Goal: Task Accomplishment & Management: Complete application form

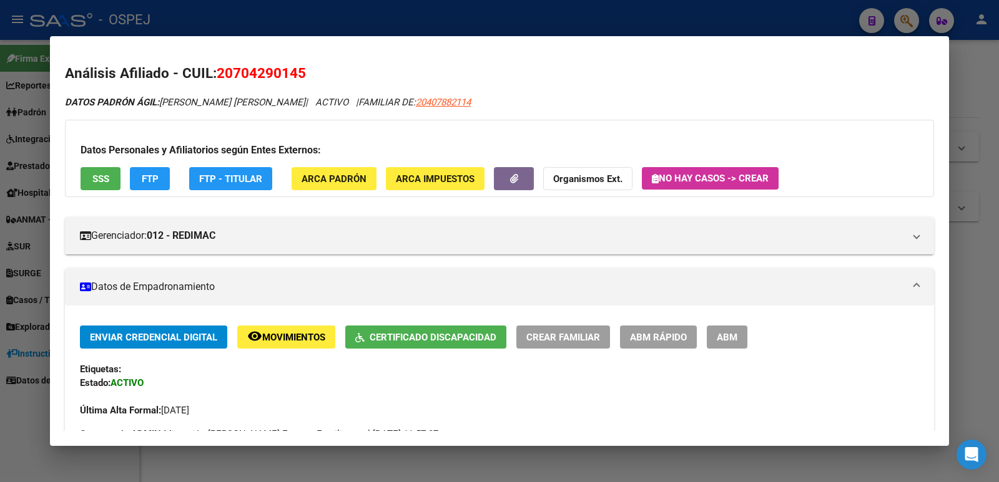
click at [311, 26] on div at bounding box center [499, 241] width 999 height 482
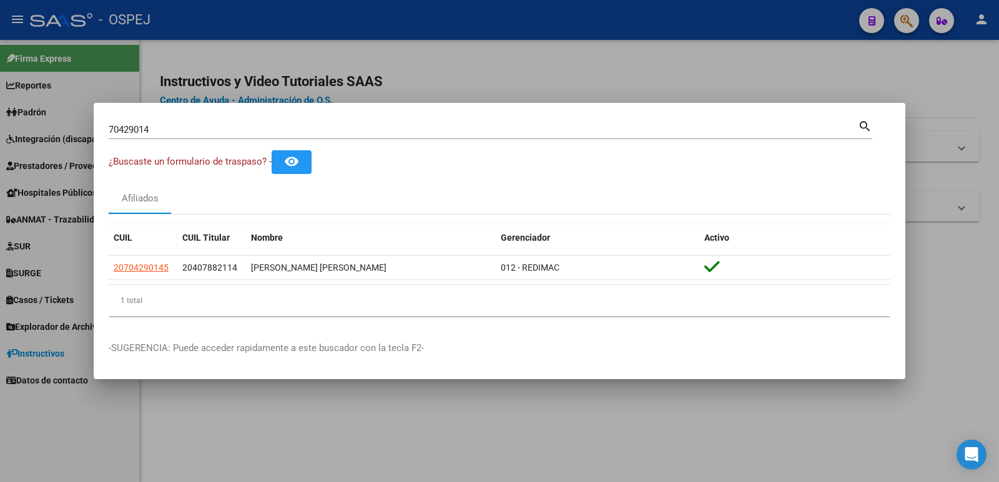
click at [477, 42] on div at bounding box center [499, 241] width 999 height 482
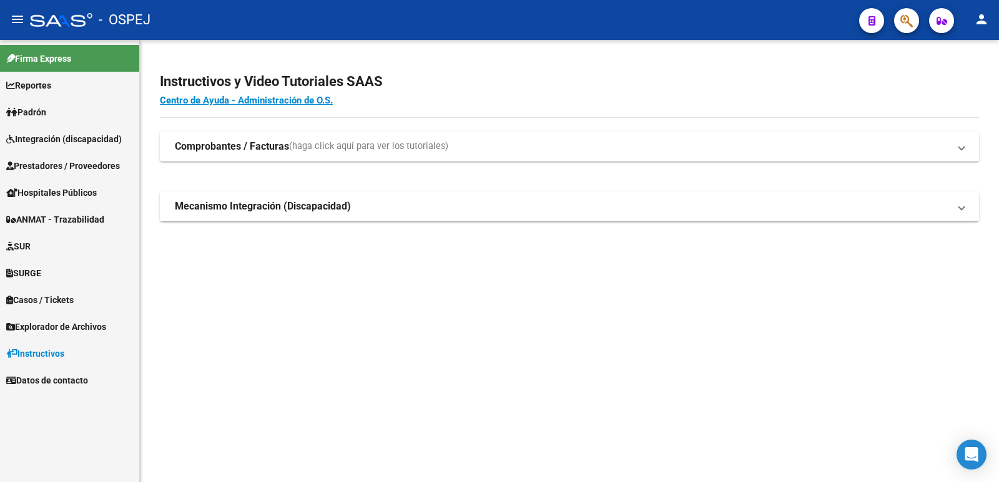
click at [34, 165] on span "Prestadores / Proveedores" at bounding box center [63, 166] width 114 height 14
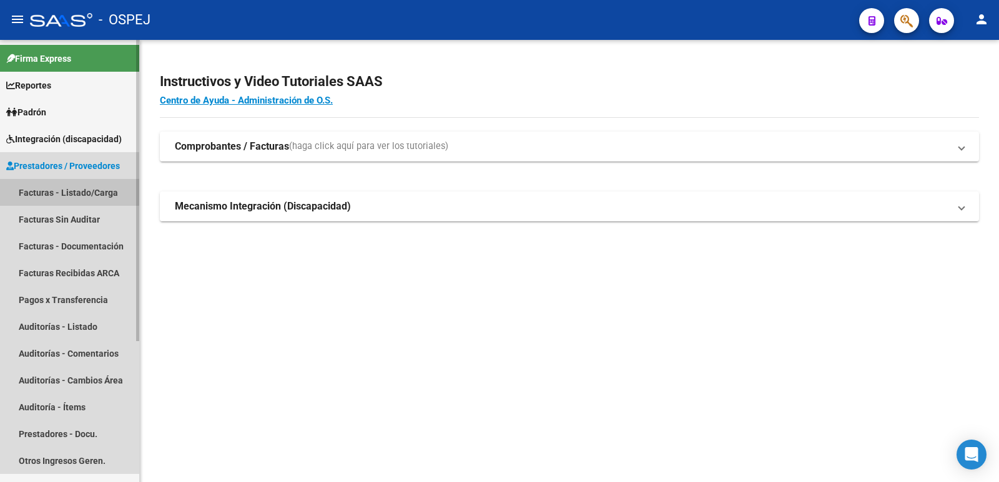
click at [34, 185] on link "Facturas - Listado/Carga" at bounding box center [69, 192] width 139 height 27
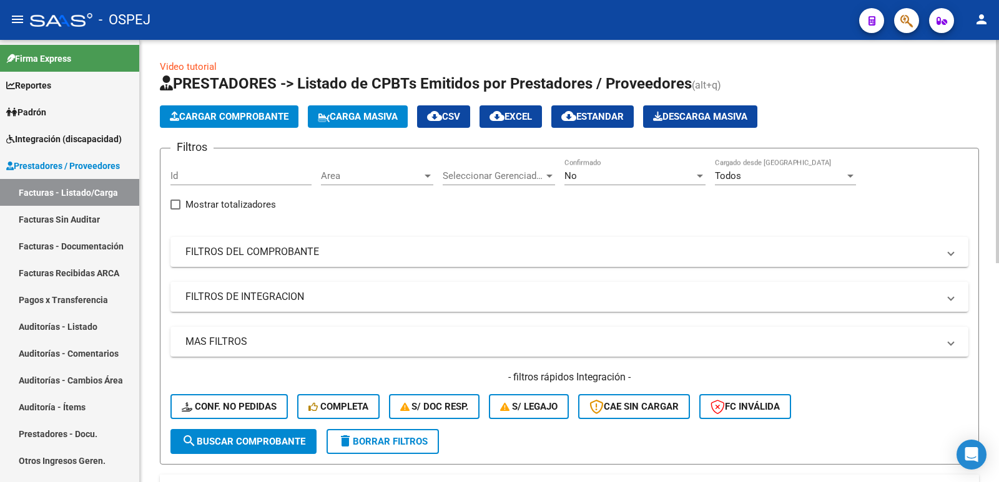
click at [224, 117] on span "Cargar Comprobante" at bounding box center [229, 116] width 119 height 11
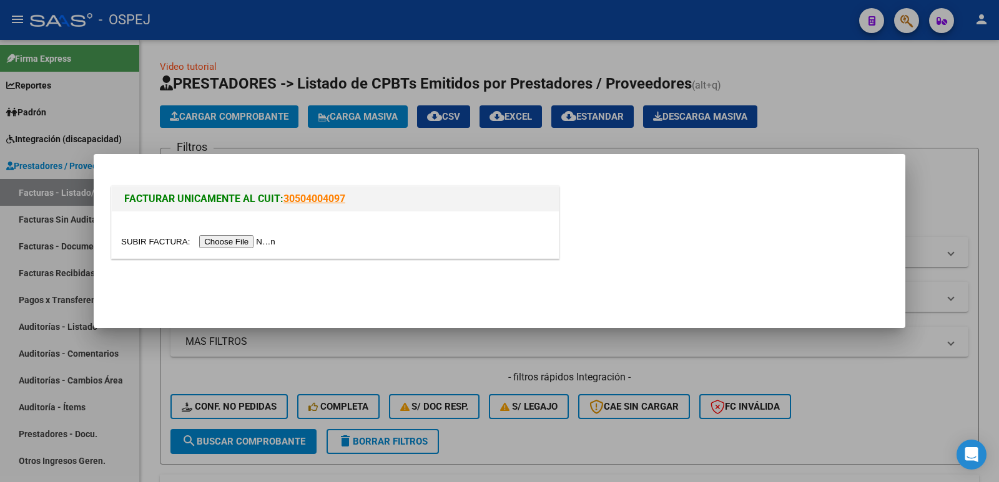
click at [225, 244] on input "file" at bounding box center [200, 241] width 158 height 13
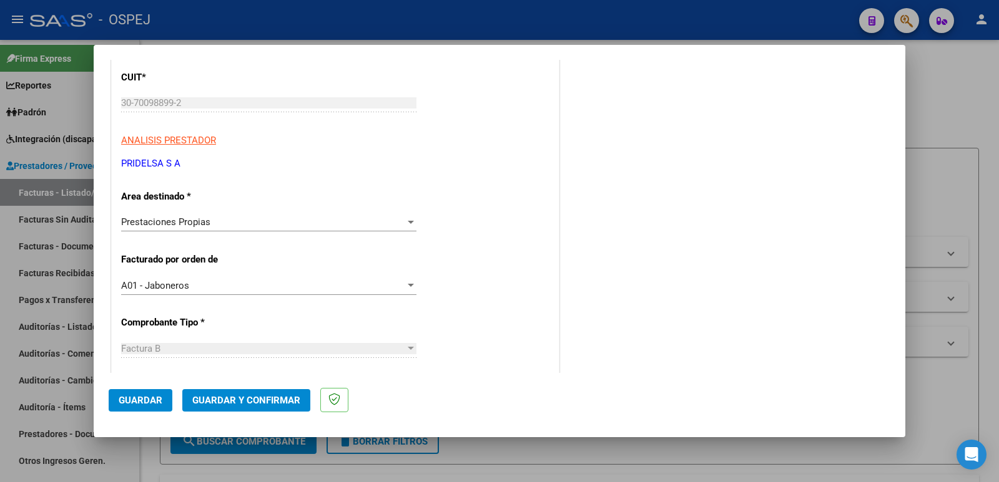
scroll to position [187, 0]
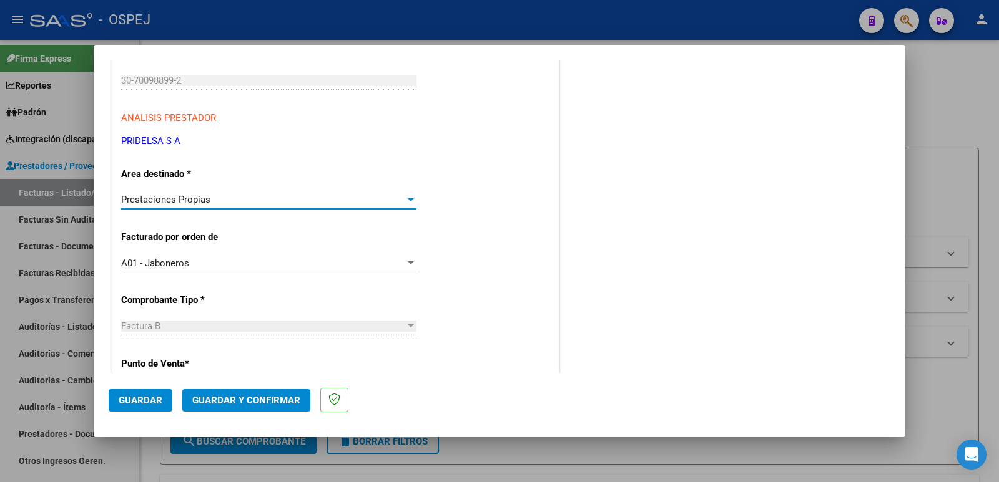
click at [270, 198] on div "Prestaciones Propias" at bounding box center [263, 199] width 284 height 11
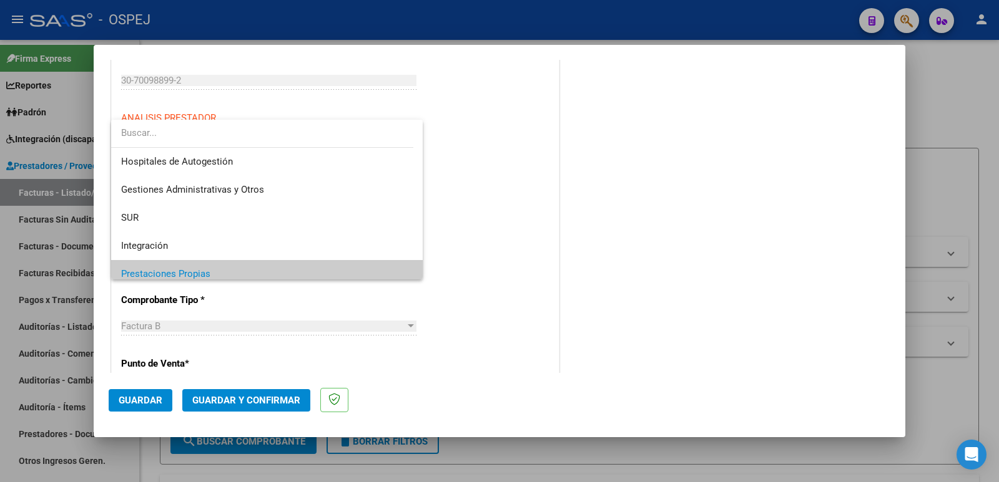
scroll to position [75, 0]
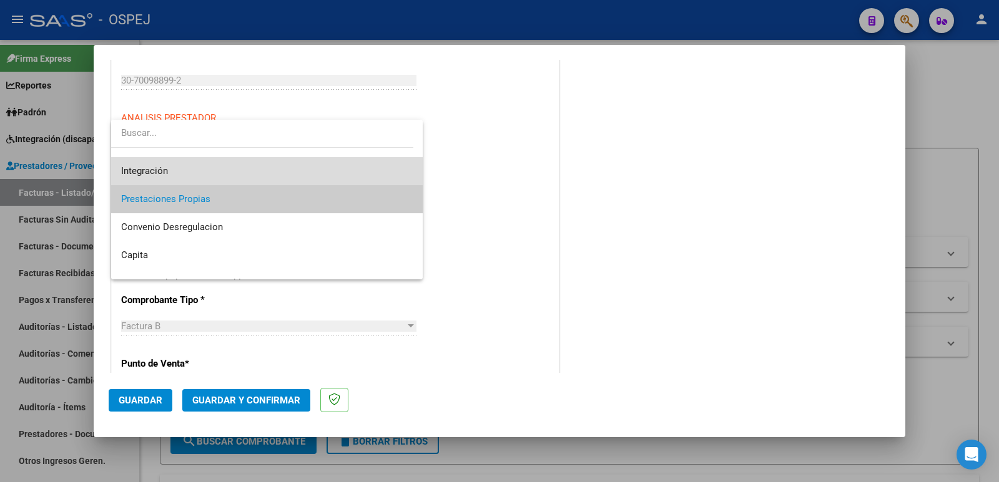
click at [270, 165] on span "Integración" at bounding box center [266, 171] width 291 height 28
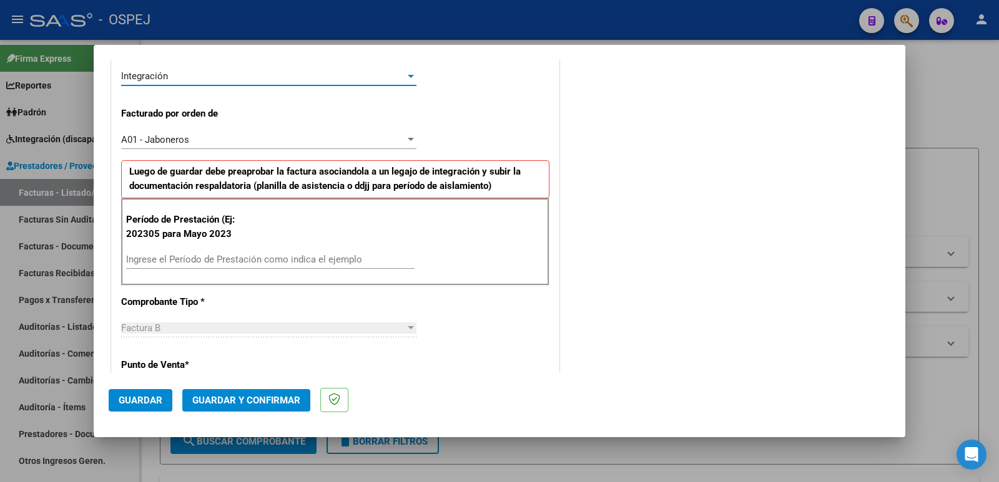
scroll to position [312, 0]
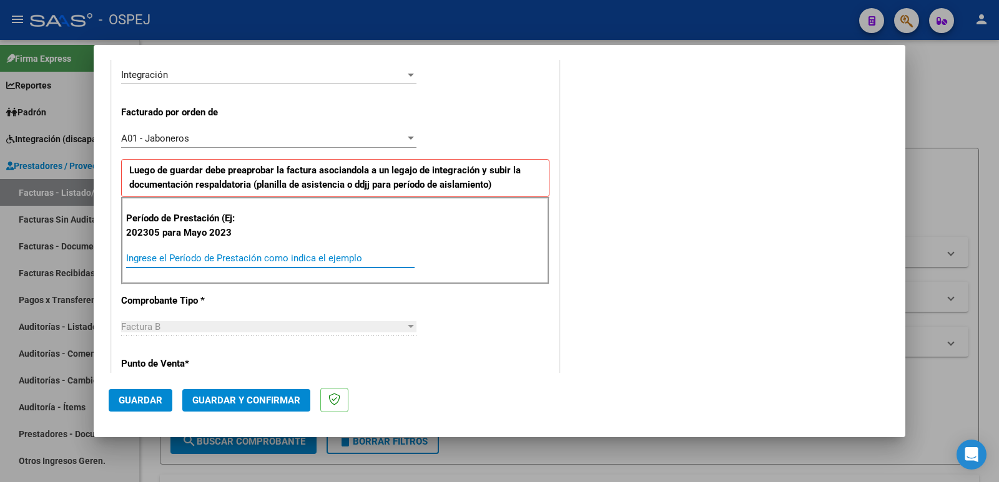
click at [290, 260] on input "Ingrese el Período de Prestación como indica el ejemplo" at bounding box center [270, 258] width 288 height 11
type input "202507"
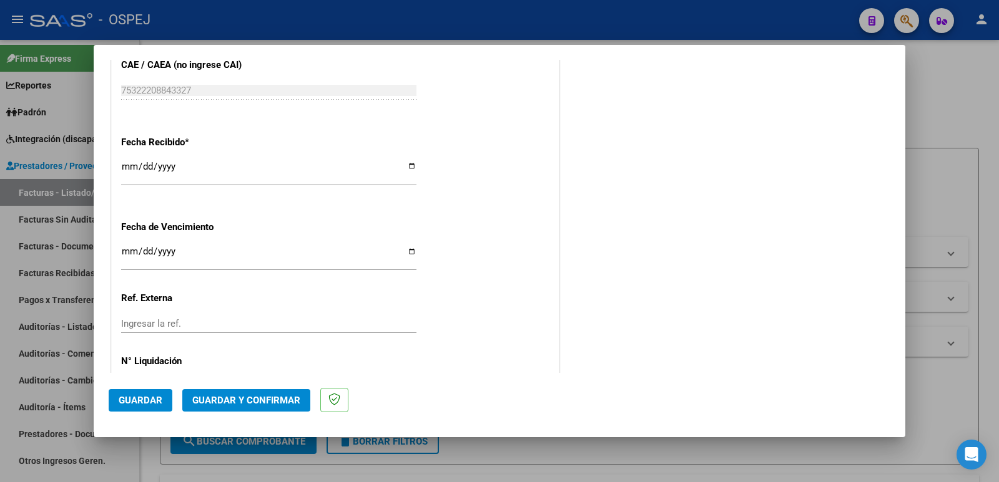
scroll to position [874, 0]
click at [138, 404] on span "Guardar" at bounding box center [141, 400] width 44 height 11
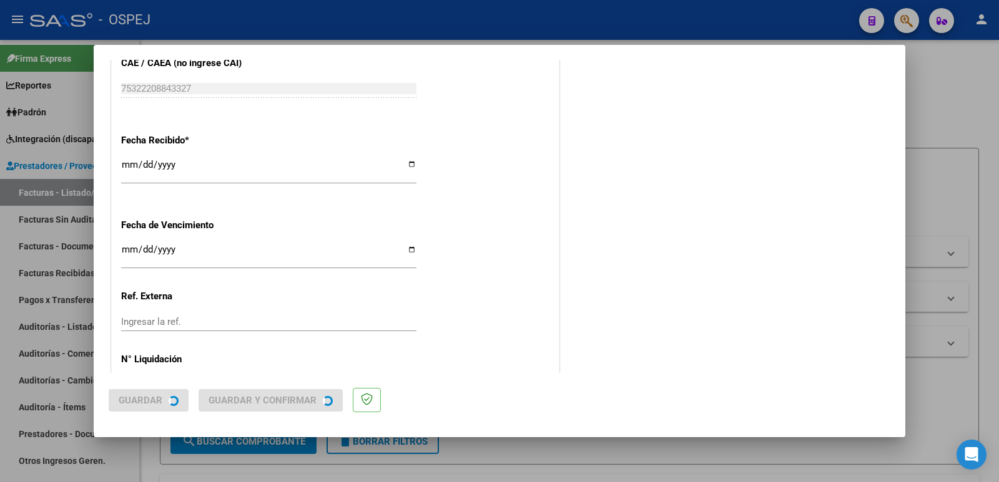
scroll to position [0, 0]
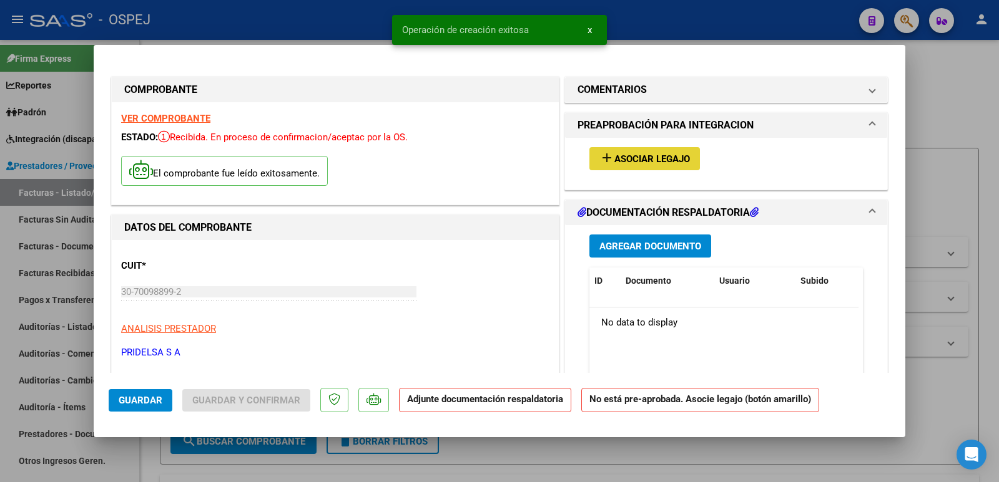
click at [647, 155] on span "Asociar Legajo" at bounding box center [652, 159] width 76 height 11
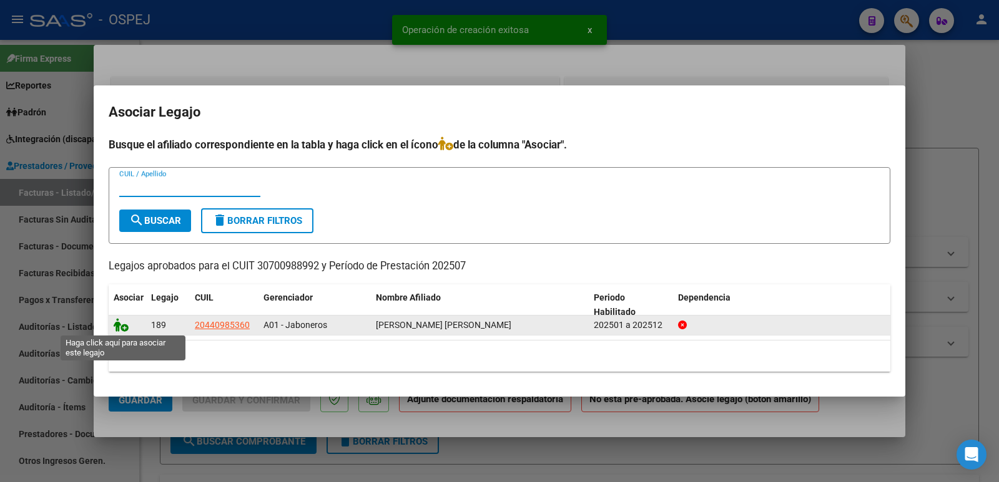
click at [122, 323] on icon at bounding box center [121, 325] width 15 height 14
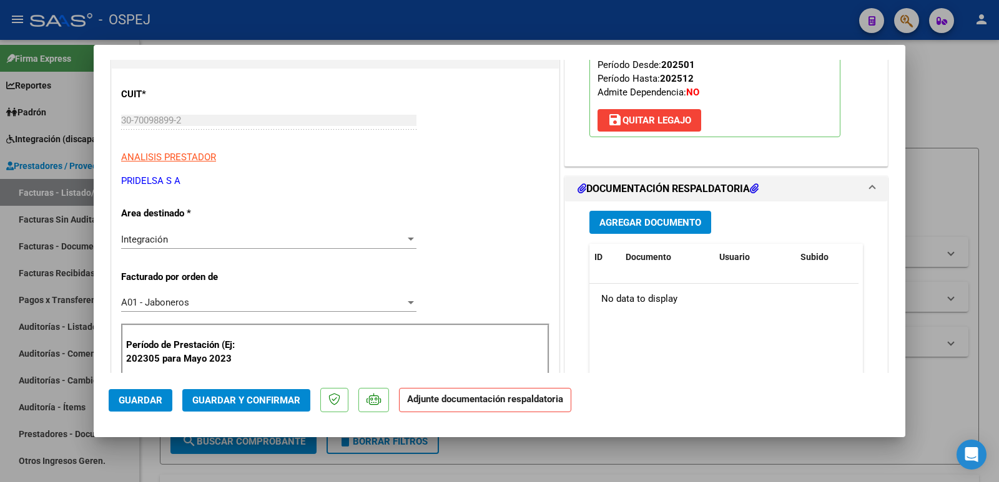
scroll to position [187, 0]
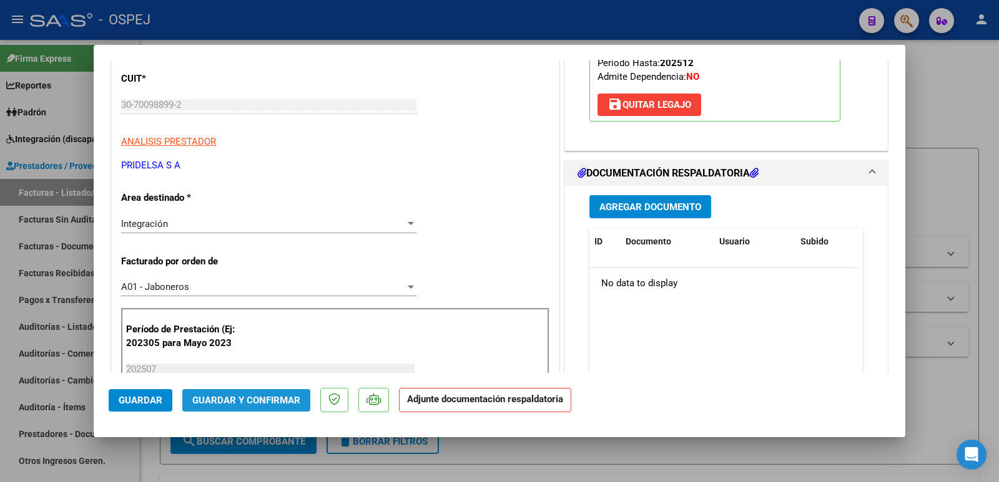
click at [269, 401] on span "Guardar y Confirmar" at bounding box center [246, 400] width 108 height 11
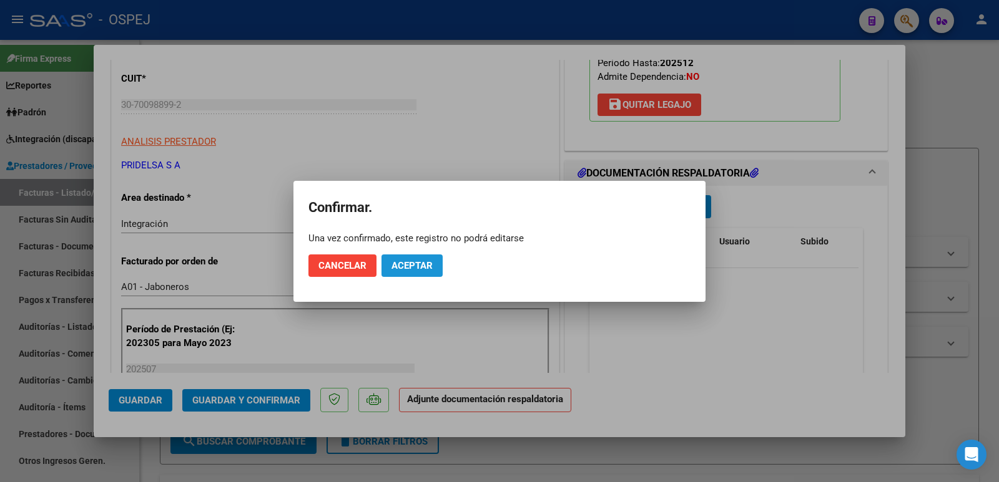
click at [409, 265] on span "Aceptar" at bounding box center [411, 265] width 41 height 11
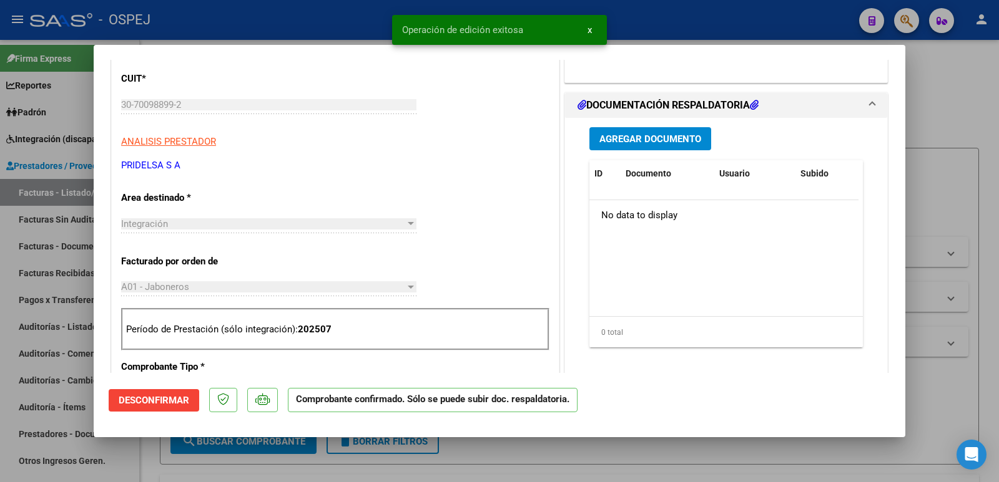
click at [296, 32] on div at bounding box center [499, 241] width 999 height 482
type input "$ 0,00"
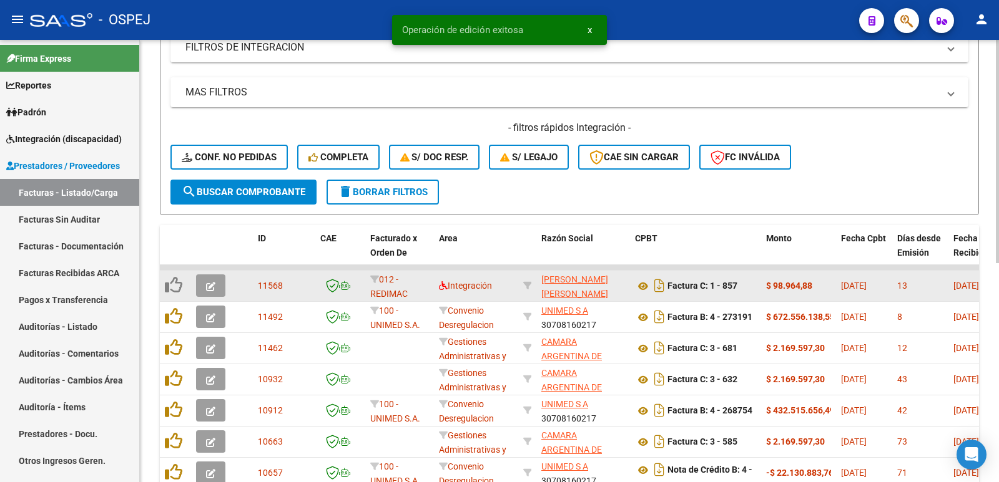
scroll to position [0, 0]
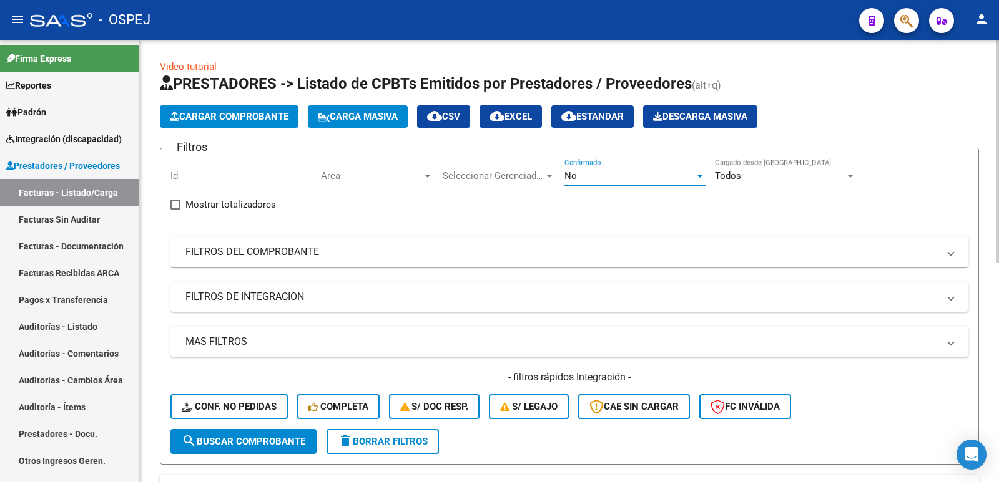
click at [586, 171] on div "No" at bounding box center [629, 175] width 130 height 11
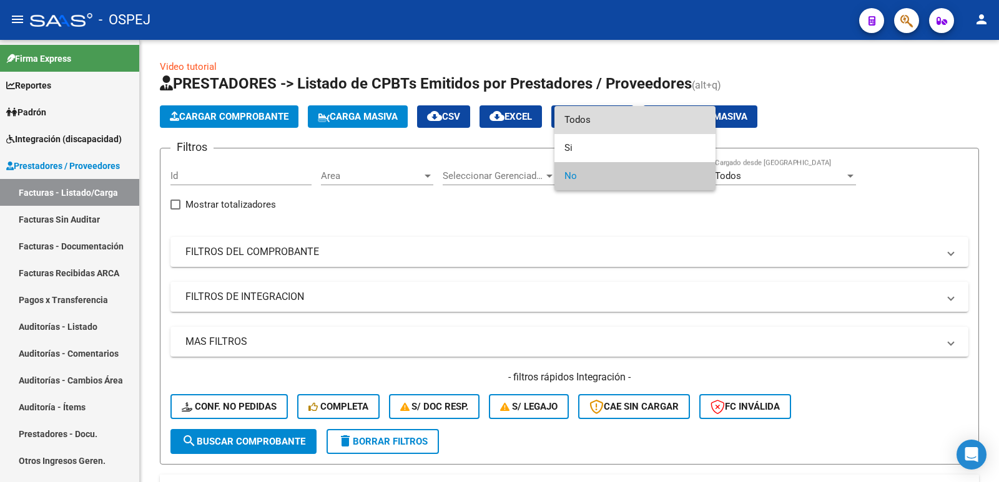
click at [596, 119] on span "Todos" at bounding box center [634, 120] width 141 height 28
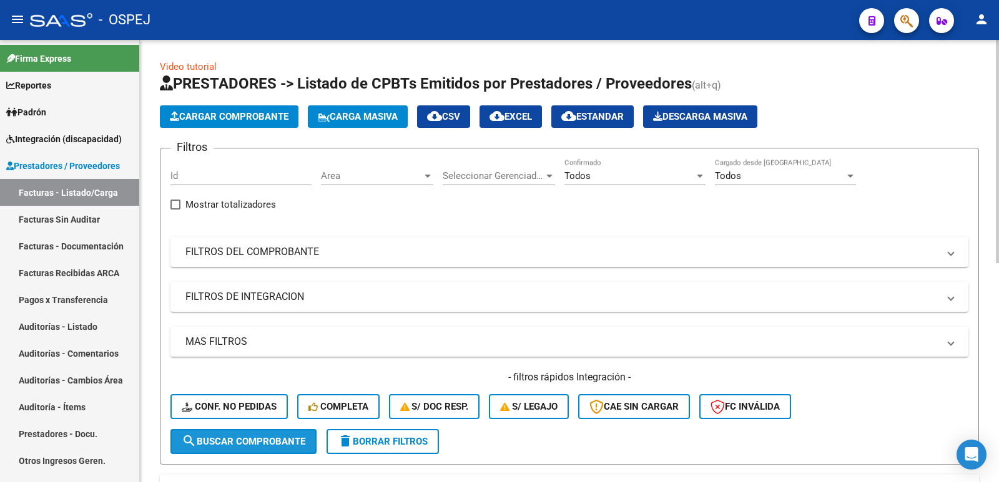
click at [255, 444] on span "search Buscar Comprobante" at bounding box center [244, 441] width 124 height 11
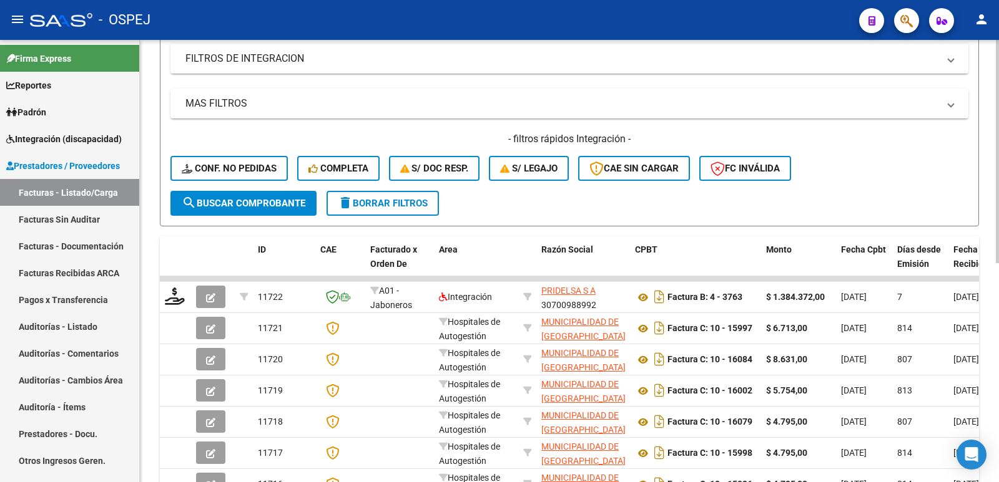
scroll to position [250, 0]
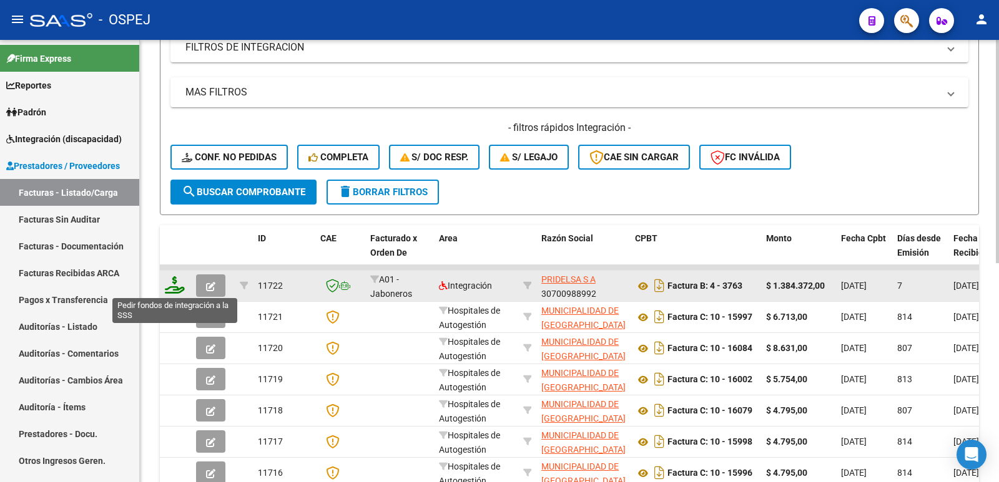
click at [170, 280] on icon at bounding box center [175, 284] width 20 height 17
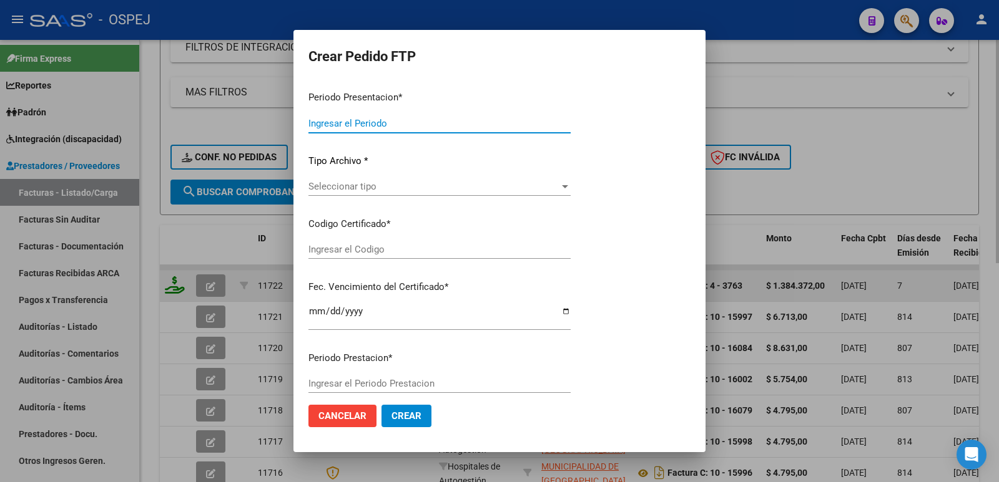
type input "202507"
type input "$ 1.384.372,00"
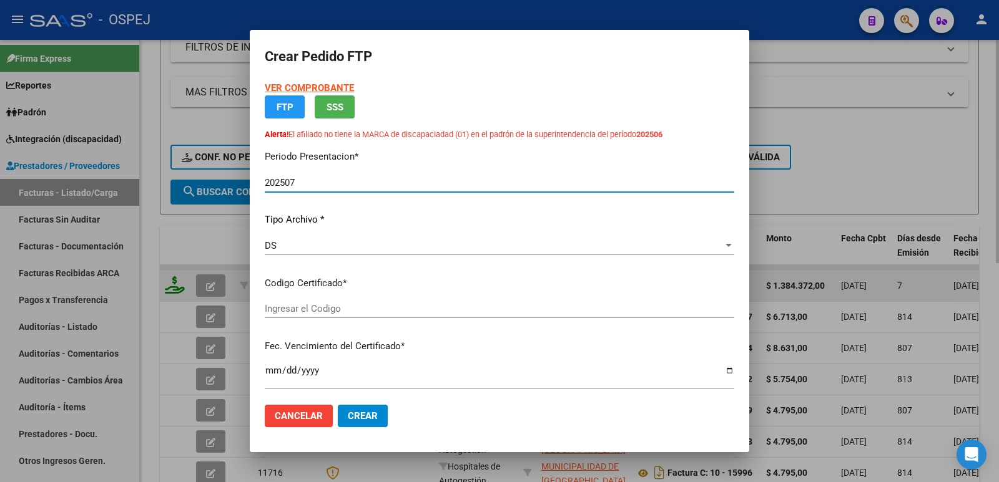
type input "020004409853620231031-20281031-BS-427"
type input "[DATE]"
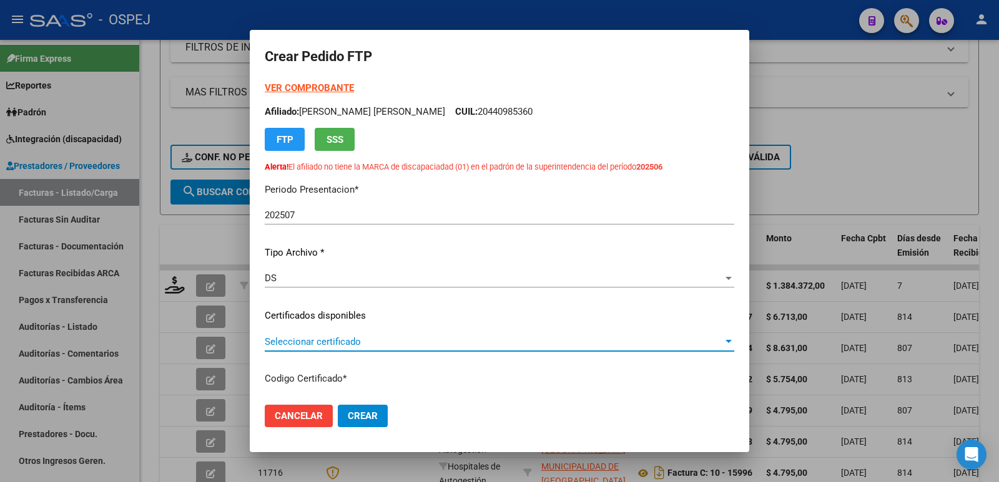
click at [388, 343] on span "Seleccionar certificado" at bounding box center [494, 341] width 458 height 11
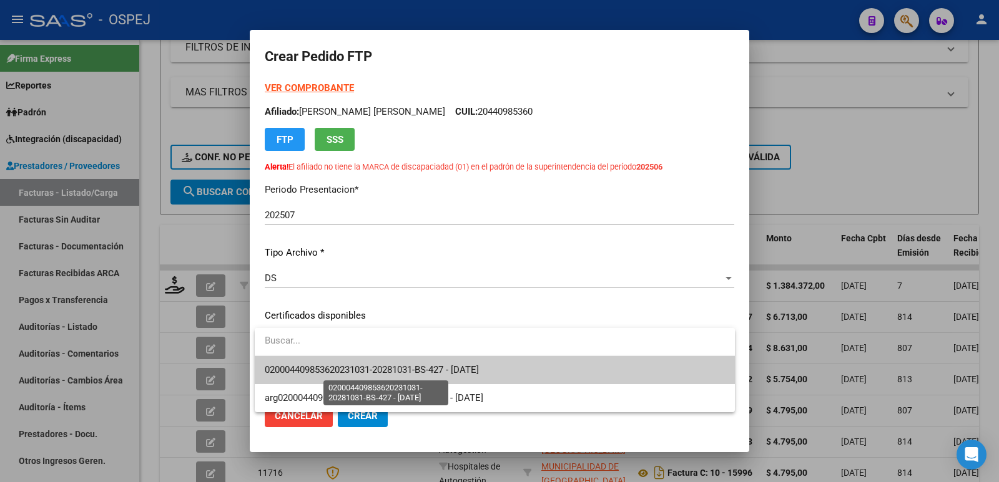
click at [394, 368] on span "020004409853620231031-20281031-BS-427 - [DATE]" at bounding box center [372, 369] width 214 height 11
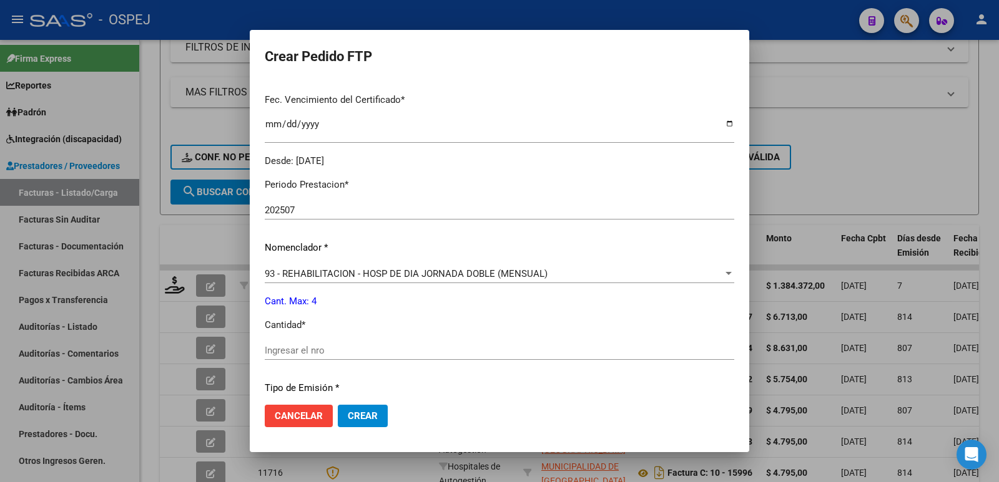
scroll to position [374, 0]
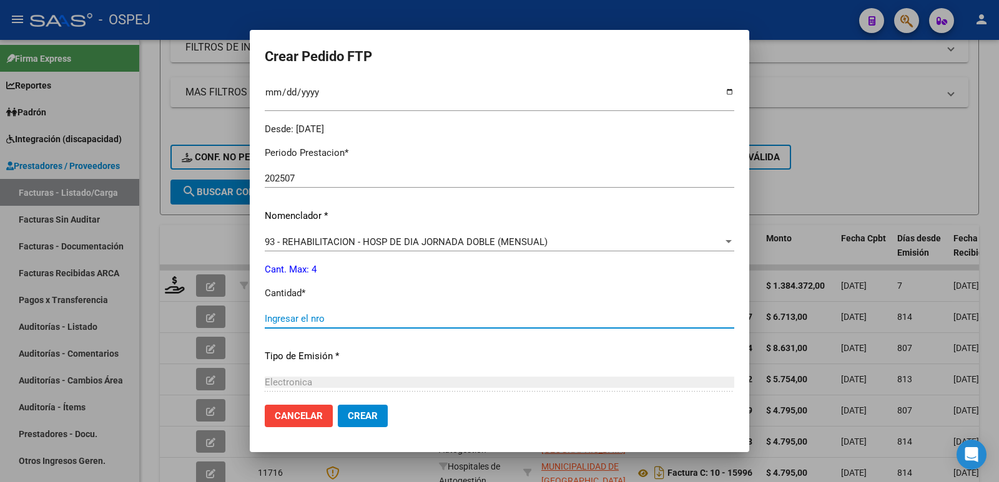
click at [447, 315] on input "Ingresar el nro" at bounding box center [499, 318] width 469 height 11
type input "4"
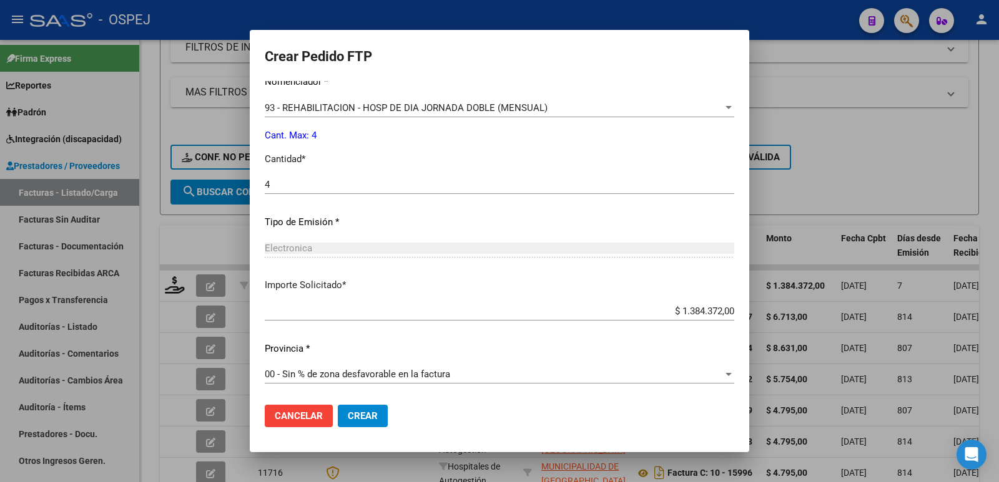
scroll to position [509, 0]
click at [364, 418] on span "Crear" at bounding box center [363, 416] width 30 height 11
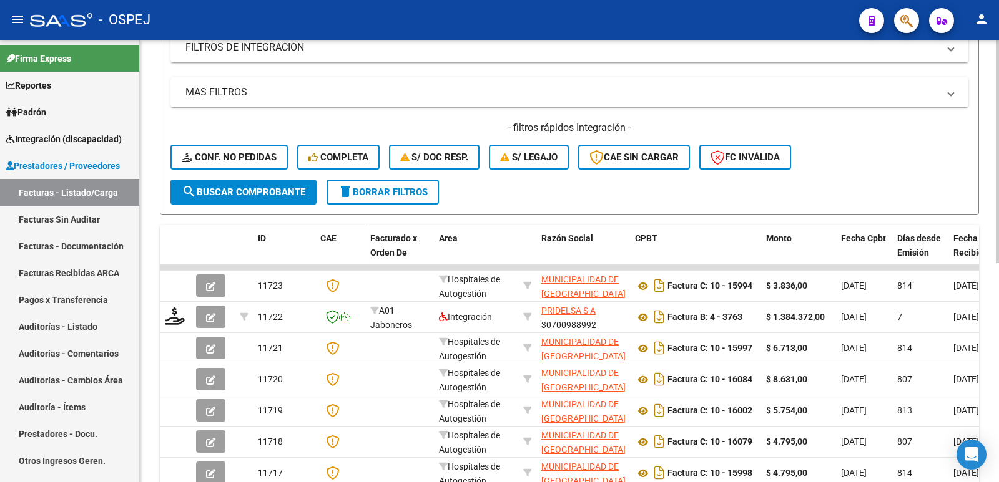
scroll to position [0, 0]
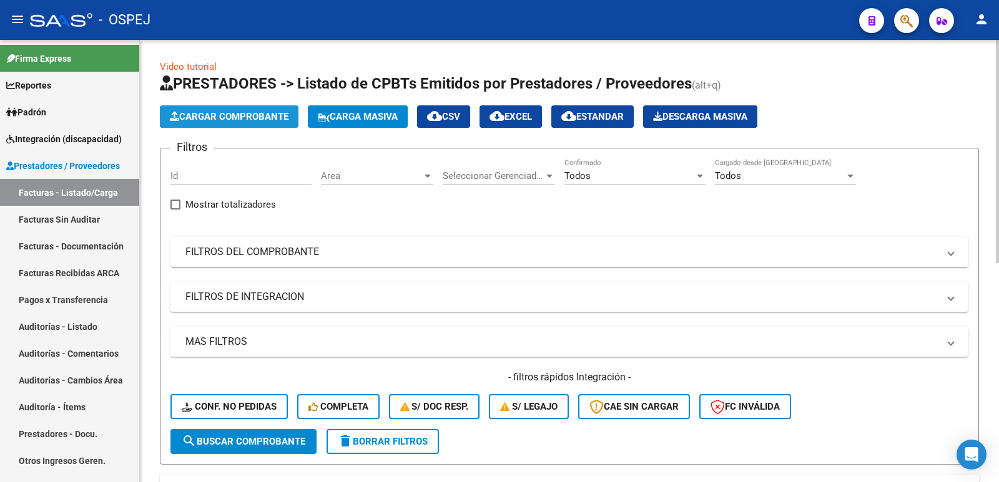
click at [211, 110] on button "Cargar Comprobante" at bounding box center [229, 116] width 139 height 22
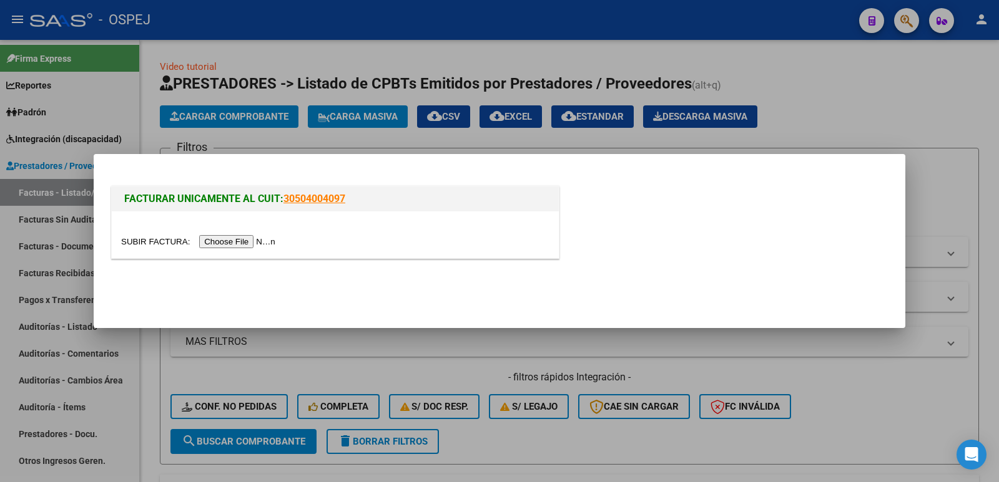
click at [243, 243] on input "file" at bounding box center [200, 241] width 158 height 13
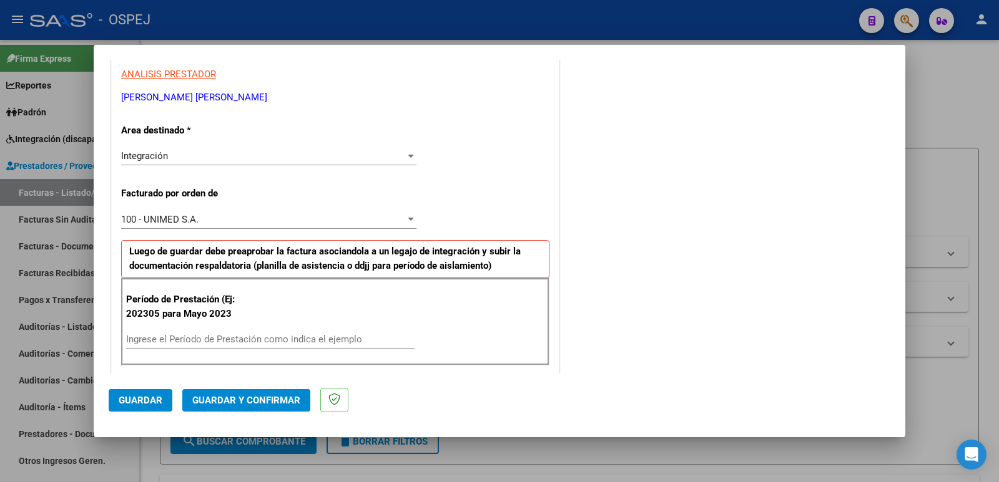
scroll to position [312, 0]
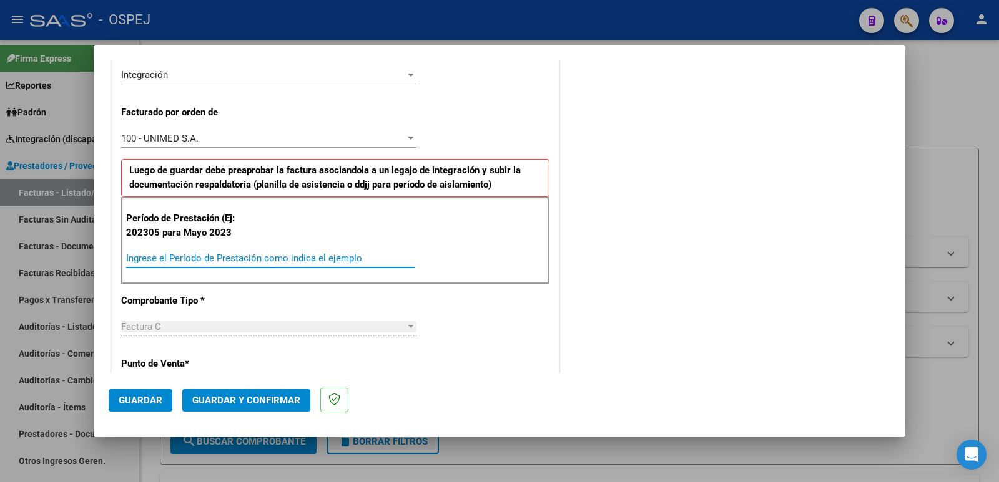
click at [344, 256] on input "Ingrese el Período de Prestación como indica el ejemplo" at bounding box center [270, 258] width 288 height 11
type input "202507"
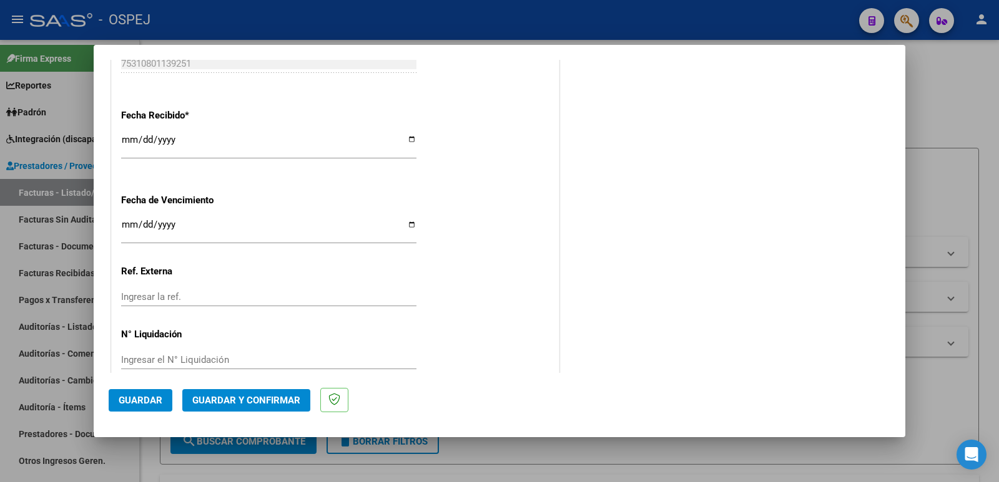
scroll to position [919, 0]
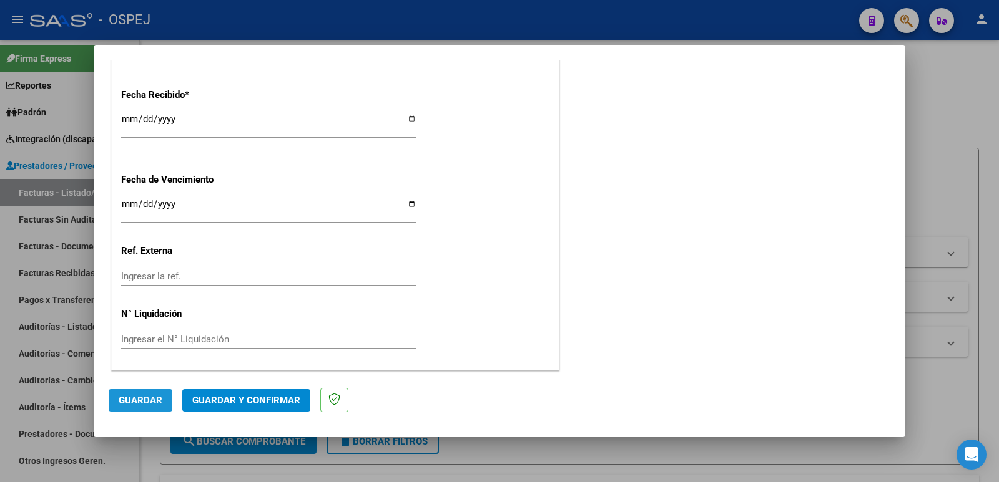
click at [134, 401] on span "Guardar" at bounding box center [141, 400] width 44 height 11
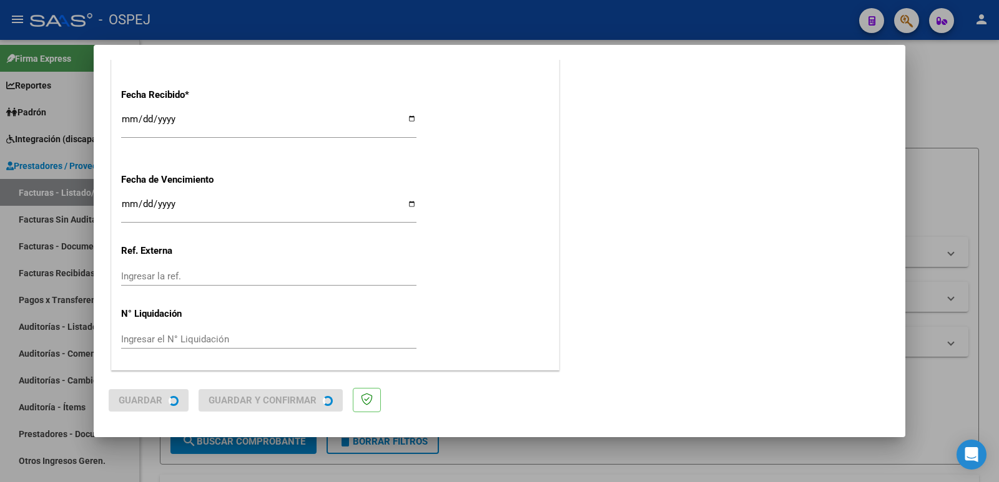
scroll to position [0, 0]
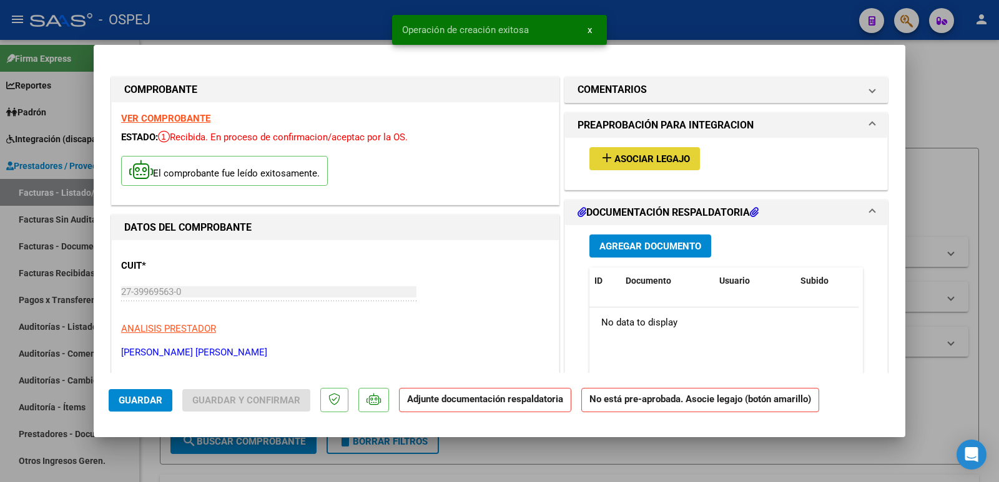
click at [615, 159] on span "Asociar Legajo" at bounding box center [652, 159] width 76 height 11
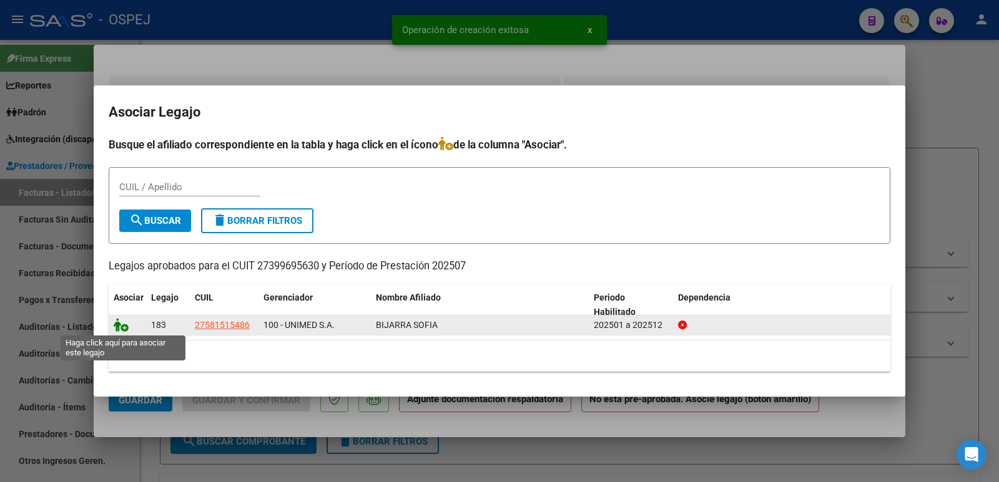
click at [119, 321] on icon at bounding box center [121, 325] width 15 height 14
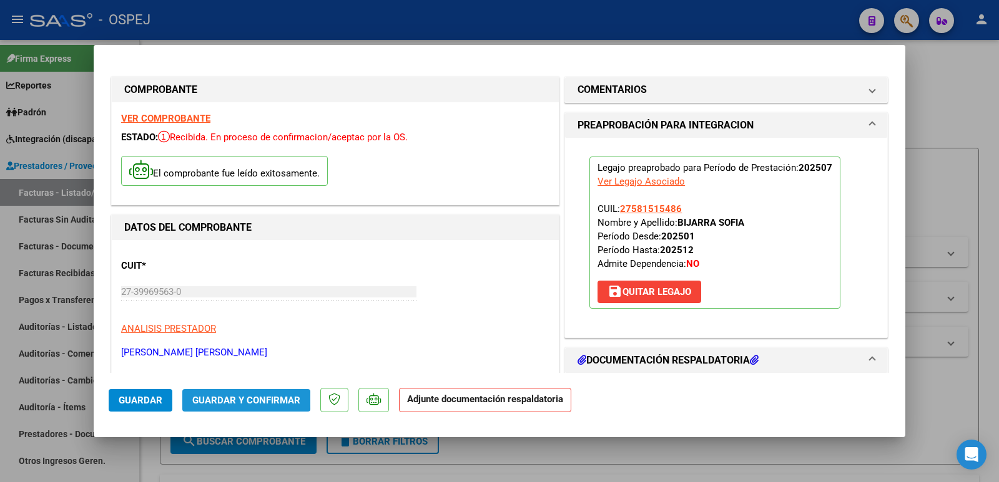
click at [227, 399] on span "Guardar y Confirmar" at bounding box center [246, 400] width 108 height 11
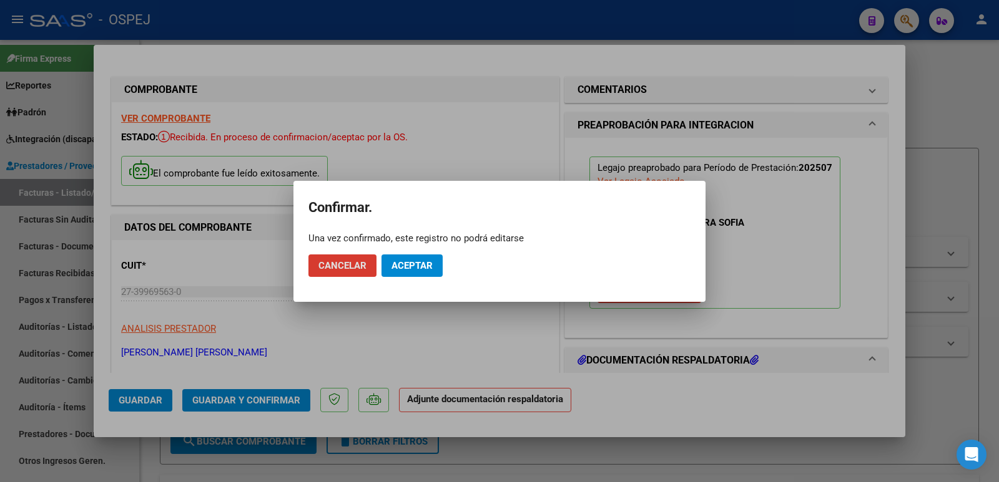
click at [427, 261] on span "Aceptar" at bounding box center [411, 265] width 41 height 11
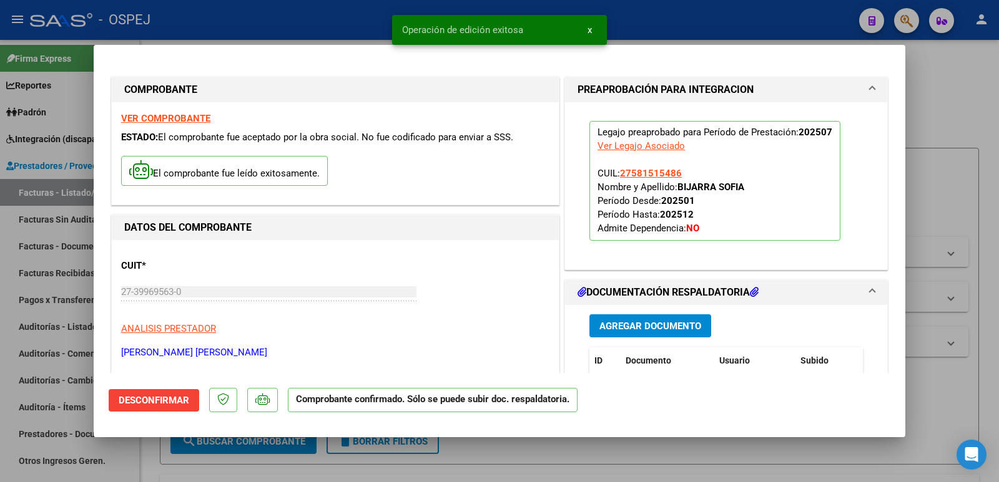
click at [261, 31] on div at bounding box center [499, 241] width 999 height 482
type input "$ 0,00"
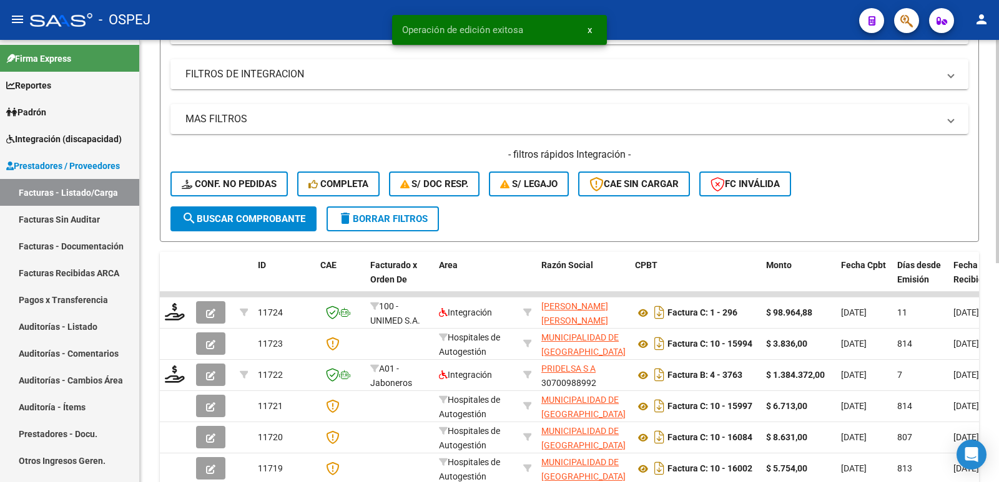
scroll to position [250, 0]
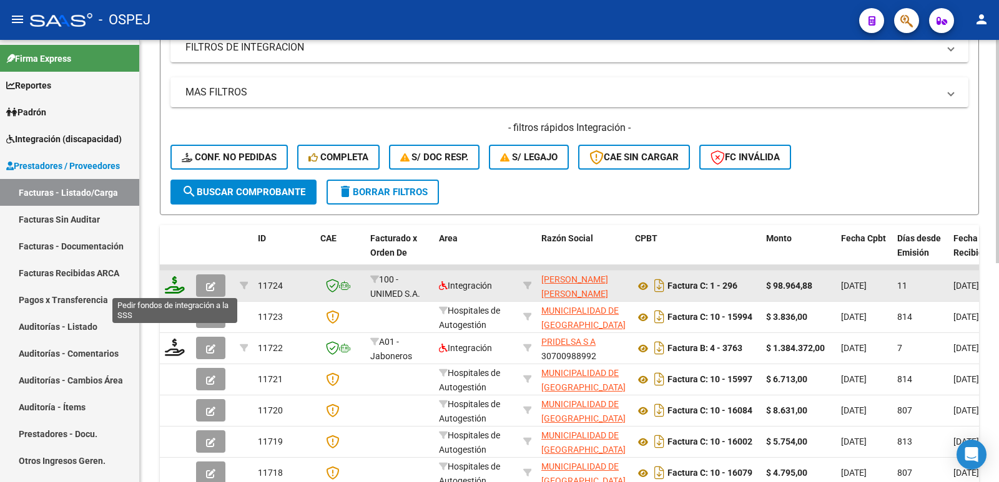
click at [178, 286] on icon at bounding box center [175, 284] width 20 height 17
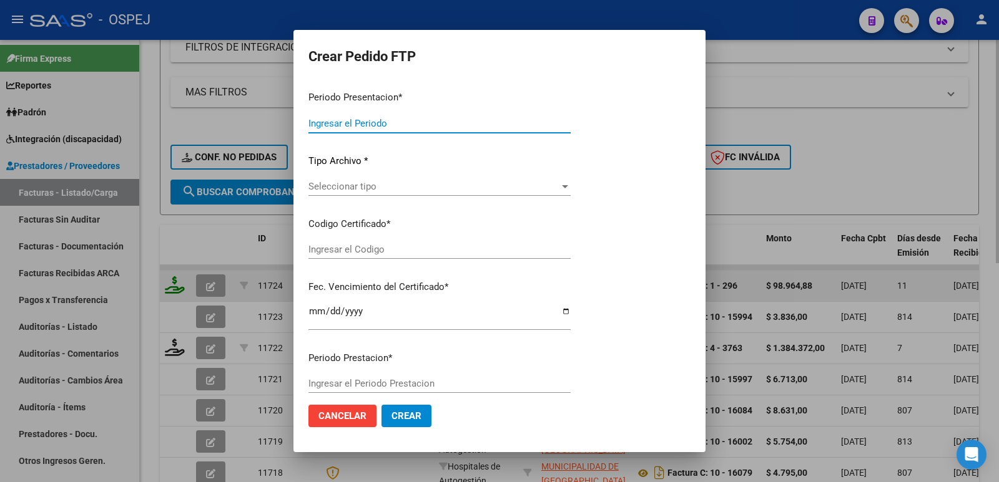
type input "202507"
type input "$ 98.964,88"
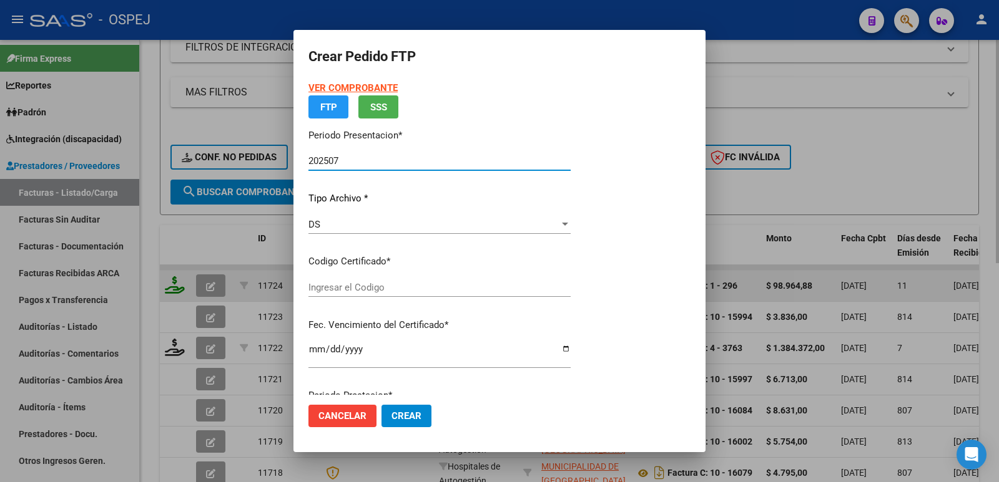
type input "arg01000581515482023012020280110cor"
type input "[DATE]"
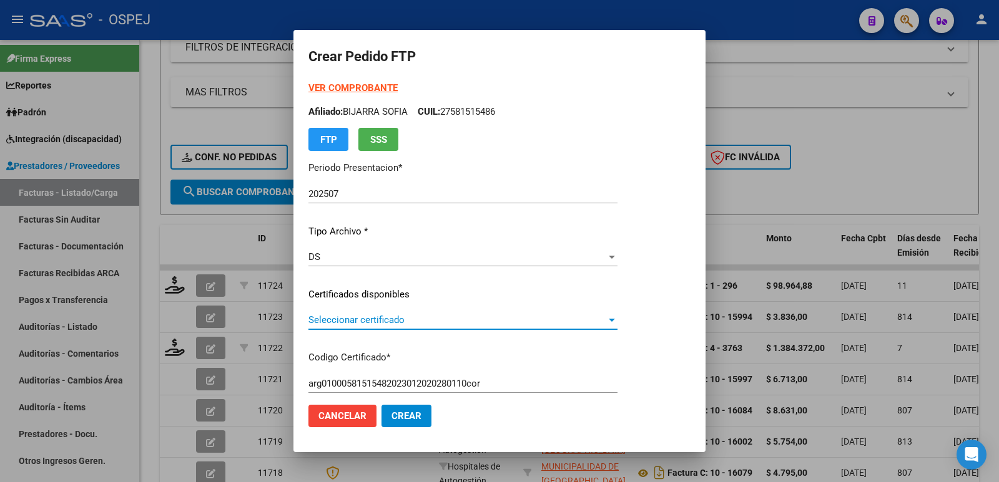
click at [441, 320] on span "Seleccionar certificado" at bounding box center [457, 320] width 298 height 11
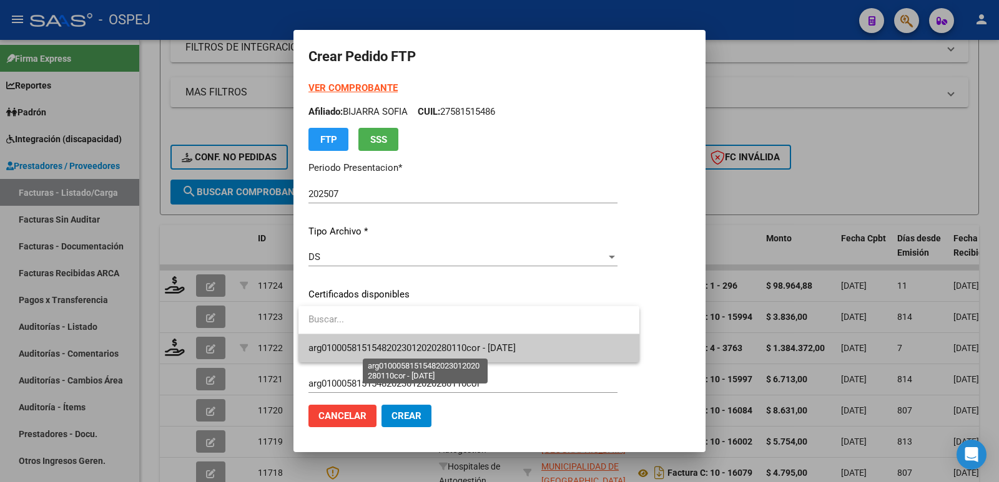
click at [441, 344] on span "arg01000581515482023012020280110cor - [DATE]" at bounding box center [411, 348] width 207 height 11
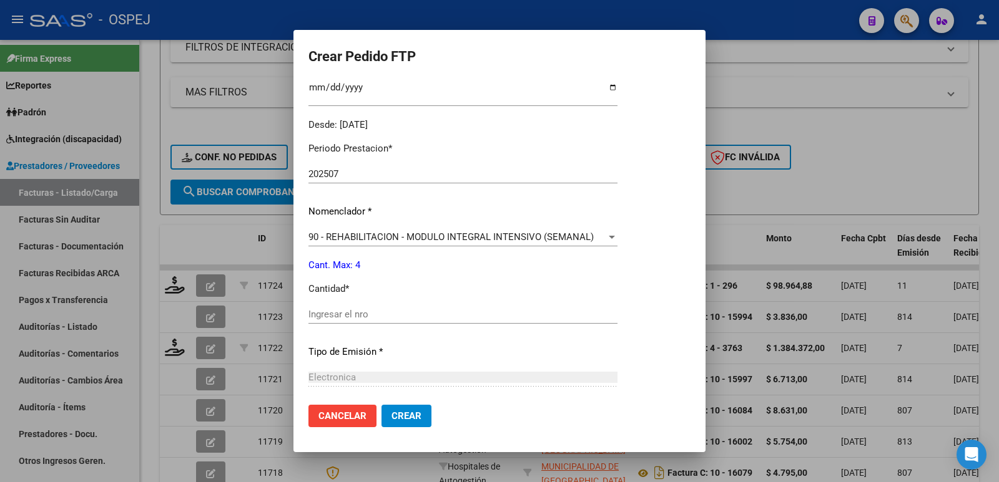
scroll to position [374, 0]
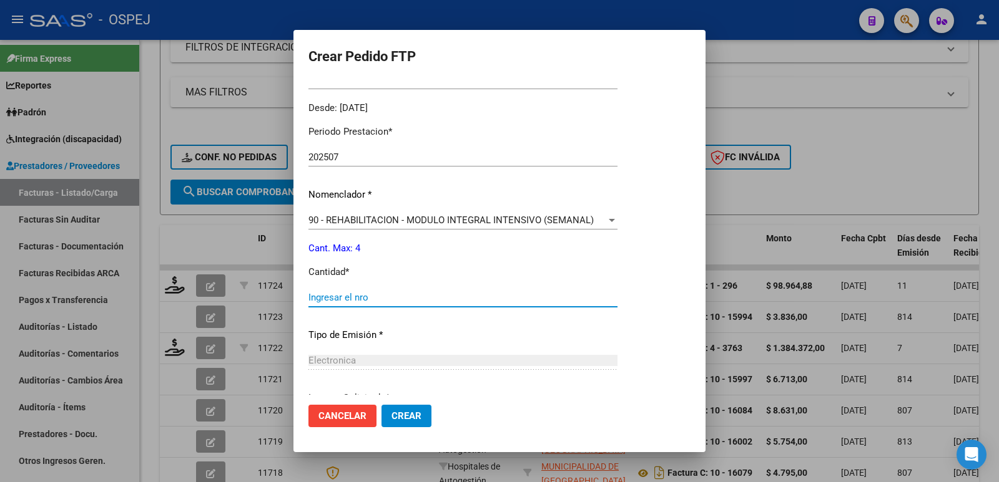
click at [459, 301] on input "Ingresar el nro" at bounding box center [462, 297] width 309 height 11
type input "4"
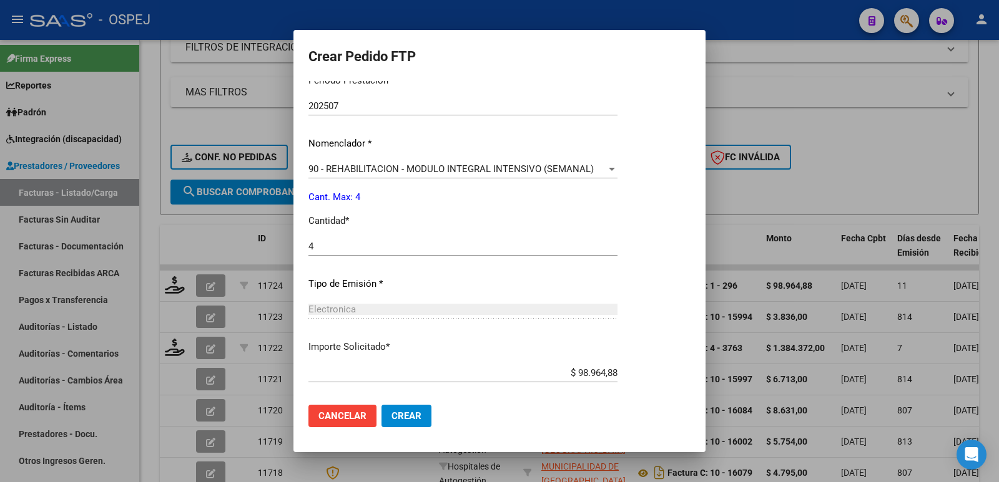
scroll to position [488, 0]
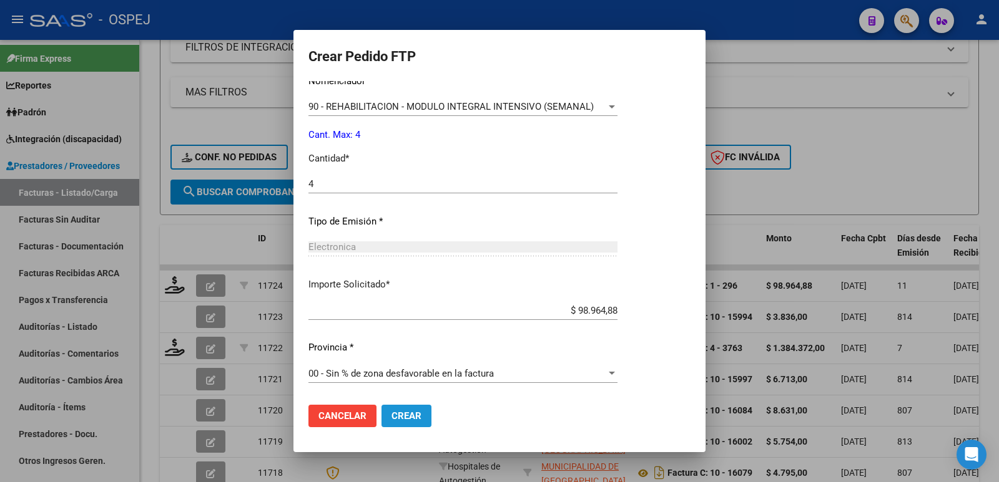
click at [398, 414] on span "Crear" at bounding box center [406, 416] width 30 height 11
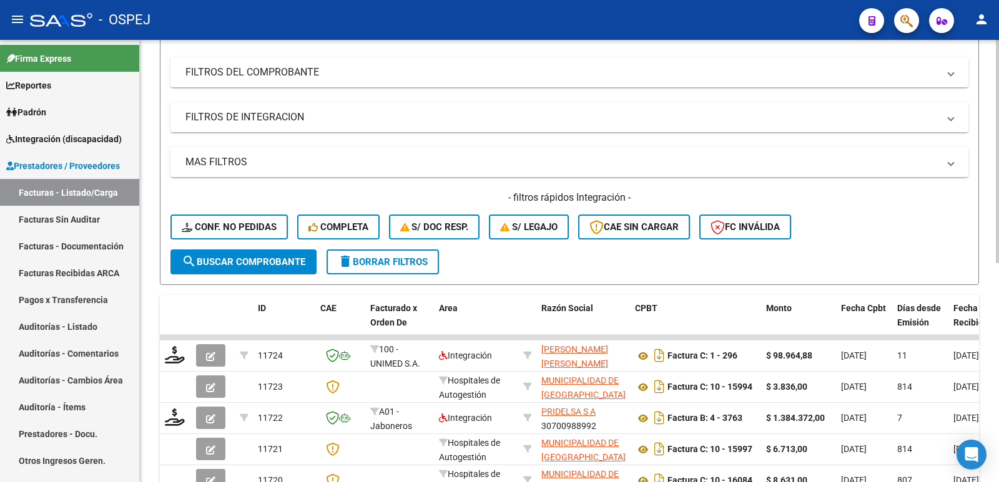
scroll to position [62, 0]
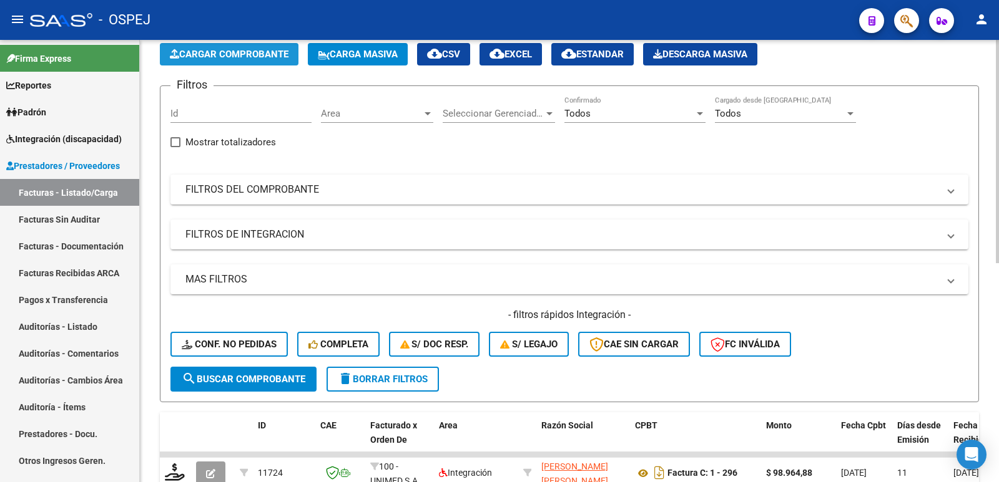
click at [231, 47] on button "Cargar Comprobante" at bounding box center [229, 54] width 139 height 22
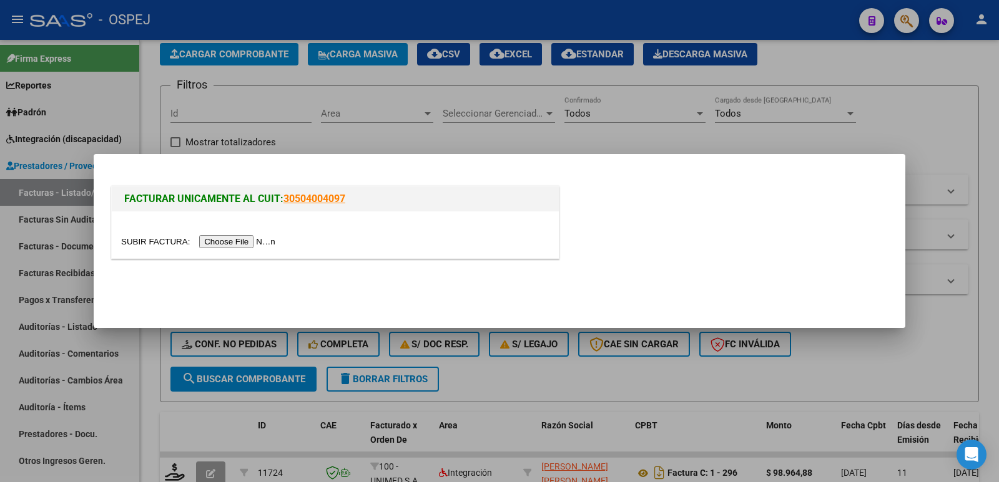
click at [237, 238] on input "file" at bounding box center [200, 241] width 158 height 13
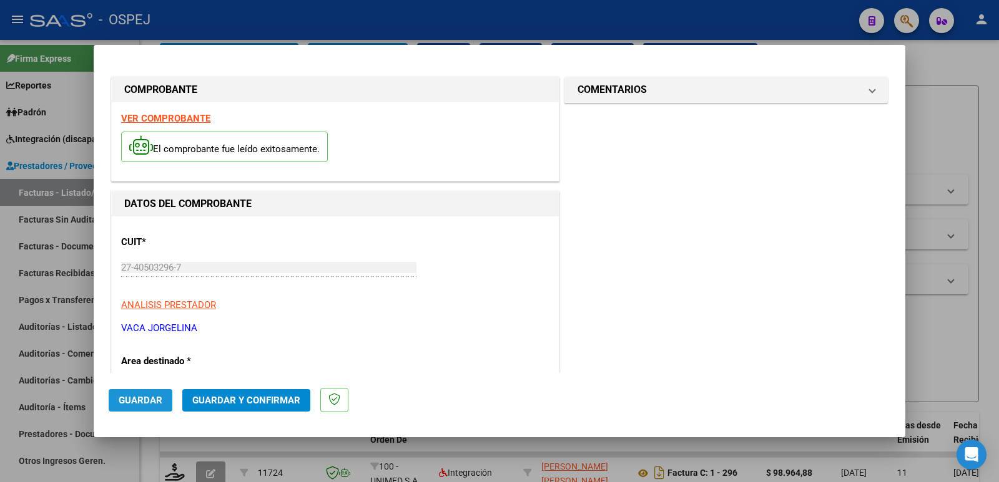
click at [127, 405] on span "Guardar" at bounding box center [141, 400] width 44 height 11
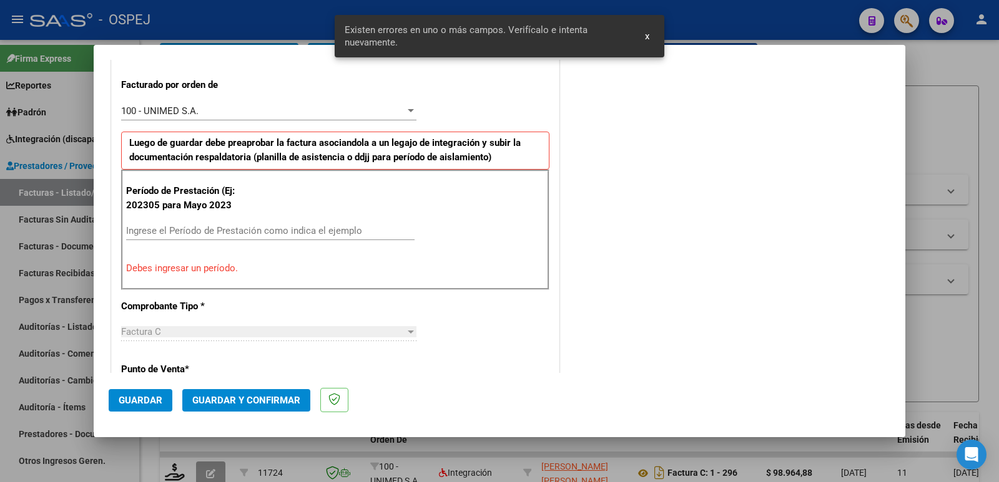
scroll to position [341, 0]
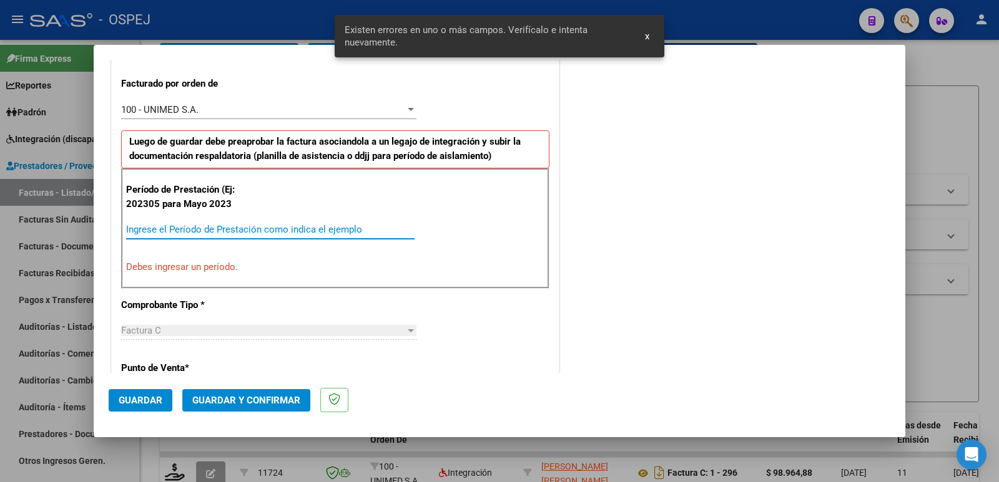
click at [188, 228] on input "Ingrese el Período de Prestación como indica el ejemplo" at bounding box center [270, 229] width 288 height 11
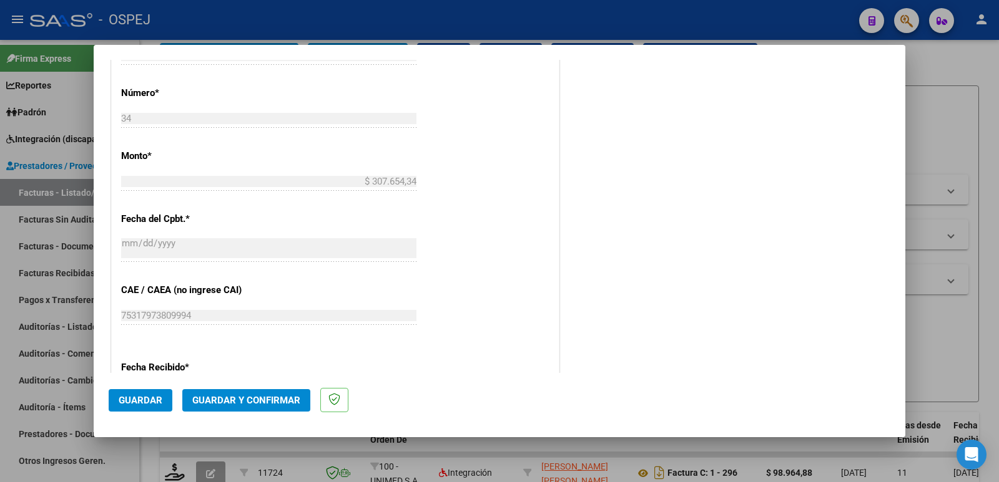
scroll to position [653, 0]
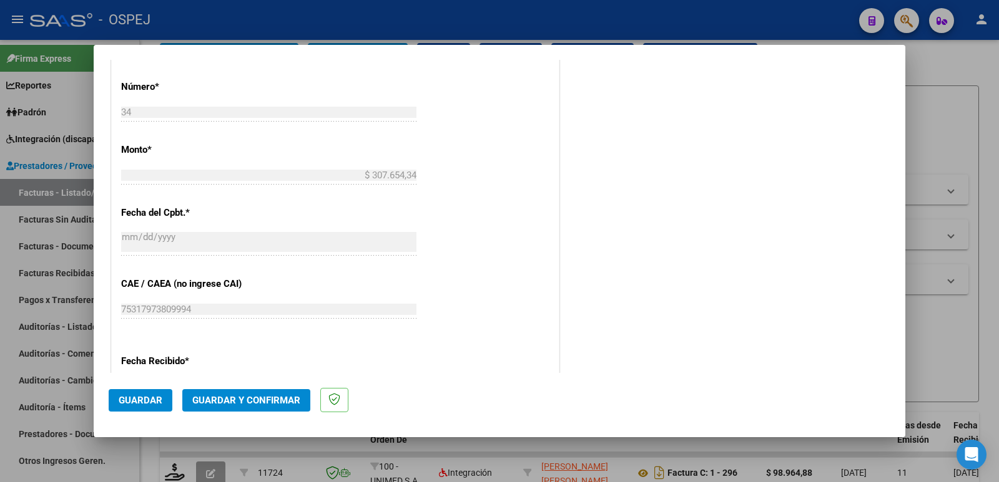
type input "202507"
click at [122, 406] on span "Guardar" at bounding box center [141, 400] width 44 height 11
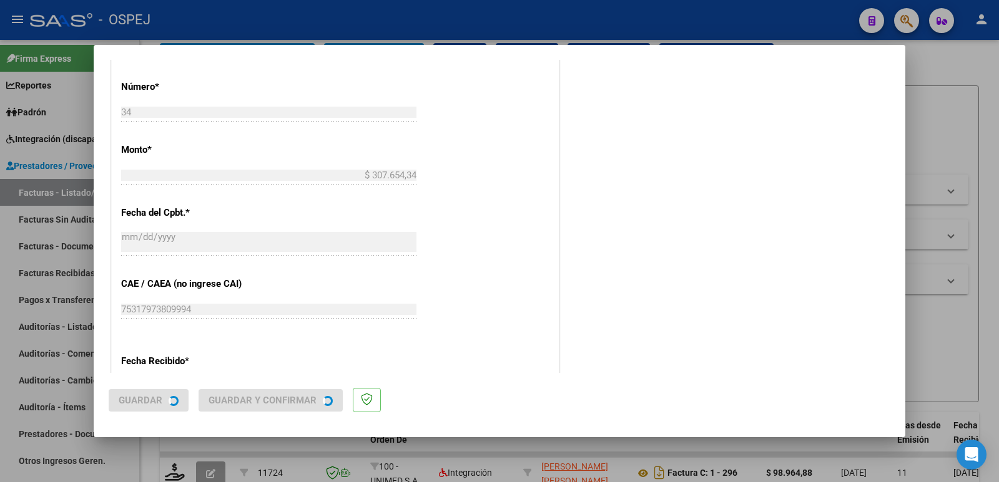
scroll to position [0, 0]
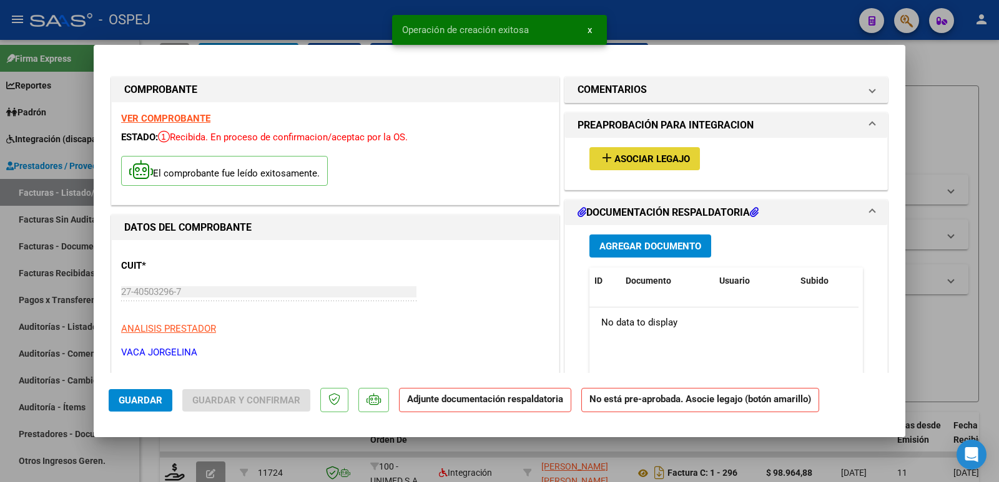
click at [615, 159] on span "Asociar Legajo" at bounding box center [652, 159] width 76 height 11
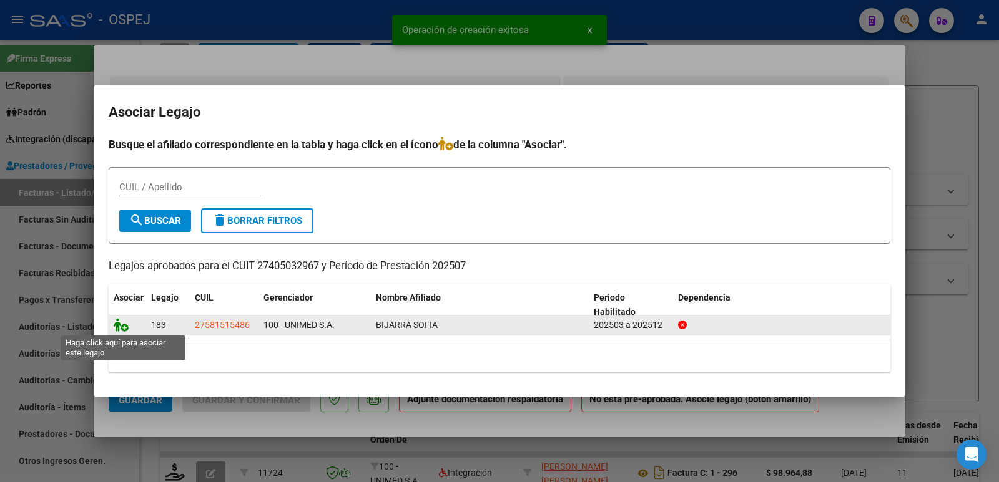
click at [119, 327] on icon at bounding box center [121, 325] width 15 height 14
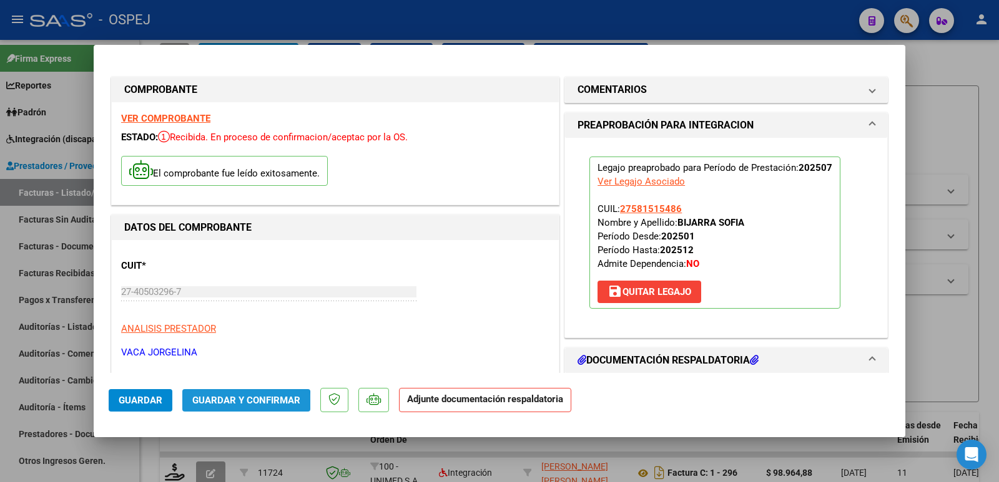
click at [238, 404] on span "Guardar y Confirmar" at bounding box center [246, 400] width 108 height 11
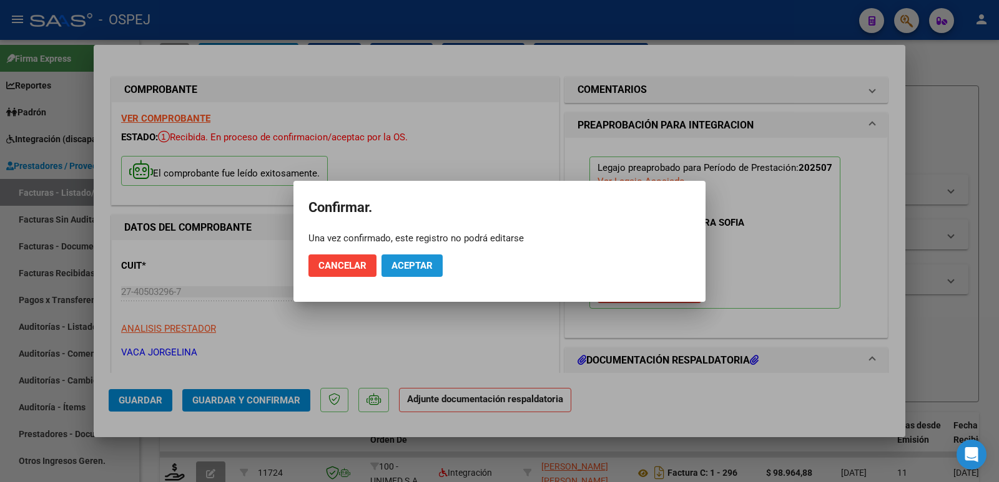
click at [437, 263] on button "Aceptar" at bounding box center [411, 266] width 61 height 22
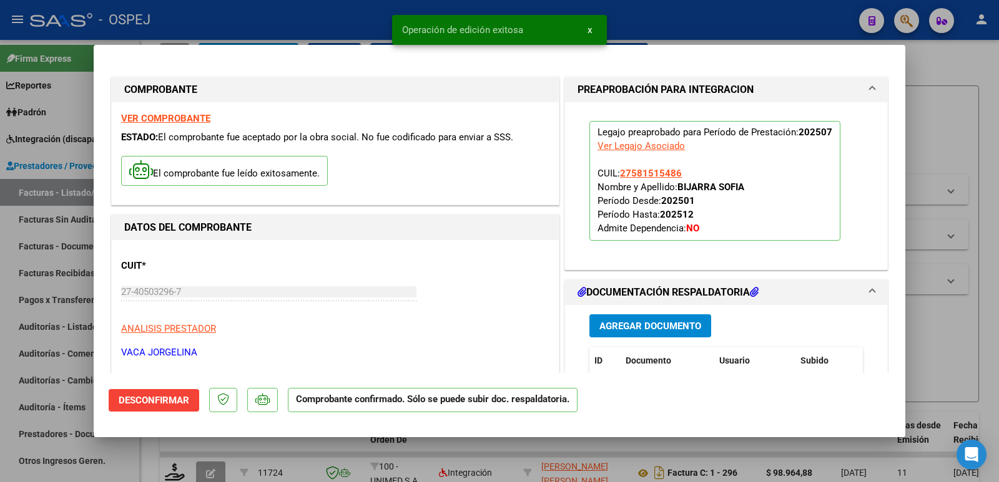
click at [258, 27] on div at bounding box center [499, 241] width 999 height 482
type input "$ 0,00"
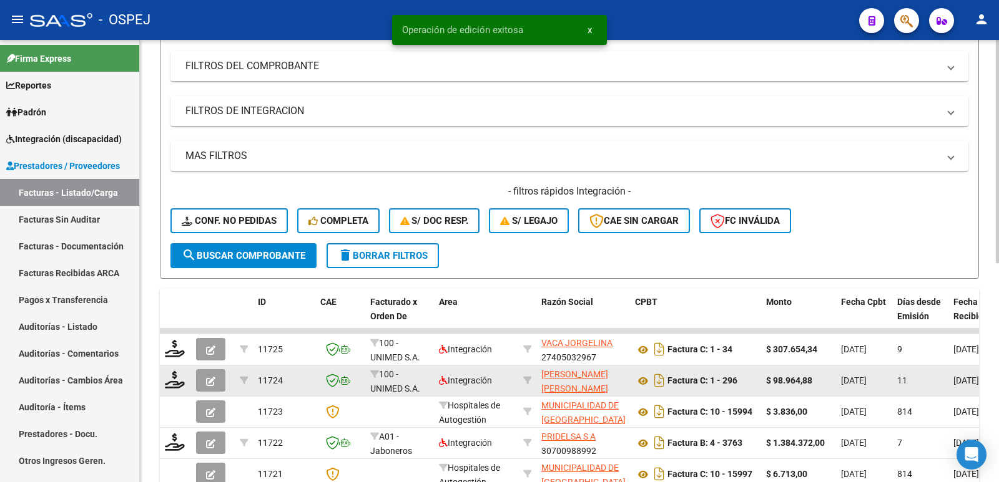
scroll to position [187, 0]
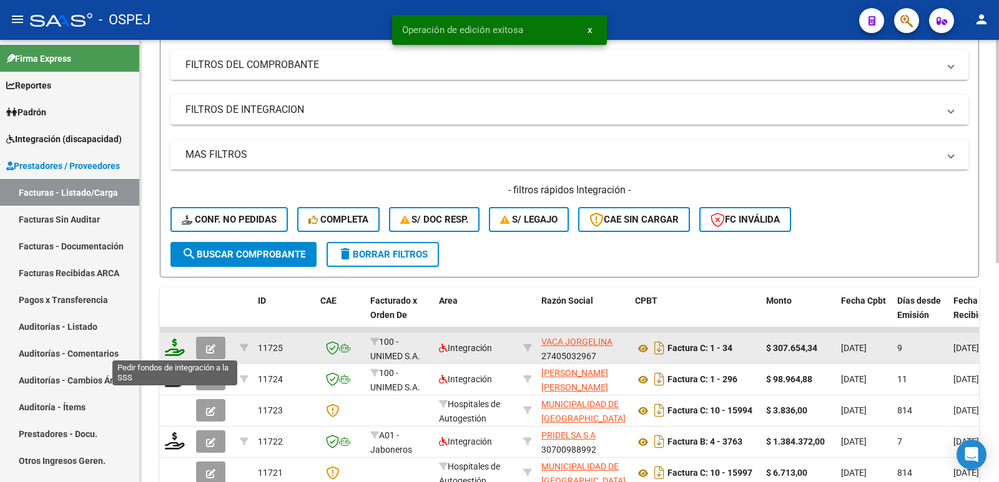
click at [176, 350] on icon at bounding box center [175, 347] width 20 height 17
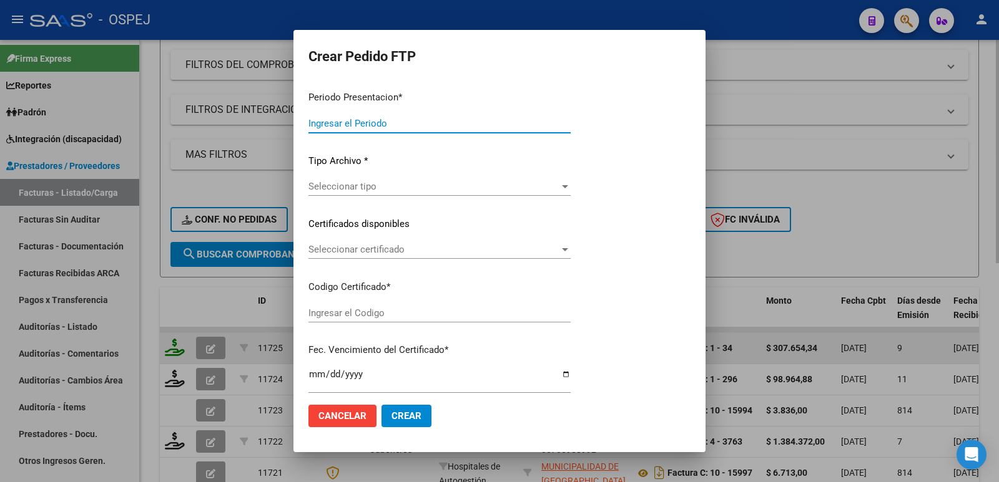
type input "202507"
type input "$ 307.654,34"
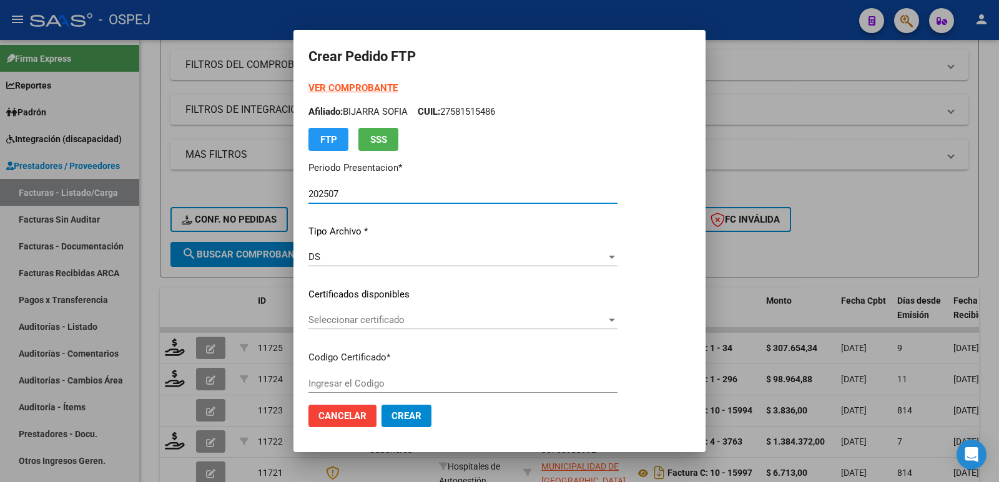
type input "arg01000581515482023012020280110cor"
type input "[DATE]"
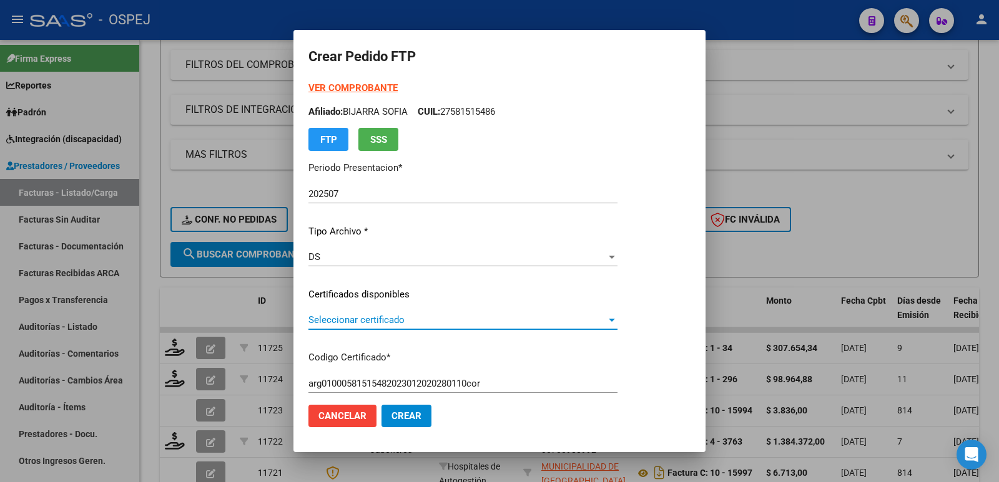
click at [413, 322] on span "Seleccionar certificado" at bounding box center [457, 320] width 298 height 11
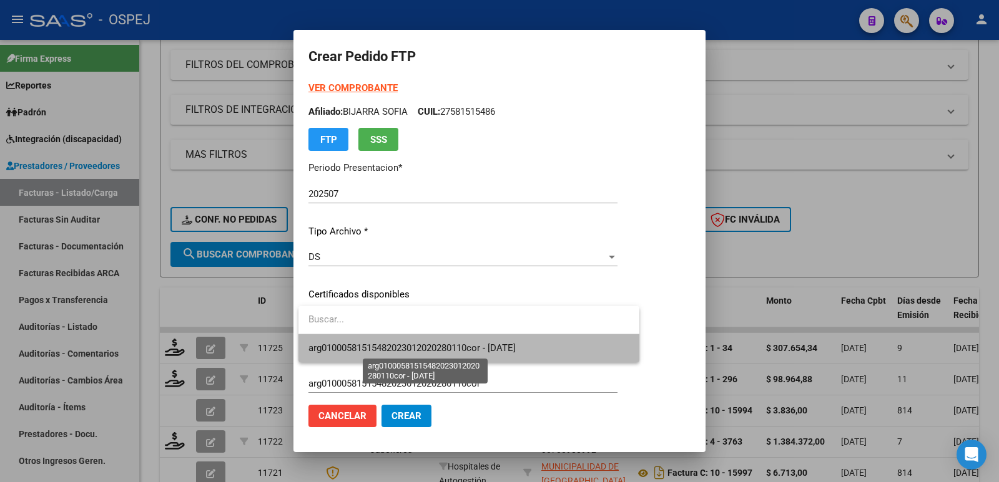
click at [423, 345] on span "arg01000581515482023012020280110cor - [DATE]" at bounding box center [411, 348] width 207 height 11
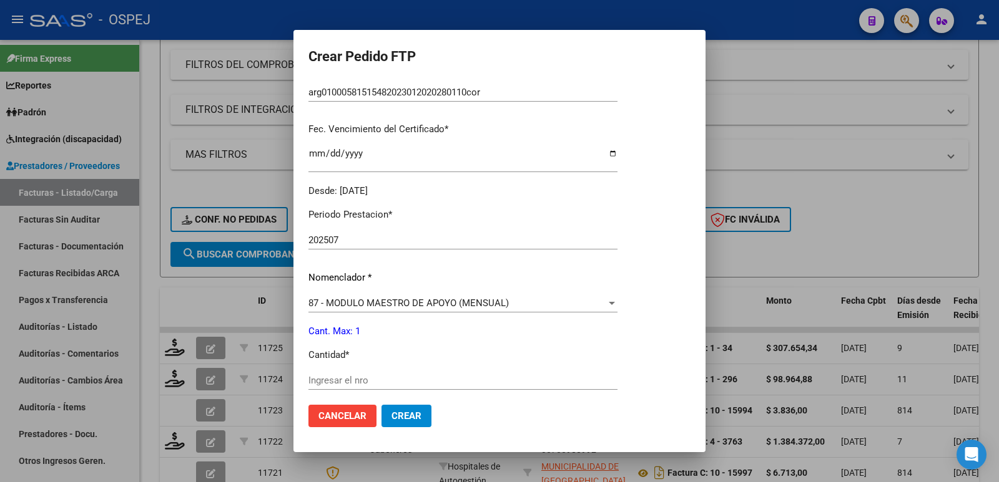
scroll to position [312, 0]
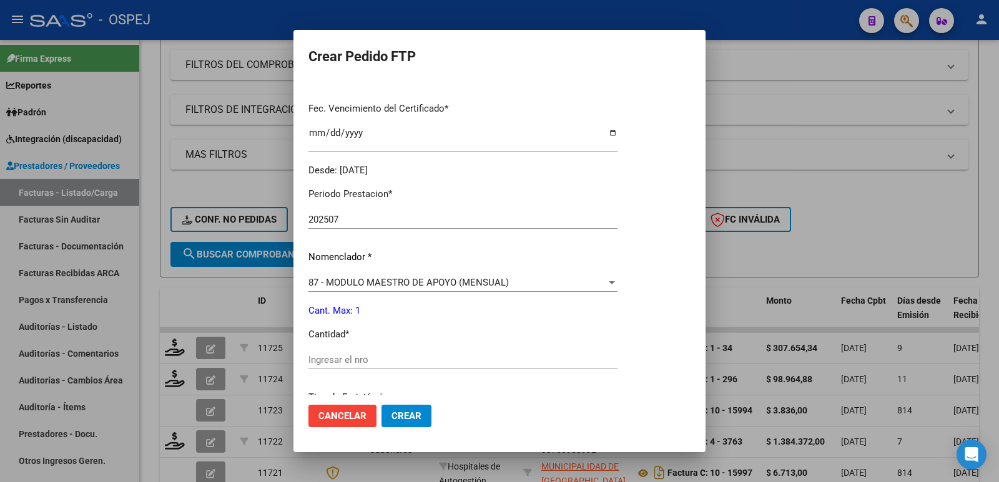
click at [420, 361] on input "Ingresar el nro" at bounding box center [462, 359] width 309 height 11
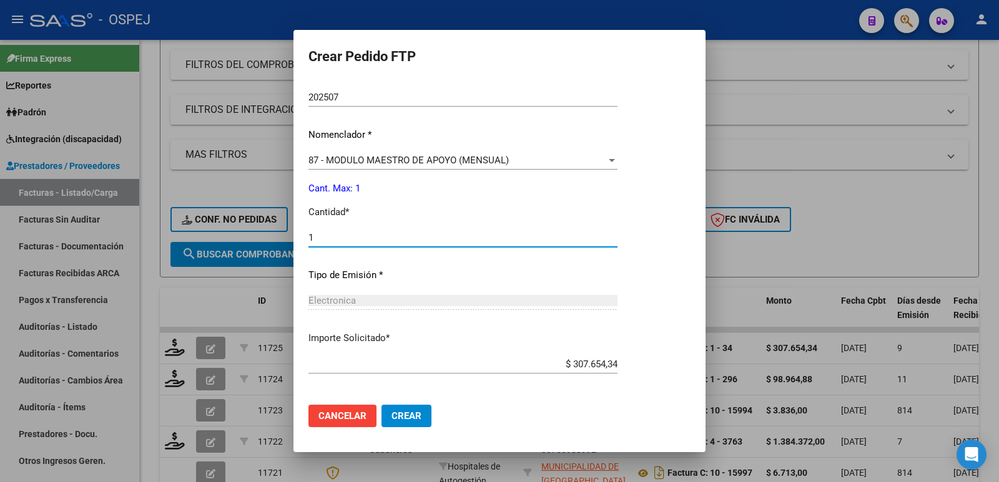
scroll to position [488, 0]
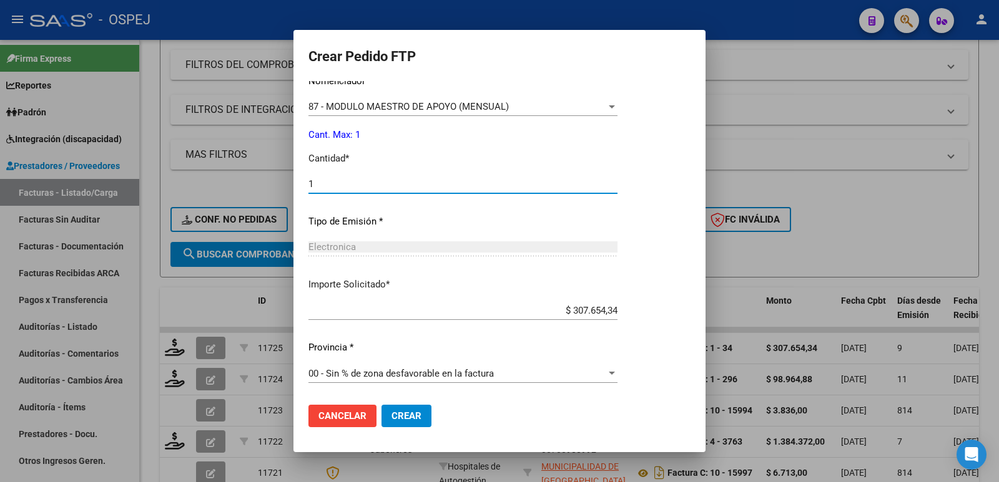
type input "1"
click at [411, 418] on span "Crear" at bounding box center [406, 416] width 30 height 11
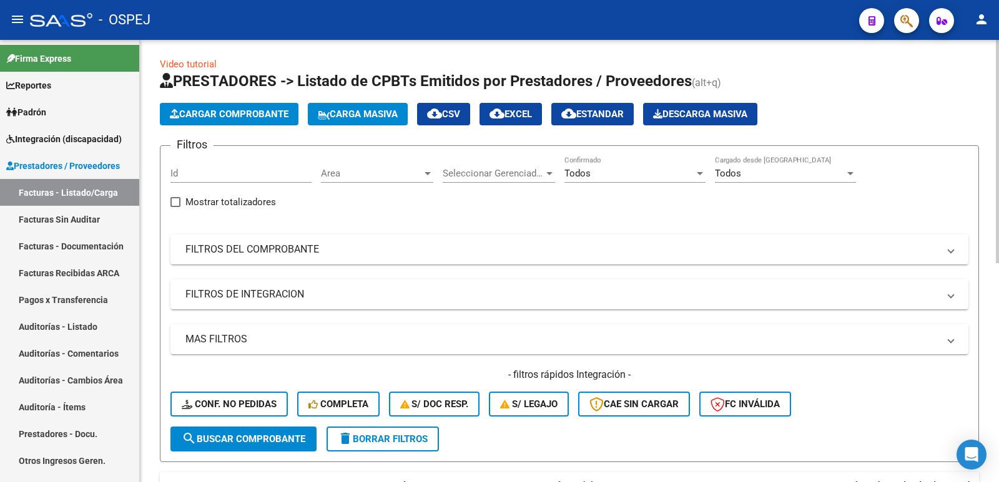
scroll to position [0, 0]
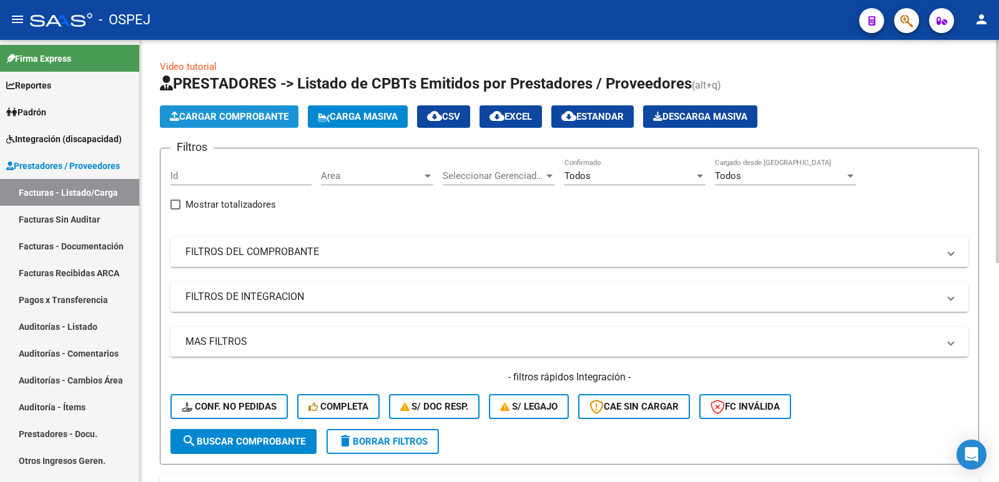
click at [266, 115] on span "Cargar Comprobante" at bounding box center [229, 116] width 119 height 11
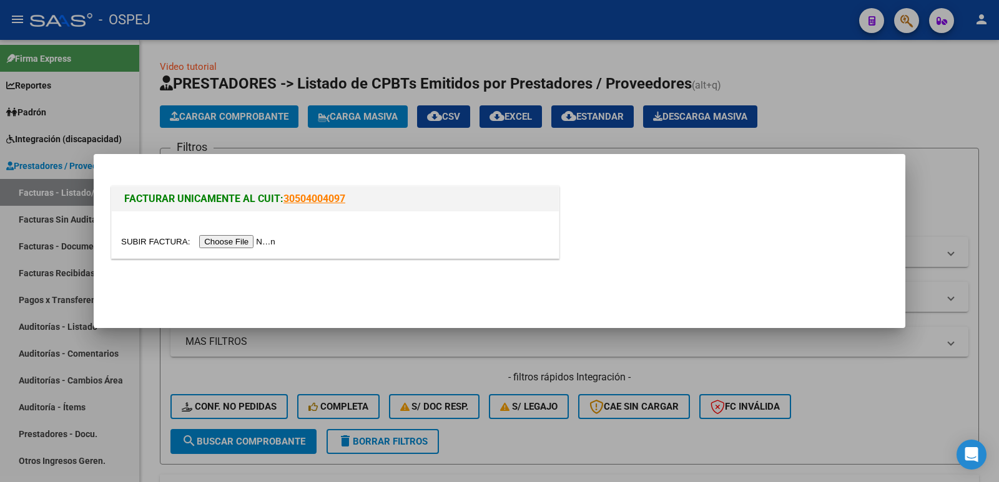
click at [248, 244] on input "file" at bounding box center [200, 241] width 158 height 13
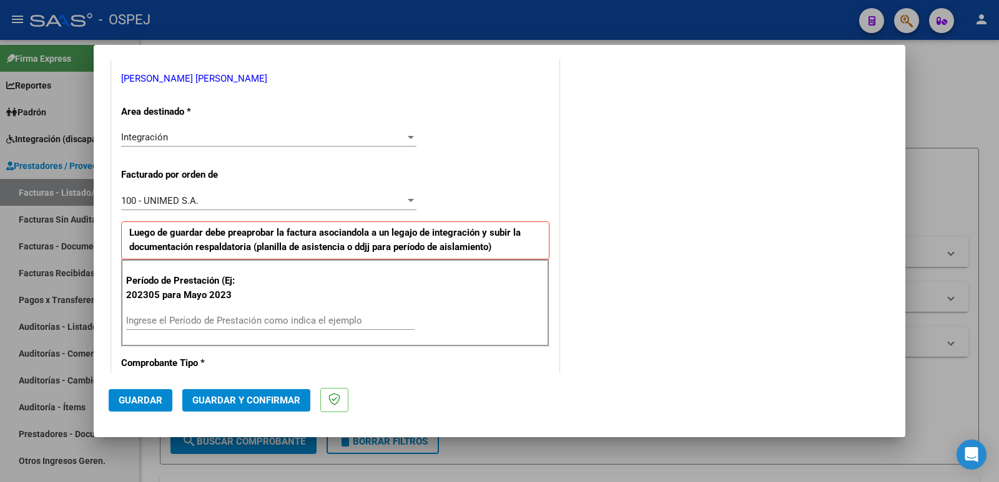
scroll to position [312, 0]
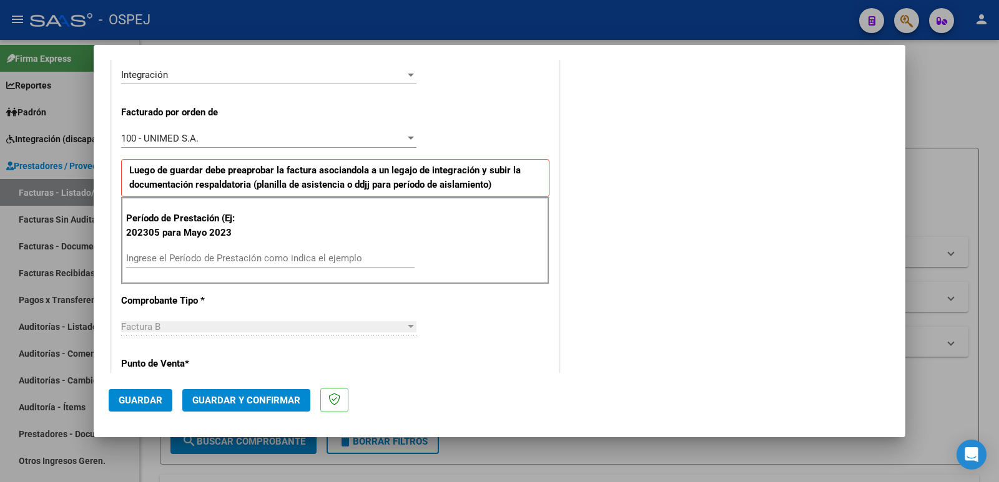
click at [340, 259] on input "Ingrese el Período de Prestación como indica el ejemplo" at bounding box center [270, 258] width 288 height 11
type input "202507"
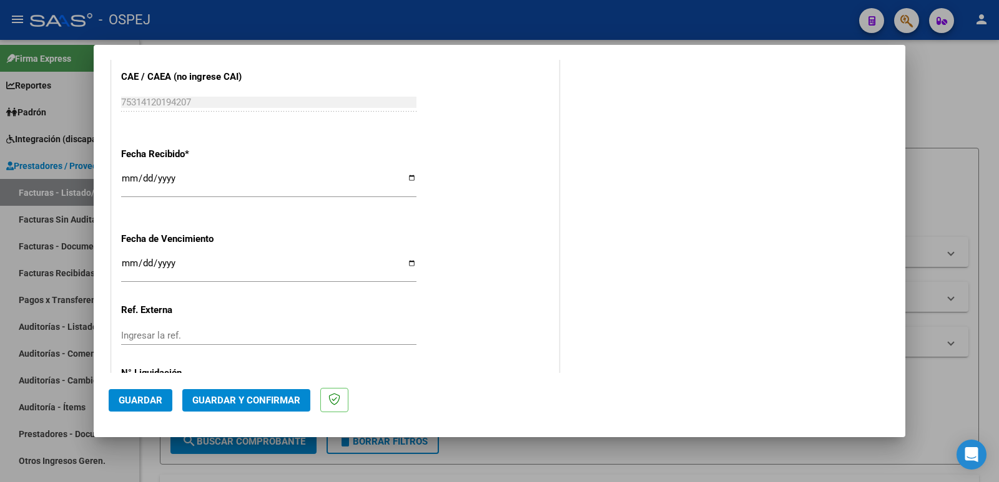
scroll to position [874, 0]
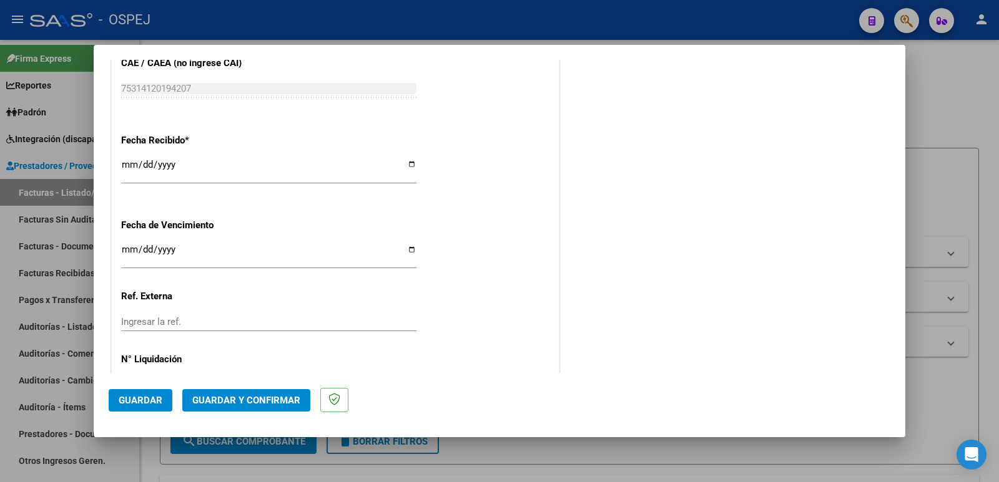
click at [140, 402] on span "Guardar" at bounding box center [141, 400] width 44 height 11
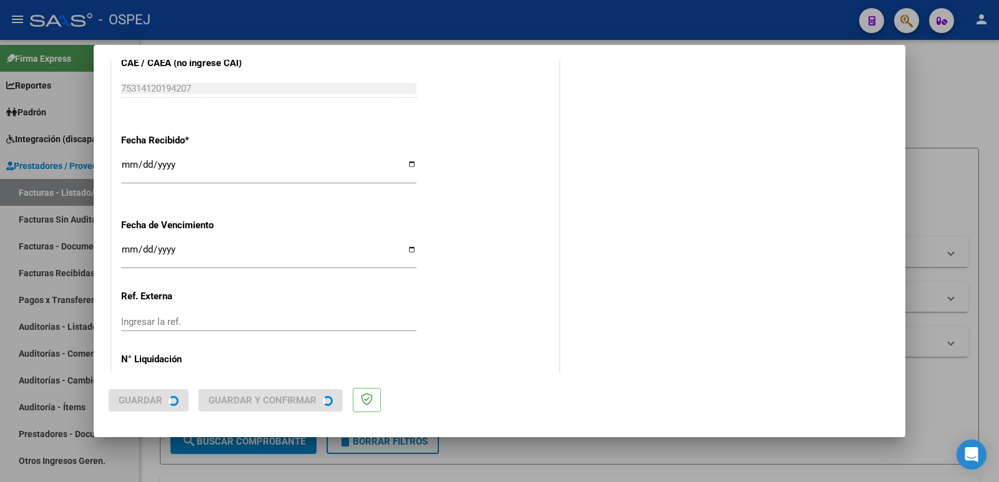
scroll to position [0, 0]
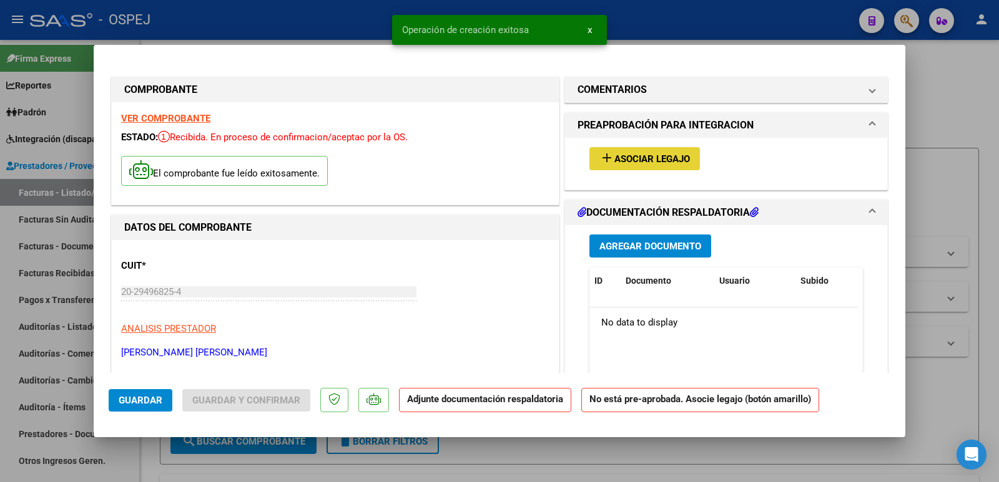
click at [663, 162] on span "Asociar Legajo" at bounding box center [652, 159] width 76 height 11
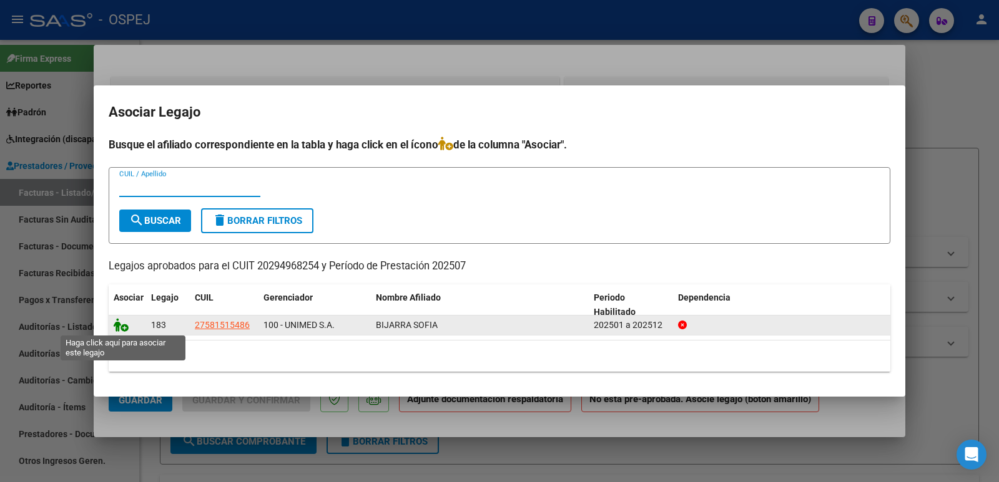
click at [117, 325] on icon at bounding box center [121, 325] width 15 height 14
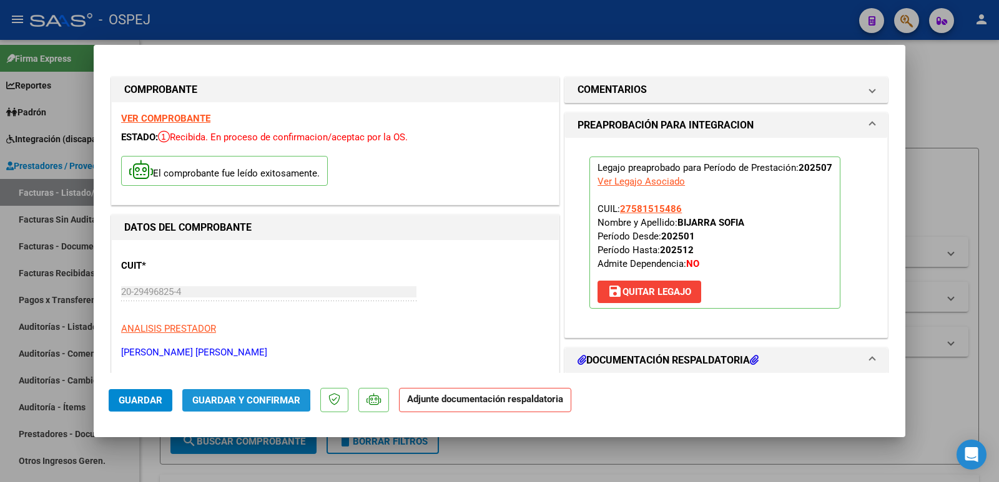
click at [226, 399] on span "Guardar y Confirmar" at bounding box center [246, 400] width 108 height 11
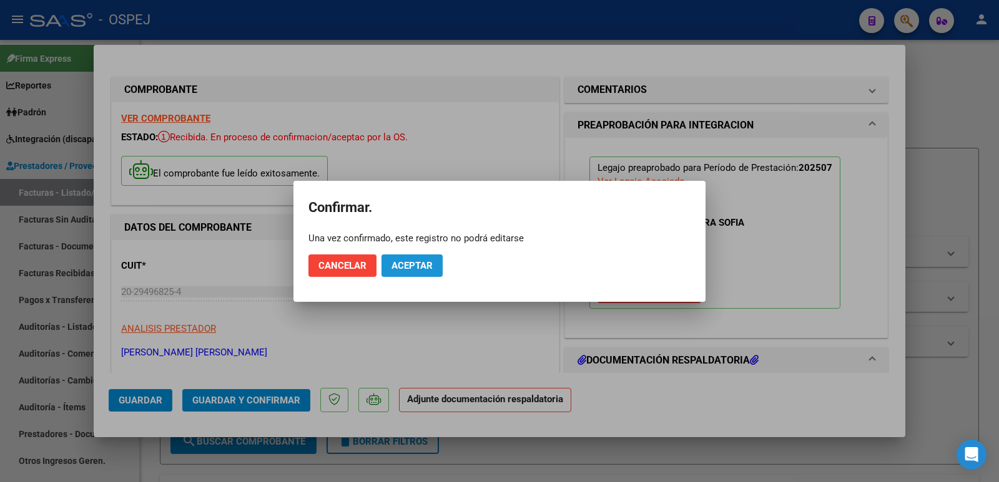
click at [413, 269] on span "Aceptar" at bounding box center [411, 265] width 41 height 11
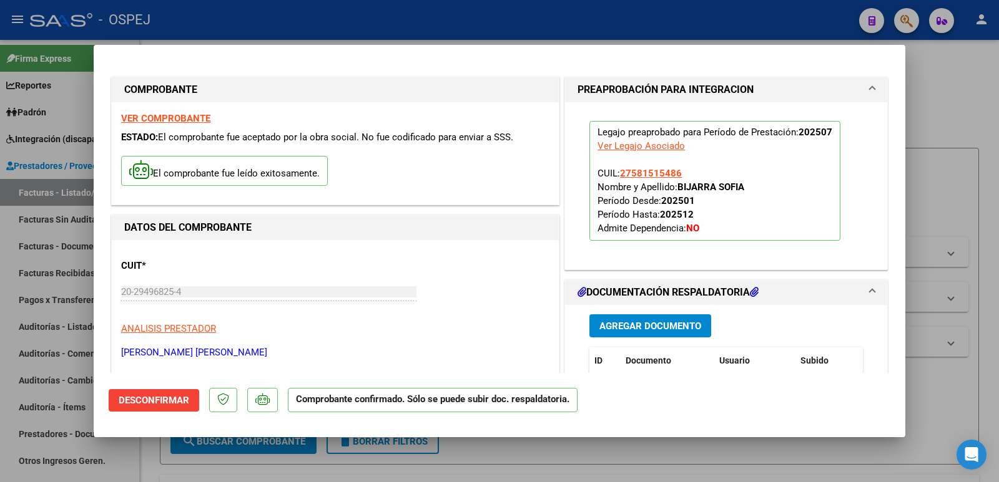
click at [397, 24] on div at bounding box center [499, 241] width 999 height 482
type input "$ 0,00"
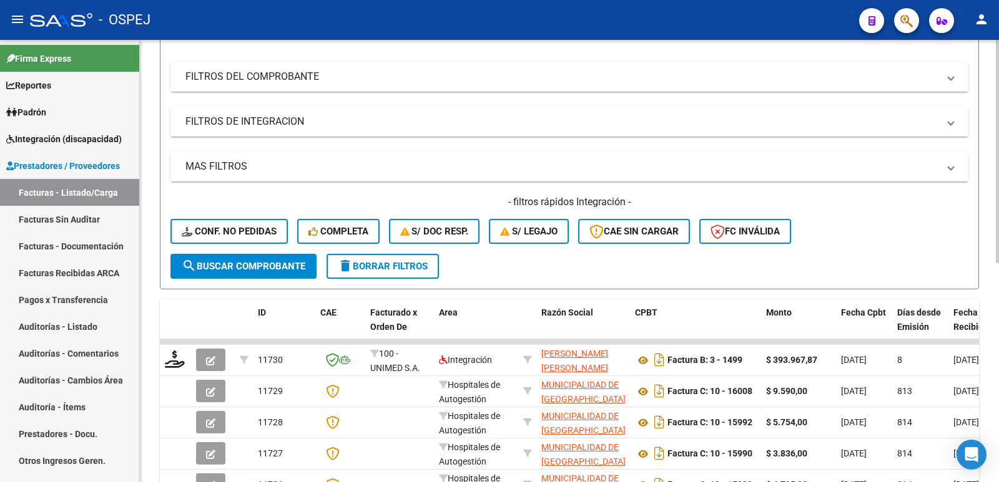
scroll to position [187, 0]
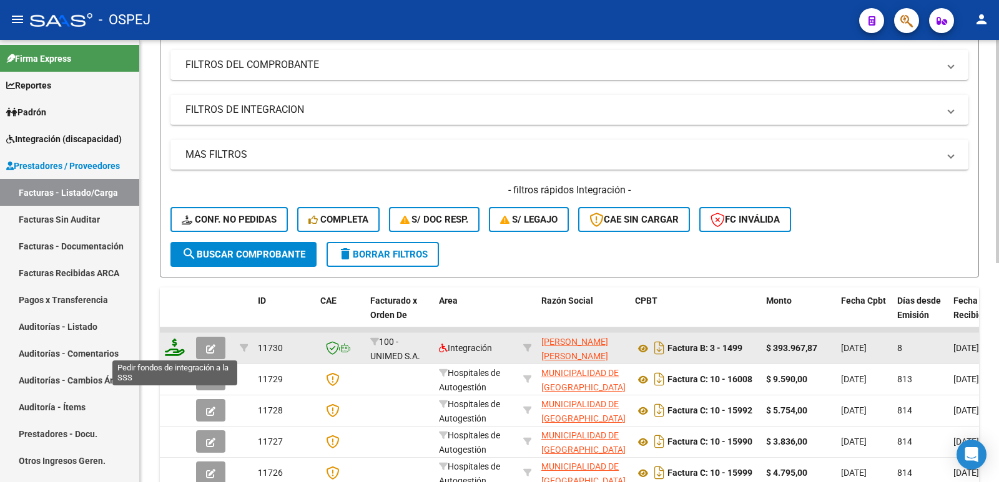
click at [182, 351] on icon at bounding box center [175, 347] width 20 height 17
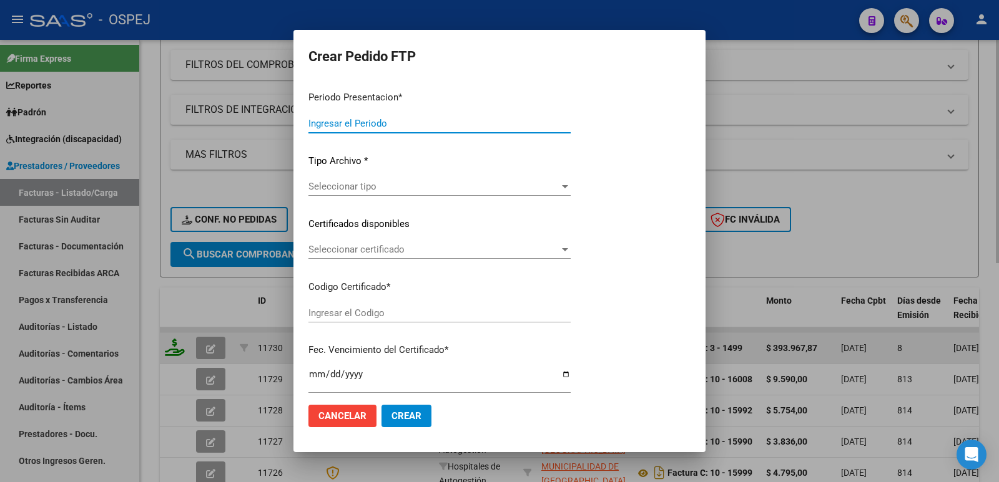
type input "202507"
type input "$ 393.967,87"
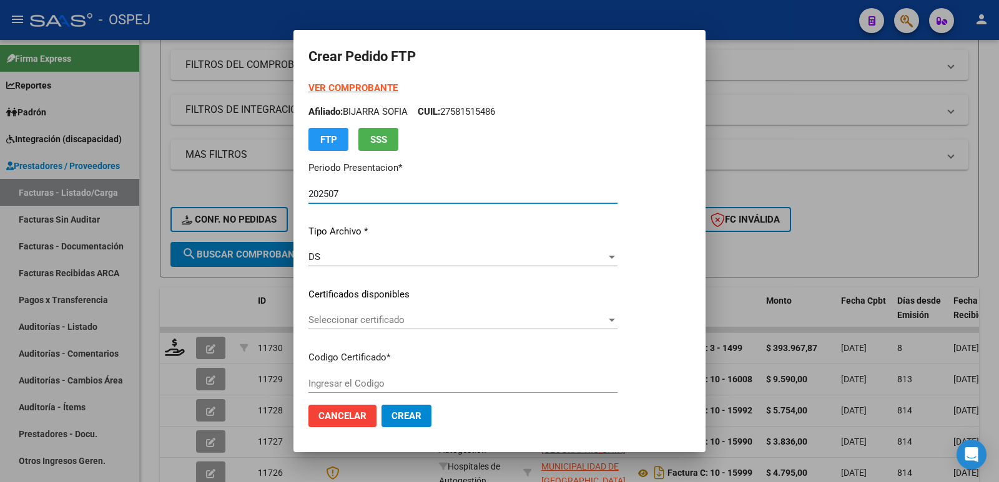
type input "arg01000581515482023012020280110cor"
type input "[DATE]"
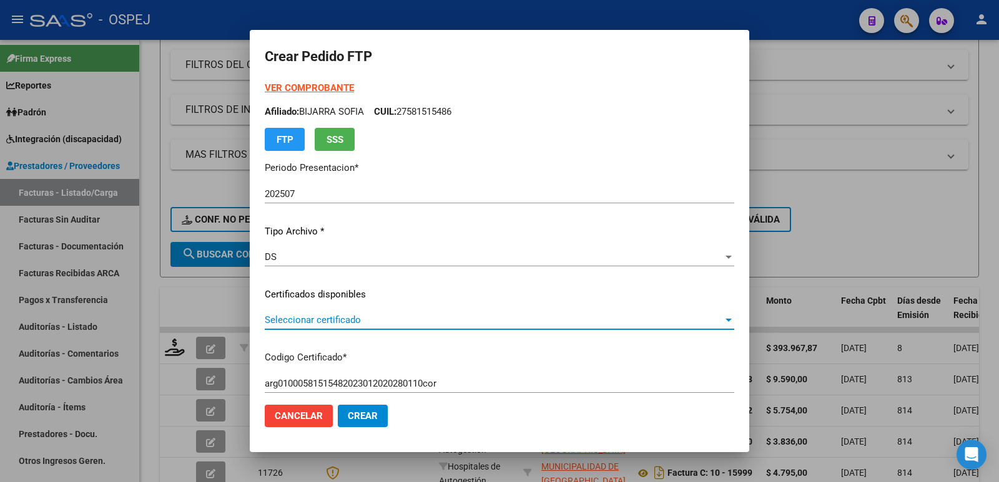
click at [388, 323] on span "Seleccionar certificado" at bounding box center [494, 320] width 458 height 11
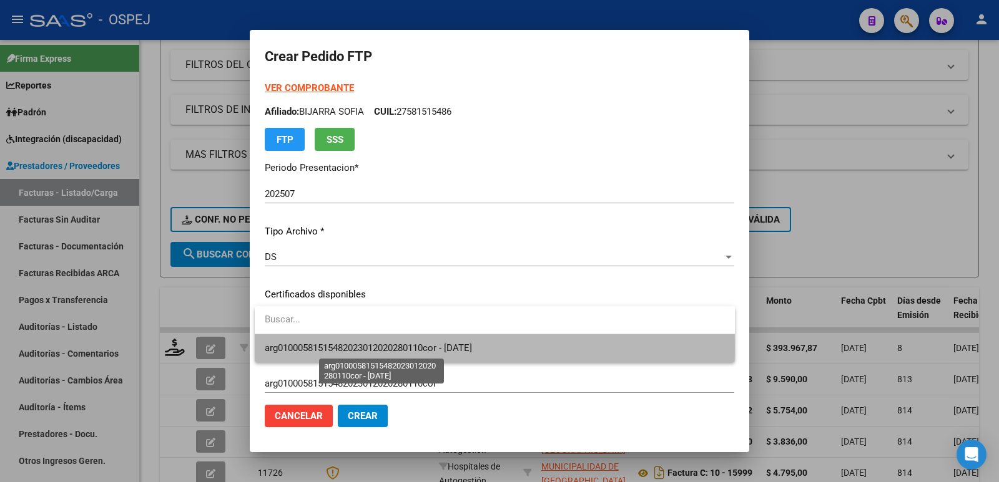
click at [388, 349] on span "arg01000581515482023012020280110cor - [DATE]" at bounding box center [368, 348] width 207 height 11
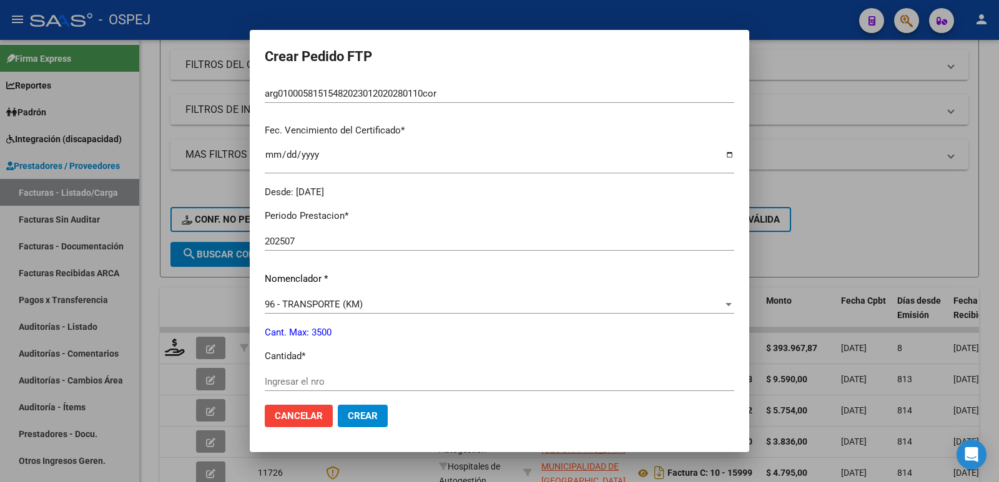
scroll to position [312, 0]
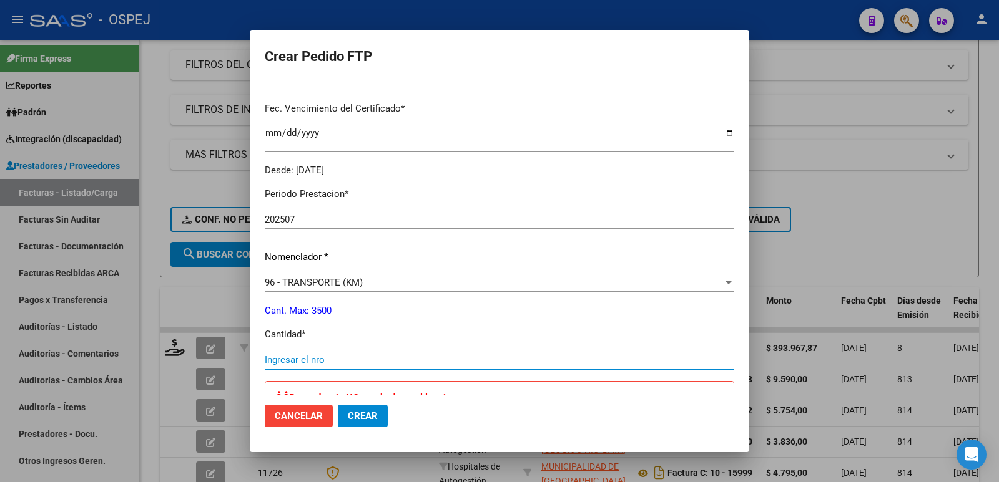
click at [381, 363] on input "Ingresar el nro" at bounding box center [499, 359] width 469 height 11
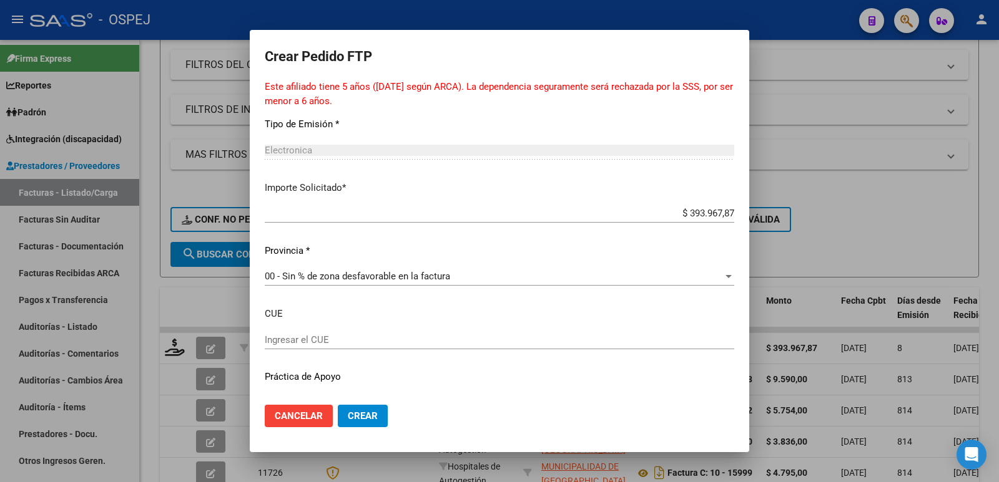
scroll to position [735, 0]
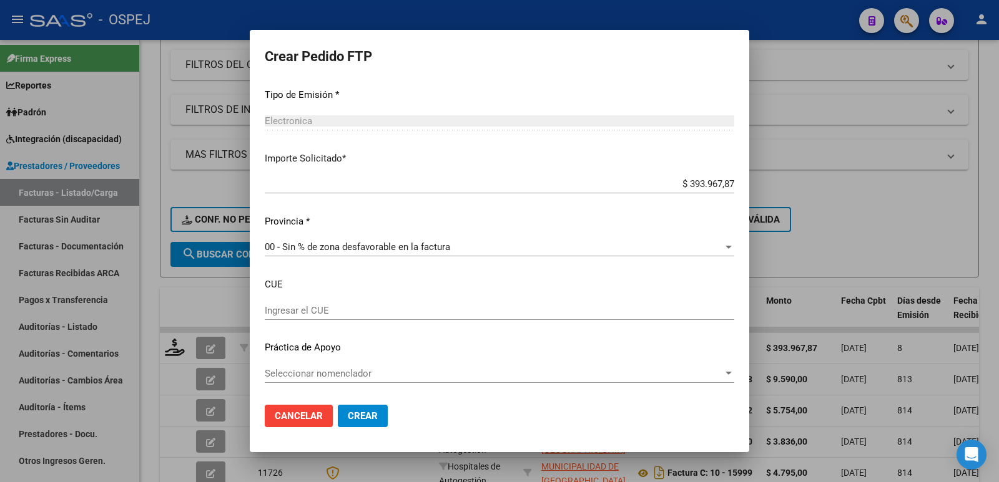
type input "728"
click at [364, 418] on span "Crear" at bounding box center [363, 416] width 30 height 11
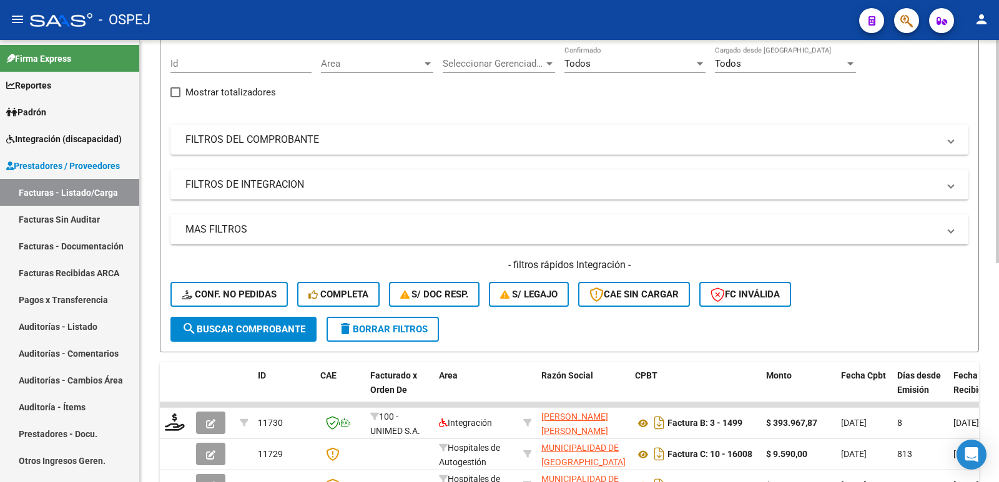
scroll to position [0, 0]
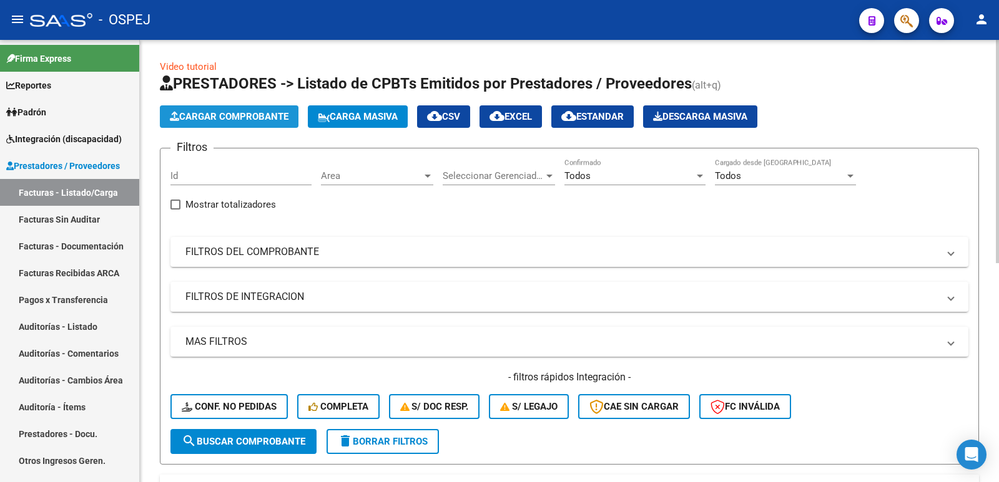
click at [243, 117] on span "Cargar Comprobante" at bounding box center [229, 116] width 119 height 11
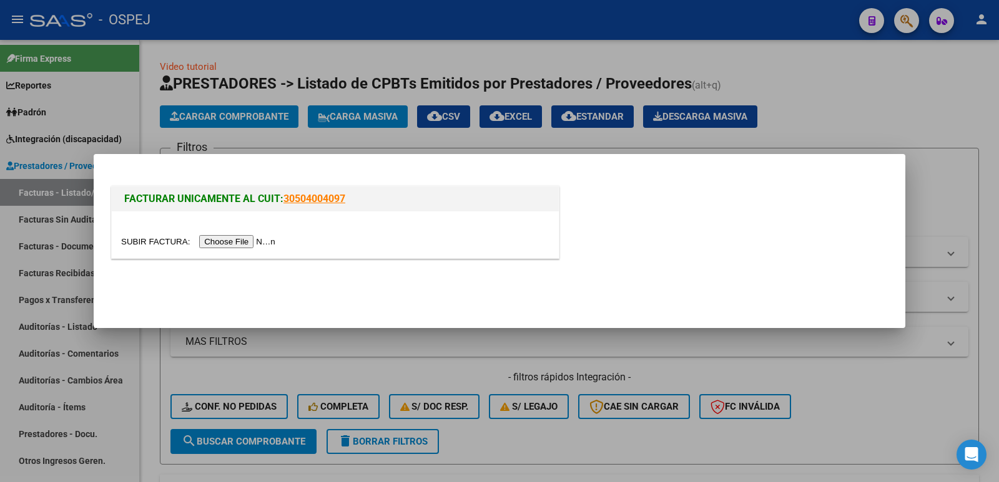
click at [230, 240] on input "file" at bounding box center [200, 241] width 158 height 13
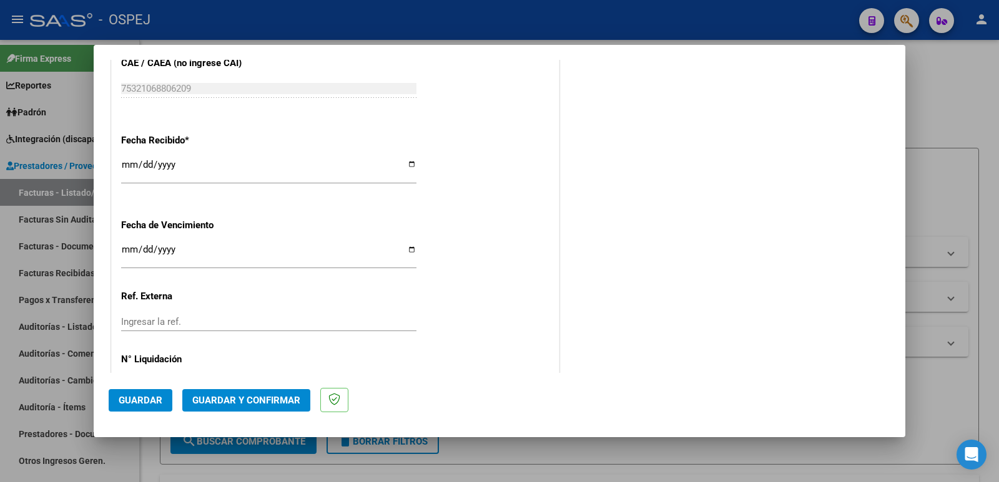
scroll to position [731, 0]
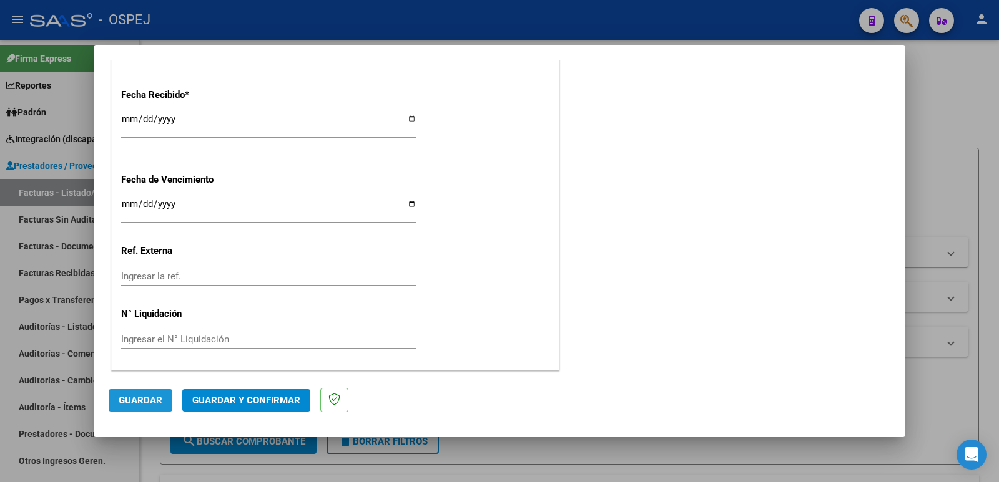
click at [141, 398] on span "Guardar" at bounding box center [141, 400] width 44 height 11
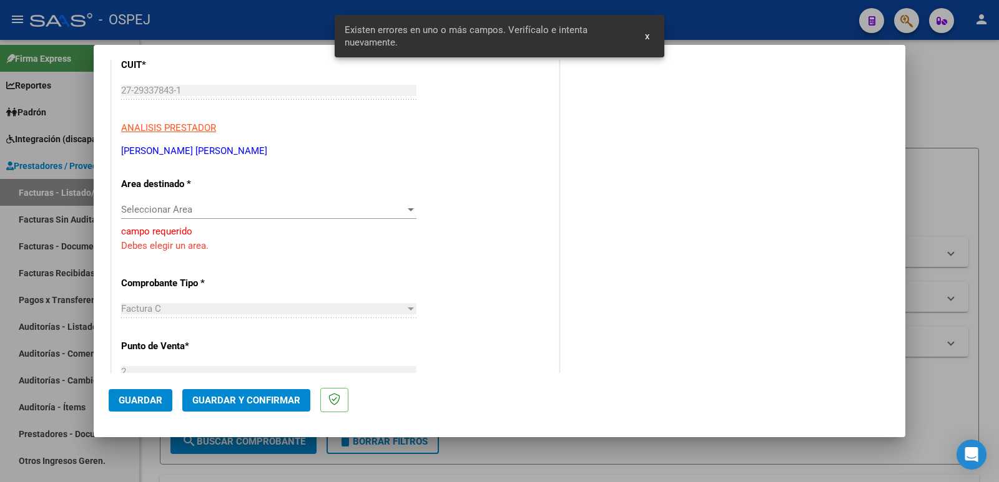
scroll to position [165, 0]
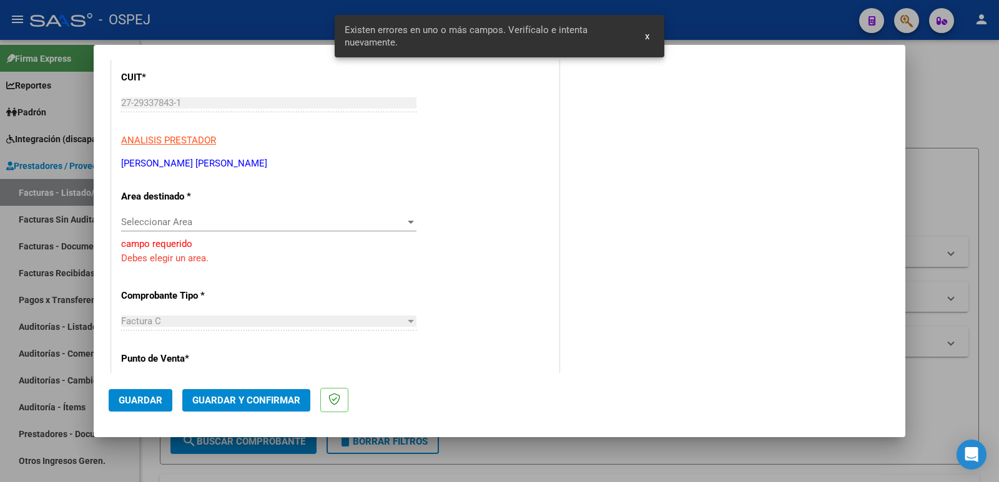
click at [286, 223] on span "Seleccionar Area" at bounding box center [263, 222] width 284 height 11
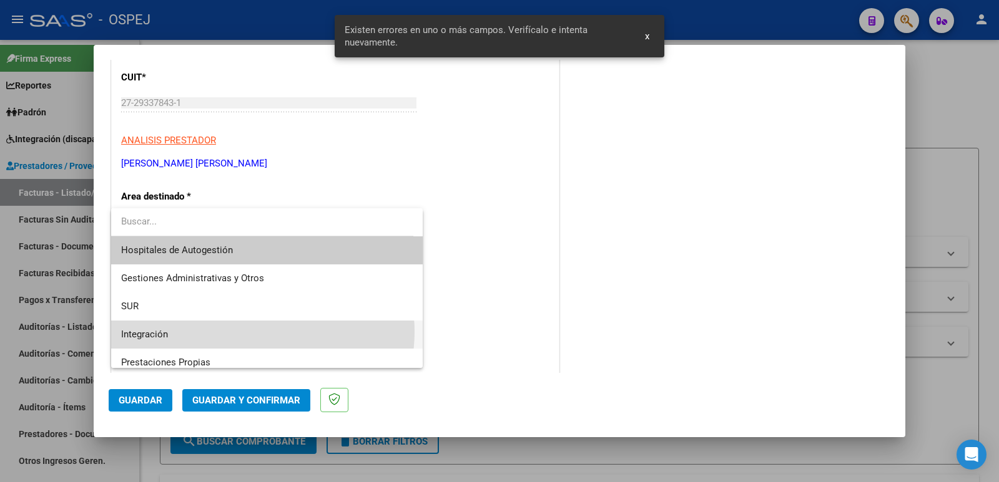
click at [258, 332] on span "Integración" at bounding box center [266, 335] width 291 height 28
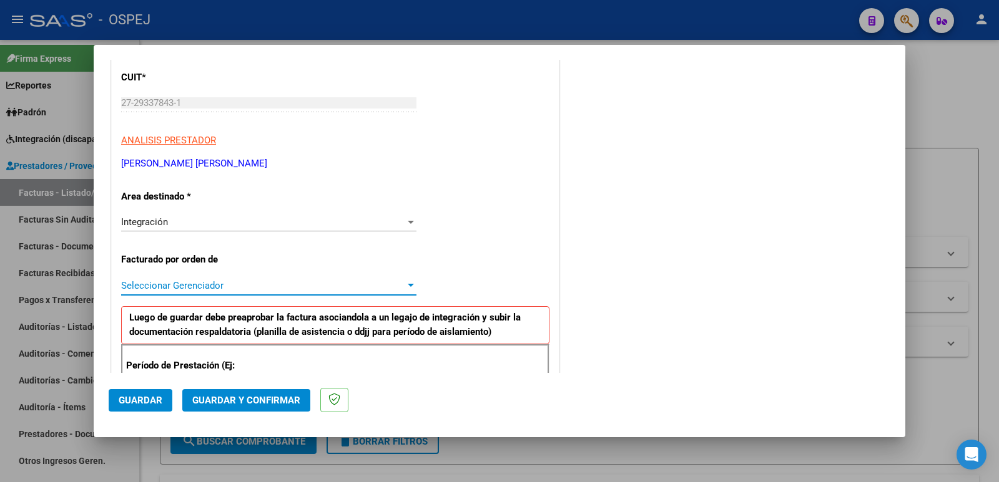
click at [263, 287] on span "Seleccionar Gerenciador" at bounding box center [263, 285] width 284 height 11
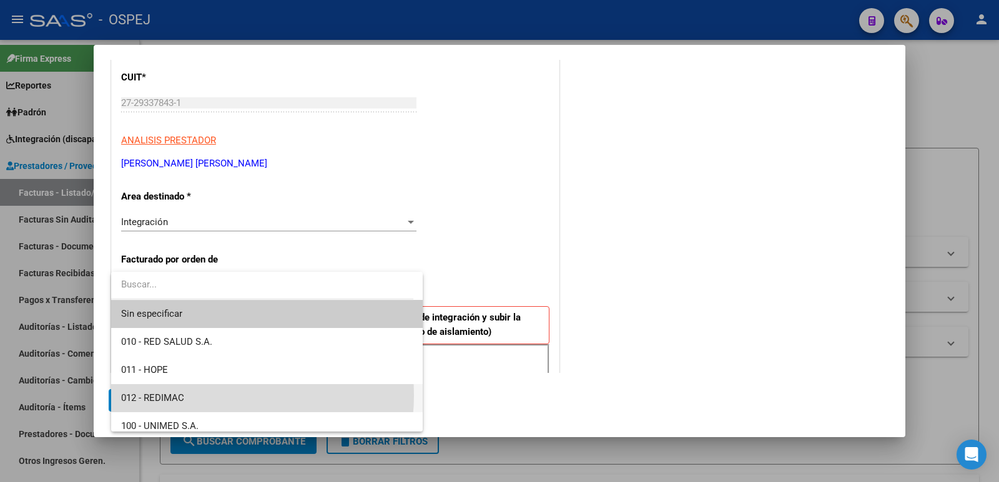
click at [196, 396] on span "012 - REDIMAC" at bounding box center [266, 398] width 291 height 28
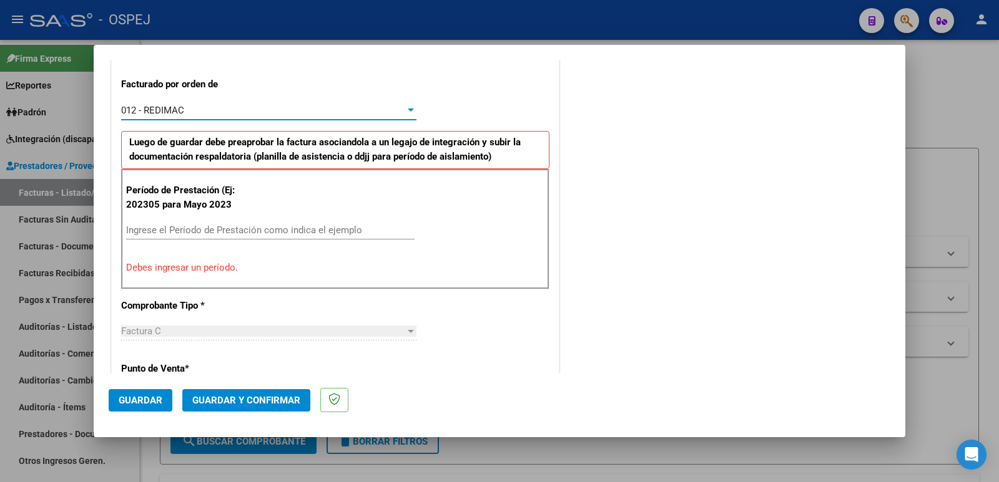
scroll to position [352, 0]
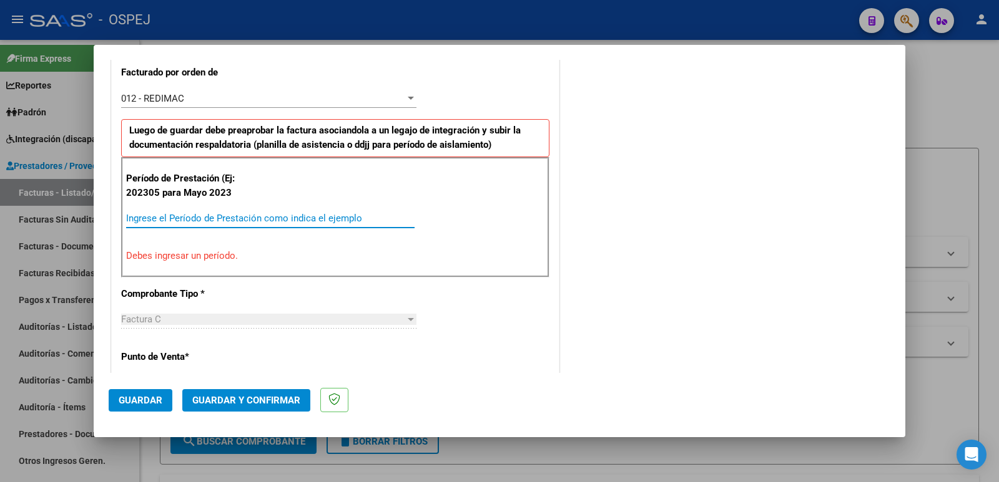
click at [286, 217] on input "Ingrese el Período de Prestación como indica el ejemplo" at bounding box center [270, 218] width 288 height 11
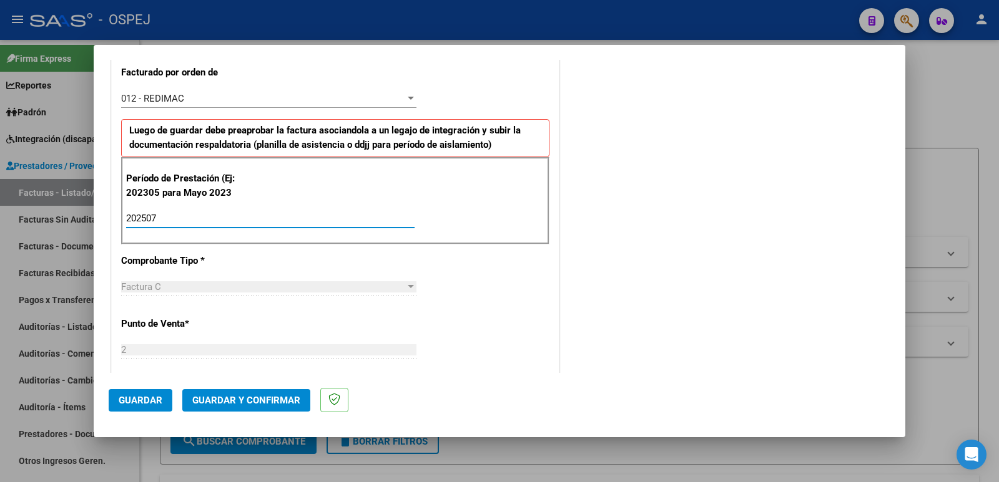
type input "202507"
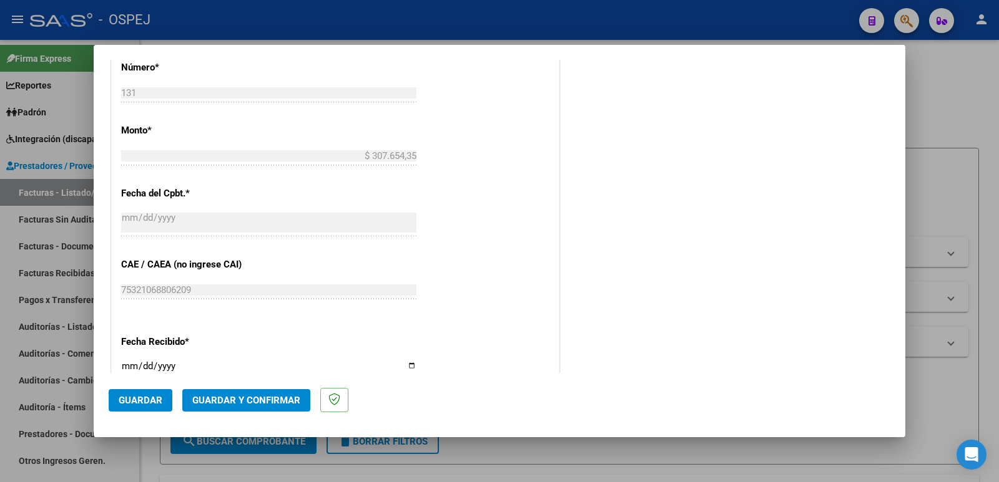
scroll to position [726, 0]
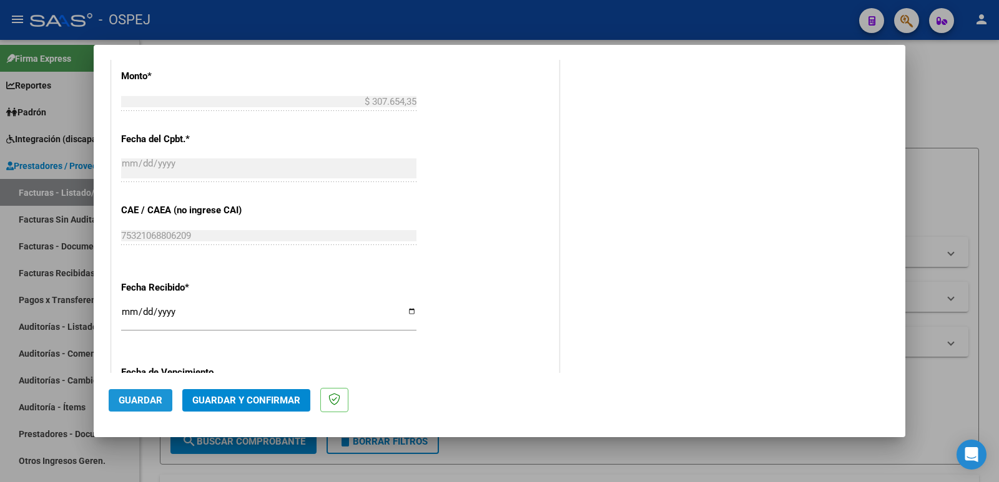
click at [130, 399] on span "Guardar" at bounding box center [141, 400] width 44 height 11
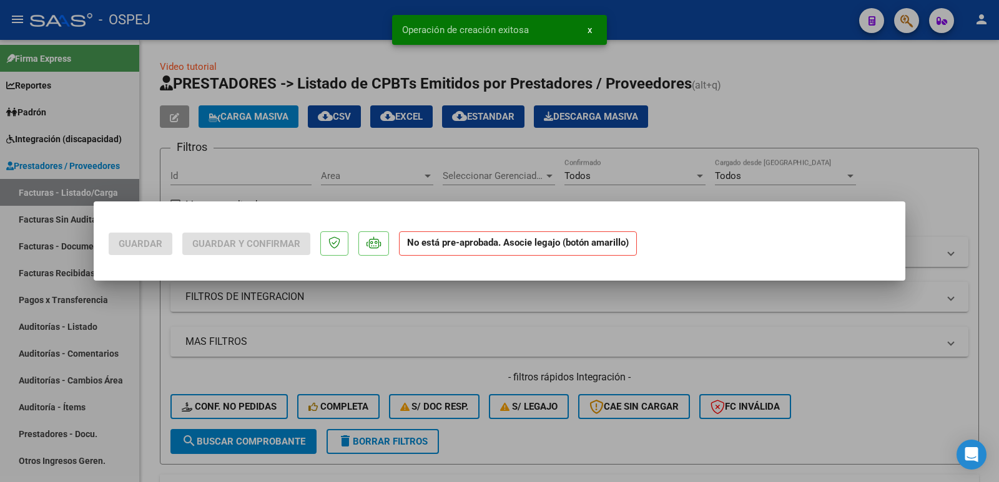
scroll to position [0, 0]
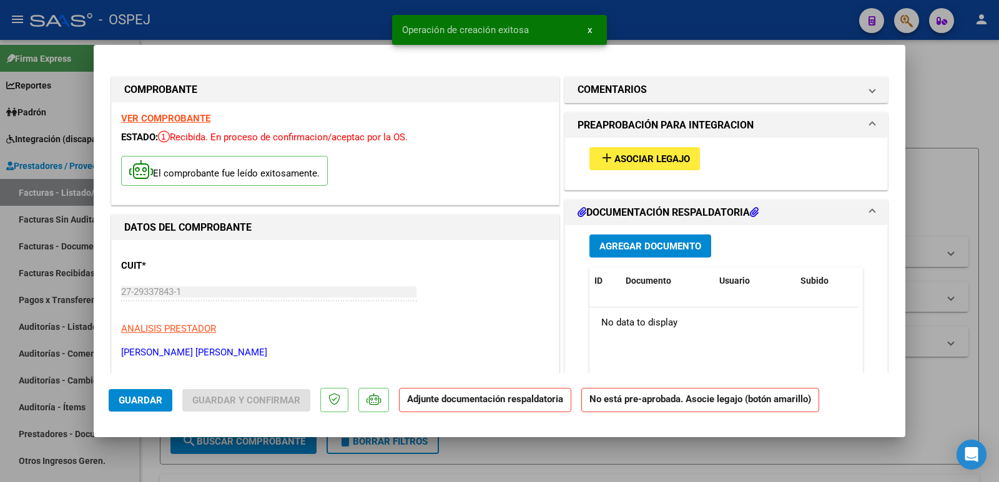
click at [630, 162] on span "Asociar Legajo" at bounding box center [652, 159] width 76 height 11
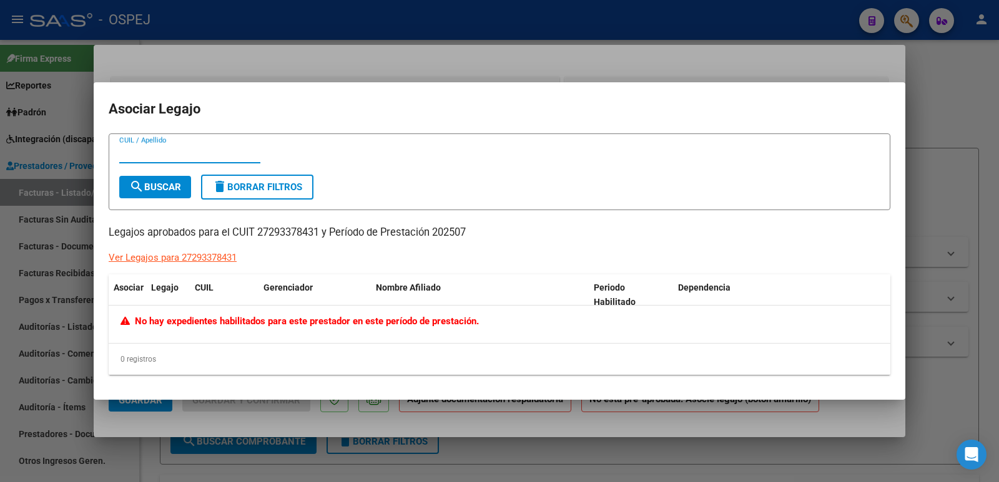
click at [477, 62] on div at bounding box center [499, 241] width 999 height 482
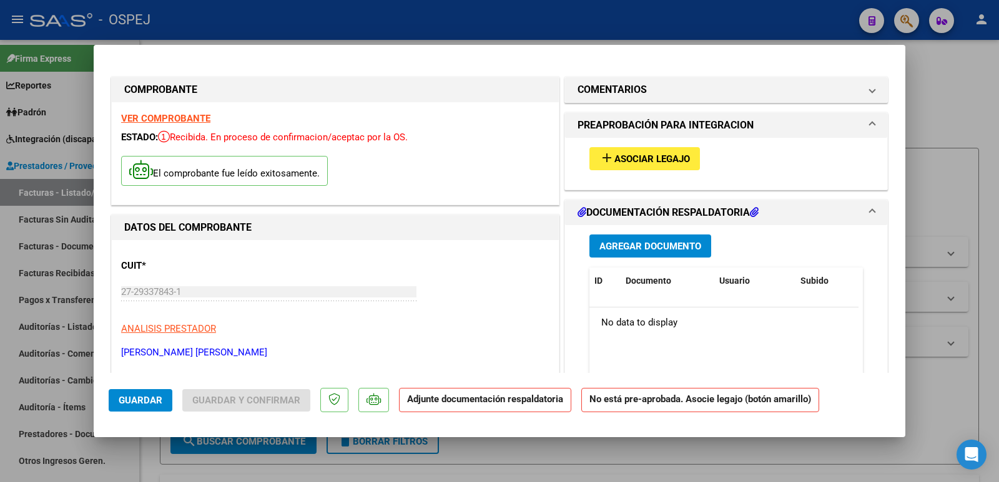
click at [332, 27] on div at bounding box center [499, 241] width 999 height 482
type input "$ 0,00"
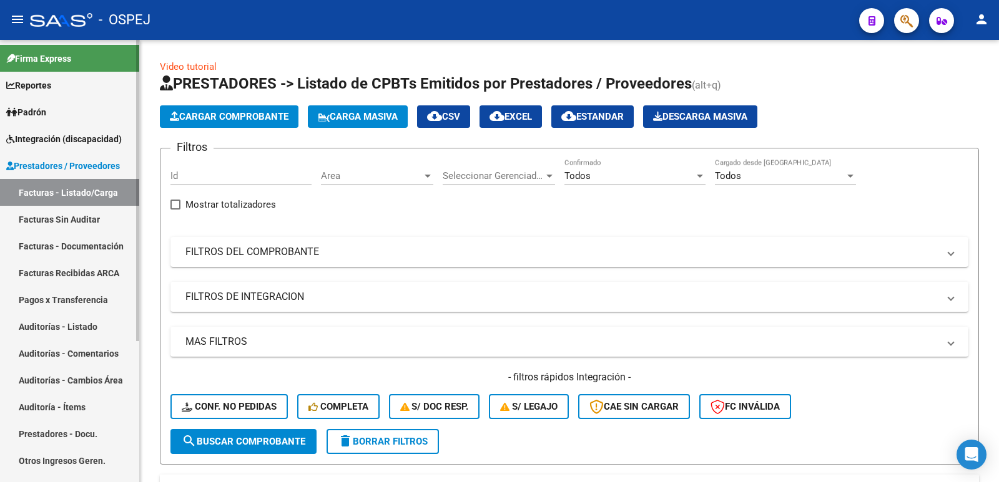
click at [44, 136] on span "Integración (discapacidad)" at bounding box center [63, 139] width 115 height 14
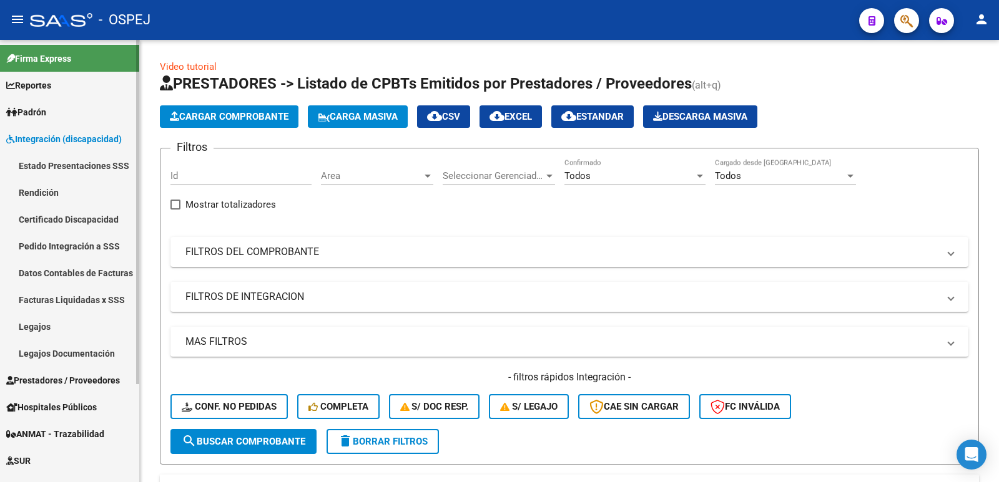
click at [51, 334] on link "Legajos" at bounding box center [69, 326] width 139 height 27
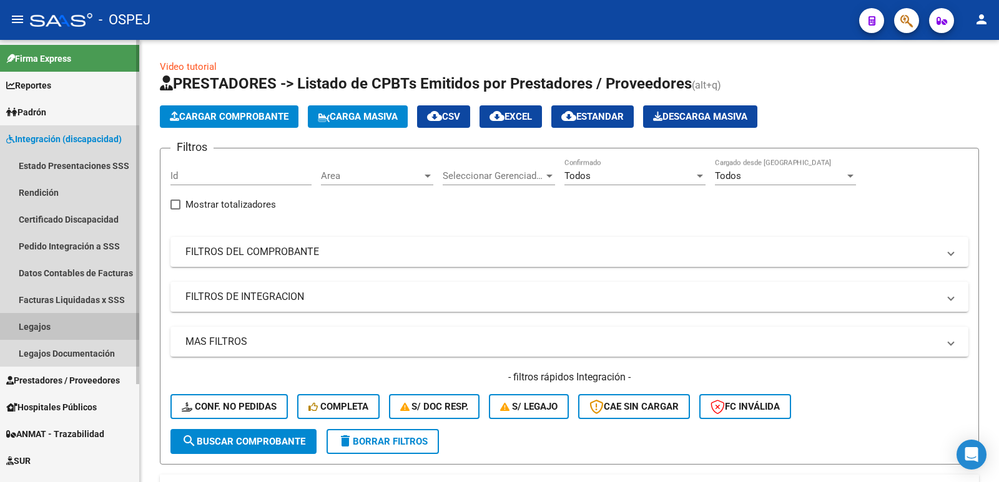
click at [51, 334] on link "Legajos" at bounding box center [69, 326] width 139 height 27
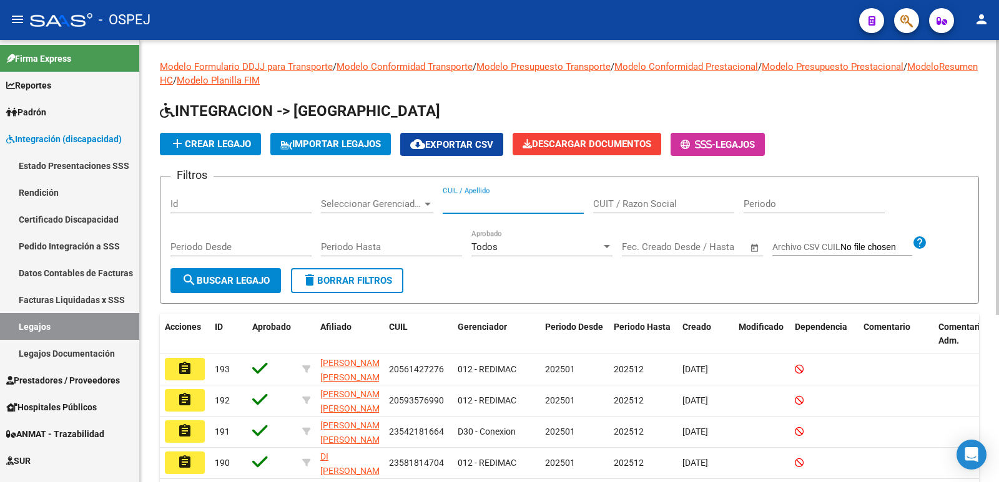
click at [569, 205] on input "CUIL / Apellido" at bounding box center [512, 203] width 141 height 11
click at [637, 205] on input "CUIT / Razon Social" at bounding box center [663, 203] width 141 height 11
type input "56142727"
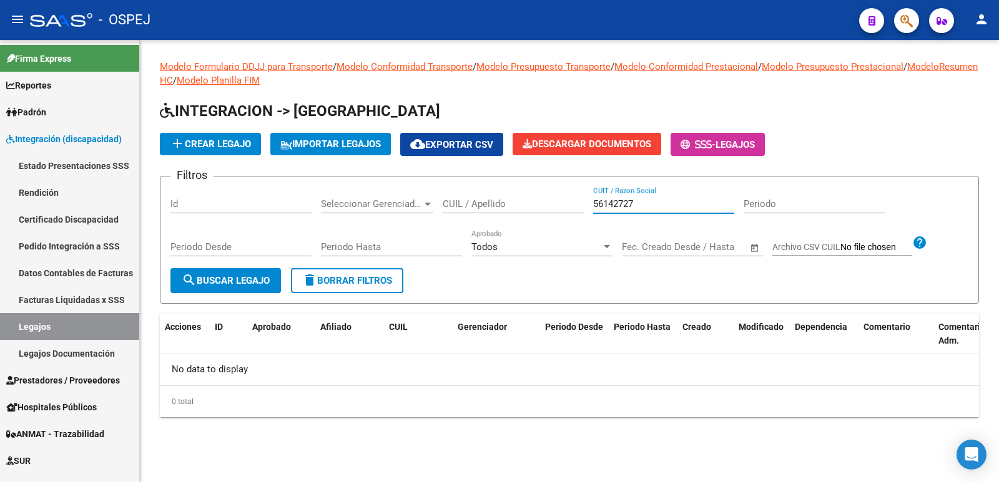
drag, startPoint x: 637, startPoint y: 205, endPoint x: 554, endPoint y: 207, distance: 82.4
click at [554, 207] on div "Filtros Id Seleccionar Gerenciador Seleccionar Gerenciador CUIL / Apellido 5614…" at bounding box center [569, 228] width 798 height 82
type input "v"
type input "20561427276"
drag, startPoint x: 658, startPoint y: 202, endPoint x: 547, endPoint y: 208, distance: 111.3
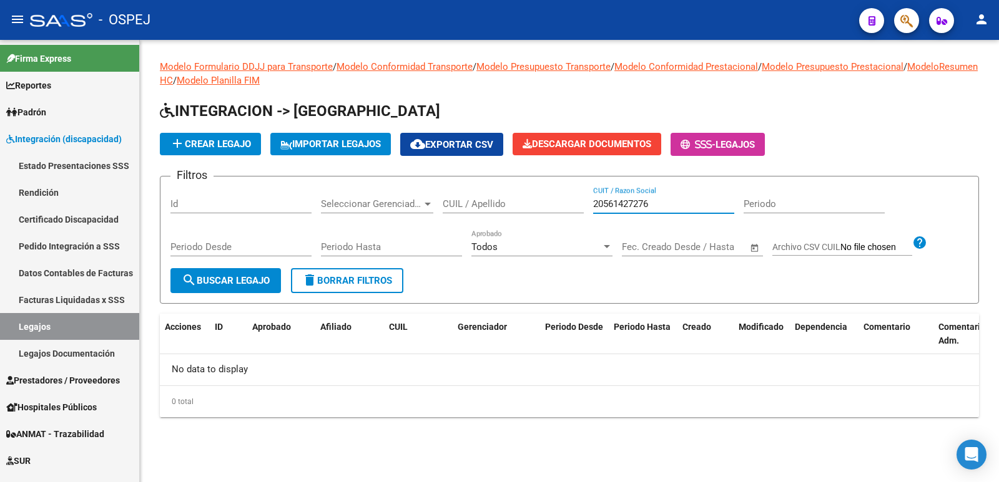
click at [547, 208] on div "Filtros Id Seleccionar Gerenciador Seleccionar Gerenciador CUIL / Apellido 2056…" at bounding box center [569, 228] width 798 height 82
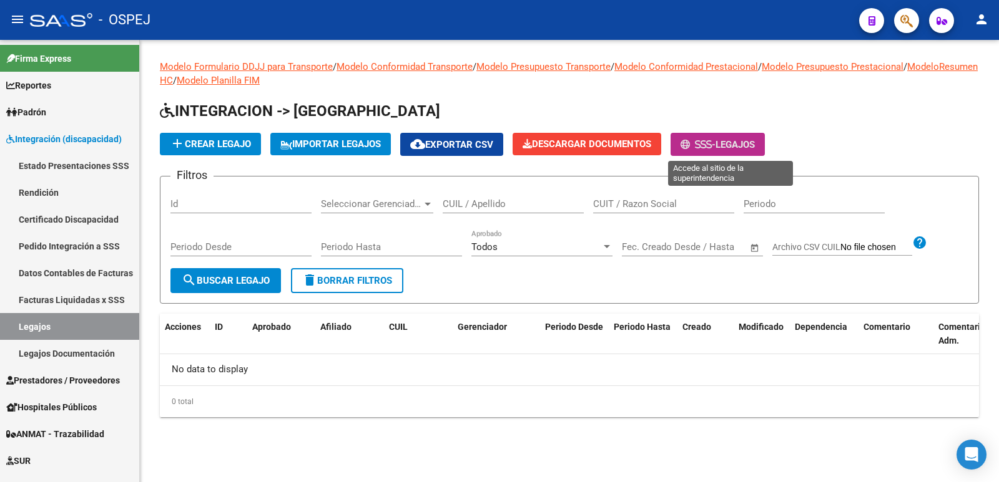
click at [752, 141] on span "Legajos" at bounding box center [734, 144] width 39 height 11
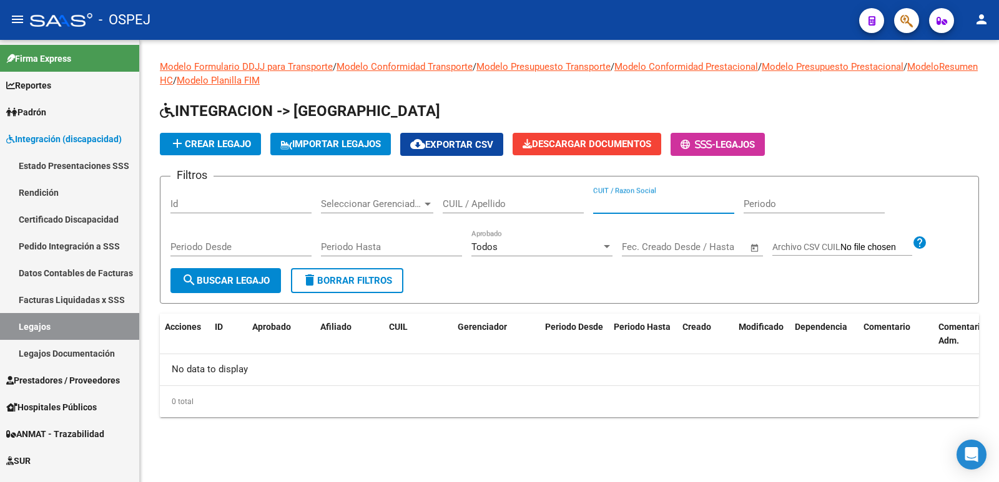
click at [618, 205] on input "CUIT / Razon Social" at bounding box center [663, 203] width 141 height 11
click at [230, 143] on span "add Crear Legajo" at bounding box center [210, 144] width 81 height 11
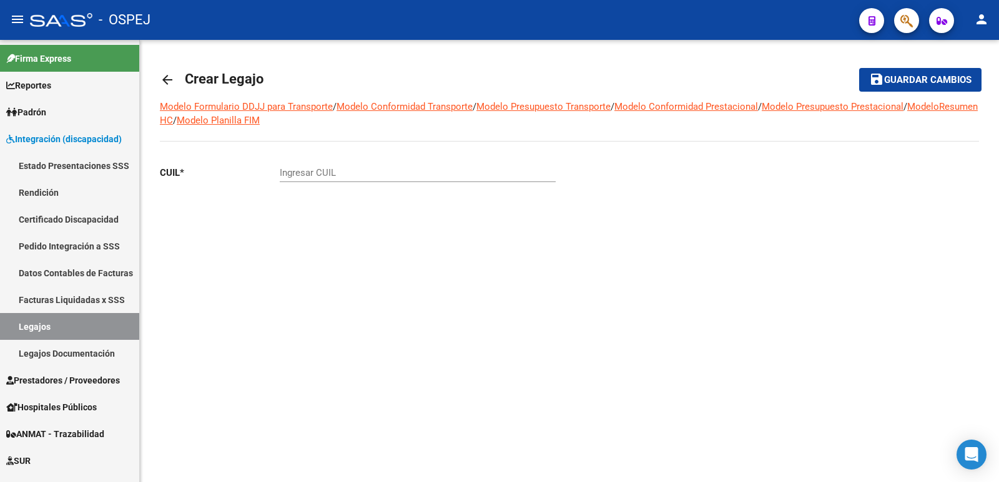
click at [351, 170] on input "Ingresar CUIL" at bounding box center [418, 172] width 276 height 11
type input "20-56142727-6"
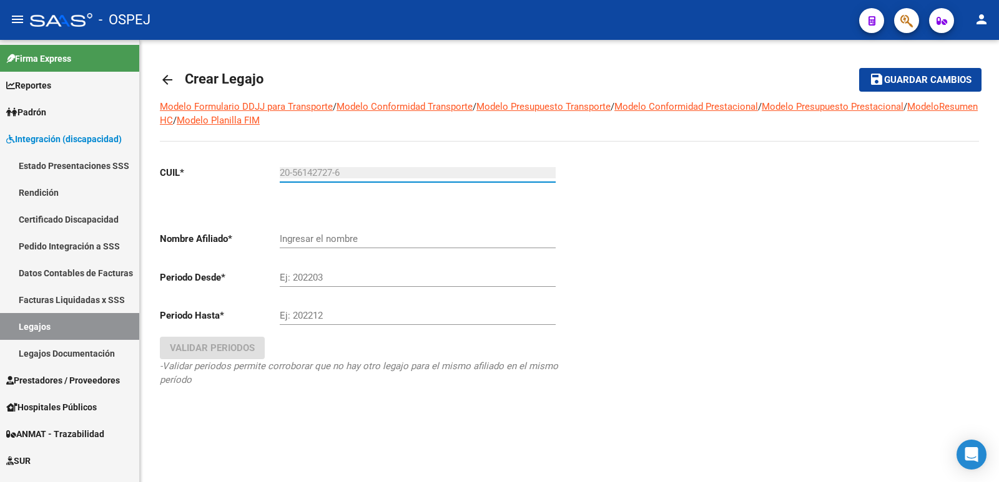
type input "[PERSON_NAME] [PERSON_NAME]"
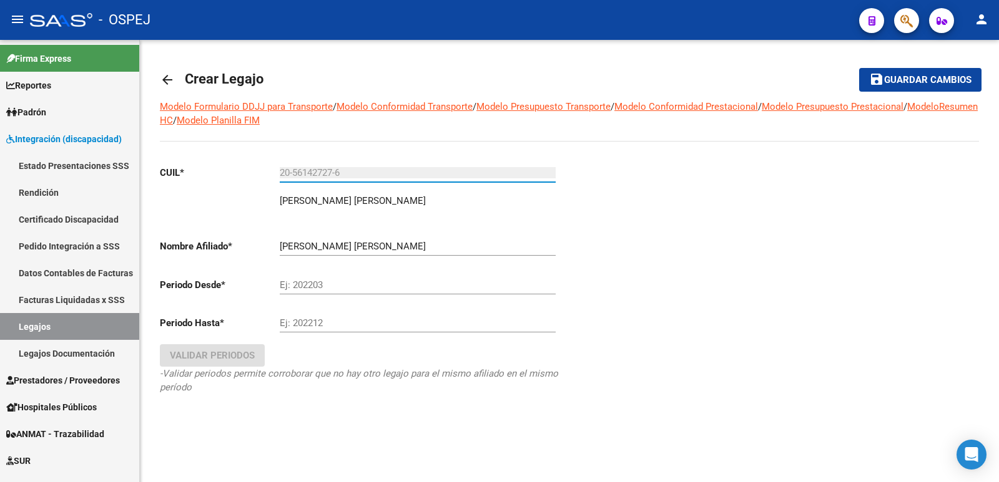
type input "20-56142727-6"
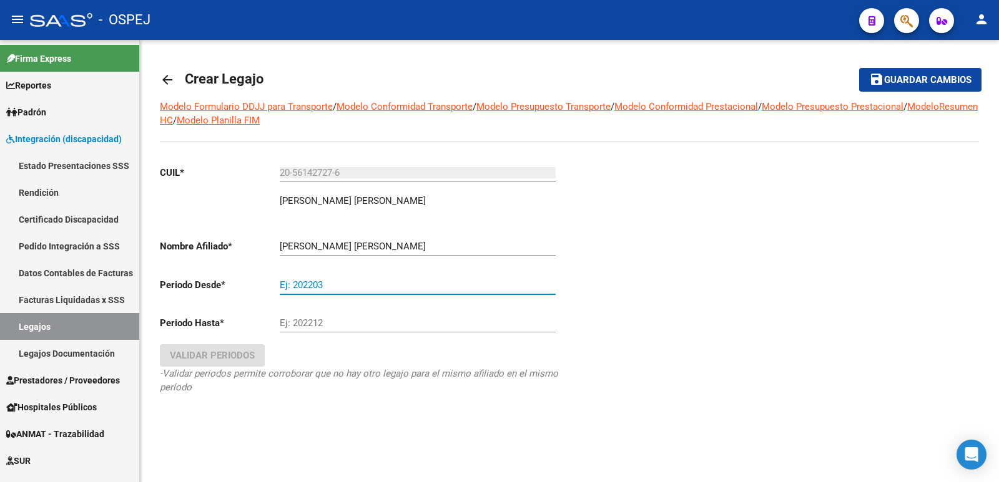
click at [344, 286] on input "Ej: 202203" at bounding box center [418, 285] width 276 height 11
type input "202501"
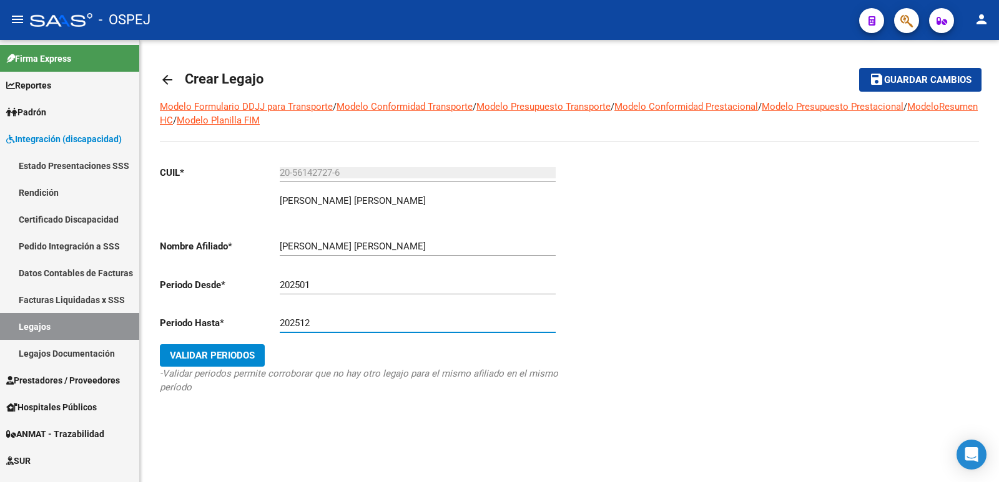
type input "202512"
click at [180, 359] on span "Validar Periodos" at bounding box center [212, 355] width 85 height 11
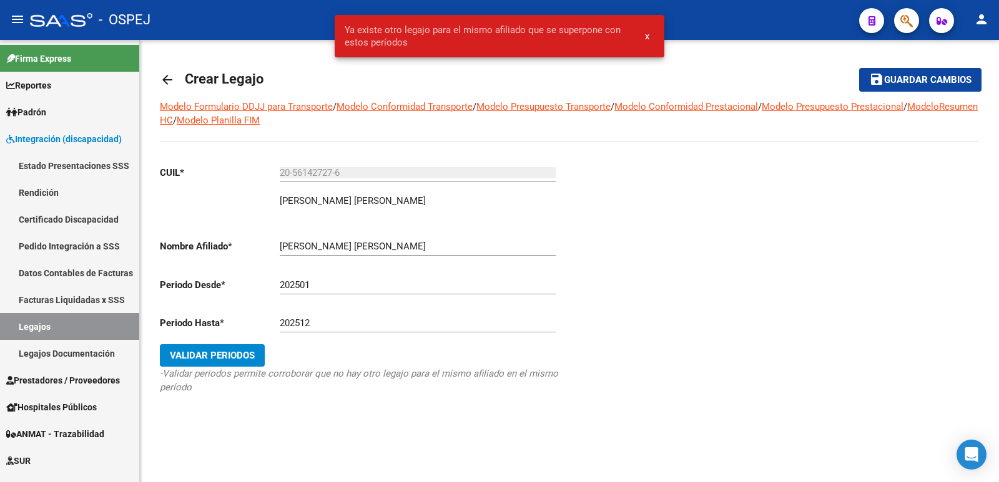
click at [364, 169] on input "20-56142727-6" at bounding box center [418, 172] width 276 height 11
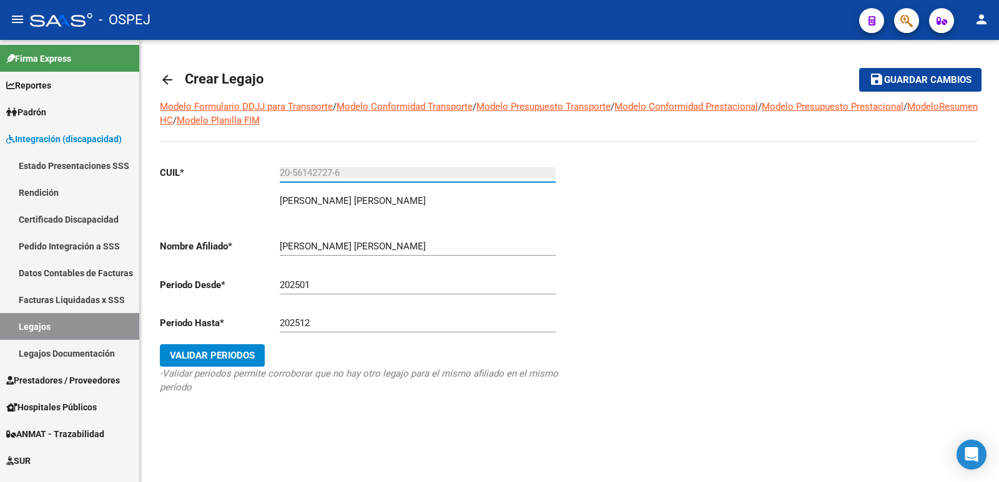
drag, startPoint x: 364, startPoint y: 173, endPoint x: 245, endPoint y: 162, distance: 120.3
click at [245, 162] on div "CUIL * 20-56142727-6 Ingresar [PERSON_NAME] DIEGO [PERSON_NAME] [PERSON_NAME] N…" at bounding box center [359, 292] width 399 height 274
click at [168, 78] on mat-icon "arrow_back" at bounding box center [167, 79] width 15 height 15
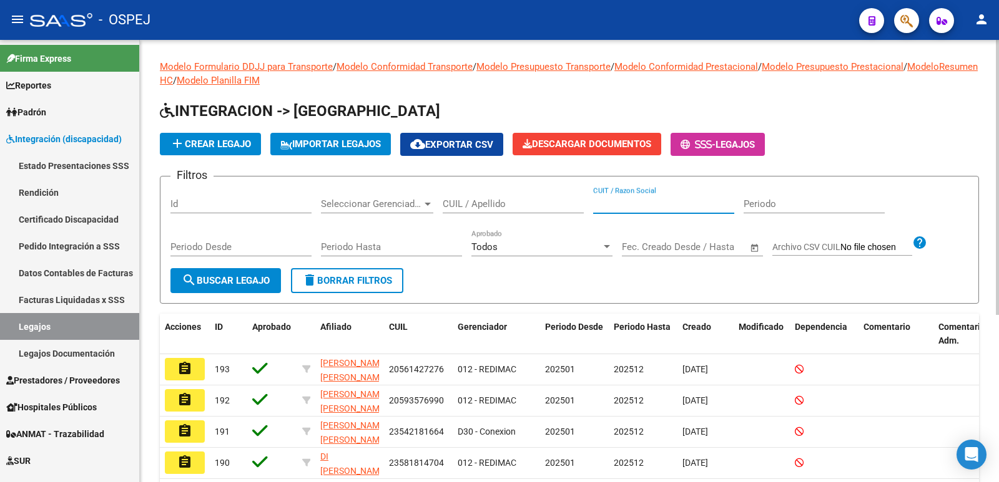
click at [662, 205] on input "CUIT / Razon Social" at bounding box center [663, 203] width 141 height 11
paste input "20-56142727-6"
click at [225, 280] on span "search Buscar Legajo" at bounding box center [226, 280] width 88 height 11
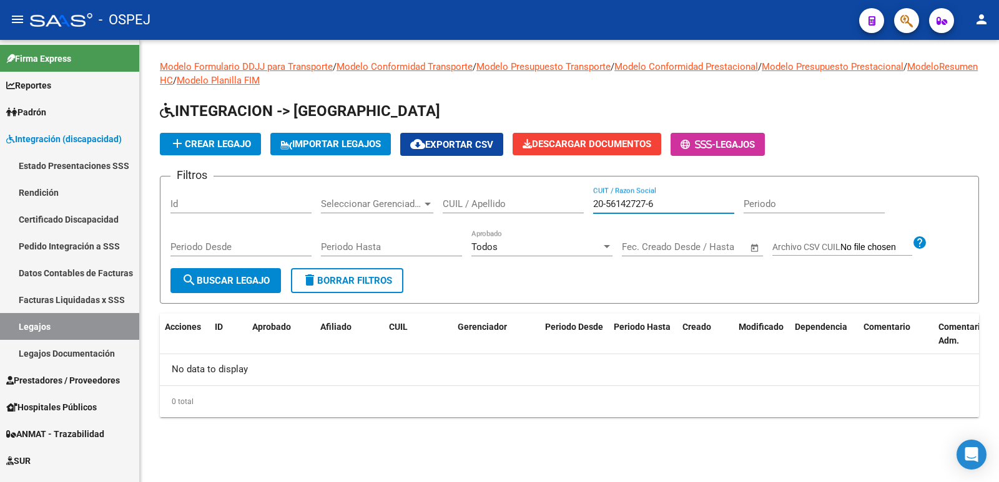
drag, startPoint x: 670, startPoint y: 202, endPoint x: 479, endPoint y: 197, distance: 190.4
click at [479, 197] on div "Filtros Id Seleccionar Gerenciador Seleccionar Gerenciador CUIL / Apellido 20-5…" at bounding box center [569, 228] width 798 height 82
type input "[PERSON_NAME]"
click at [516, 237] on div "Todos Aprobado" at bounding box center [541, 243] width 141 height 27
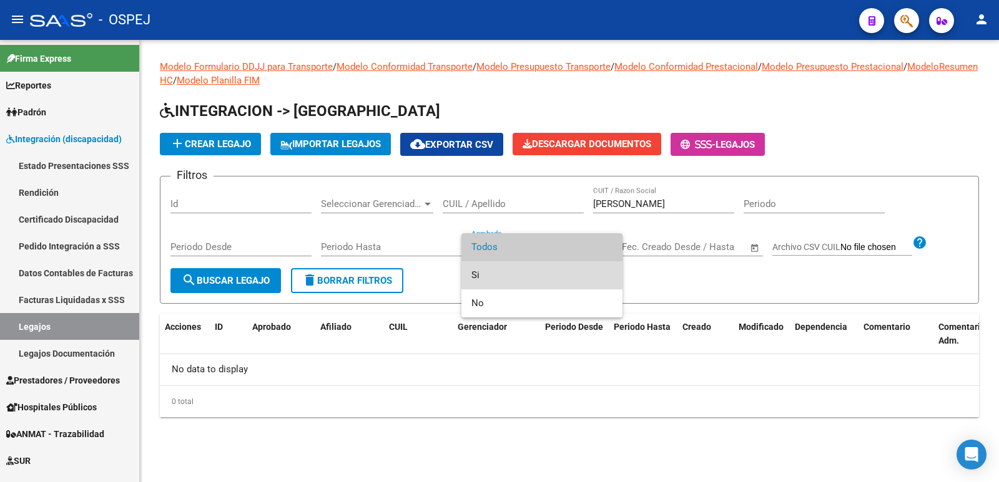
click at [504, 271] on span "Si" at bounding box center [541, 275] width 141 height 28
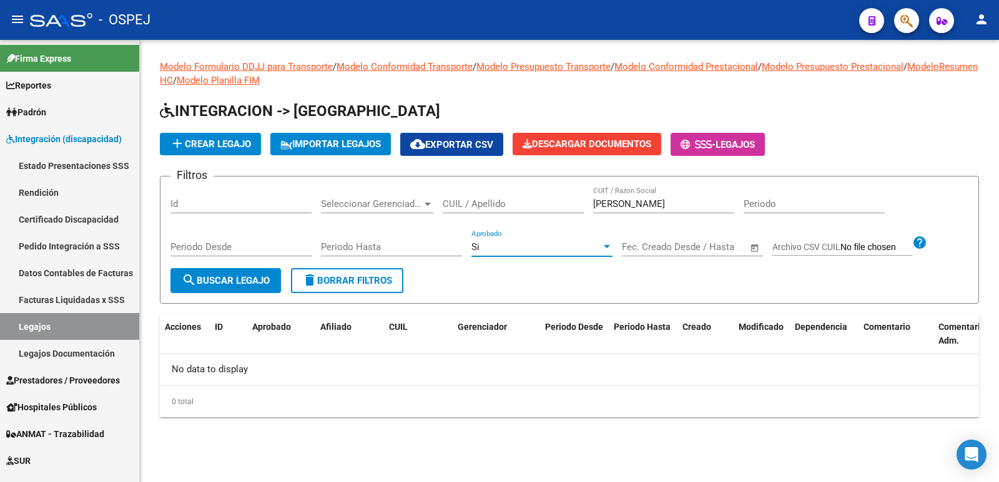
click at [220, 278] on span "search Buscar Legajo" at bounding box center [226, 280] width 88 height 11
drag, startPoint x: 635, startPoint y: 202, endPoint x: 579, endPoint y: 208, distance: 56.5
click at [579, 208] on div "Filtros Id Seleccionar Gerenciador Seleccionar Gerenciador CUIL / Apellido [PER…" at bounding box center [569, 228] width 798 height 82
click at [551, 207] on input "CUIL / Apellido" at bounding box center [512, 203] width 141 height 11
paste input "20-56142727-6"
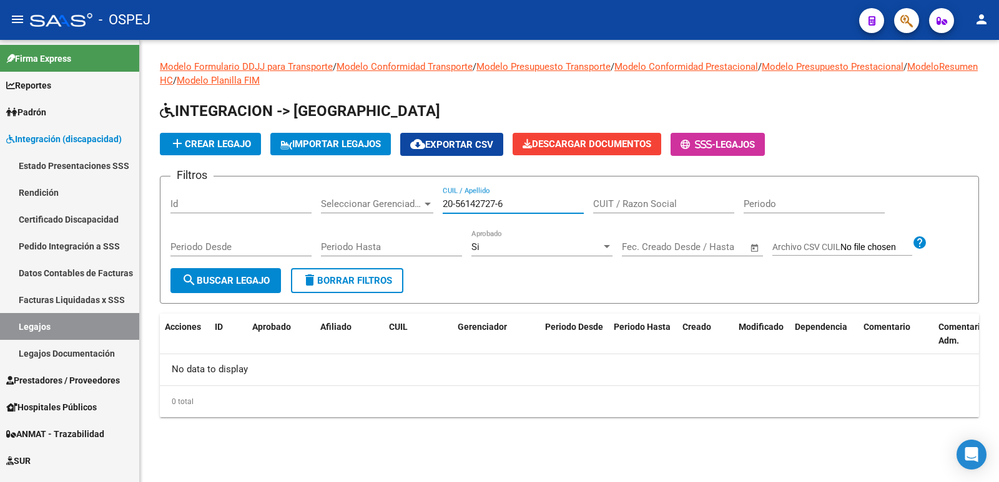
click at [242, 280] on span "search Buscar Legajo" at bounding box center [226, 280] width 88 height 11
drag, startPoint x: 517, startPoint y: 205, endPoint x: 488, endPoint y: 208, distance: 29.6
click at [488, 208] on input "20-56142727-6" at bounding box center [512, 203] width 141 height 11
click at [605, 247] on div at bounding box center [606, 246] width 6 height 3
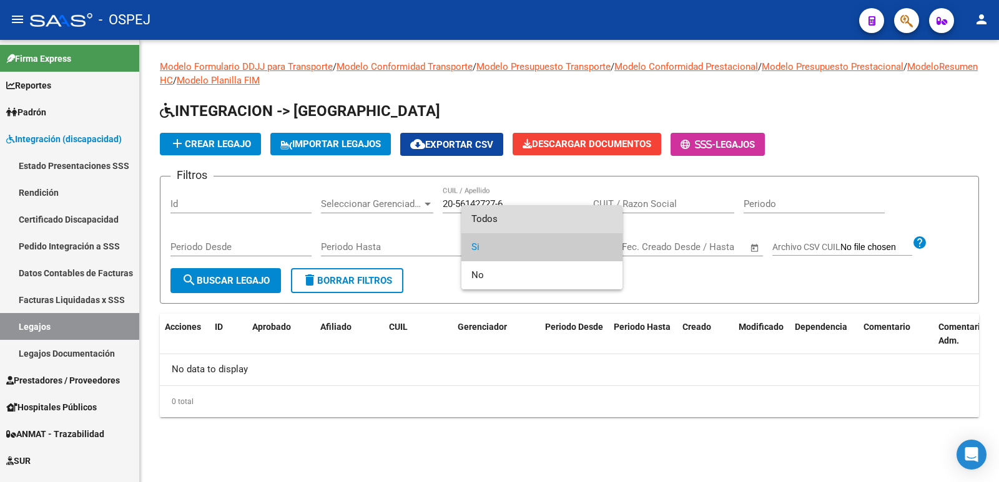
click at [544, 216] on span "Todos" at bounding box center [541, 219] width 141 height 28
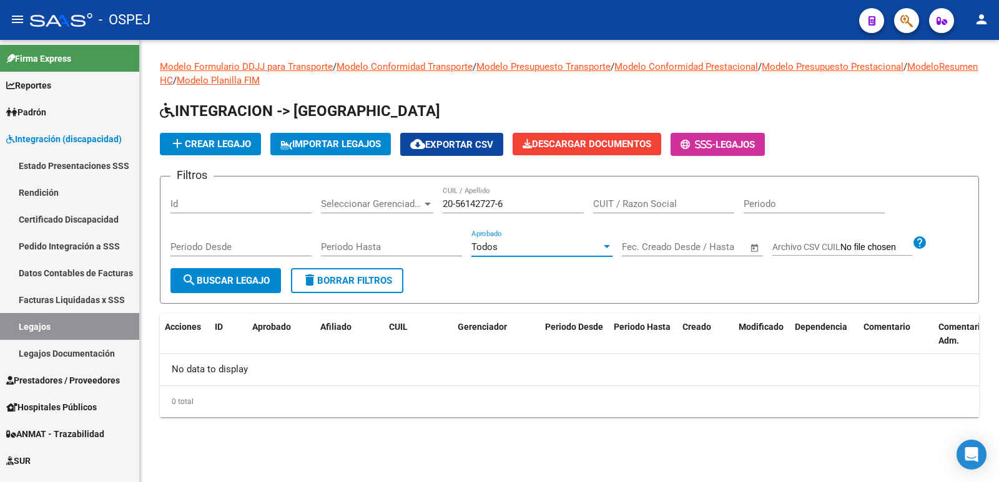
click at [202, 279] on span "search Buscar Legajo" at bounding box center [226, 280] width 88 height 11
drag, startPoint x: 514, startPoint y: 202, endPoint x: 404, endPoint y: 202, distance: 109.8
click at [404, 202] on div "Filtros Id Seleccionar Gerenciador Seleccionar Gerenciador 20-56142727-6 CUIL /…" at bounding box center [569, 228] width 798 height 82
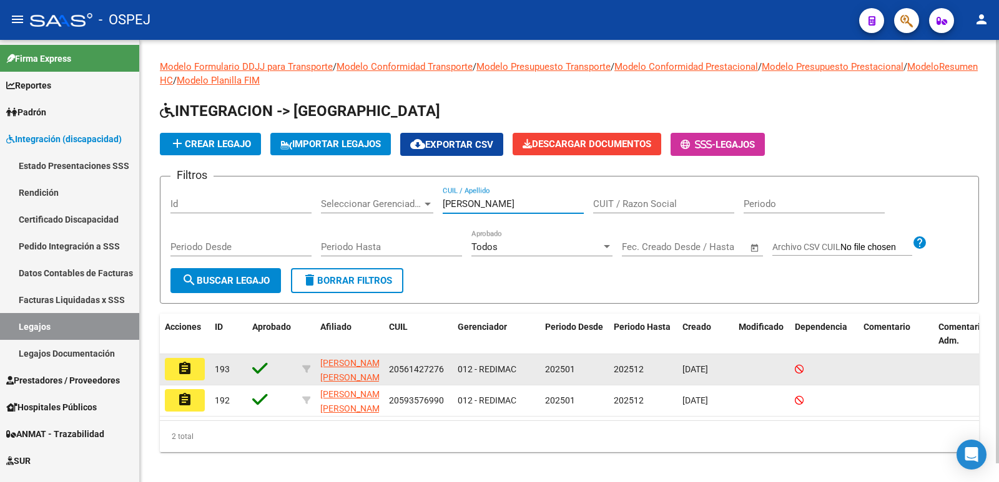
type input "[PERSON_NAME]"
click at [183, 366] on mat-icon "assignment" at bounding box center [184, 368] width 15 height 15
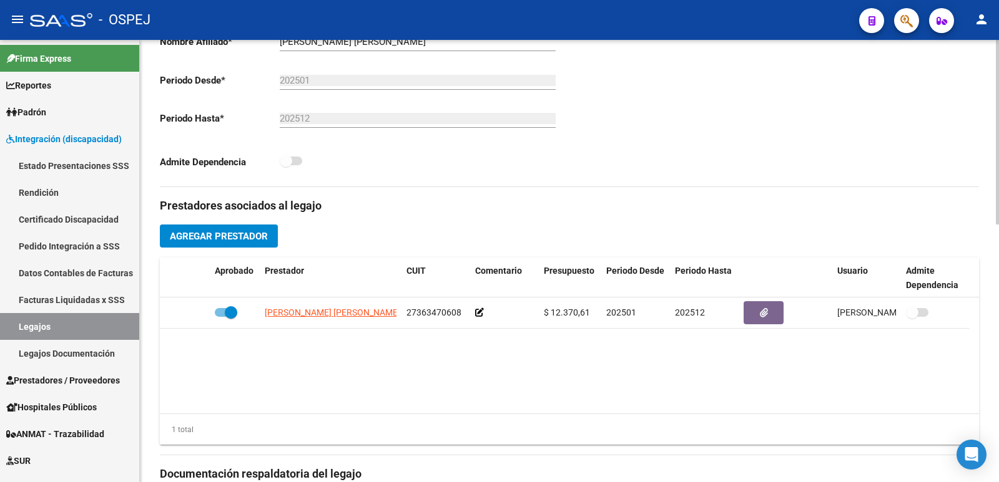
scroll to position [374, 0]
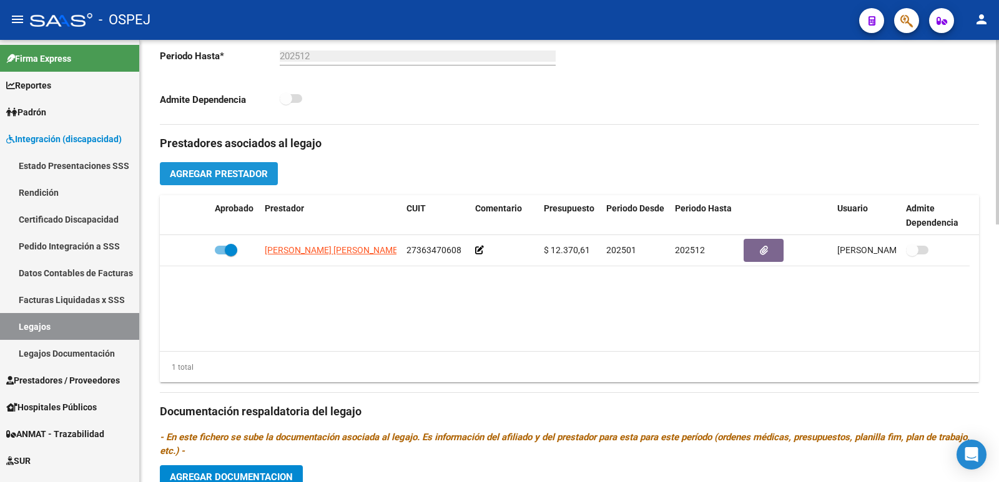
click at [227, 175] on span "Agregar Prestador" at bounding box center [219, 173] width 98 height 11
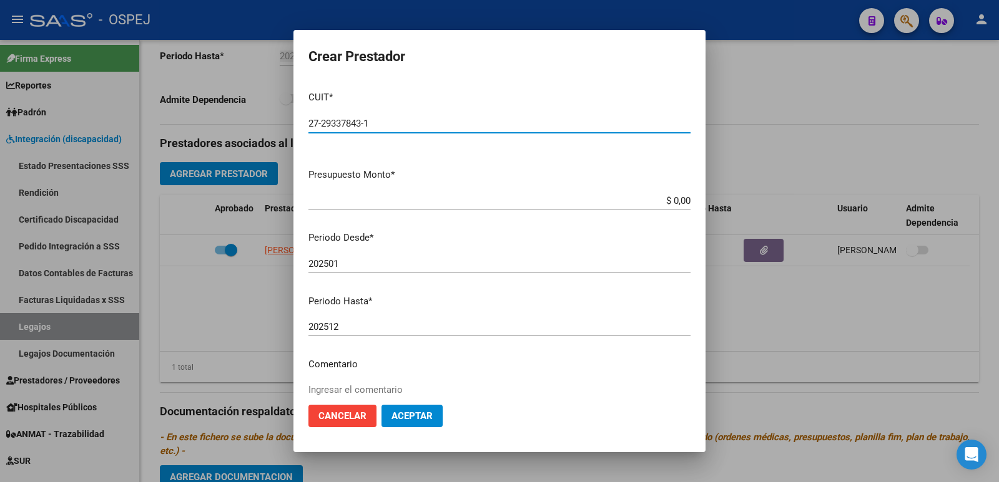
type input "27-29337843-1"
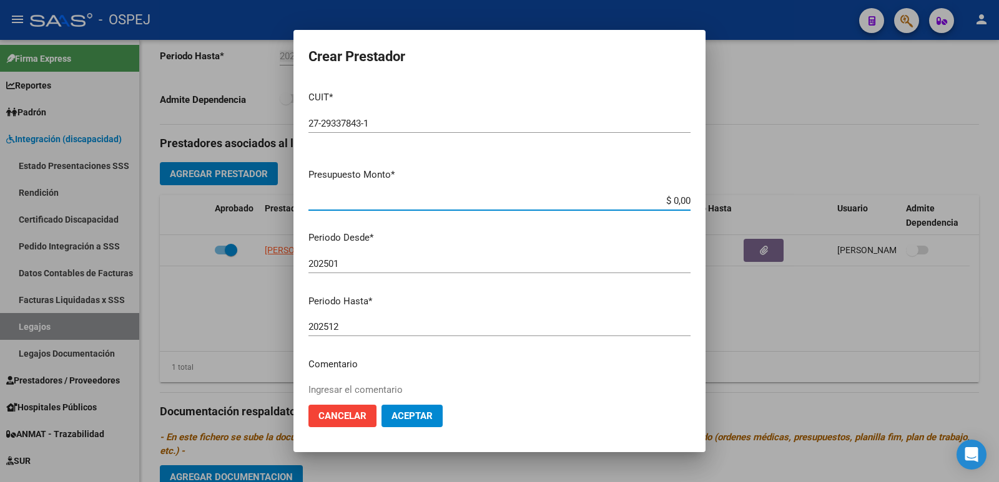
click at [662, 197] on input "$ 0,00" at bounding box center [499, 200] width 382 height 11
click at [646, 198] on input "$ 7.654,35" at bounding box center [499, 200] width 382 height 11
type input "$ 307.654,35"
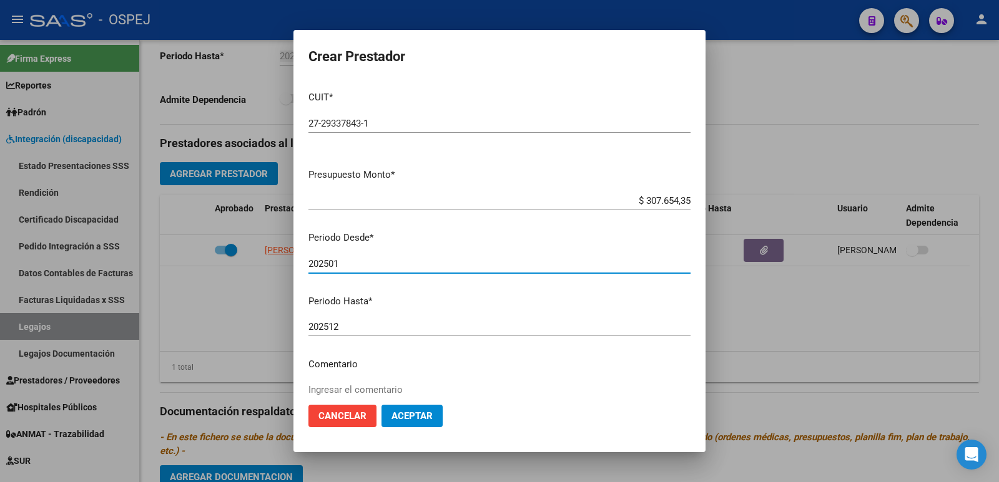
click at [349, 266] on input "202501" at bounding box center [499, 263] width 382 height 11
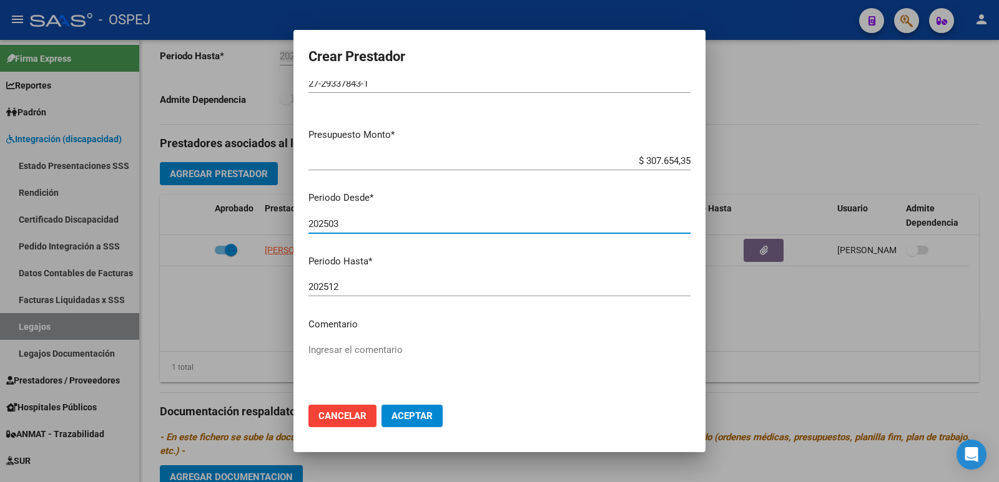
scroll to position [114, 0]
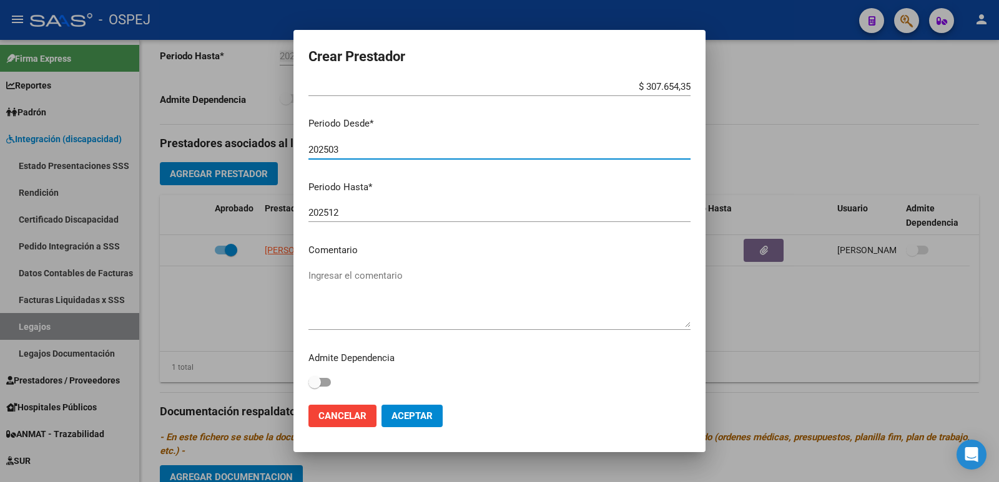
type input "202503"
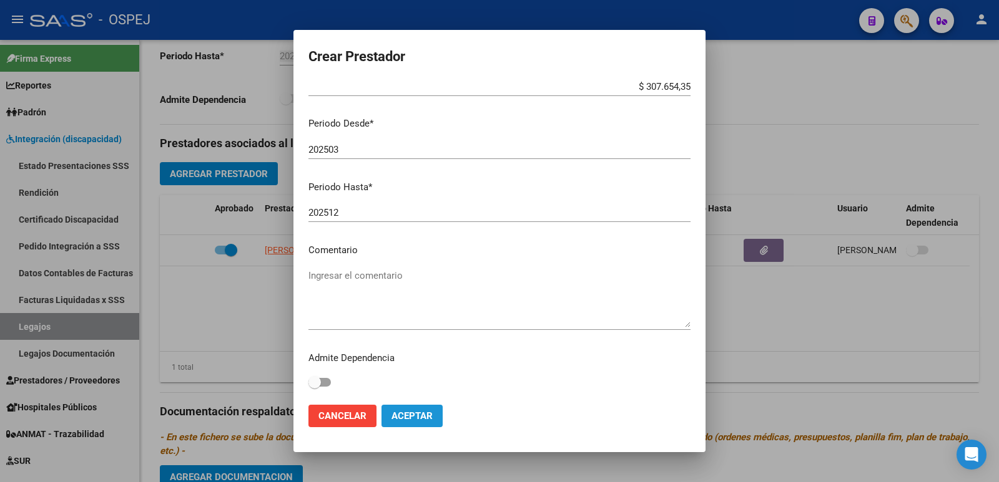
click at [414, 418] on span "Aceptar" at bounding box center [411, 416] width 41 height 11
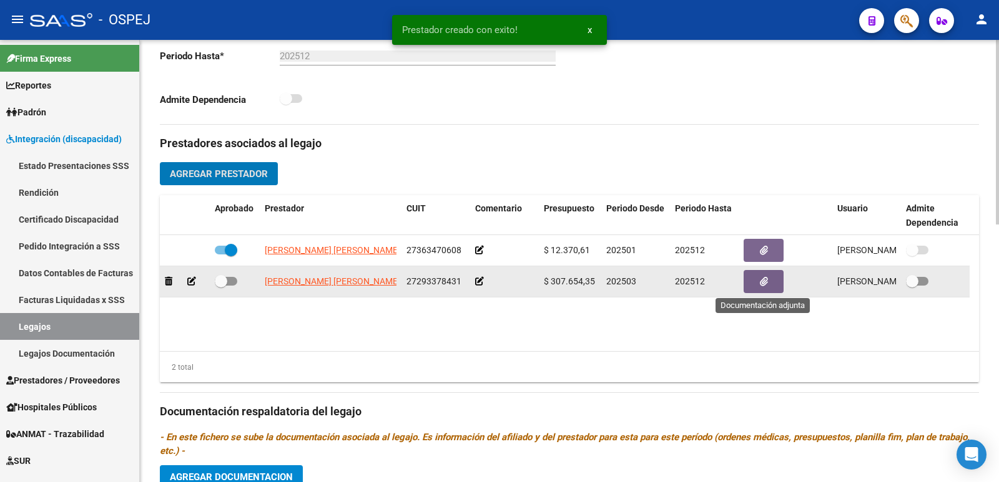
click at [761, 280] on icon "button" at bounding box center [763, 281] width 8 height 9
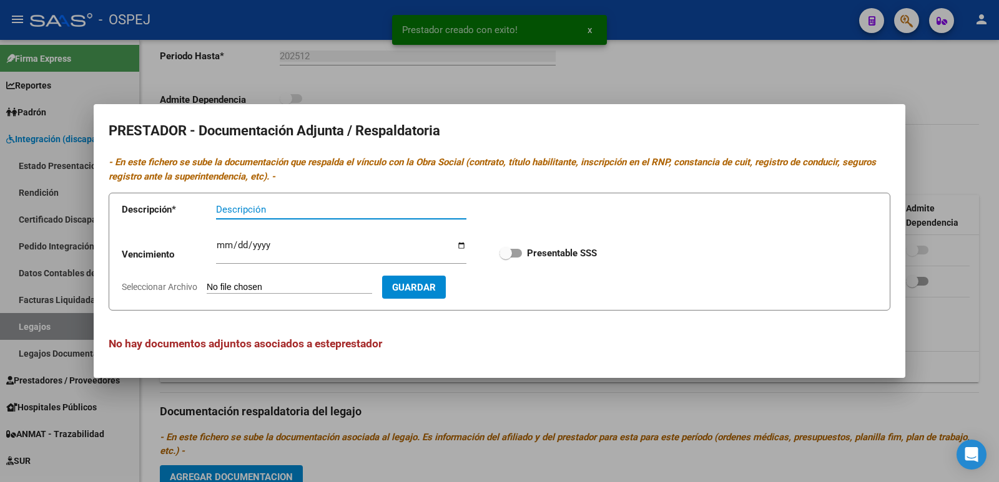
click at [320, 288] on input "Seleccionar Archivo" at bounding box center [289, 288] width 165 height 12
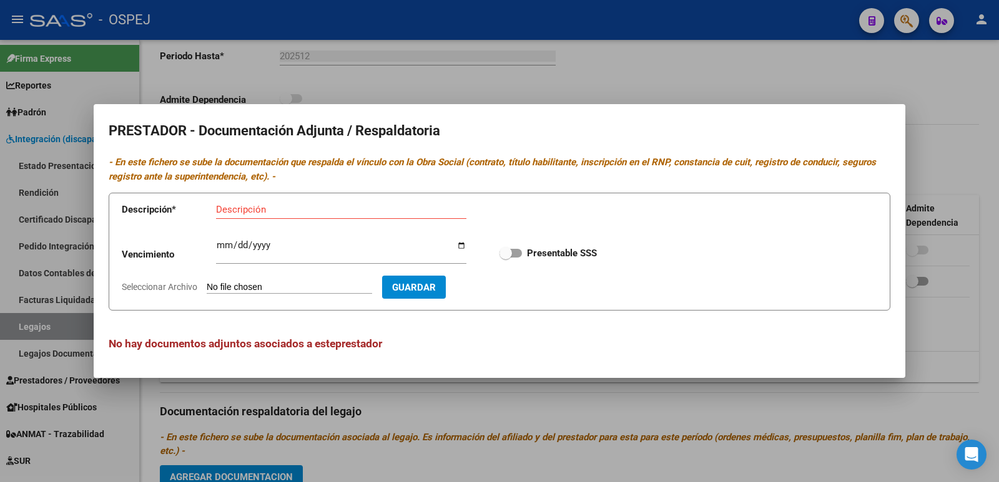
type input "C:\fakepath\EXPEDIENTE [PERSON_NAME] [PERSON_NAME].pdf"
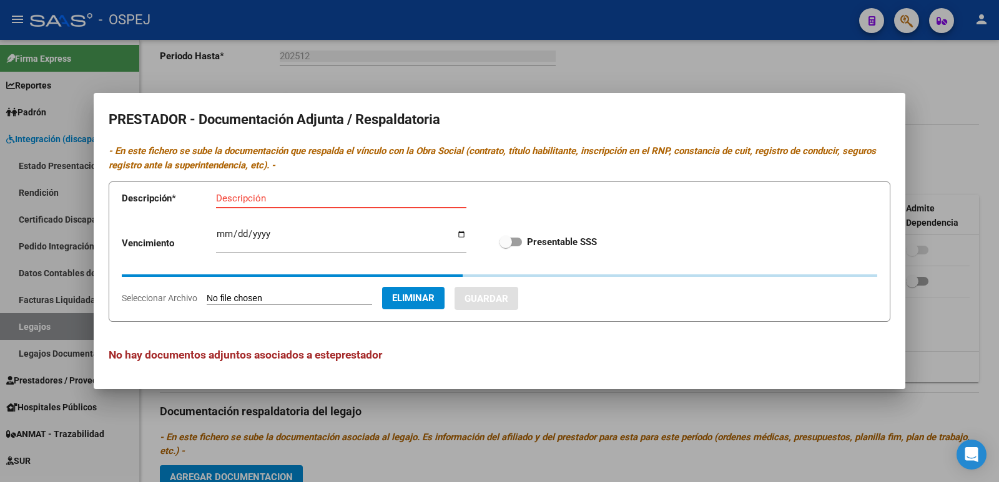
click at [419, 203] on input "Descripción" at bounding box center [341, 198] width 250 height 11
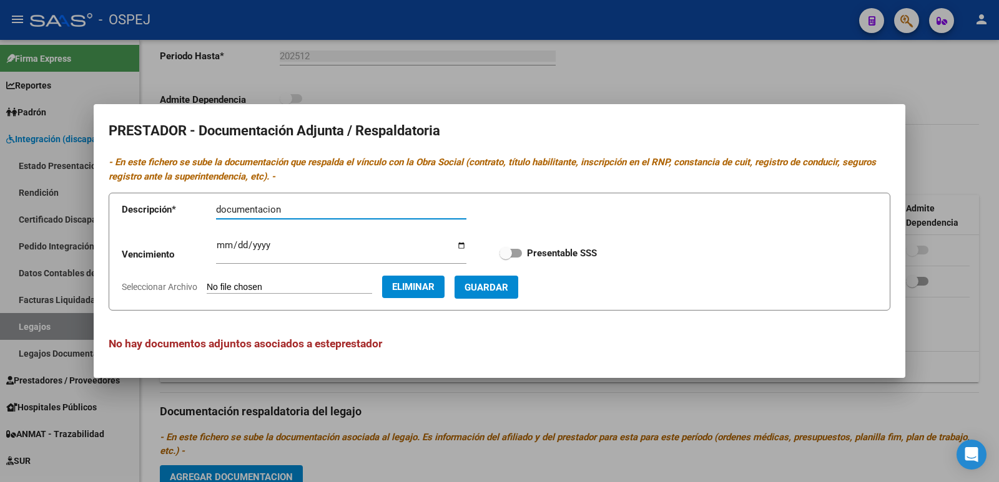
type input "documentacion"
click at [508, 288] on span "Guardar" at bounding box center [486, 287] width 44 height 11
checkbox input "true"
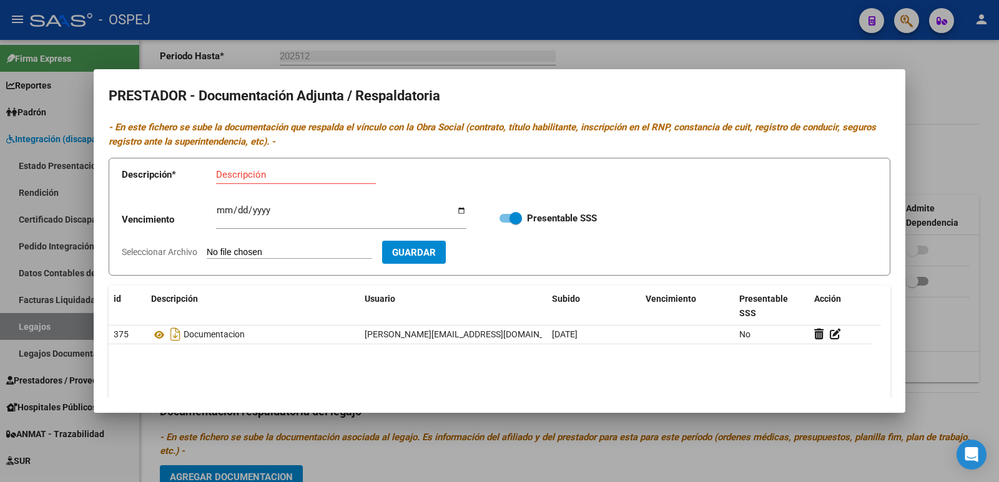
click at [625, 56] on div at bounding box center [499, 241] width 999 height 482
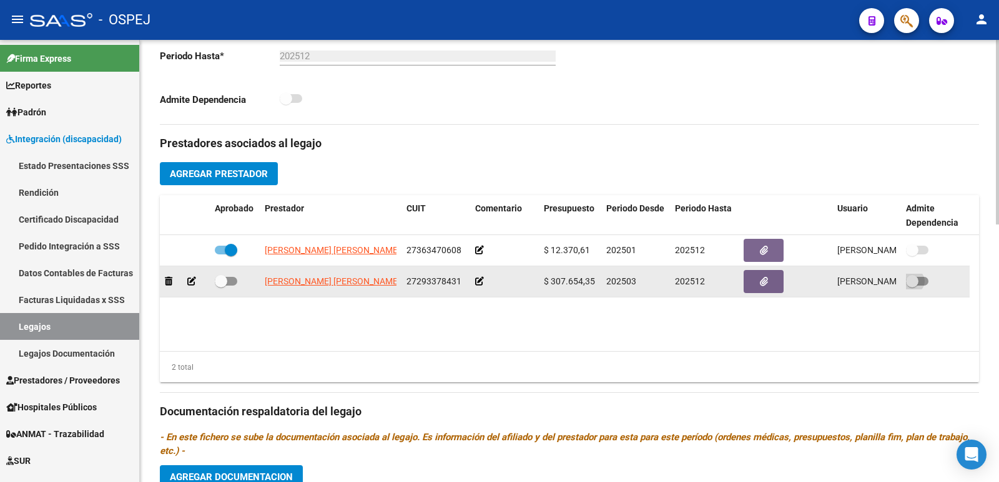
click at [924, 287] on label at bounding box center [917, 281] width 22 height 15
click at [912, 286] on input "checkbox" at bounding box center [911, 286] width 1 height 1
click at [914, 281] on span at bounding box center [917, 281] width 22 height 9
click at [912, 286] on input "checkbox" at bounding box center [911, 286] width 1 height 1
checkbox input "false"
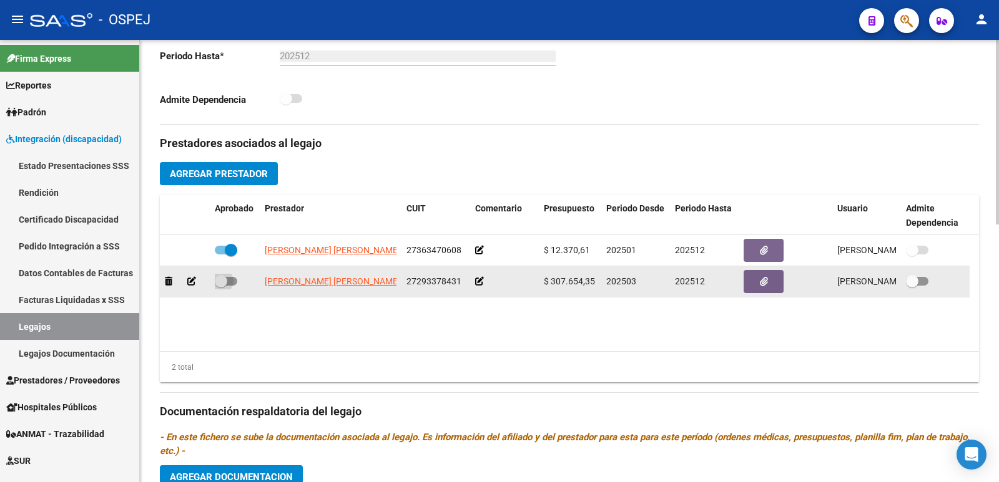
click at [235, 280] on span at bounding box center [226, 281] width 22 height 9
click at [221, 286] on input "checkbox" at bounding box center [220, 286] width 1 height 1
checkbox input "true"
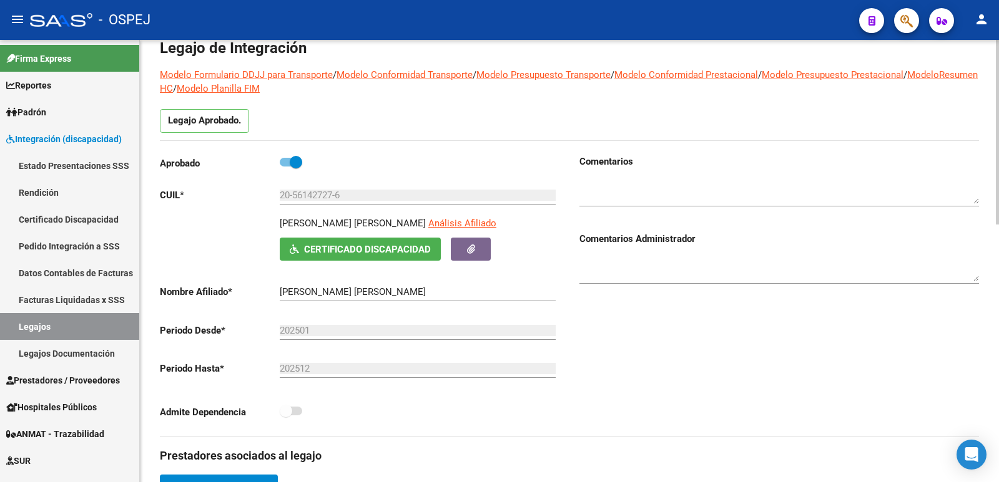
scroll to position [0, 0]
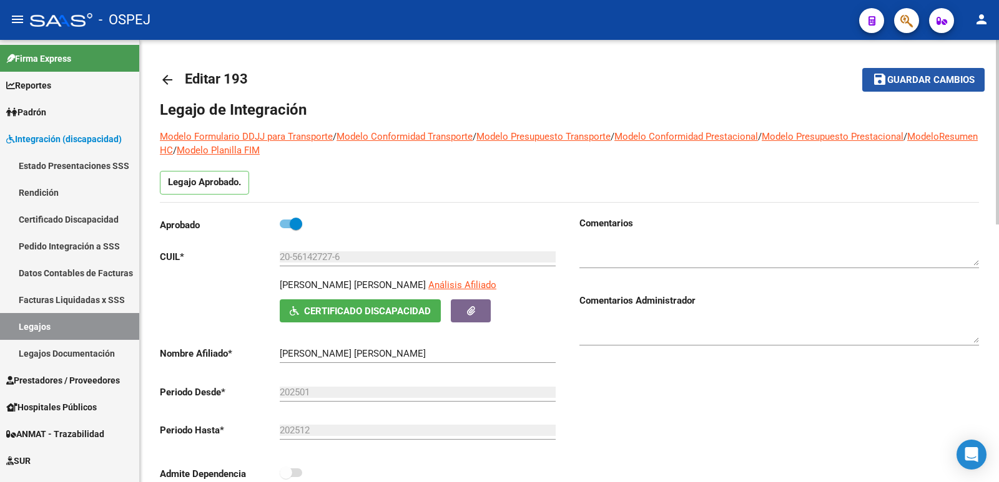
drag, startPoint x: 904, startPoint y: 80, endPoint x: 898, endPoint y: 88, distance: 10.2
click at [904, 79] on span "Guardar cambios" at bounding box center [930, 80] width 87 height 11
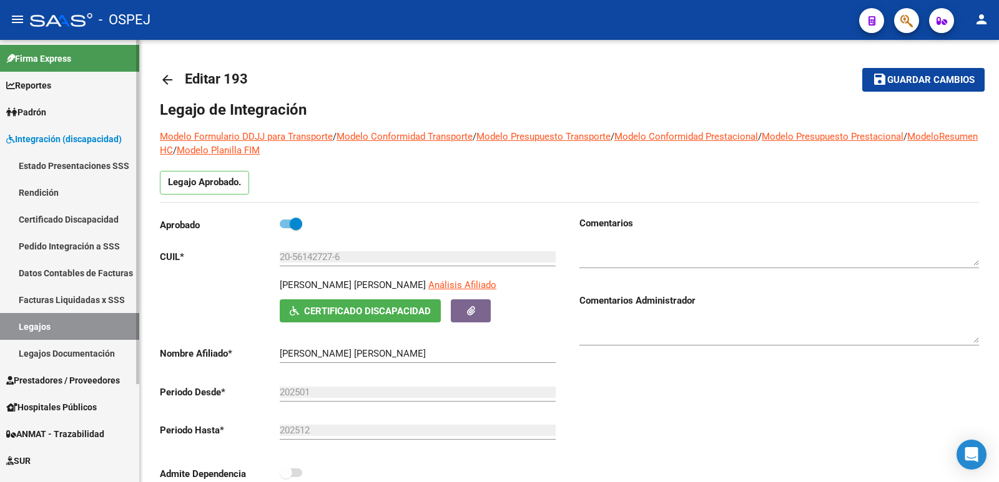
click at [46, 378] on span "Prestadores / Proveedores" at bounding box center [63, 381] width 114 height 14
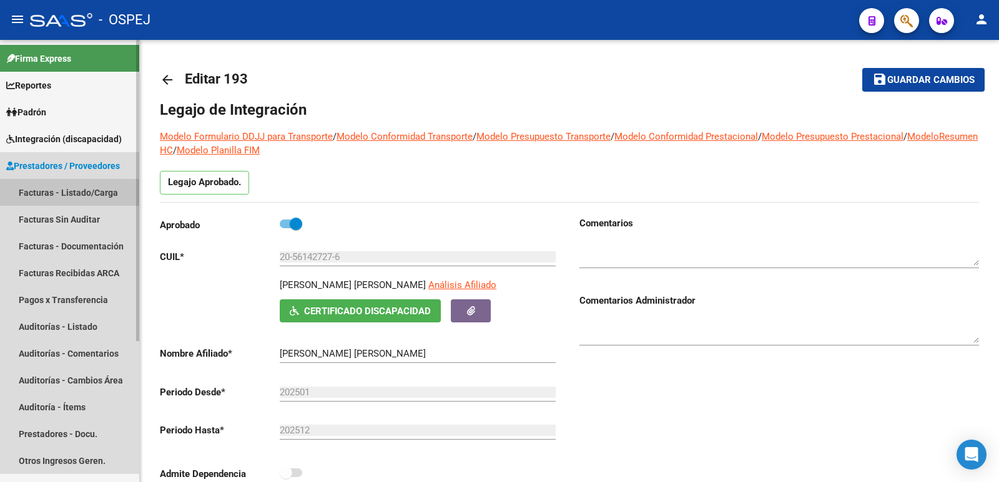
click at [87, 186] on link "Facturas - Listado/Carga" at bounding box center [69, 192] width 139 height 27
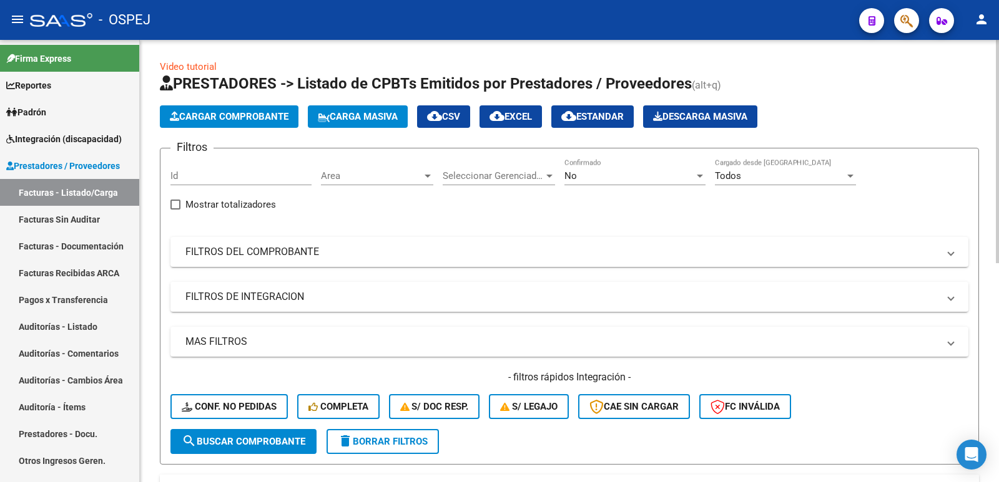
click at [606, 173] on div "No" at bounding box center [629, 175] width 130 height 11
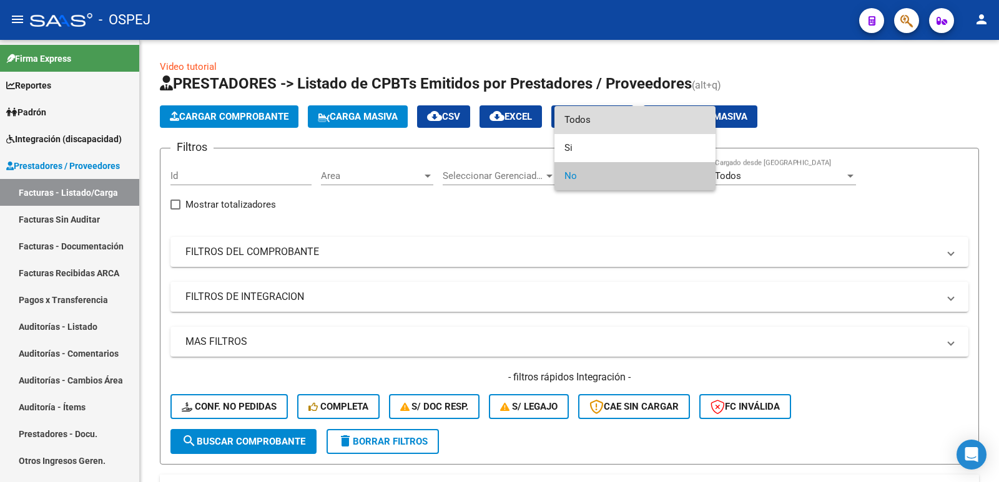
click at [619, 117] on span "Todos" at bounding box center [634, 120] width 141 height 28
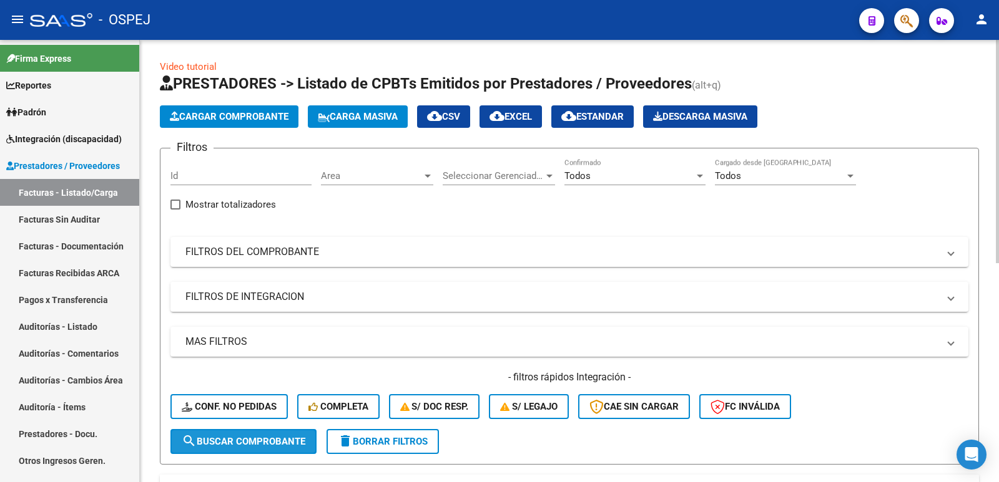
click at [282, 444] on span "search Buscar Comprobante" at bounding box center [244, 441] width 124 height 11
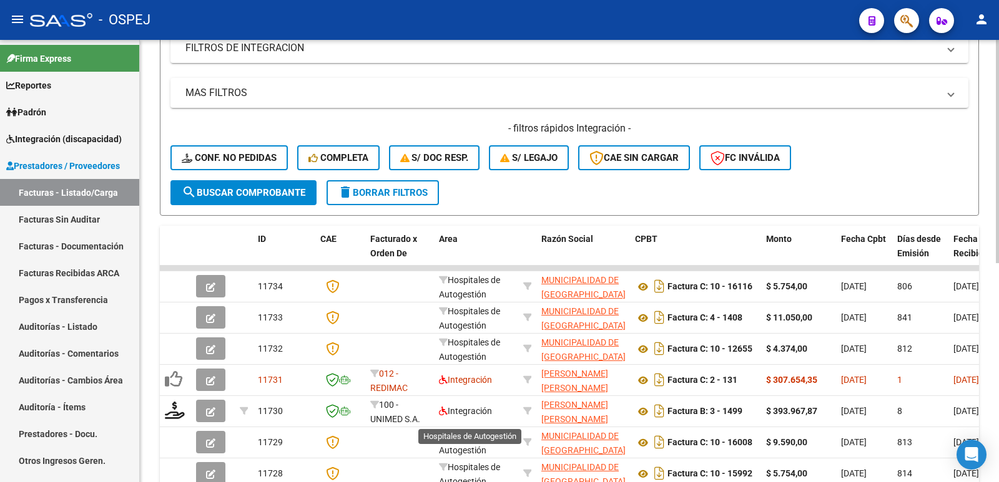
scroll to position [250, 0]
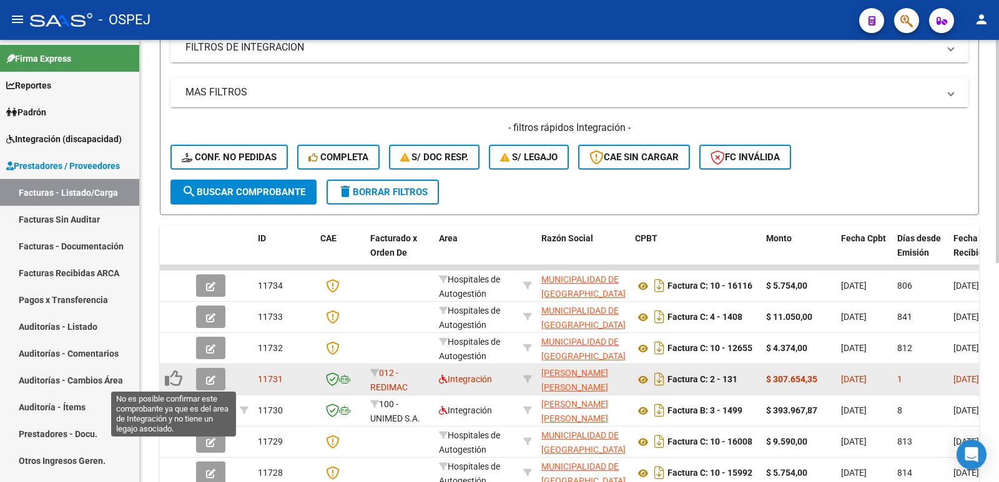
click at [177, 384] on icon at bounding box center [173, 378] width 17 height 17
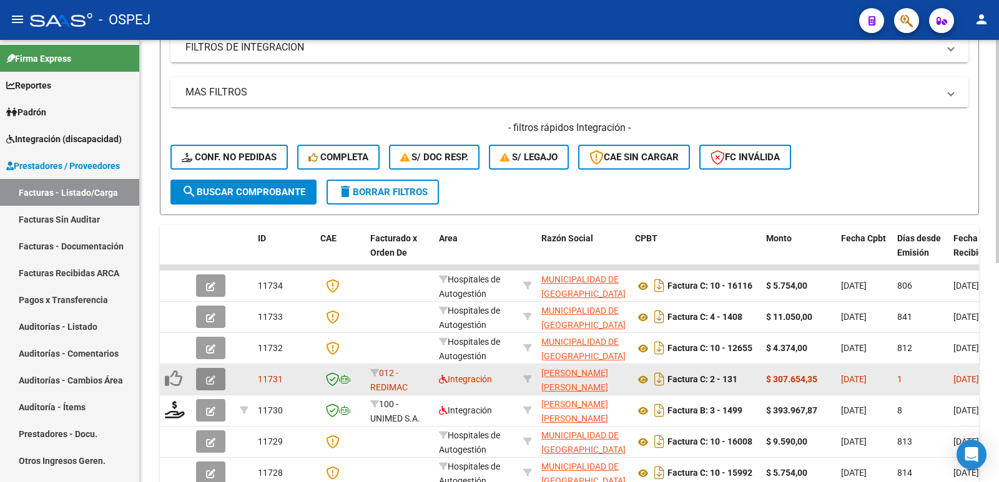
click at [214, 384] on icon "button" at bounding box center [210, 380] width 9 height 9
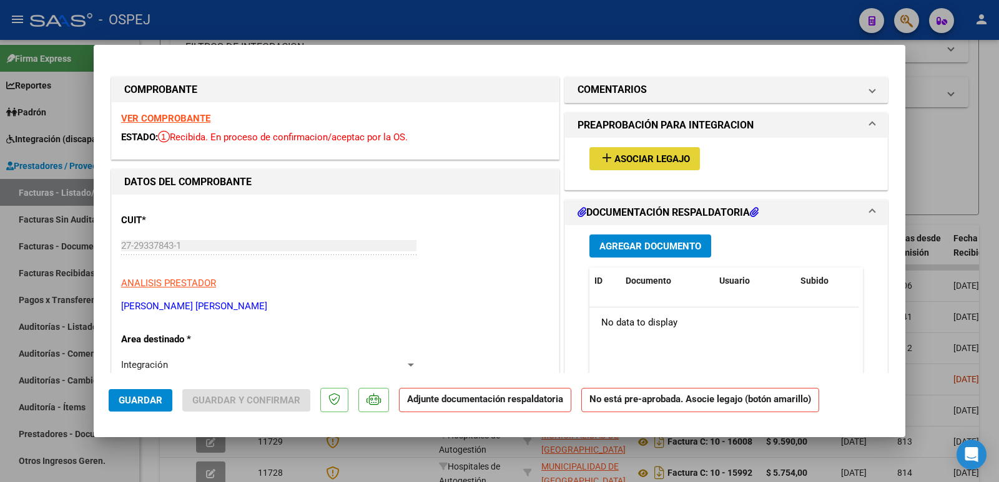
click at [640, 162] on span "Asociar Legajo" at bounding box center [652, 159] width 76 height 11
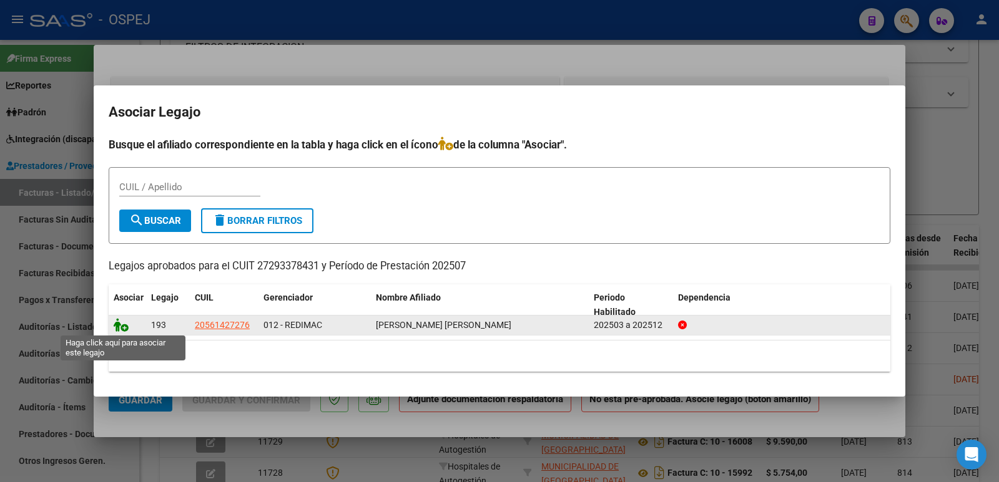
click at [120, 326] on icon at bounding box center [121, 325] width 15 height 14
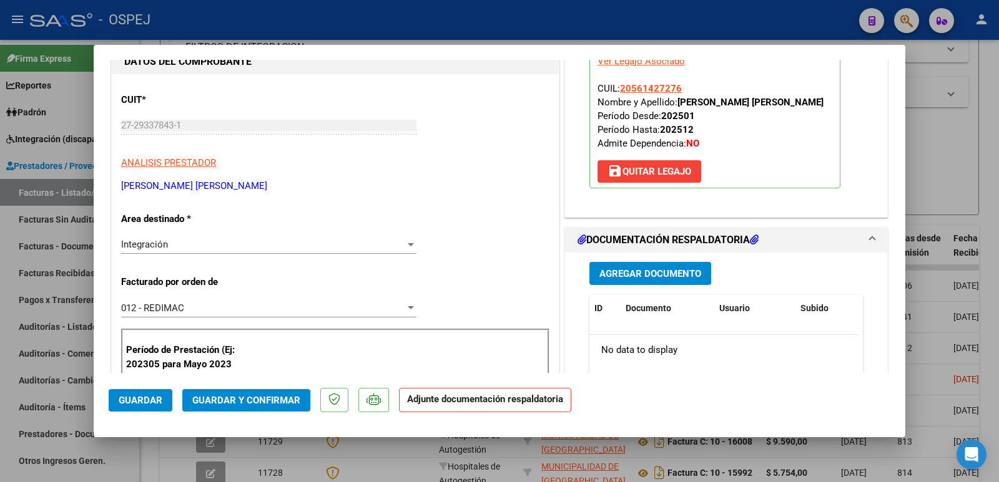
scroll to position [125, 0]
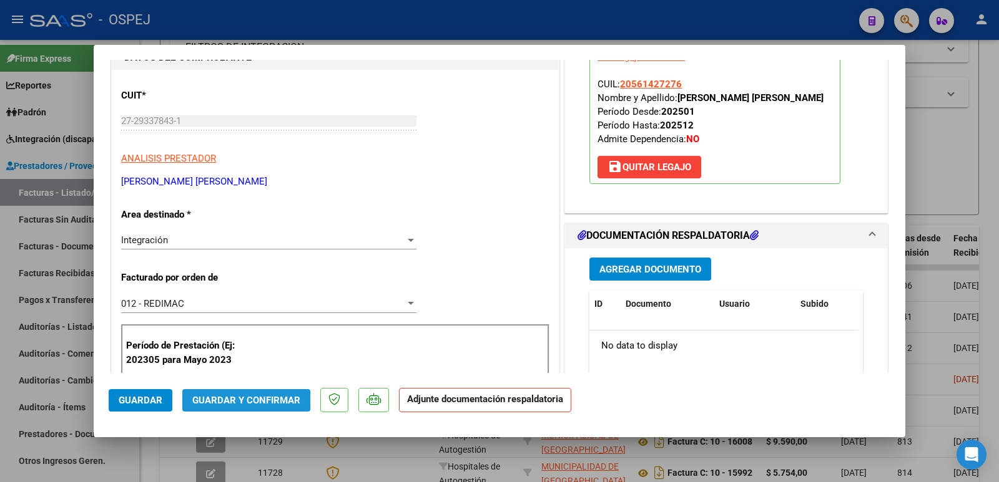
click at [240, 399] on span "Guardar y Confirmar" at bounding box center [246, 400] width 108 height 11
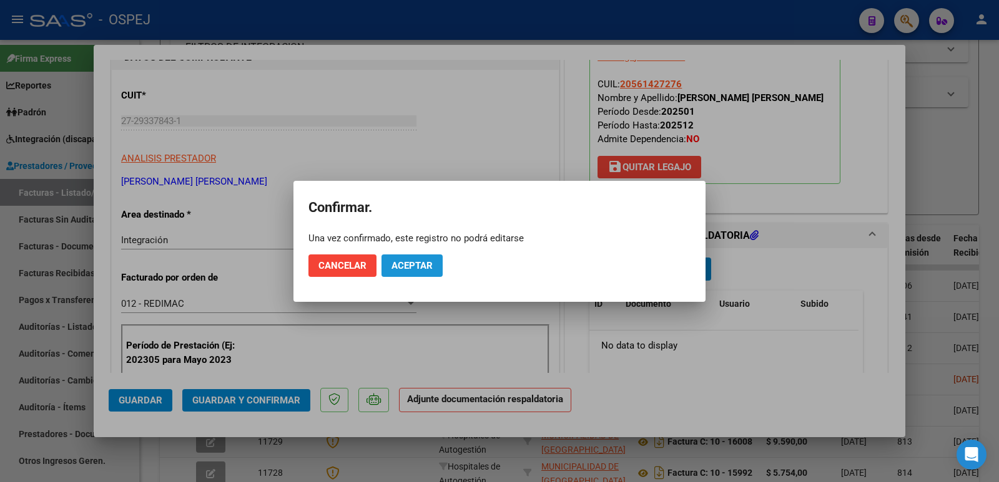
click at [413, 262] on span "Aceptar" at bounding box center [411, 265] width 41 height 11
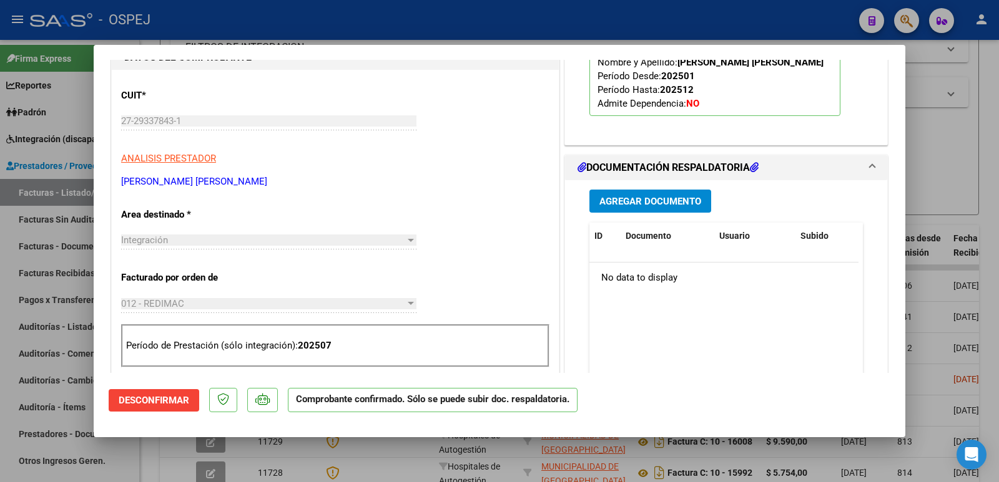
click at [441, 17] on div at bounding box center [499, 241] width 999 height 482
type input "$ 0,00"
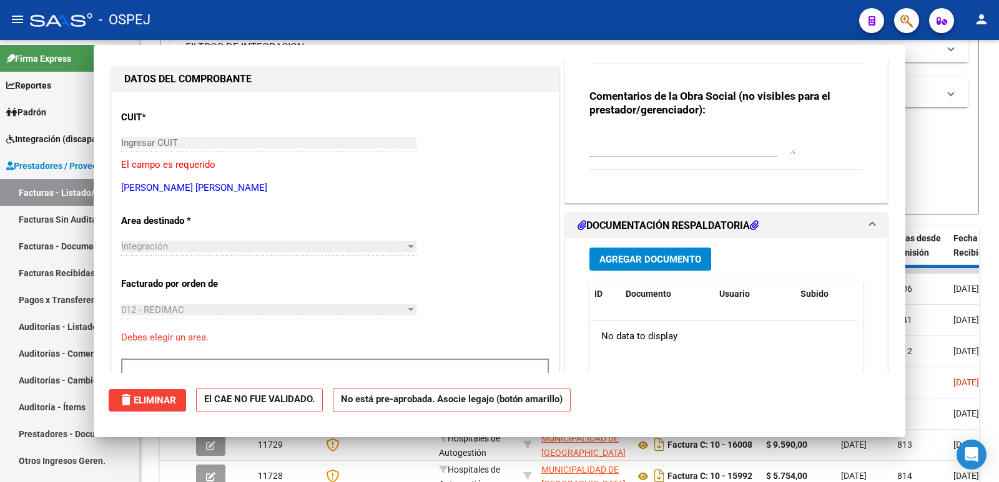
scroll to position [0, 0]
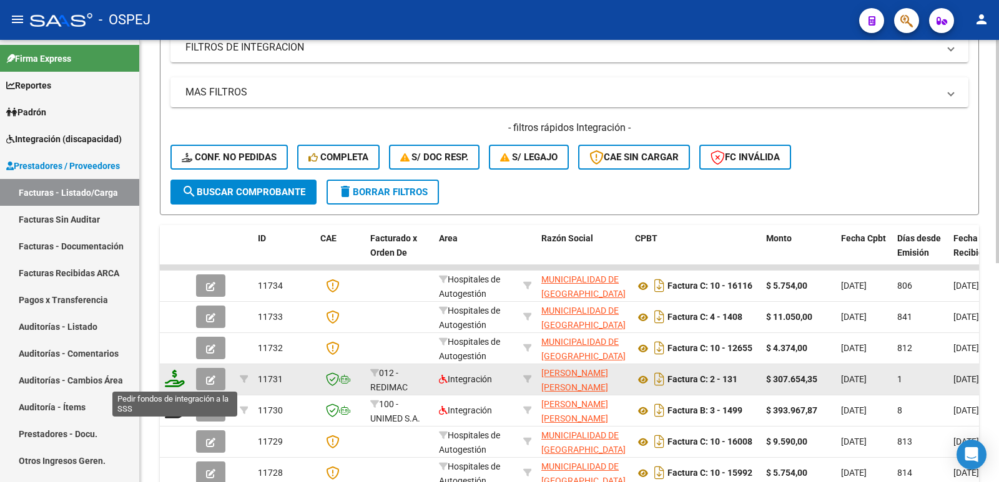
click at [179, 383] on icon at bounding box center [175, 378] width 20 height 17
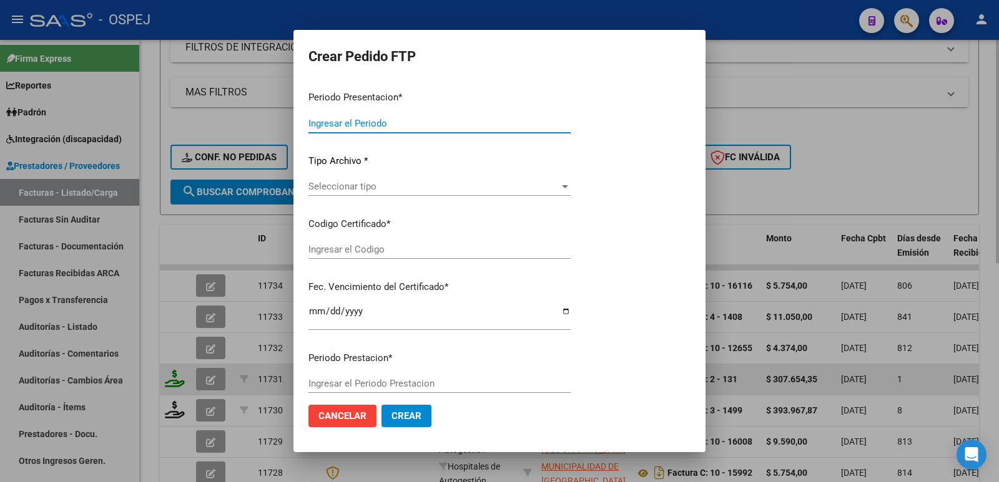
type input "202507"
type input "$ 307.654,35"
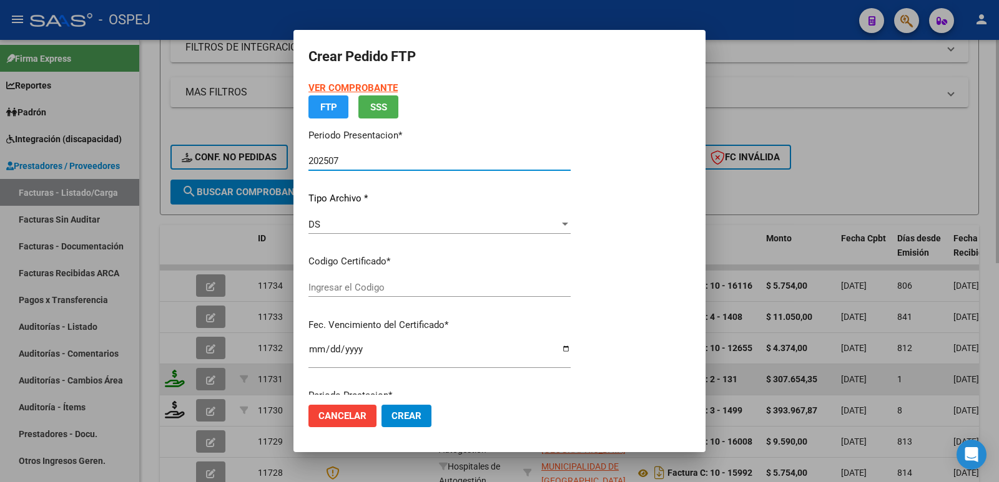
type input "arge02000561427272025012920300129sal"
type input "[DATE]"
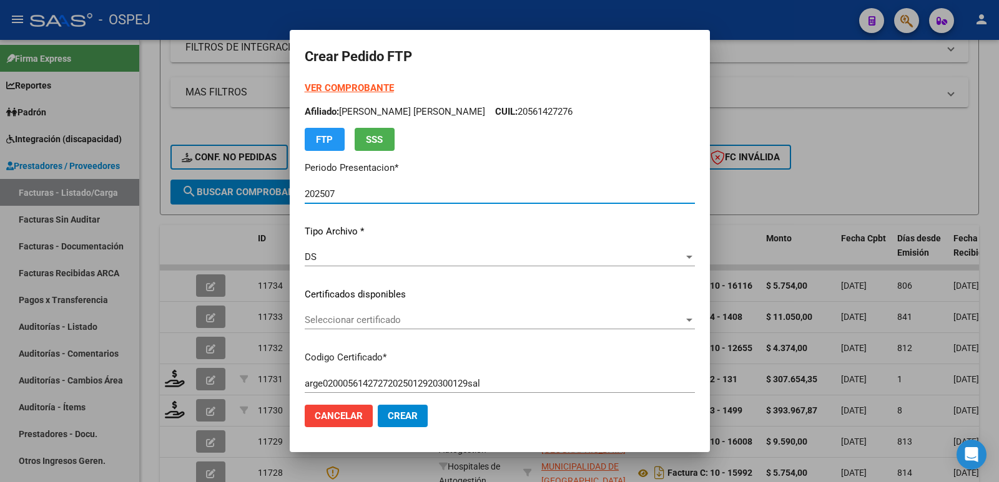
click at [376, 325] on span "Seleccionar certificado" at bounding box center [494, 320] width 379 height 11
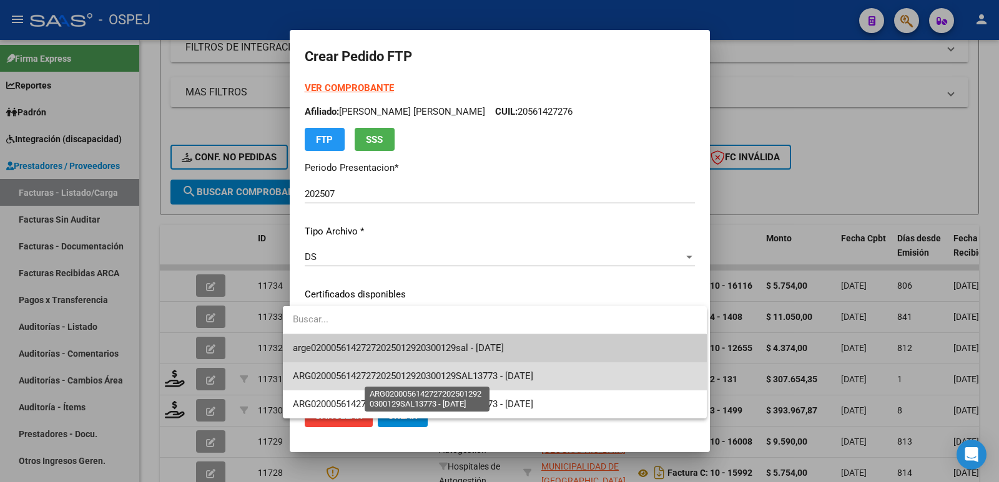
click at [394, 372] on span "ARG02000561427272025012920300129SAL13773 - [DATE]" at bounding box center [413, 376] width 240 height 11
type input "ARG02000561427272025012920300129SAL13773"
type input "[DATE]"
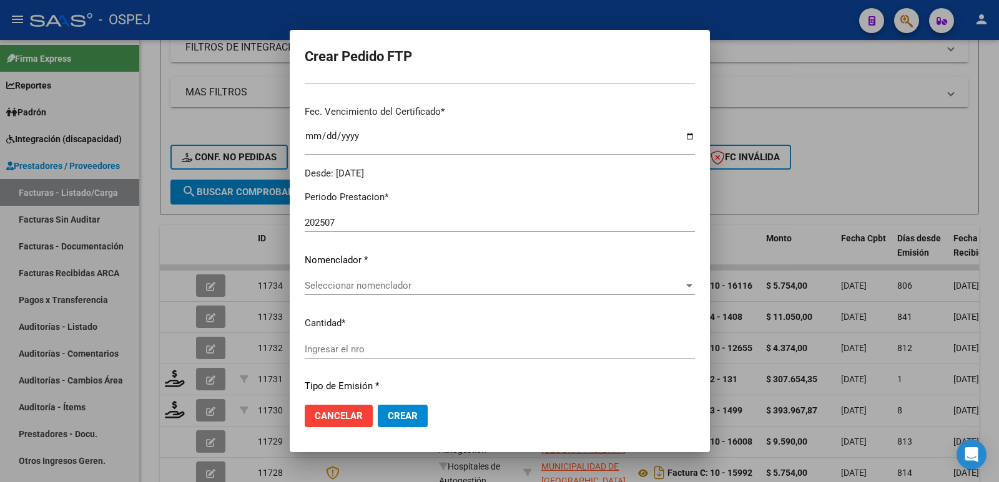
scroll to position [312, 0]
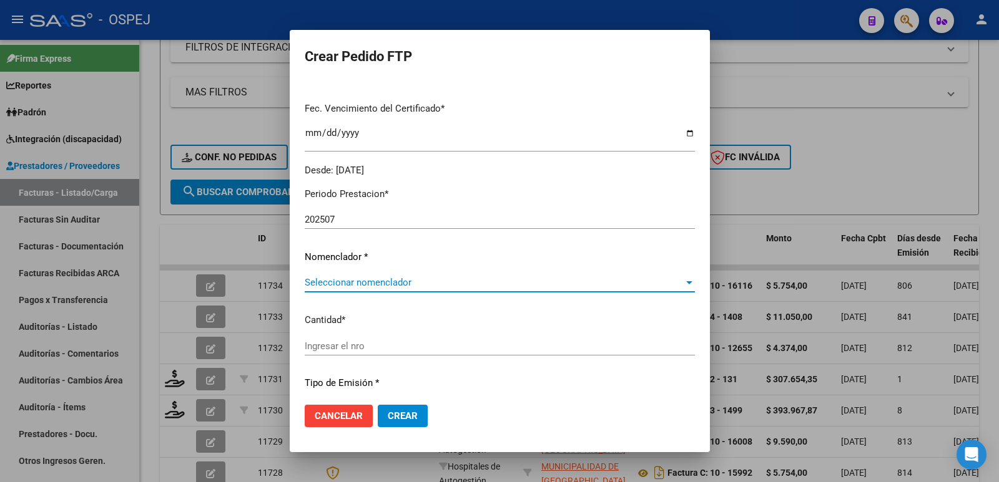
click at [338, 282] on span "Seleccionar nomenclador" at bounding box center [494, 282] width 379 height 11
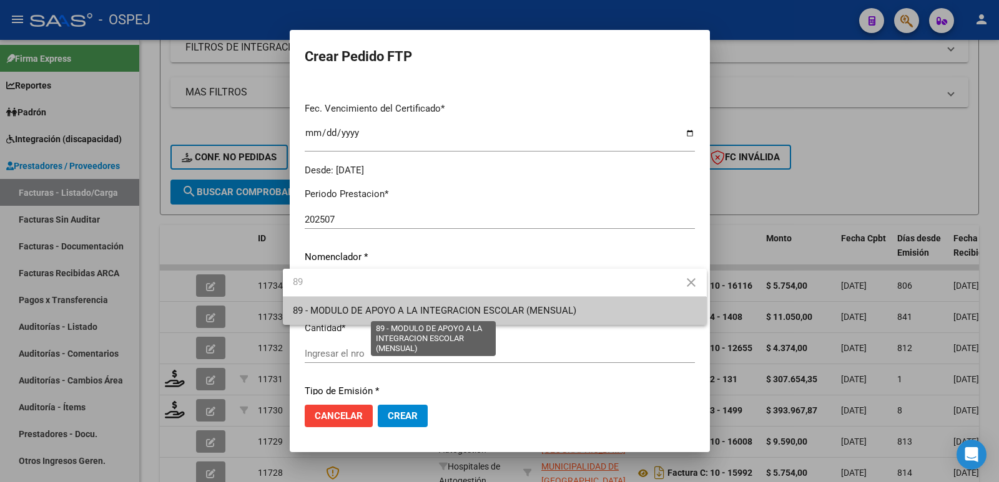
type input "89"
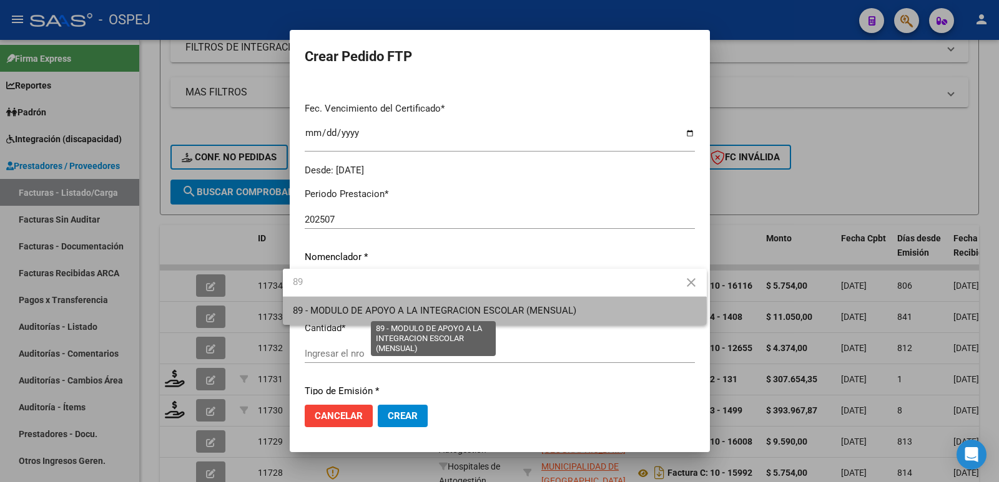
click at [370, 313] on span "89 - MODULO DE APOYO A LA INTEGRACION ESCOLAR (MENSUAL)" at bounding box center [434, 310] width 283 height 11
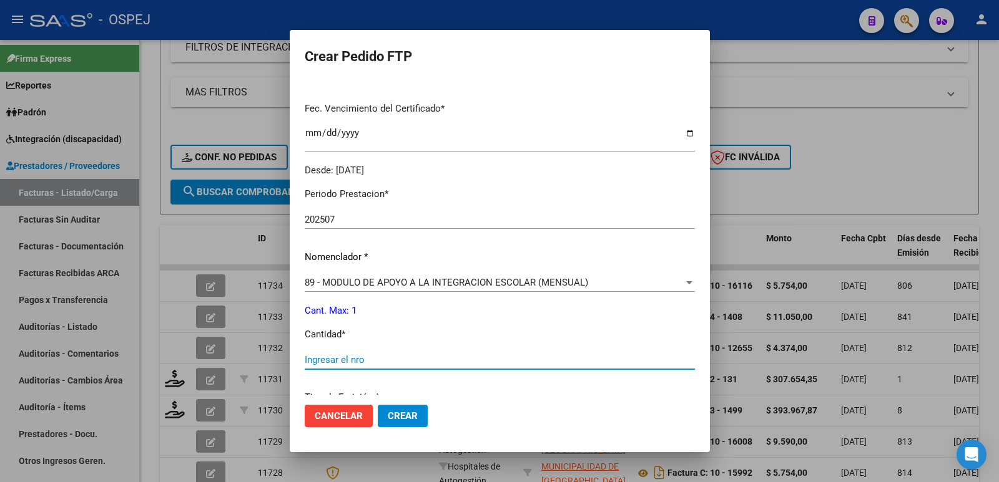
click at [374, 359] on input "Ingresar el nro" at bounding box center [500, 359] width 390 height 11
type input "1"
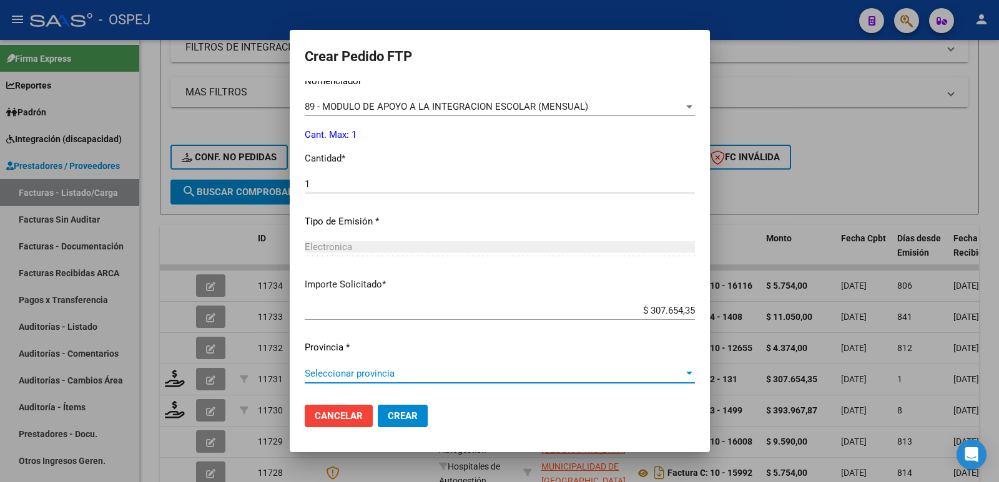
click at [408, 369] on span "Seleccionar provincia" at bounding box center [494, 373] width 379 height 11
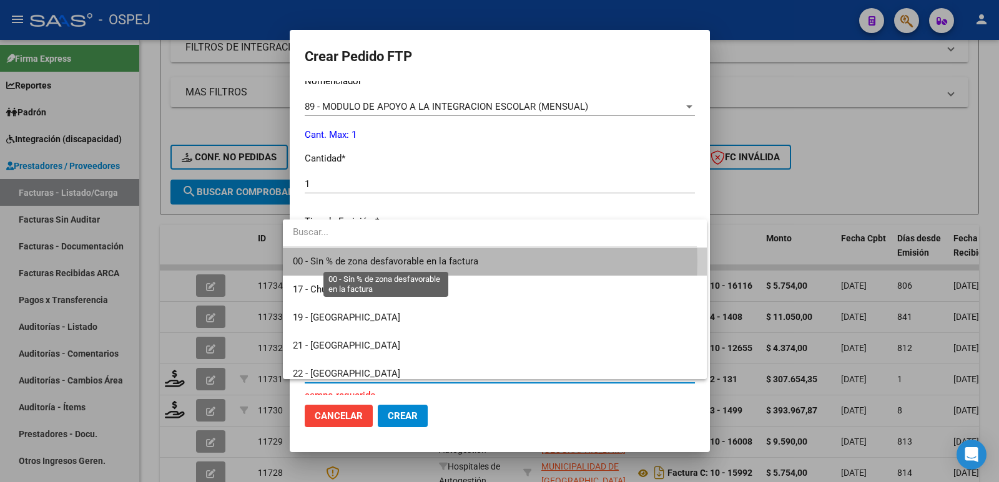
click at [447, 261] on span "00 - Sin % de zona desfavorable en la factura" at bounding box center [385, 261] width 185 height 11
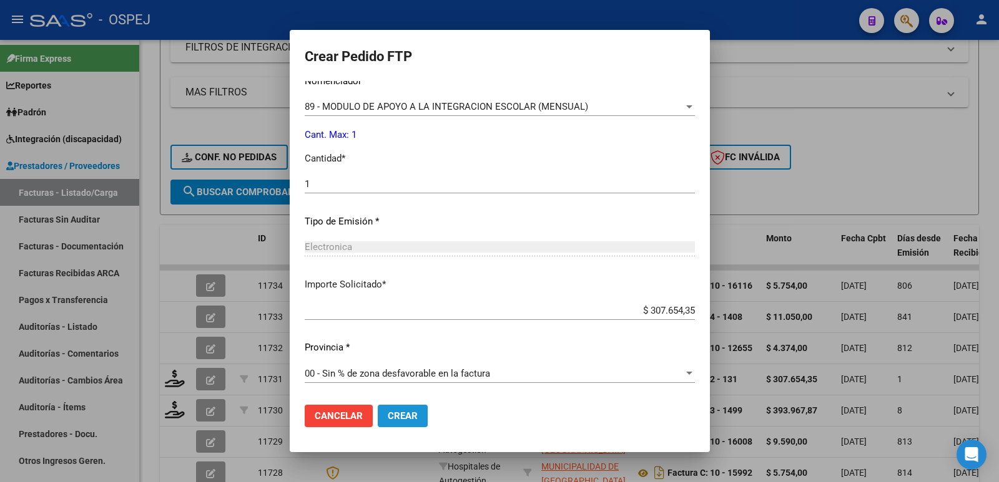
click at [396, 418] on span "Crear" at bounding box center [403, 416] width 30 height 11
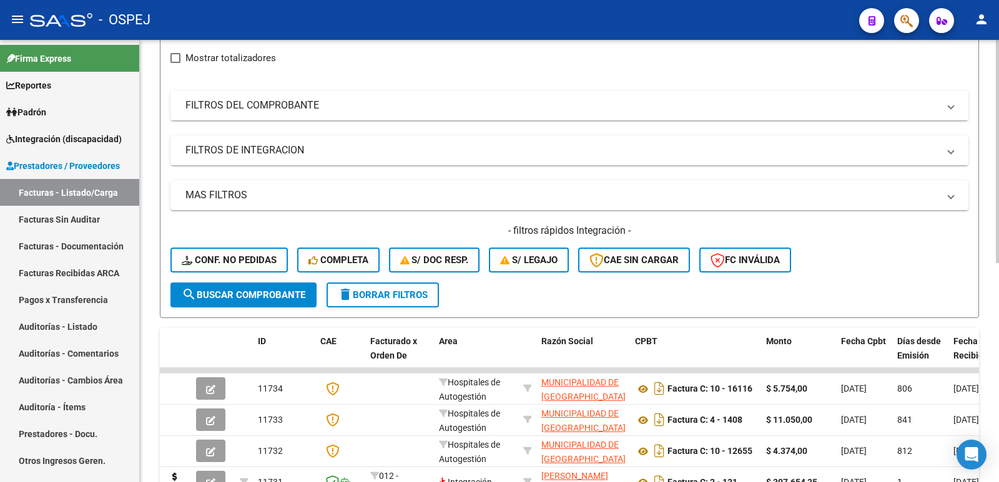
scroll to position [0, 0]
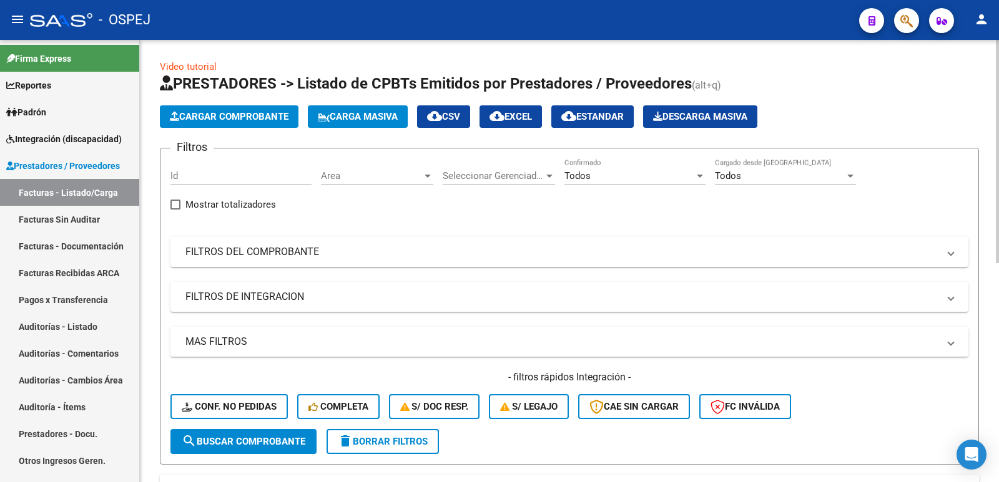
click at [208, 115] on span "Cargar Comprobante" at bounding box center [229, 116] width 119 height 11
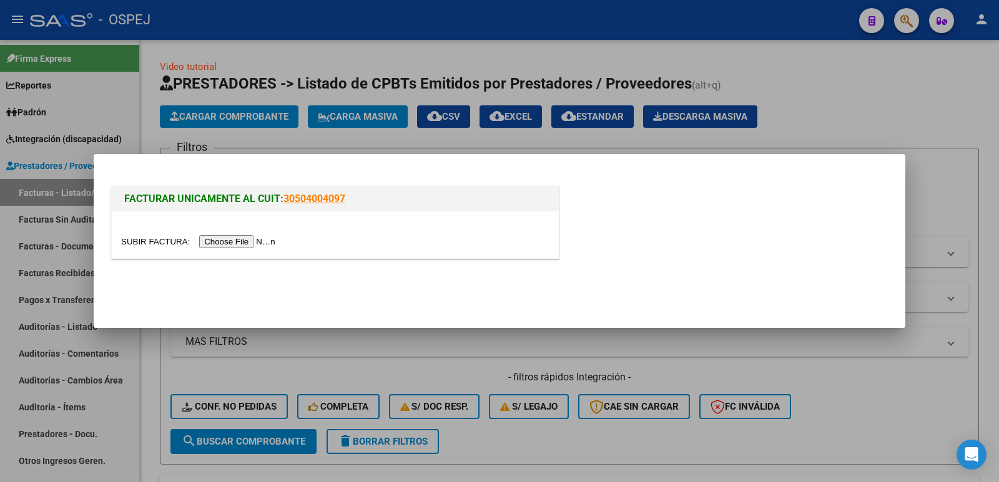
click at [218, 243] on input "file" at bounding box center [200, 241] width 158 height 13
click at [907, 109] on div at bounding box center [499, 241] width 999 height 482
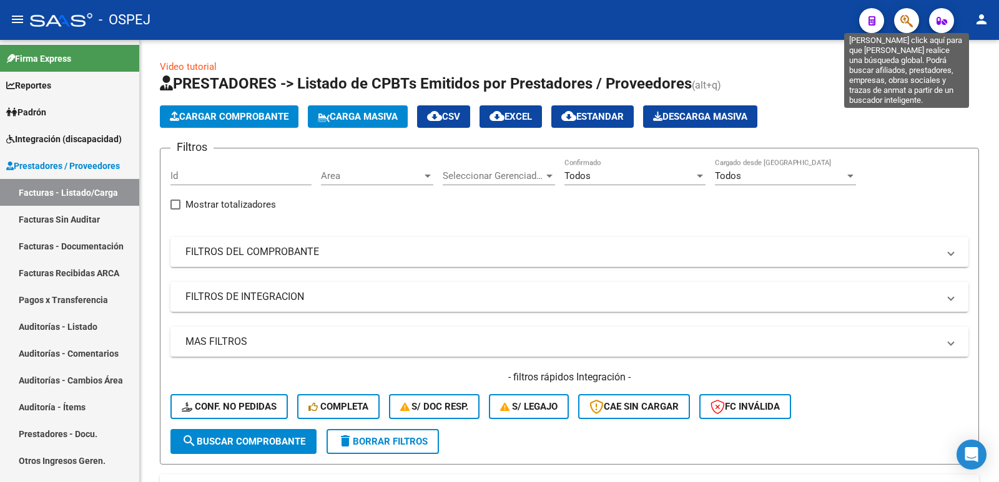
click at [902, 19] on icon "button" at bounding box center [906, 21] width 12 height 14
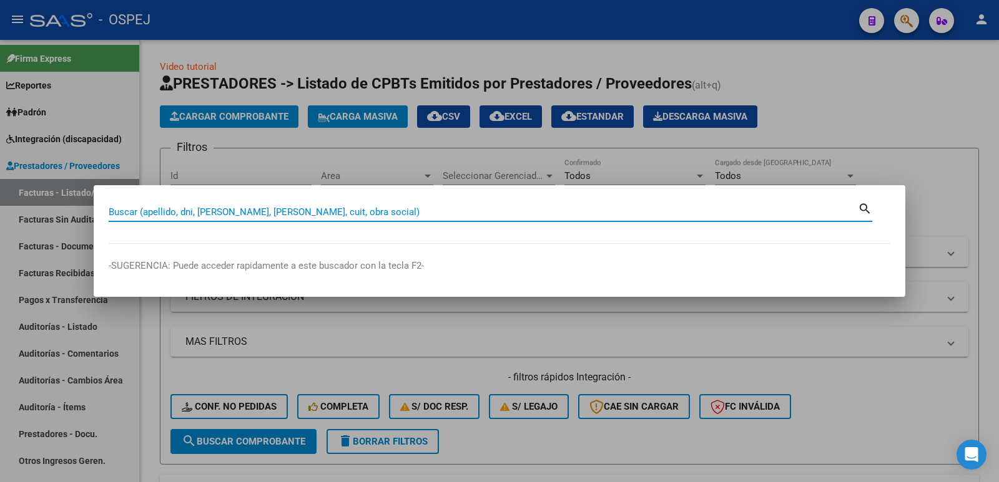
paste input "70429014"
type input "70429014"
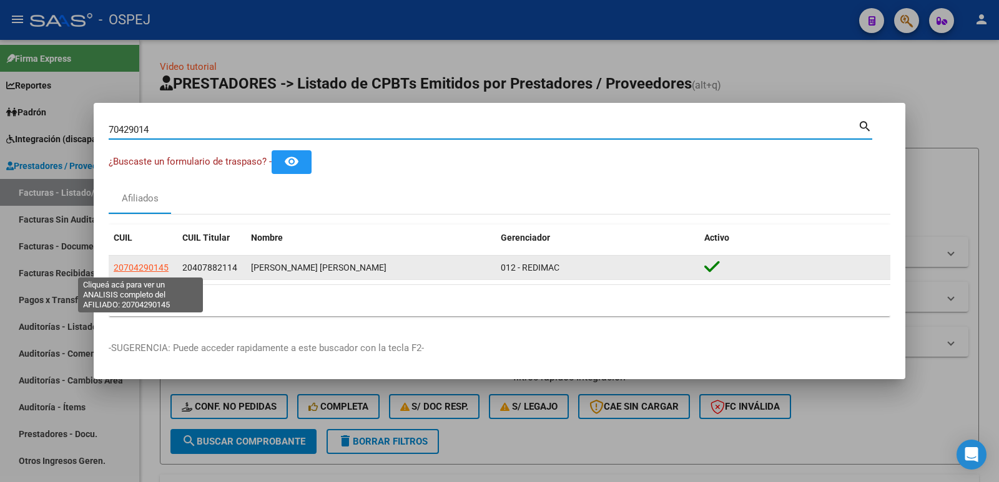
click at [134, 271] on span "20704290145" at bounding box center [141, 268] width 55 height 10
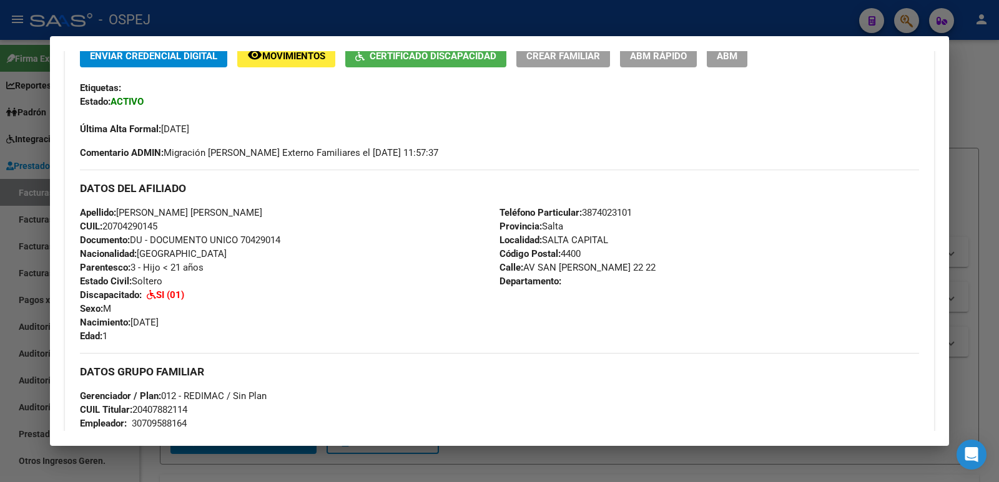
scroll to position [312, 0]
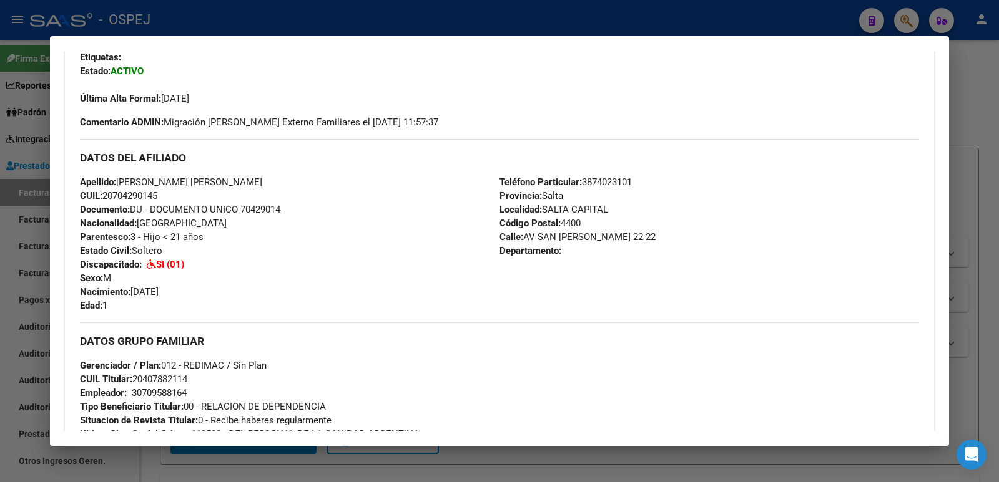
click at [427, 17] on div at bounding box center [499, 241] width 999 height 482
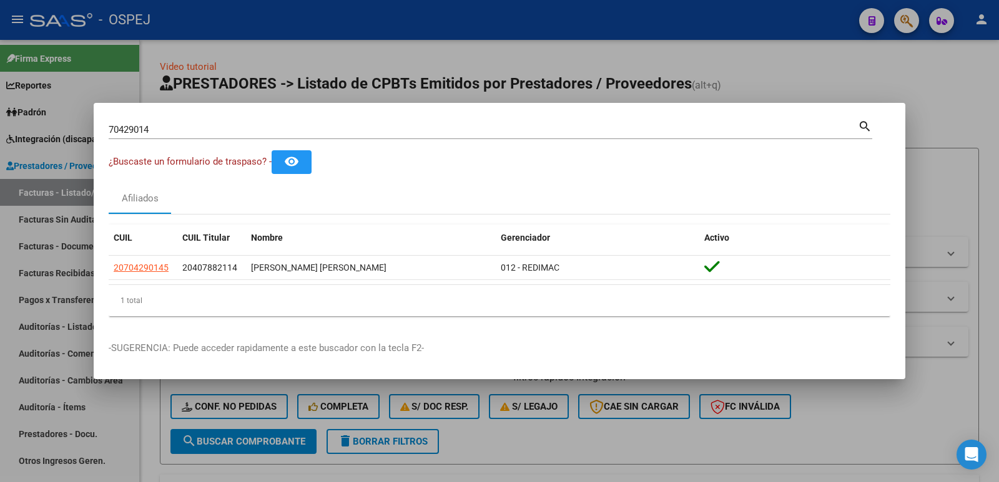
click at [320, 44] on div at bounding box center [499, 241] width 999 height 482
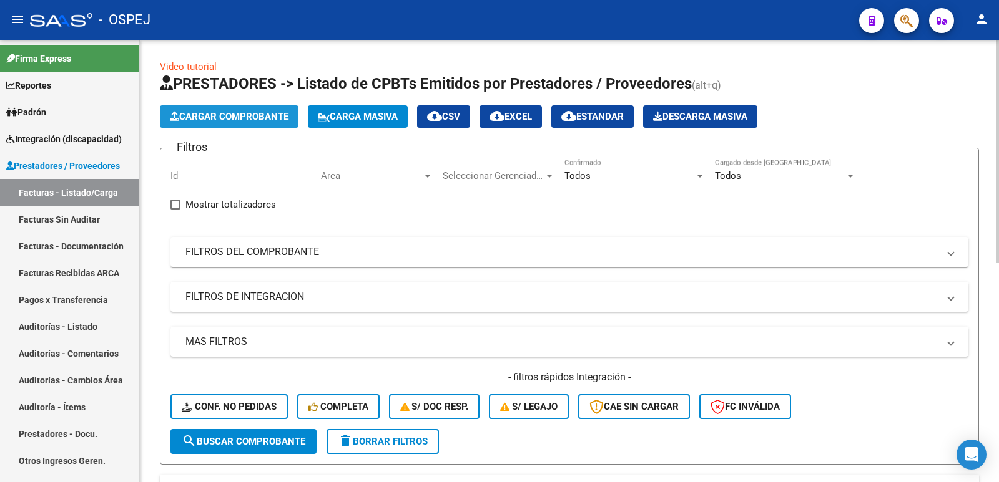
click at [177, 114] on icon "button" at bounding box center [174, 116] width 9 height 9
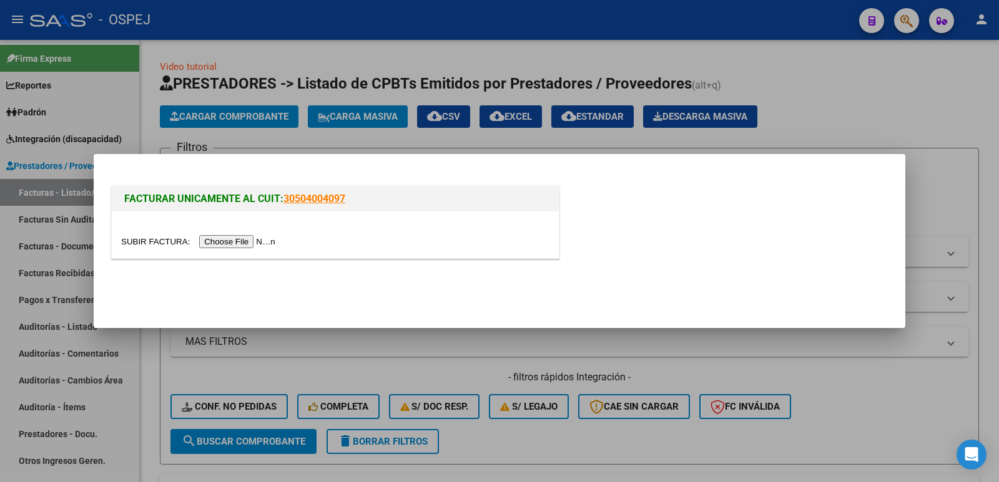
click at [237, 240] on input "file" at bounding box center [200, 241] width 158 height 13
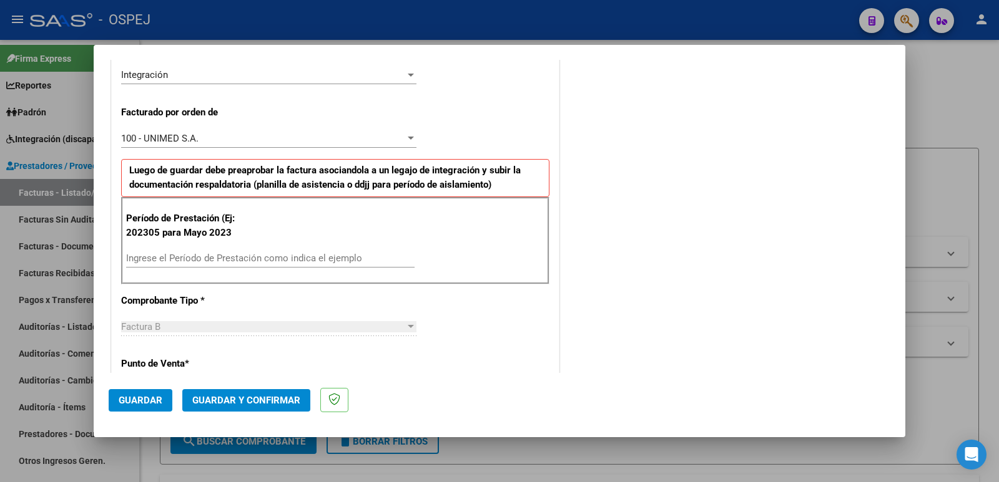
click at [332, 260] on input "Ingrese el Período de Prestación como indica el ejemplo" at bounding box center [270, 258] width 288 height 11
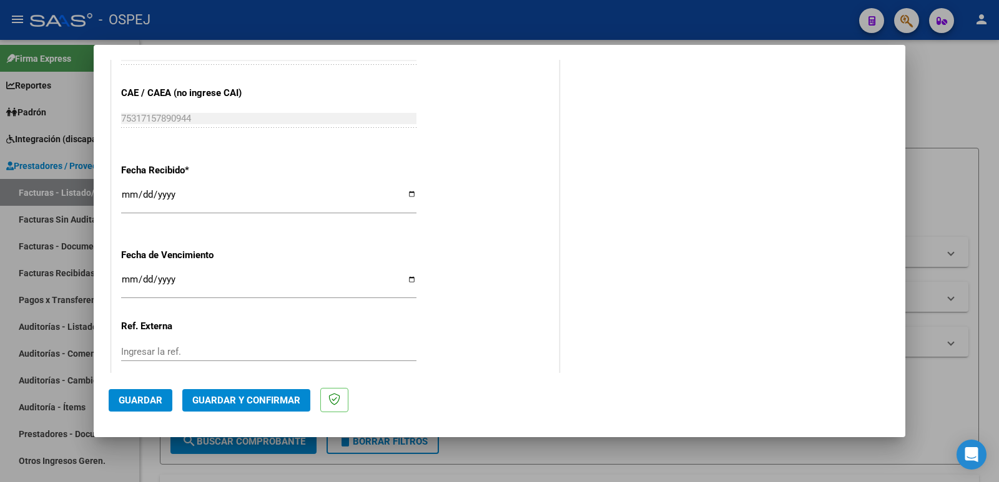
scroll to position [874, 0]
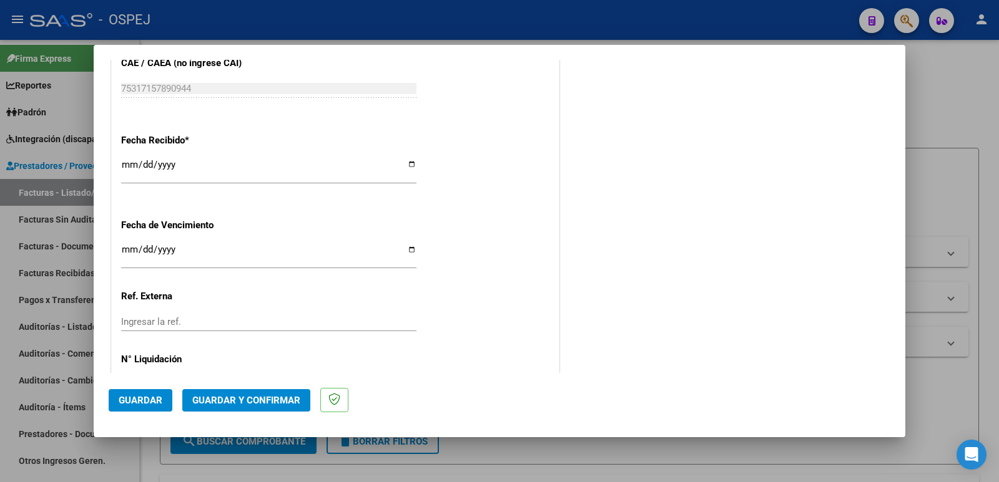
type input "202507"
click at [130, 399] on span "Guardar" at bounding box center [141, 400] width 44 height 11
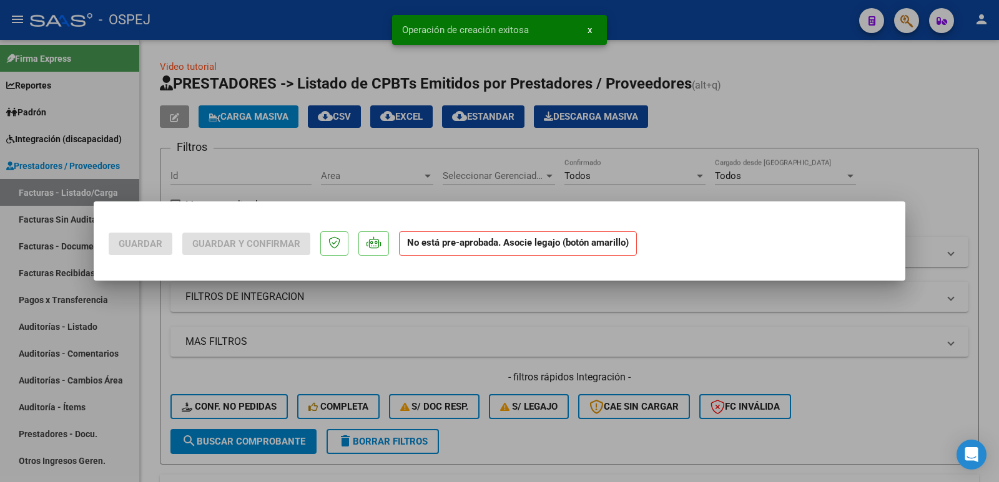
scroll to position [0, 0]
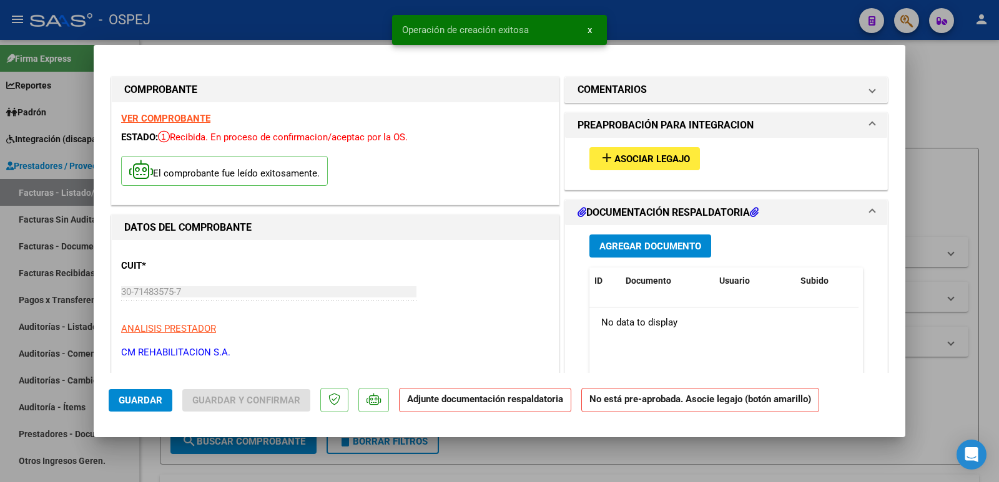
click at [619, 156] on span "Asociar Legajo" at bounding box center [652, 159] width 76 height 11
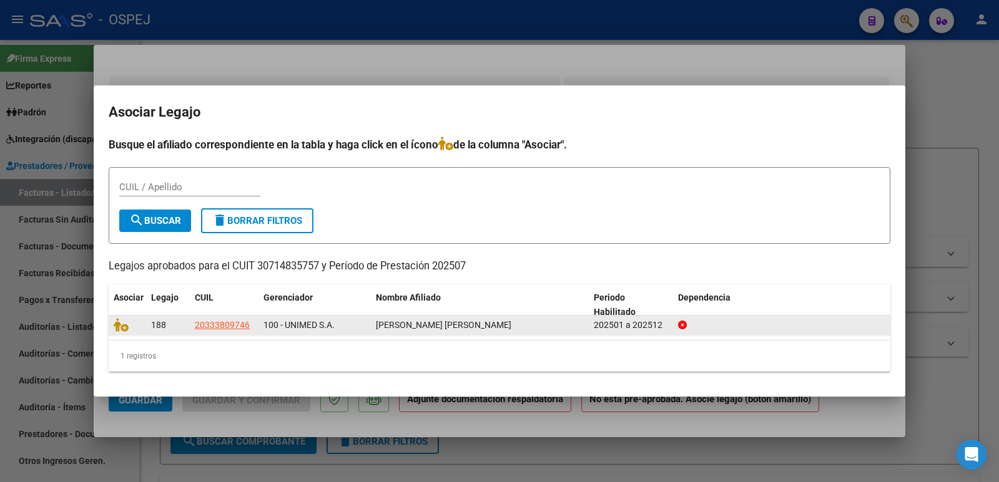
click at [117, 334] on datatable-body-cell at bounding box center [127, 325] width 37 height 19
click at [119, 326] on icon at bounding box center [121, 325] width 15 height 14
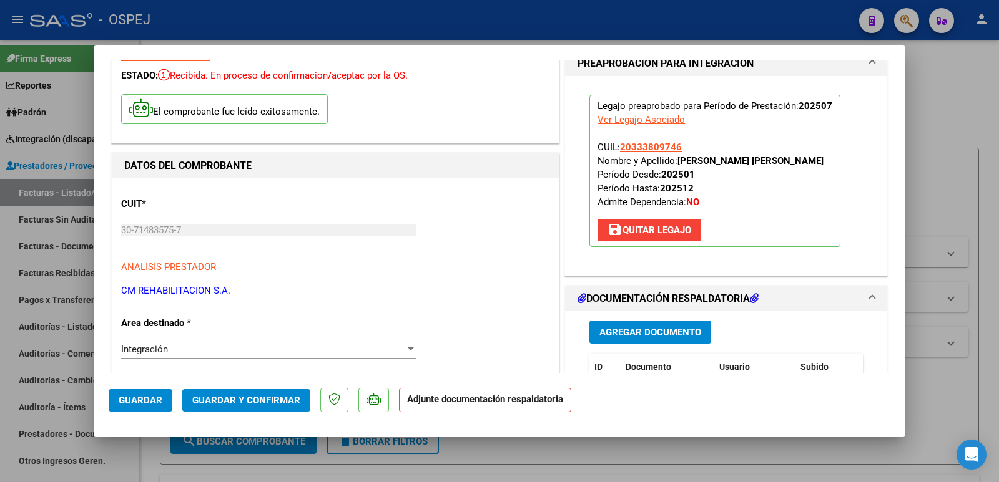
scroll to position [187, 0]
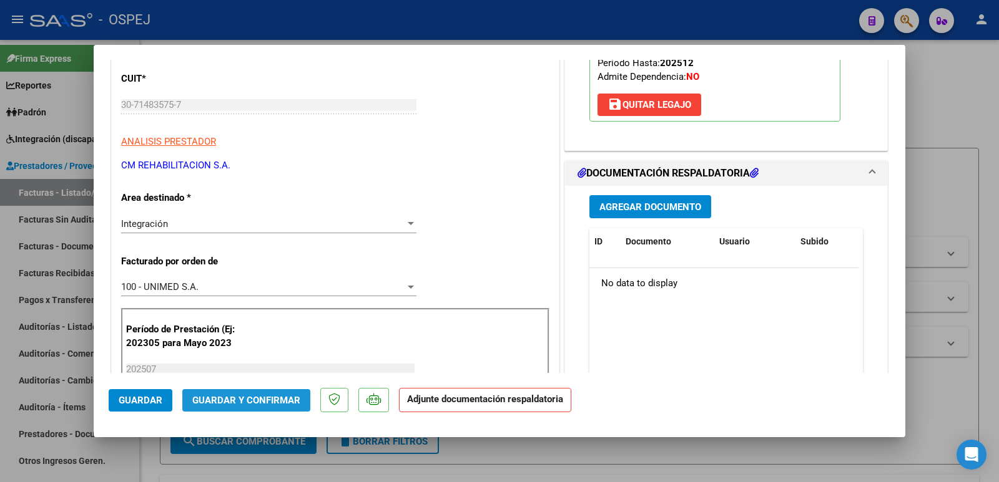
click at [262, 401] on span "Guardar y Confirmar" at bounding box center [246, 400] width 108 height 11
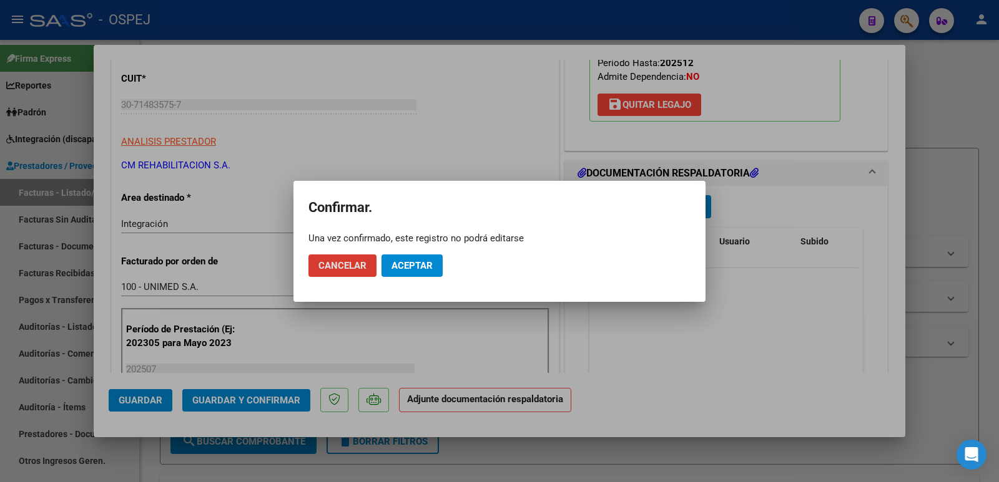
click at [398, 260] on span "Aceptar" at bounding box center [411, 265] width 41 height 11
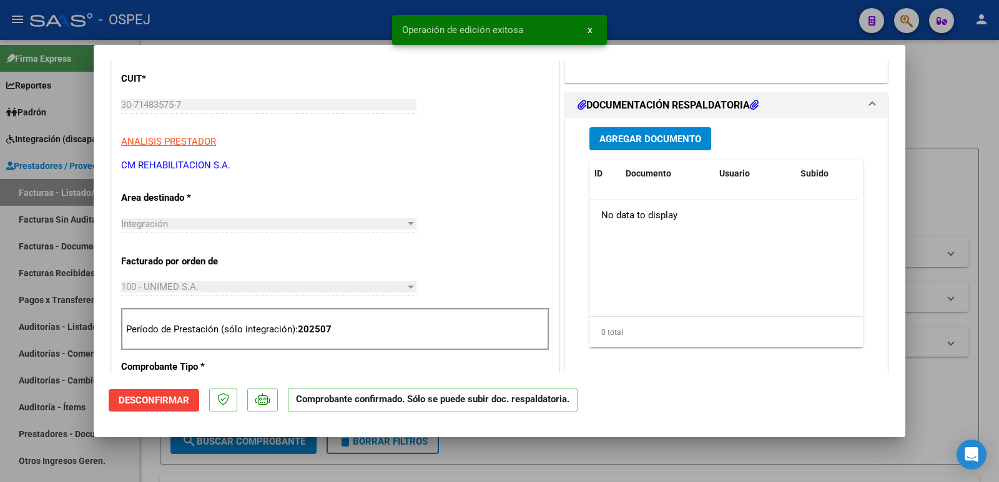
click at [295, 11] on div at bounding box center [499, 241] width 999 height 482
type input "$ 0,00"
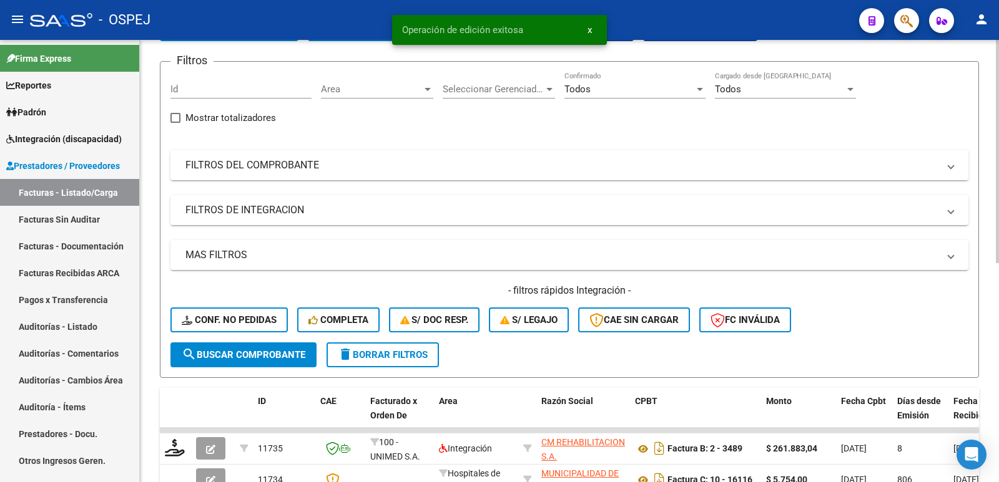
scroll to position [125, 0]
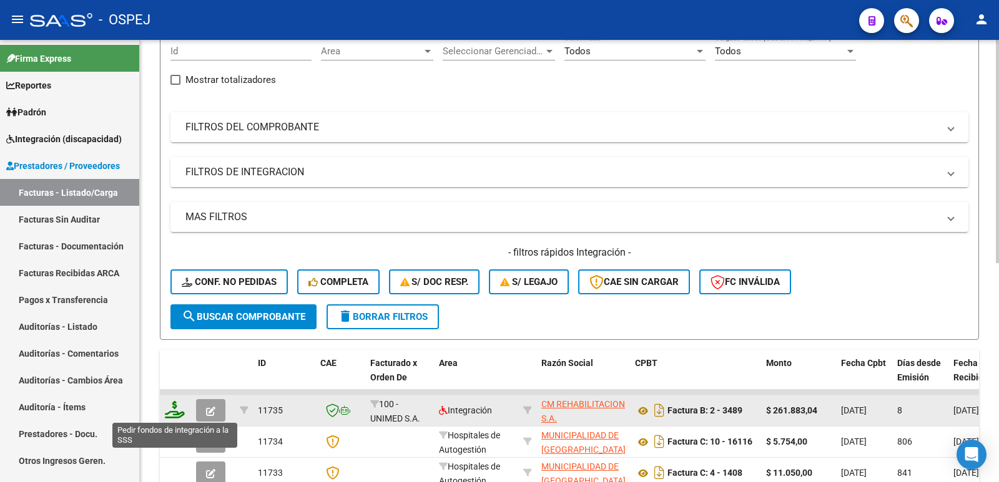
click at [175, 413] on icon at bounding box center [175, 409] width 20 height 17
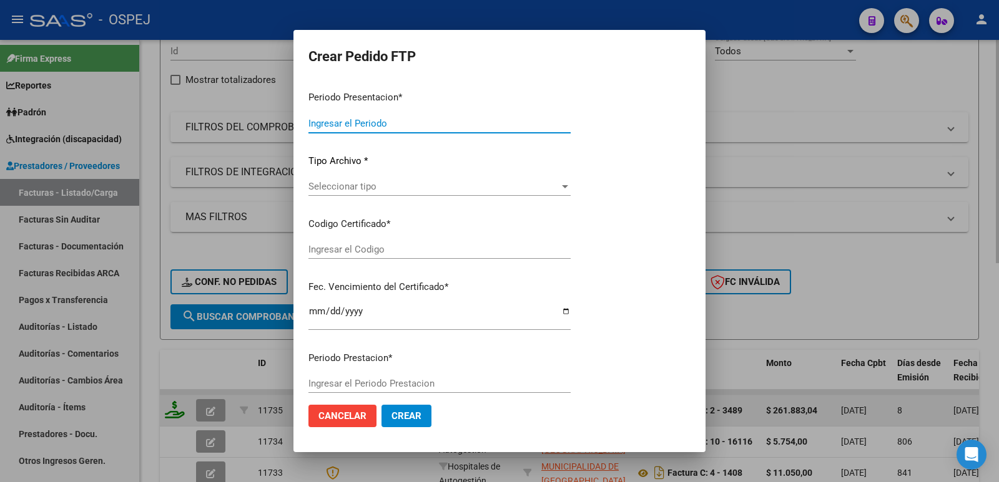
type input "202507"
type input "$ 261.883,04"
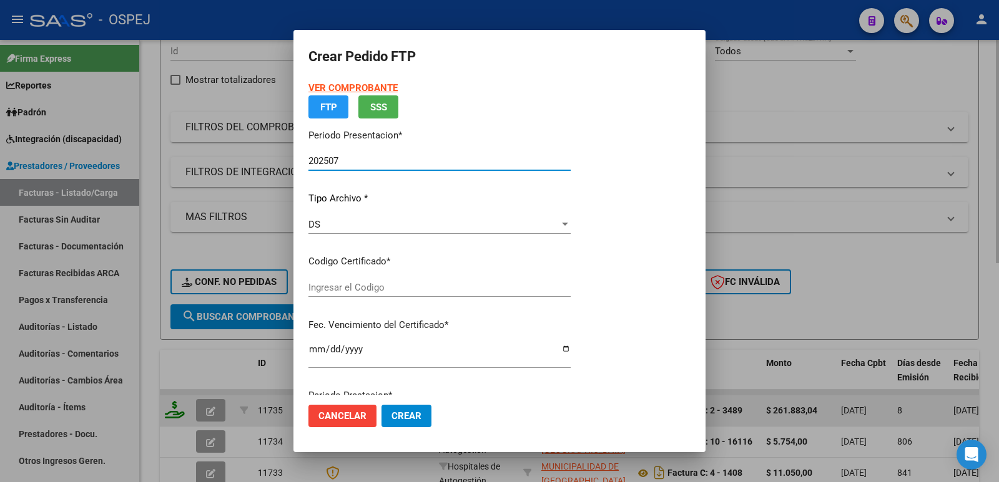
type input "arg02000333809742023122620271226cor234"
type input "[DATE]"
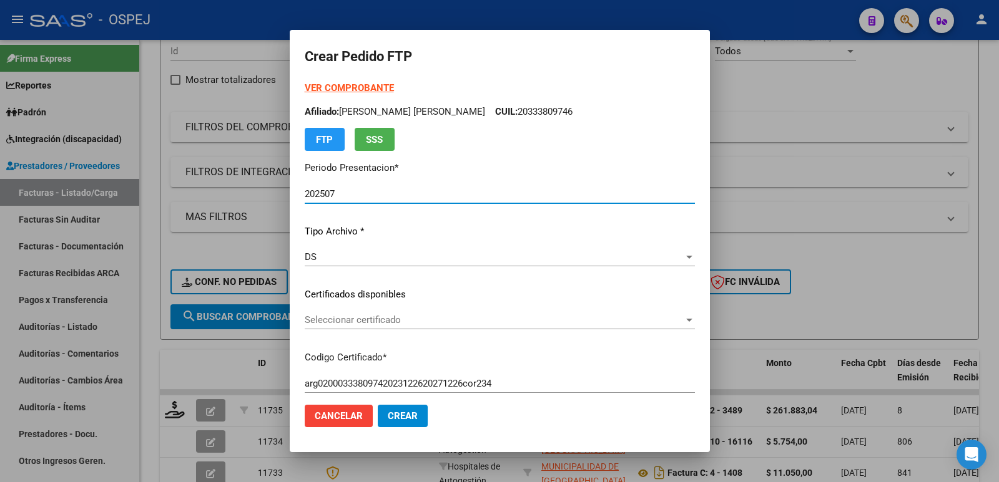
click at [411, 319] on span "Seleccionar certificado" at bounding box center [494, 320] width 379 height 11
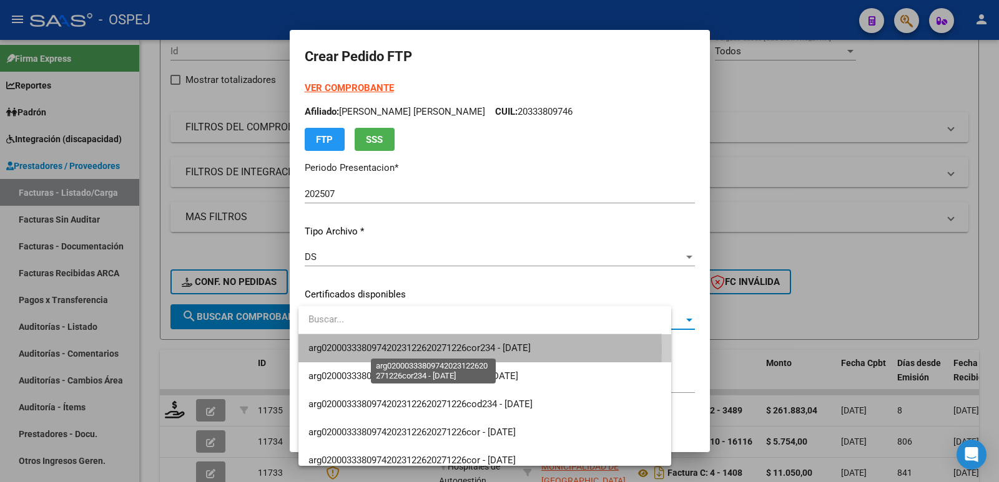
click at [415, 349] on span "arg02000333809742023122620271226cor234 - [DATE]" at bounding box center [419, 348] width 222 height 11
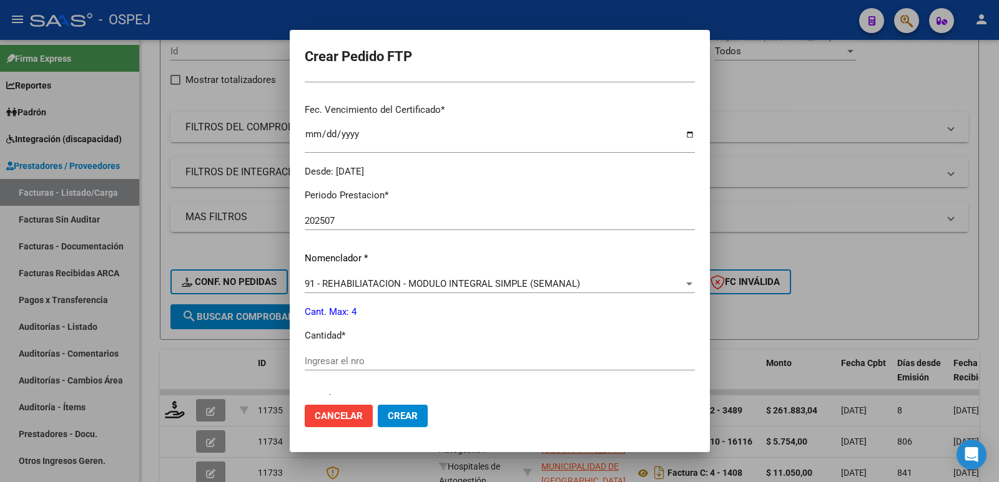
scroll to position [312, 0]
click at [446, 361] on input "Ingresar el nro" at bounding box center [500, 359] width 390 height 11
type input "4"
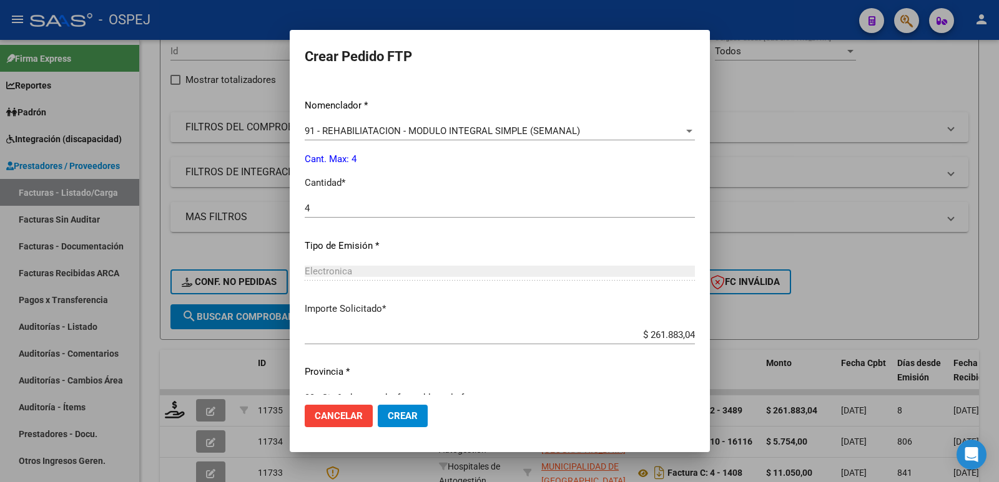
scroll to position [488, 0]
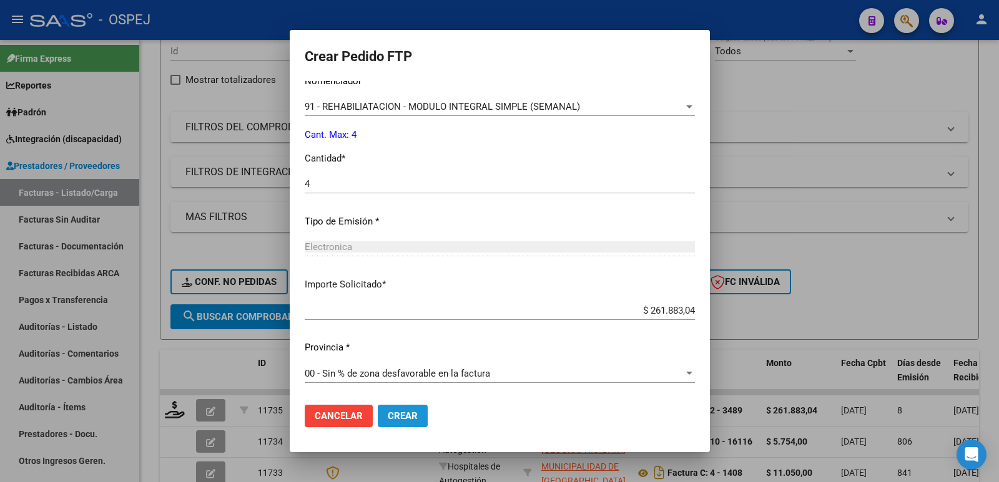
click at [404, 417] on span "Crear" at bounding box center [403, 416] width 30 height 11
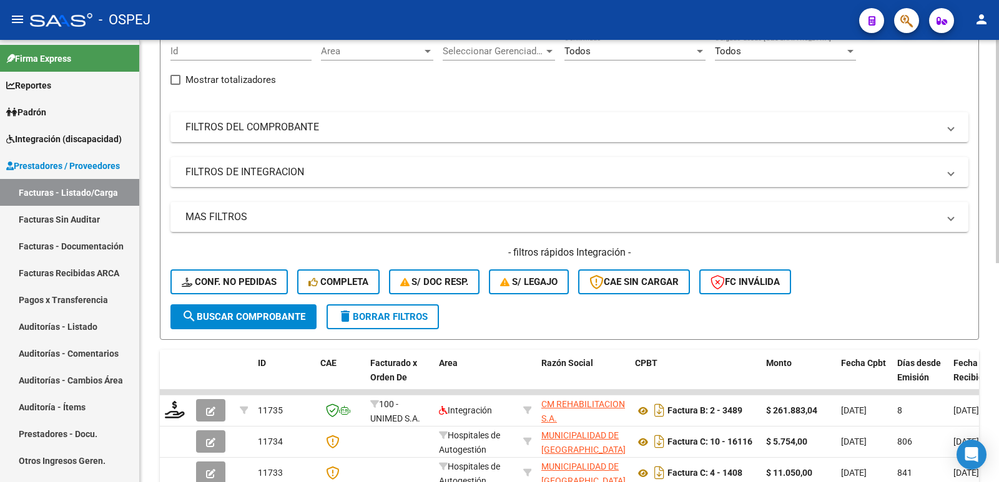
scroll to position [0, 0]
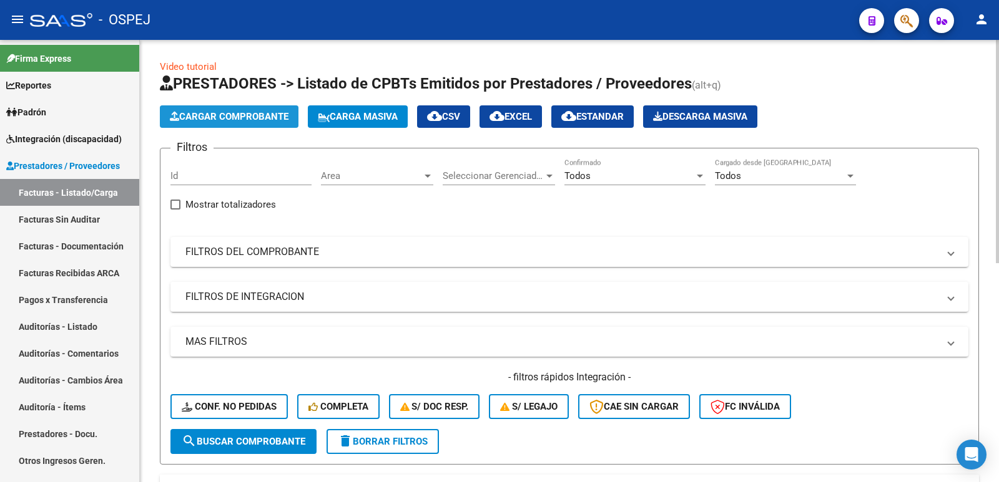
click at [260, 117] on span "Cargar Comprobante" at bounding box center [229, 116] width 119 height 11
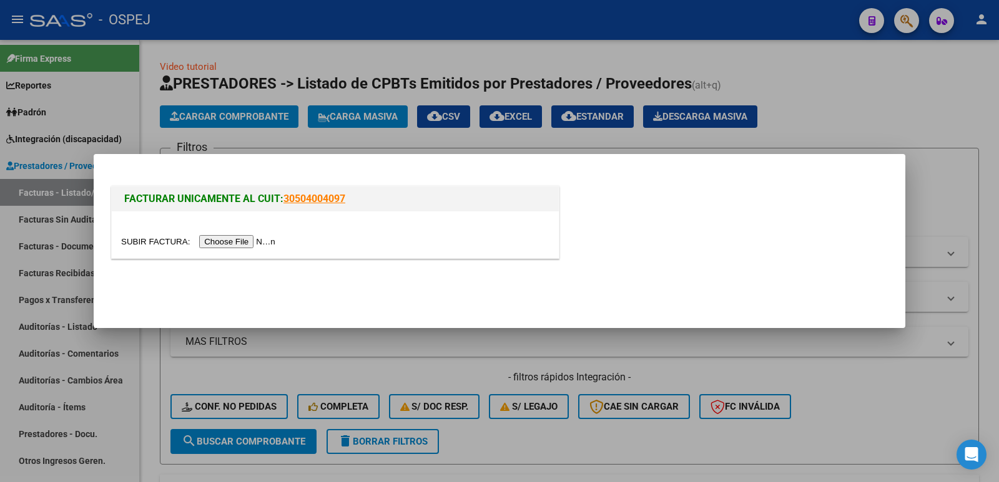
click at [232, 243] on input "file" at bounding box center [200, 241] width 158 height 13
click at [240, 247] on input "file" at bounding box center [200, 241] width 158 height 13
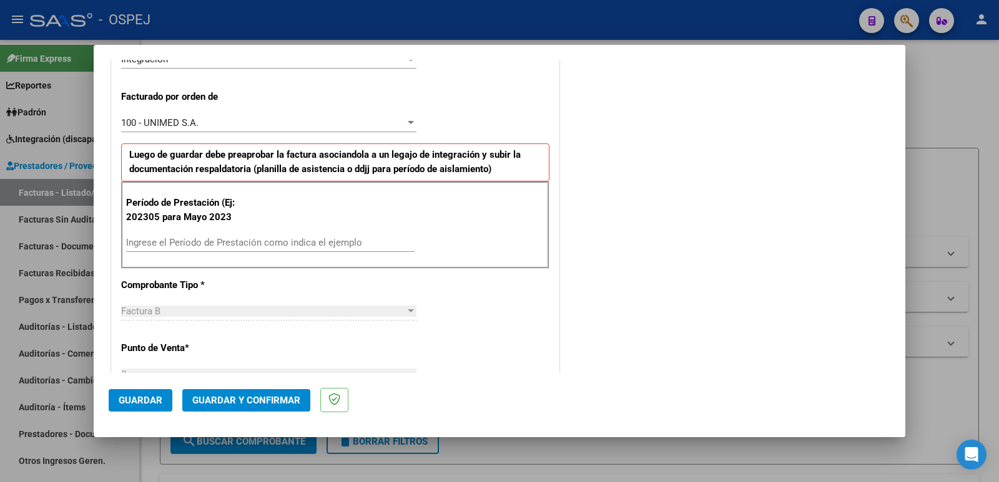
scroll to position [374, 0]
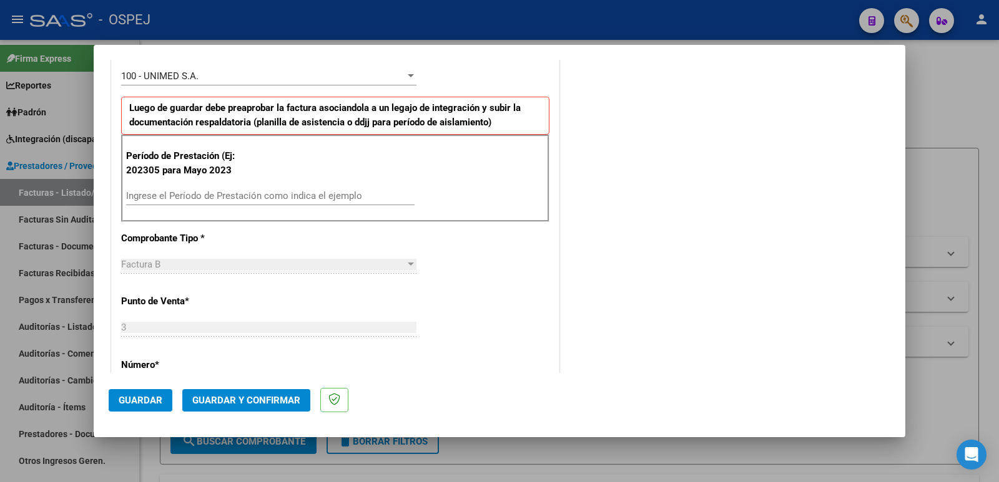
click at [336, 198] on input "Ingrese el Período de Prestación como indica el ejemplo" at bounding box center [270, 195] width 288 height 11
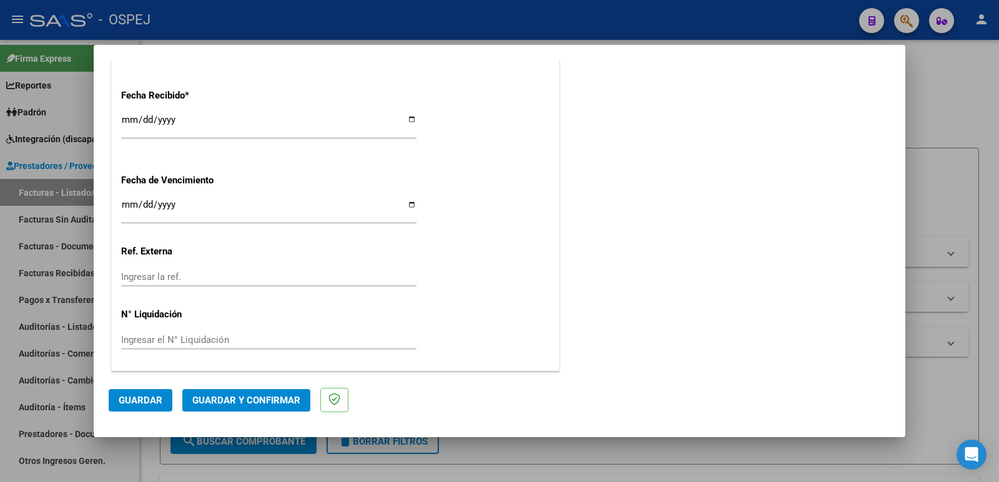
scroll to position [919, 0]
type input "202507"
click at [129, 398] on span "Guardar" at bounding box center [141, 400] width 44 height 11
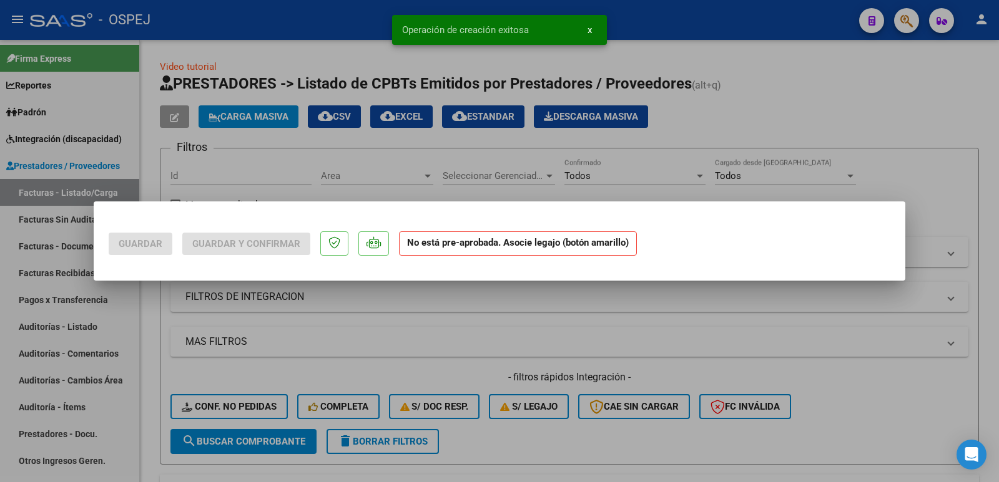
scroll to position [0, 0]
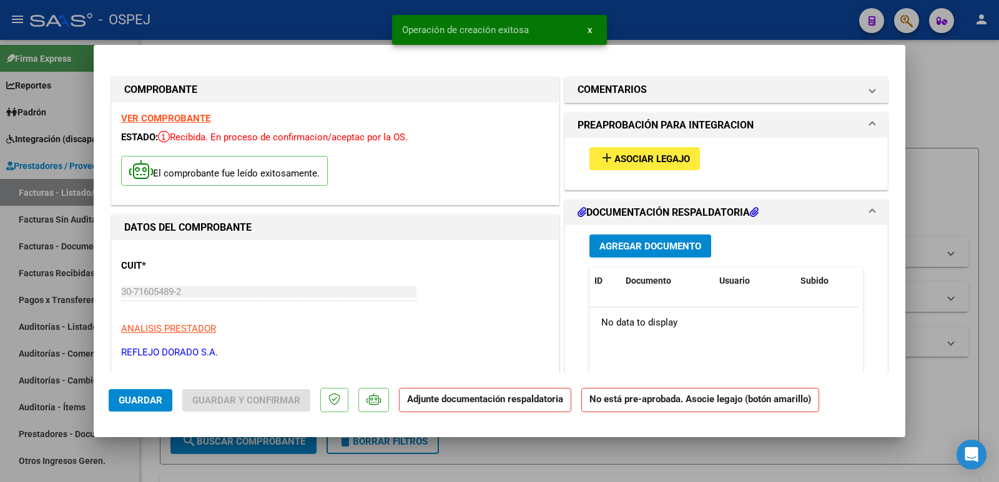
click at [660, 170] on div "add Asociar Legajo" at bounding box center [726, 159] width 292 height 42
click at [660, 159] on span "Asociar Legajo" at bounding box center [652, 159] width 76 height 11
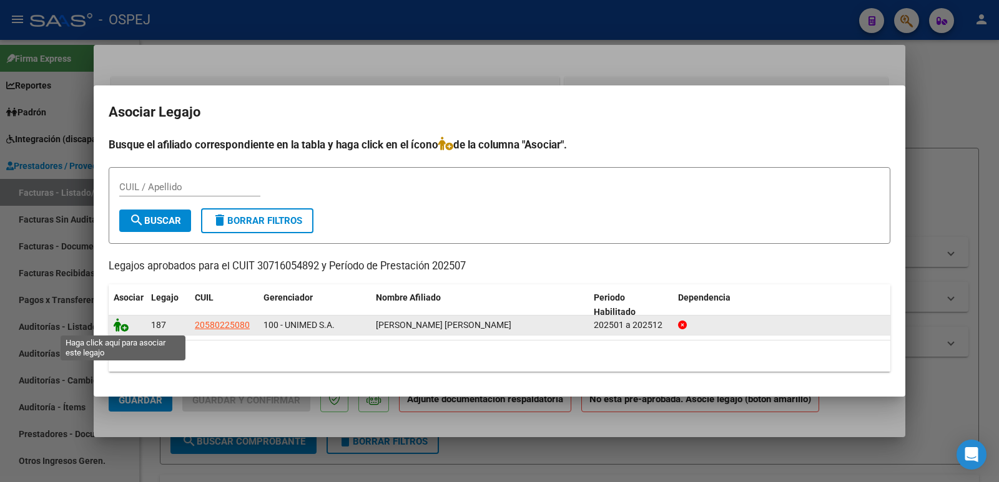
click at [120, 330] on icon at bounding box center [121, 325] width 15 height 14
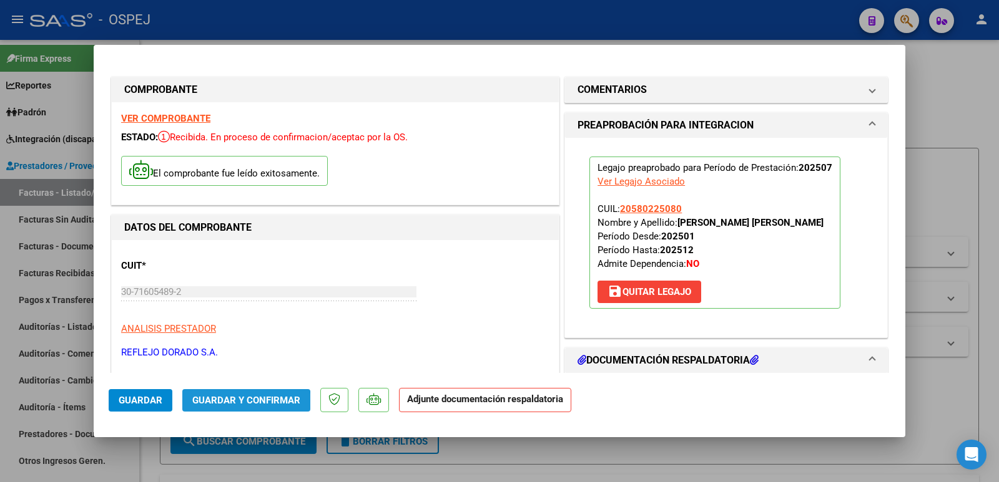
click at [236, 404] on span "Guardar y Confirmar" at bounding box center [246, 400] width 108 height 11
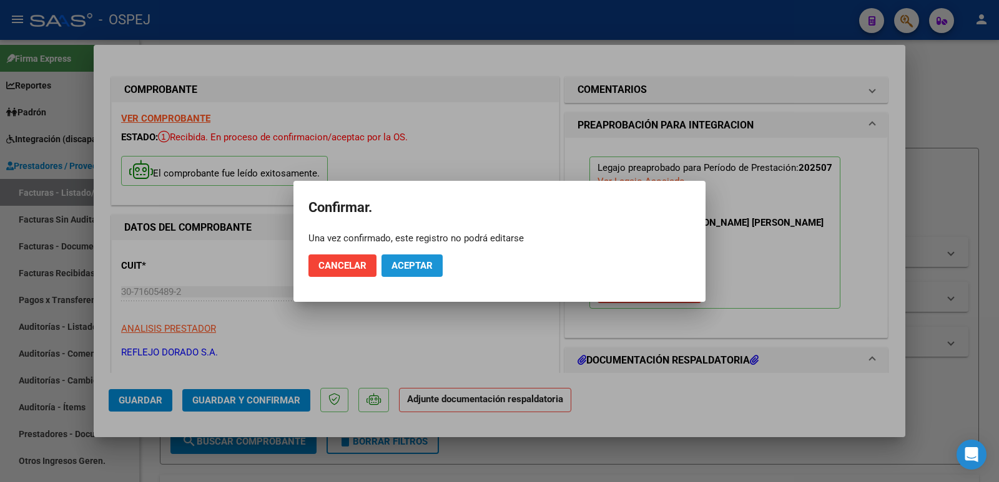
click at [396, 269] on span "Aceptar" at bounding box center [411, 265] width 41 height 11
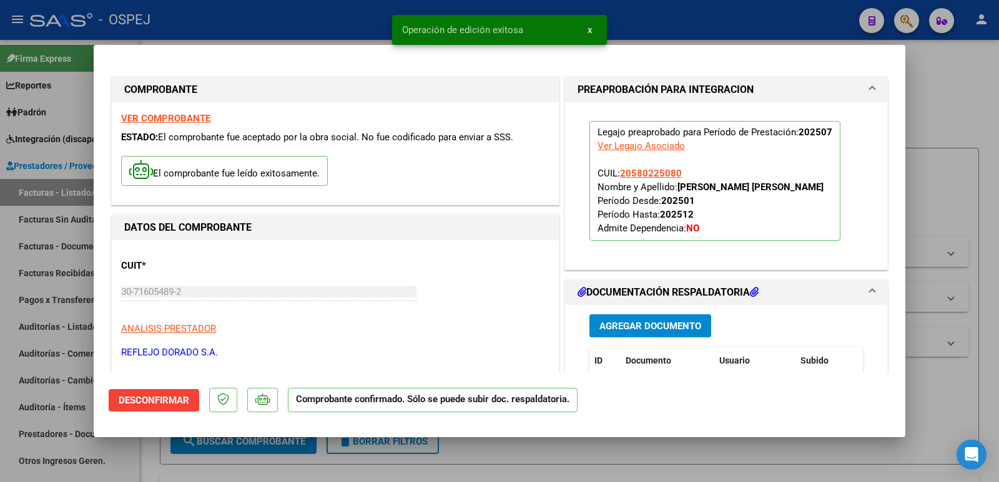
click at [251, 25] on div at bounding box center [499, 241] width 999 height 482
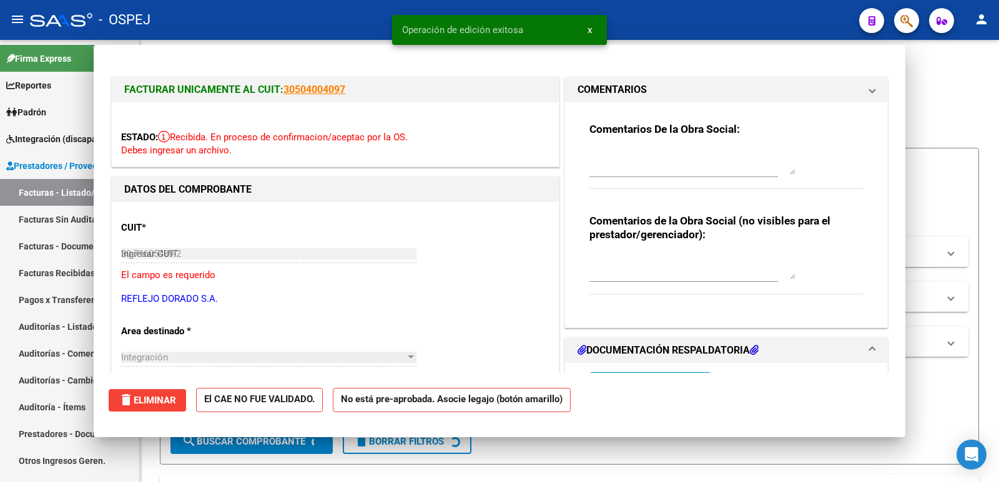
type input "$ 0,00"
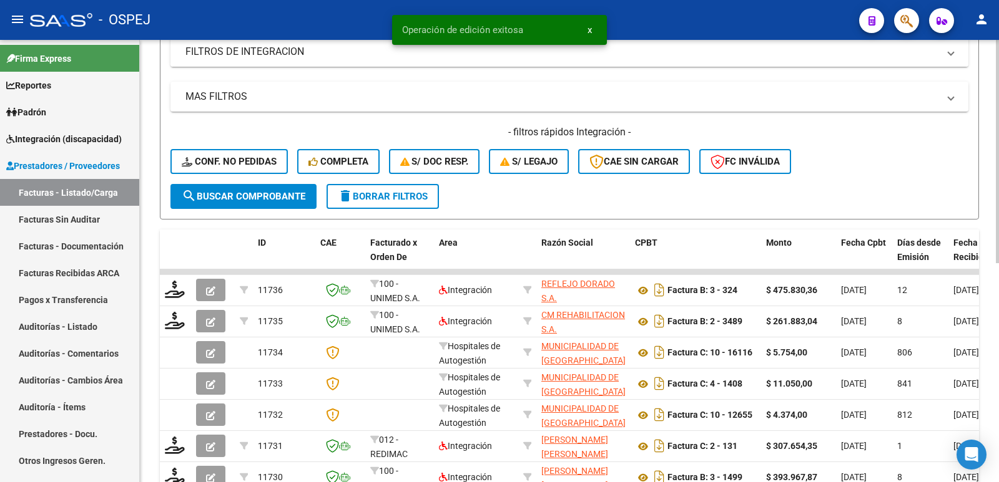
scroll to position [250, 0]
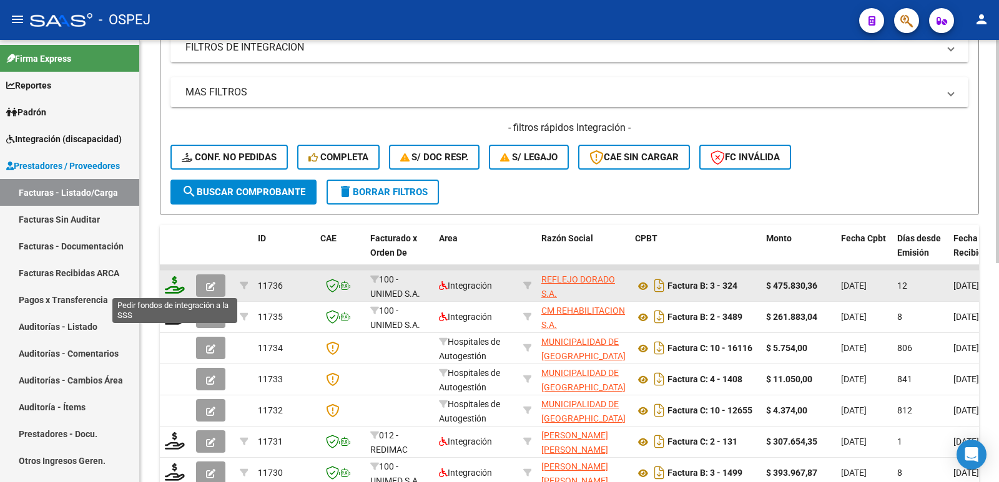
click at [170, 289] on icon at bounding box center [175, 284] width 20 height 17
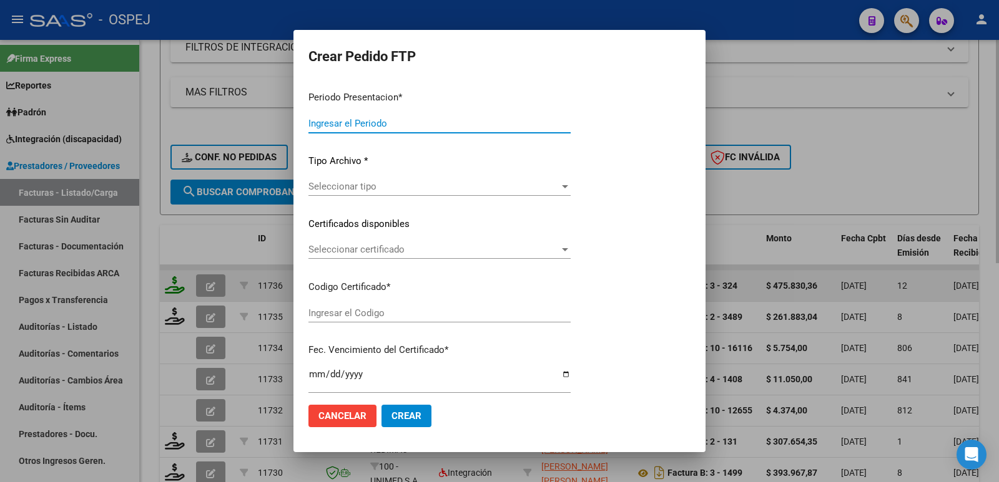
type input "202507"
type input "$ 475.830,36"
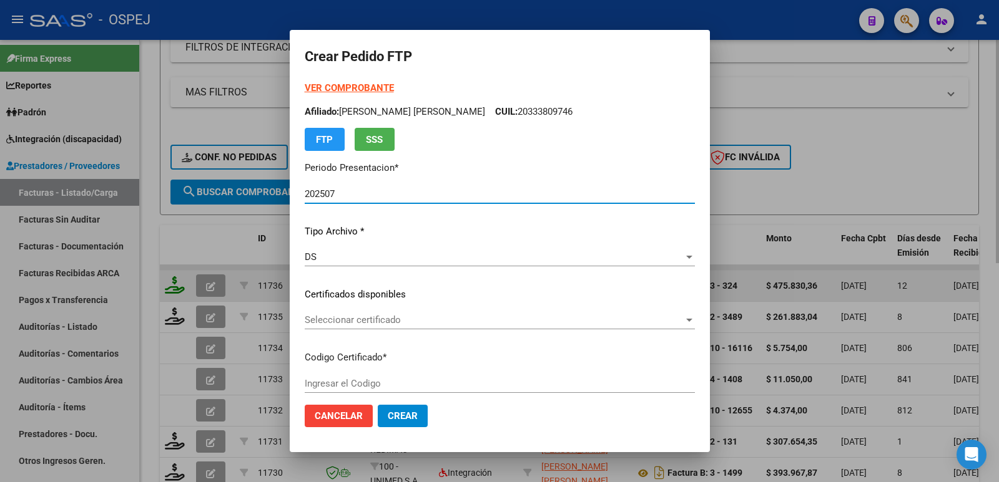
type input "arg02000580225082024111320291113men"
type input "[DATE]"
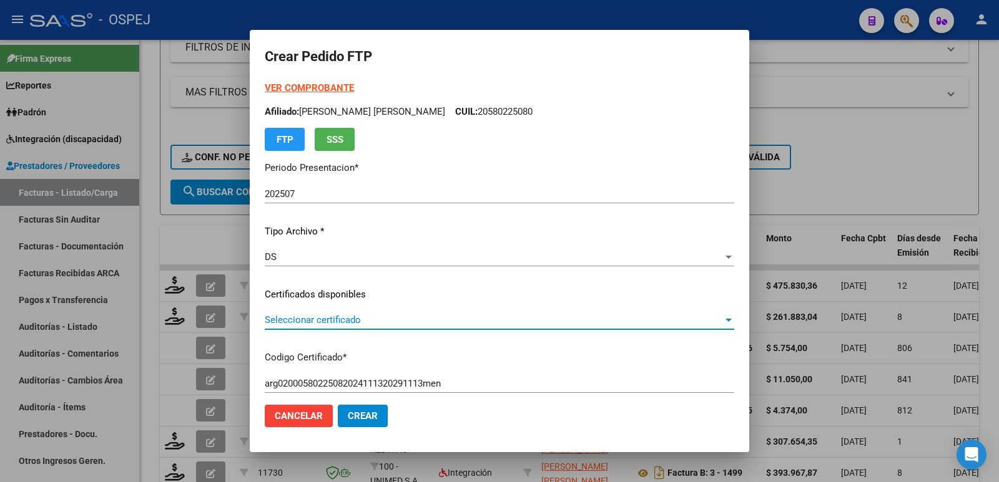
click at [393, 325] on span "Seleccionar certificado" at bounding box center [494, 320] width 458 height 11
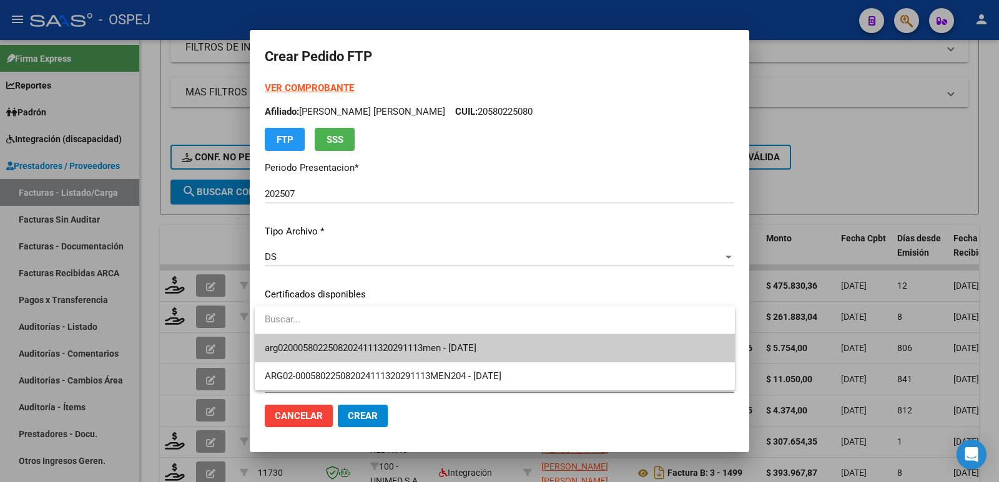
click at [415, 354] on span "arg02000580225082024111320291113men - [DATE]" at bounding box center [495, 349] width 460 height 28
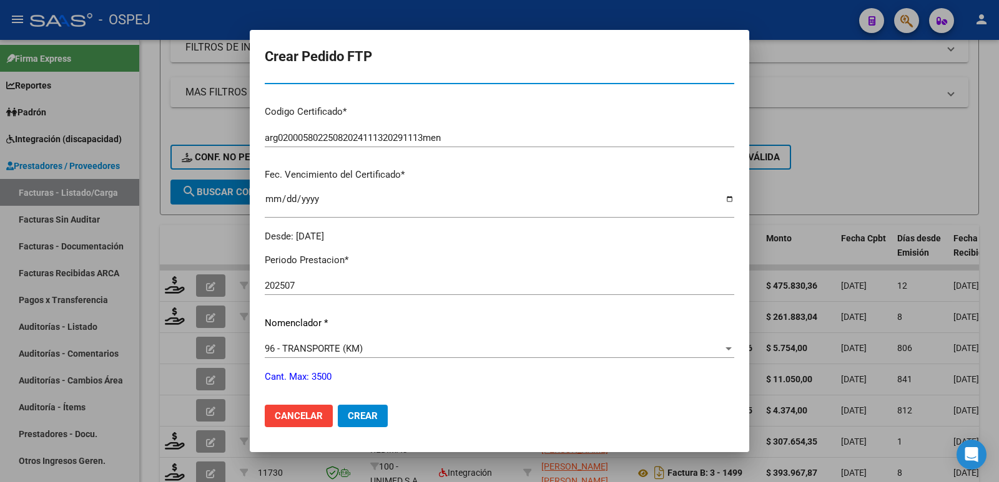
scroll to position [312, 0]
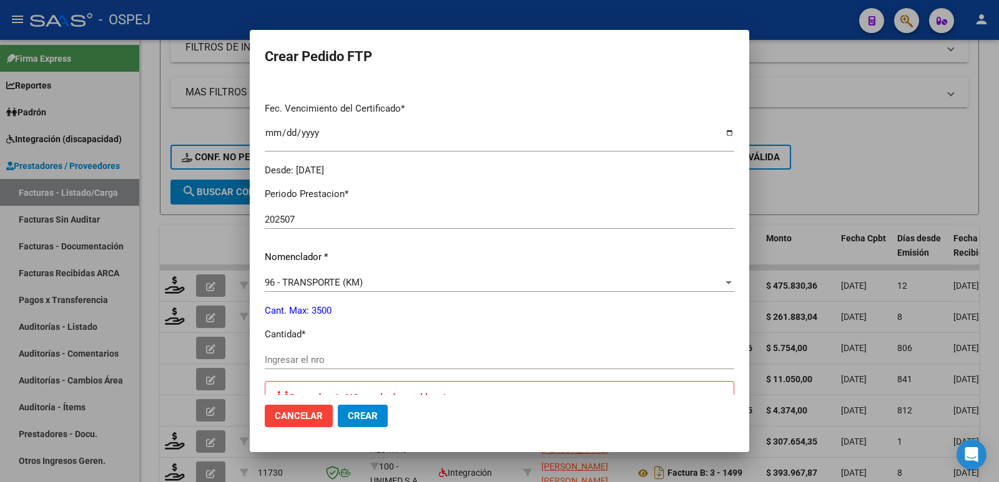
click at [359, 285] on span "96 - TRANSPORTE (KM)" at bounding box center [314, 282] width 98 height 11
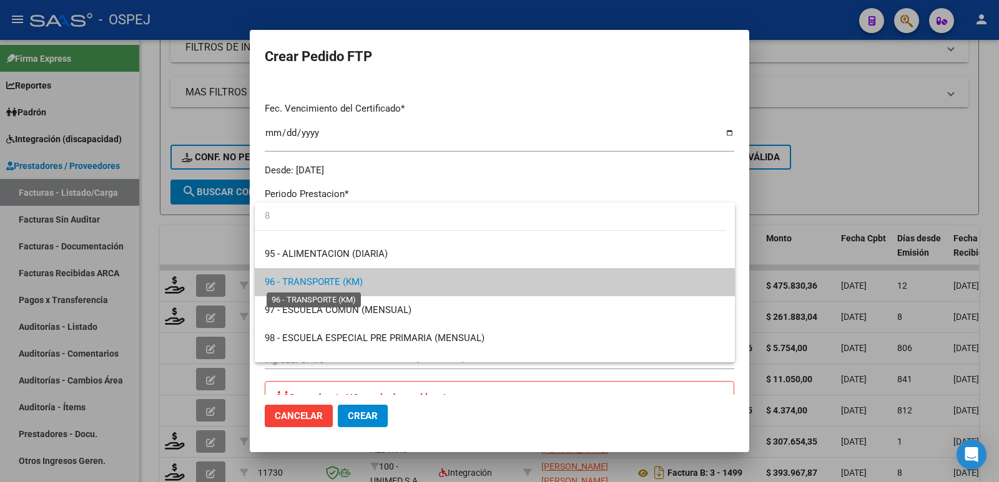
scroll to position [0, 0]
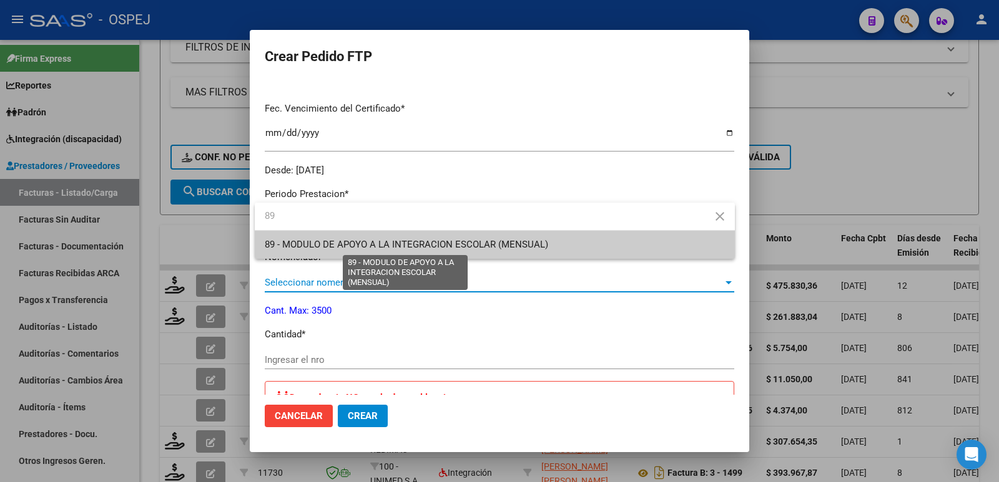
type input "89"
click at [384, 242] on span "89 - MODULO DE APOYO A LA INTEGRACION ESCOLAR (MENSUAL)" at bounding box center [406, 244] width 283 height 11
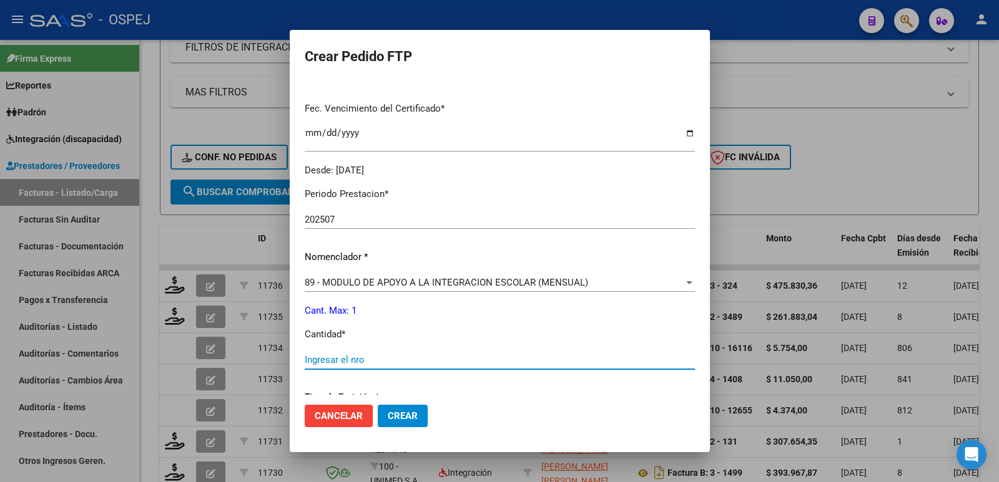
click at [357, 363] on input "Ingresar el nro" at bounding box center [500, 359] width 390 height 11
type input "1"
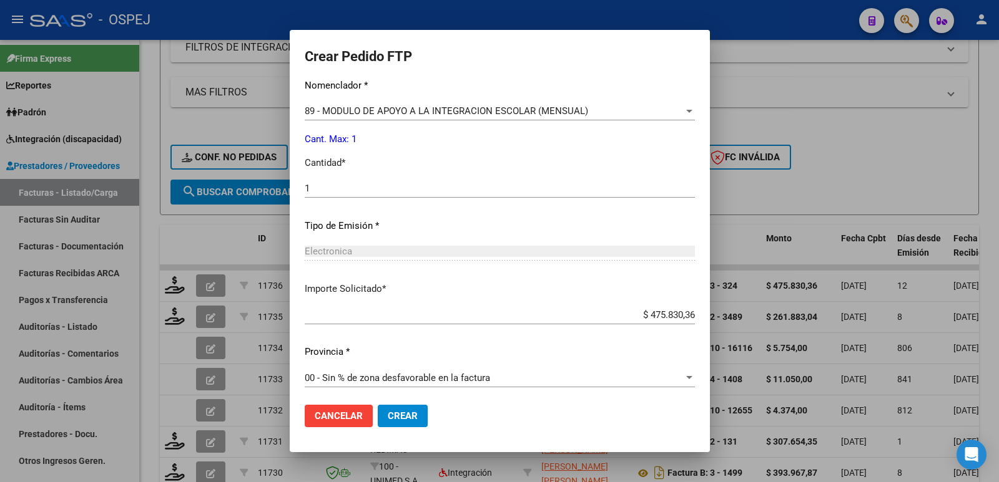
scroll to position [488, 0]
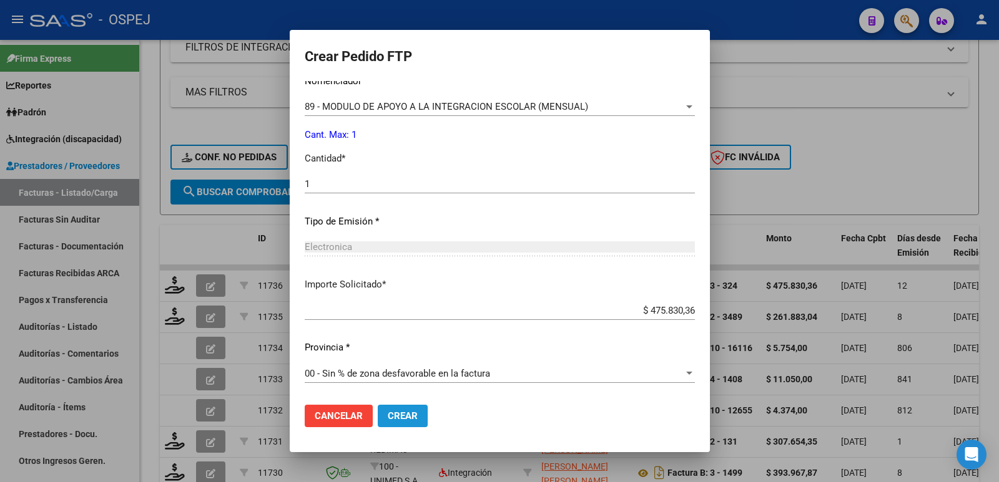
click at [403, 419] on span "Crear" at bounding box center [403, 416] width 30 height 11
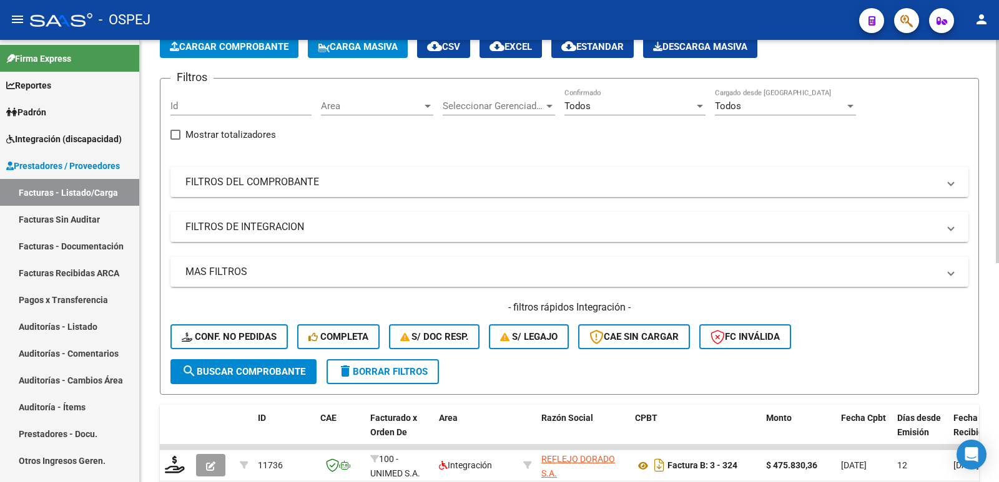
scroll to position [0, 0]
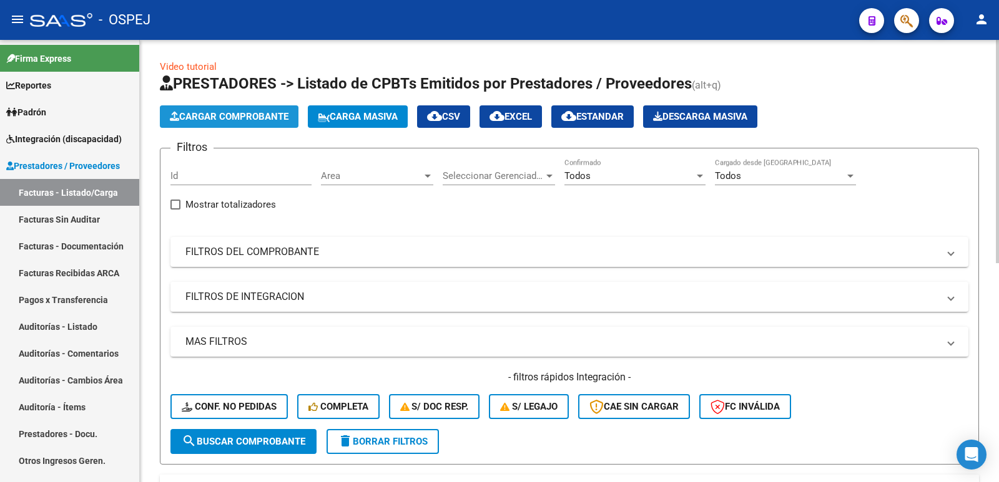
click at [220, 119] on span "Cargar Comprobante" at bounding box center [229, 116] width 119 height 11
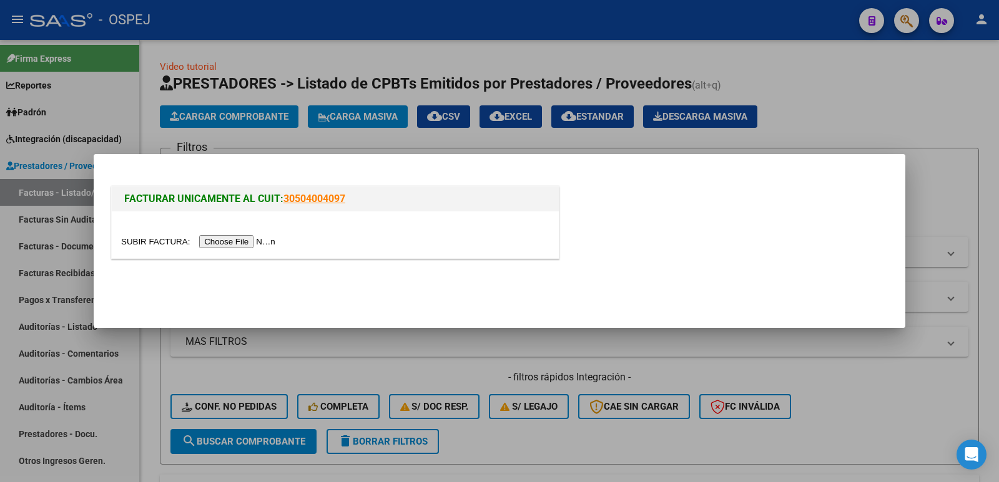
click at [213, 243] on input "file" at bounding box center [200, 241] width 158 height 13
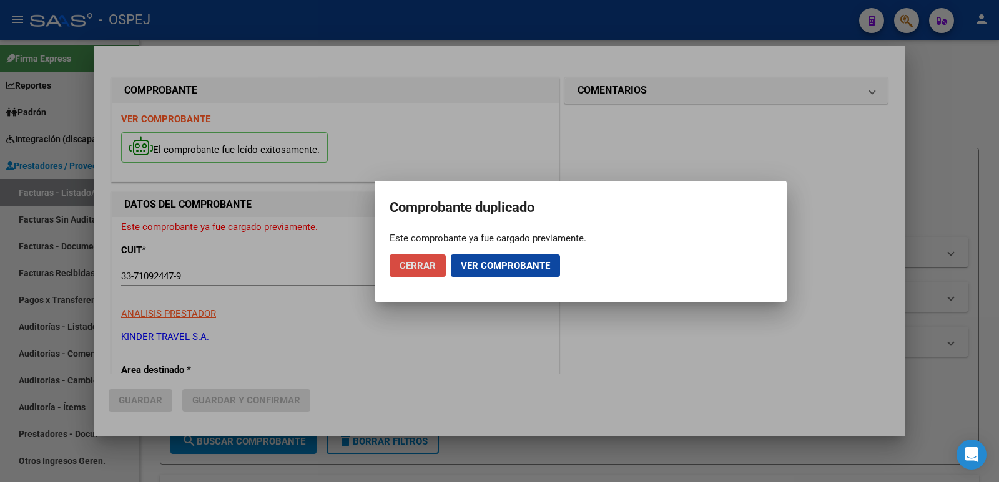
click at [431, 271] on button "Cerrar" at bounding box center [417, 266] width 56 height 22
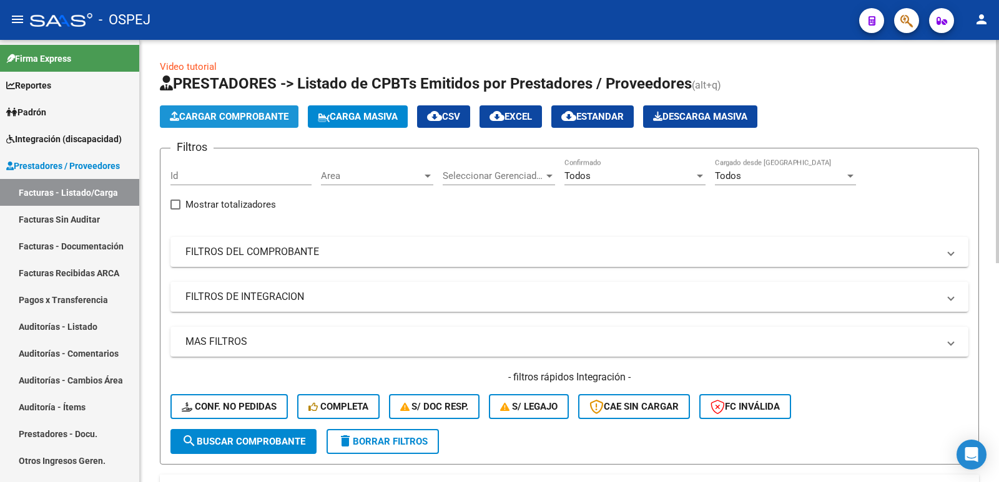
click at [225, 114] on span "Cargar Comprobante" at bounding box center [229, 116] width 119 height 11
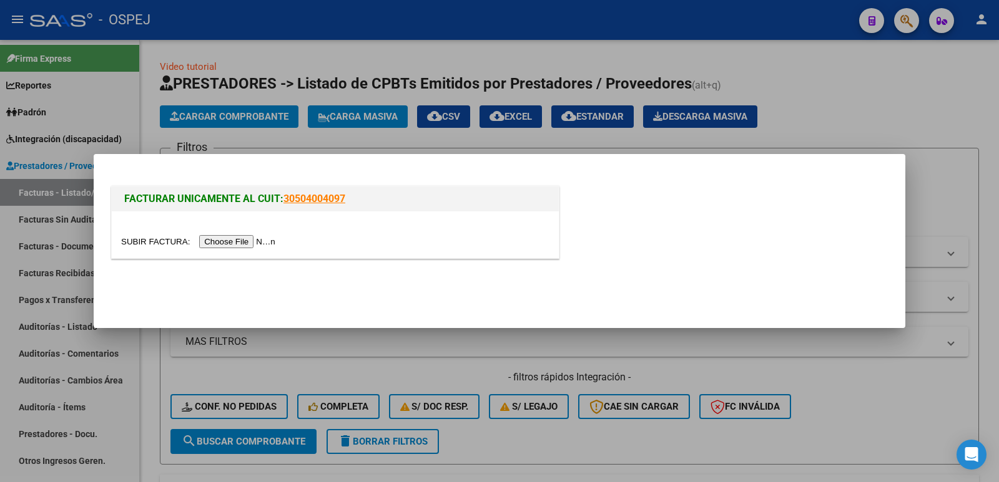
click at [235, 243] on input "file" at bounding box center [200, 241] width 158 height 13
click at [248, 245] on input "file" at bounding box center [200, 241] width 158 height 13
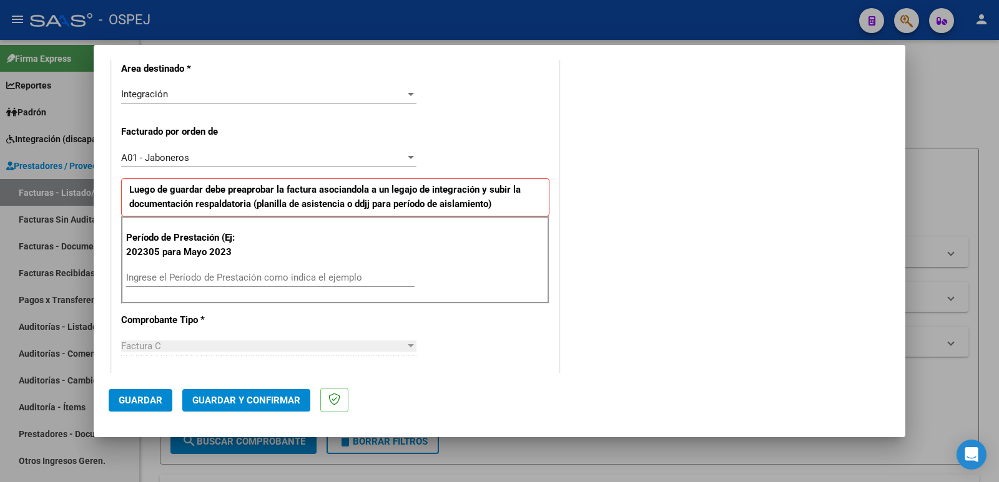
scroll to position [312, 0]
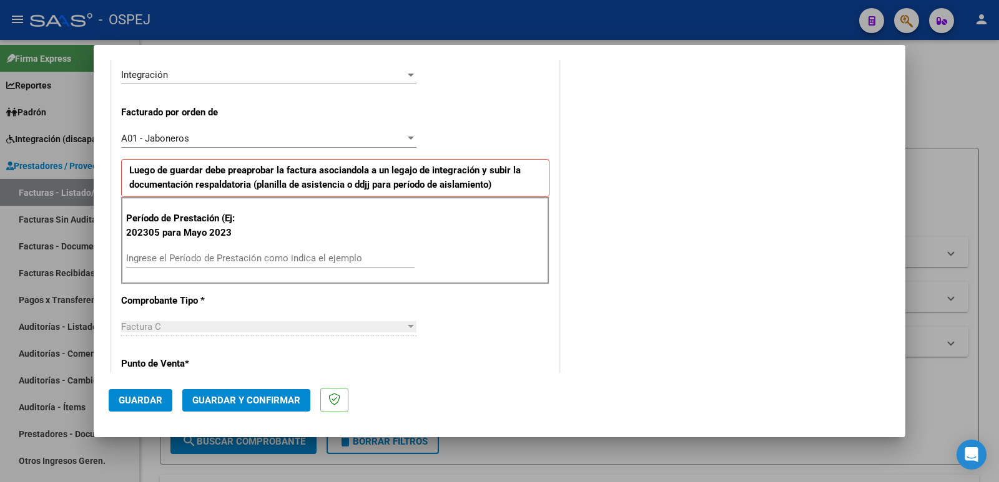
click at [279, 257] on input "Ingrese el Período de Prestación como indica el ejemplo" at bounding box center [270, 258] width 288 height 11
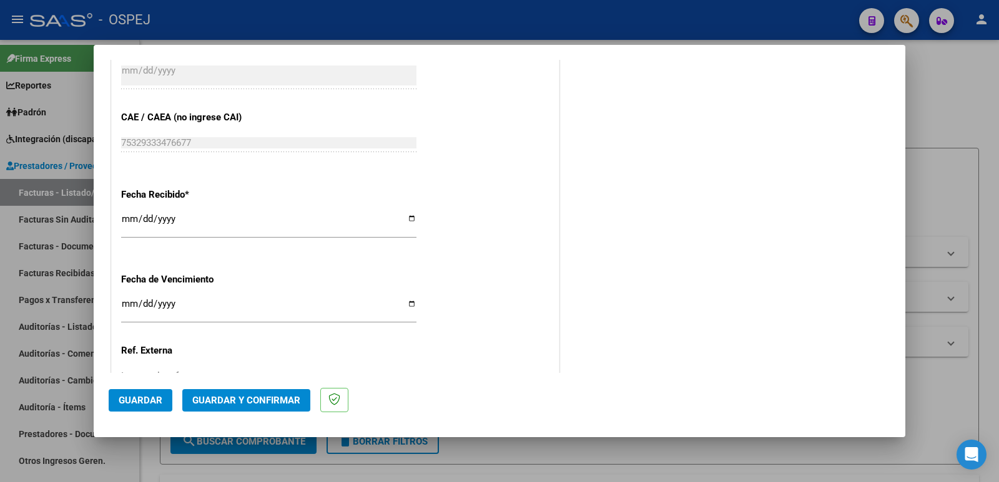
scroll to position [919, 0]
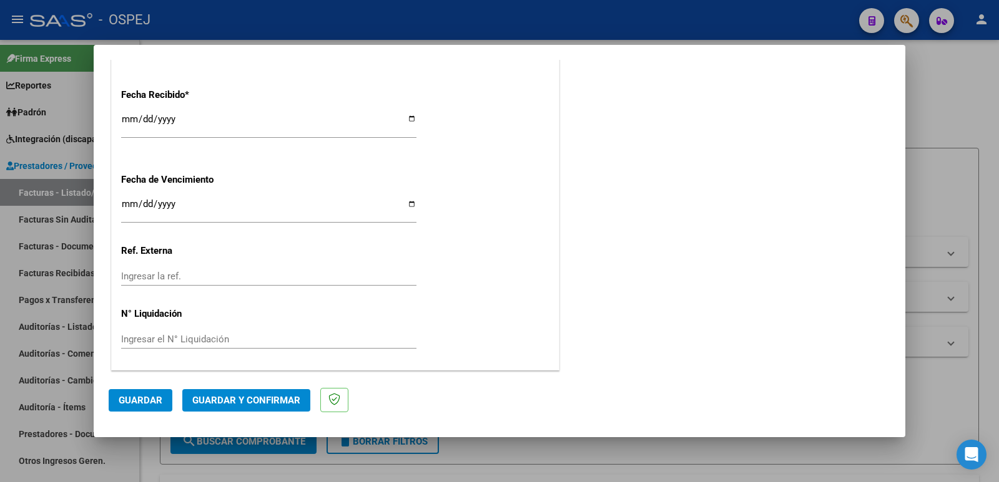
type input "202507"
click at [135, 399] on span "Guardar" at bounding box center [141, 400] width 44 height 11
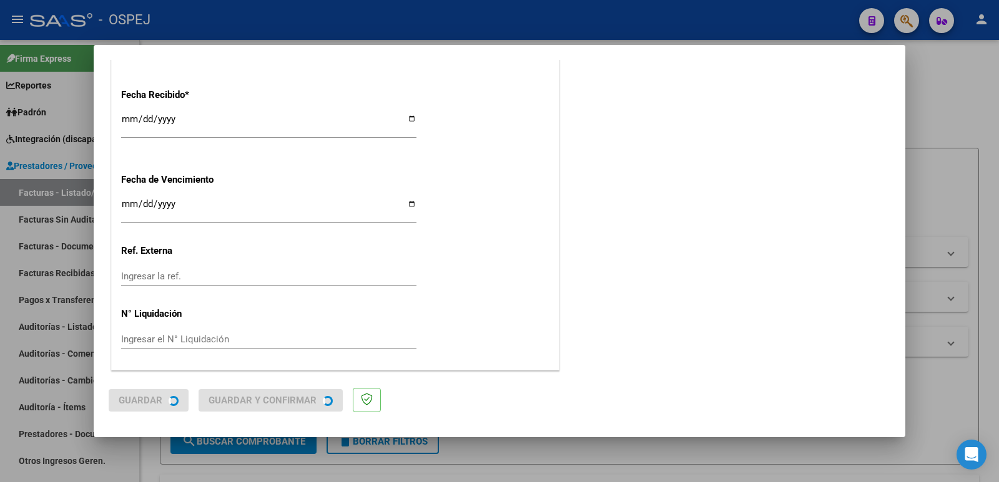
scroll to position [0, 0]
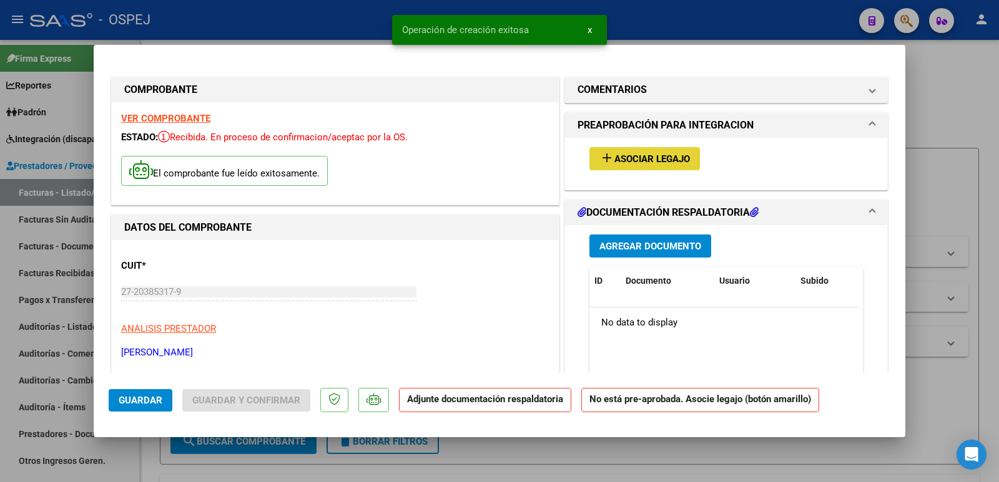
click at [664, 164] on span "Asociar Legajo" at bounding box center [652, 159] width 76 height 11
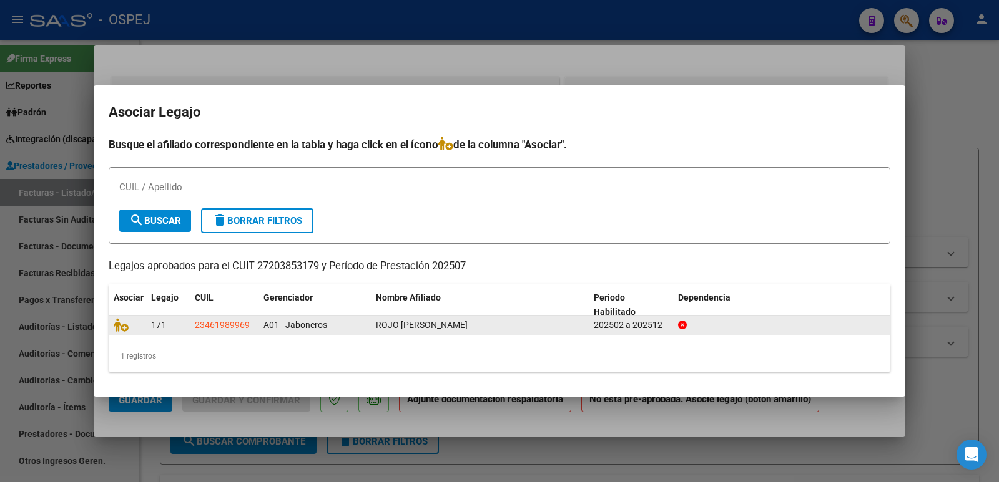
click at [121, 332] on div at bounding box center [127, 325] width 27 height 14
click at [121, 326] on icon at bounding box center [121, 325] width 15 height 14
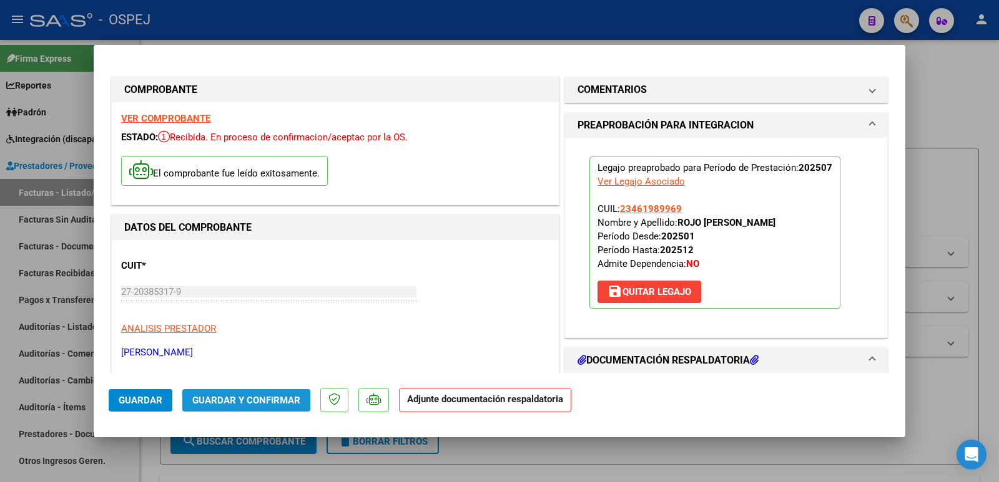
click at [213, 401] on span "Guardar y Confirmar" at bounding box center [246, 400] width 108 height 11
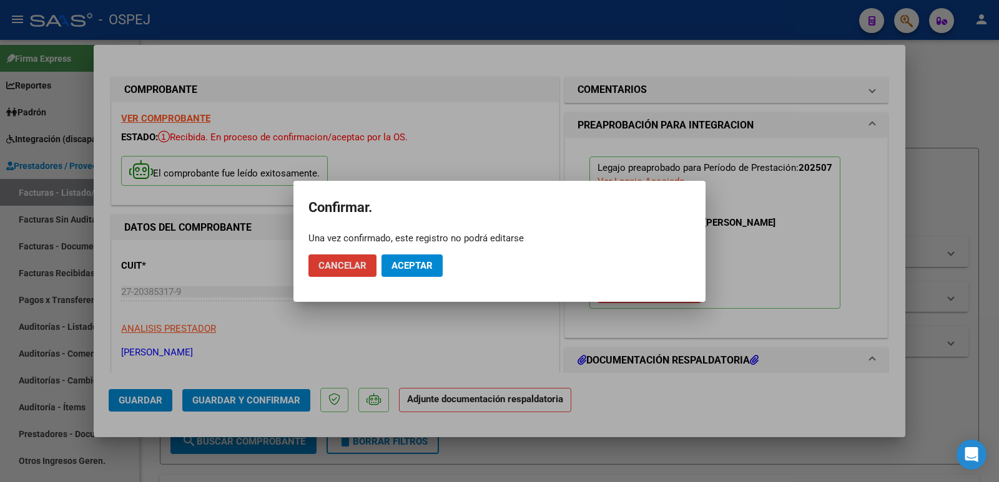
click at [421, 262] on span "Aceptar" at bounding box center [411, 265] width 41 height 11
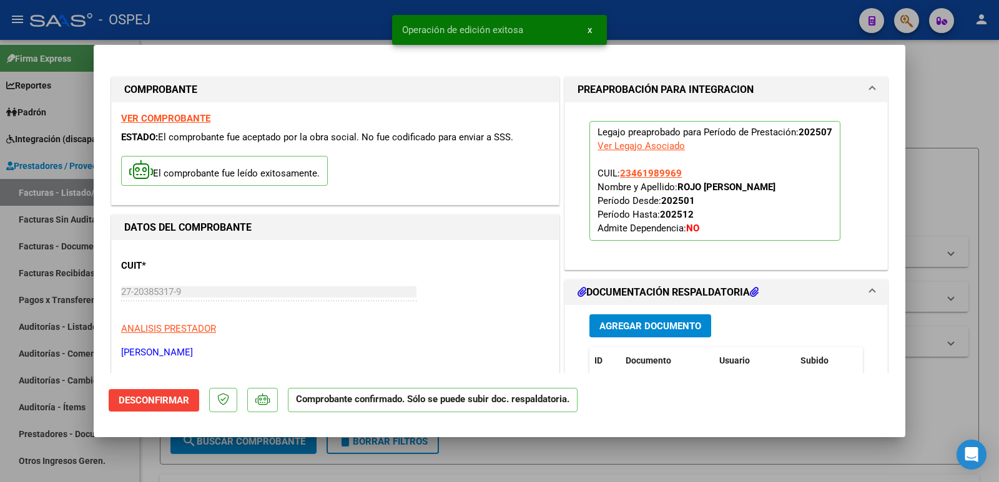
click at [339, 16] on div at bounding box center [499, 241] width 999 height 482
type input "$ 0,00"
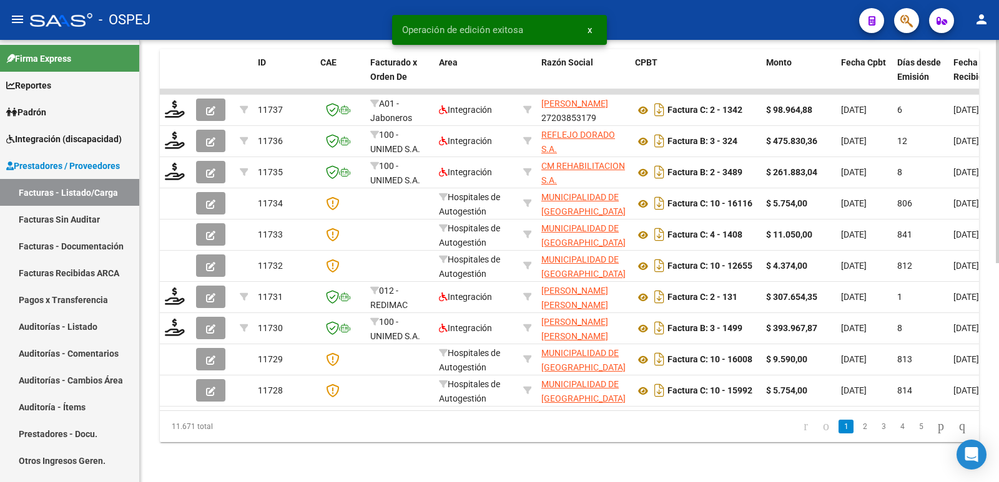
scroll to position [435, 0]
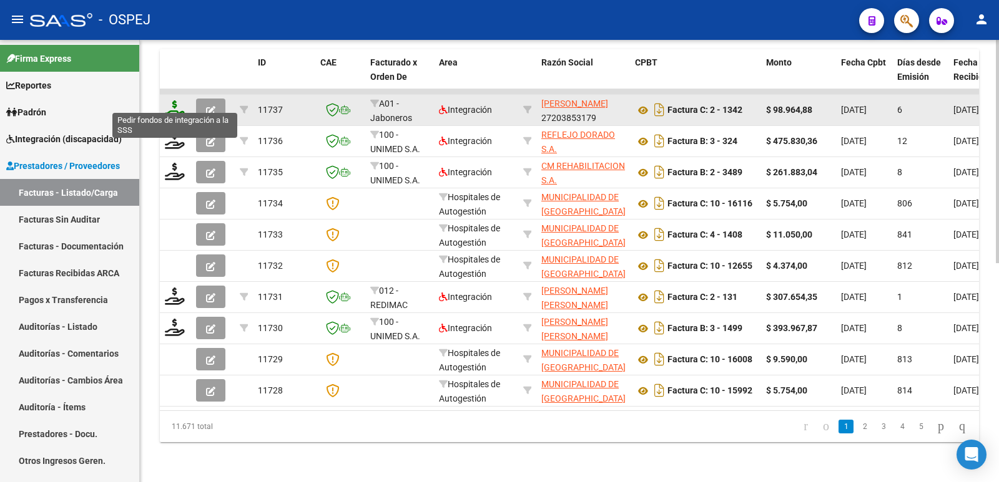
click at [173, 100] on icon at bounding box center [175, 108] width 20 height 17
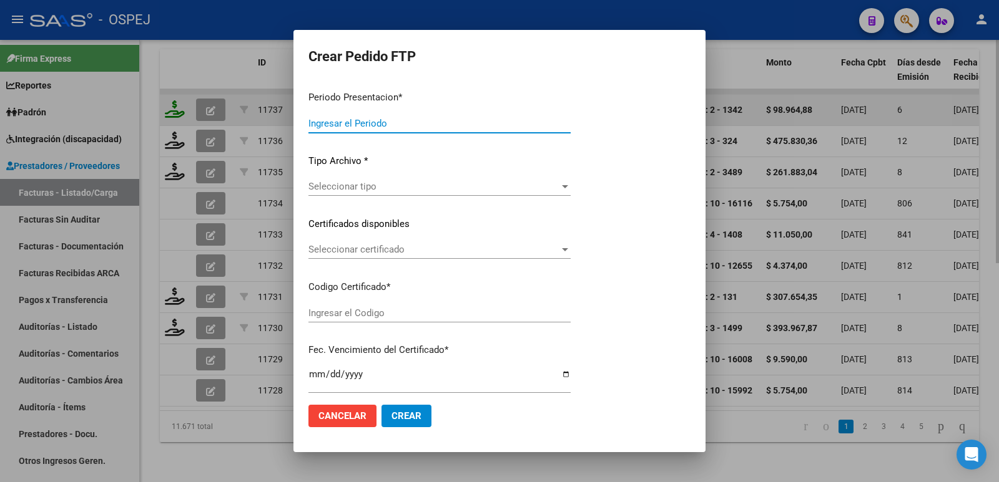
type input "202507"
type input "$ 98.964,88"
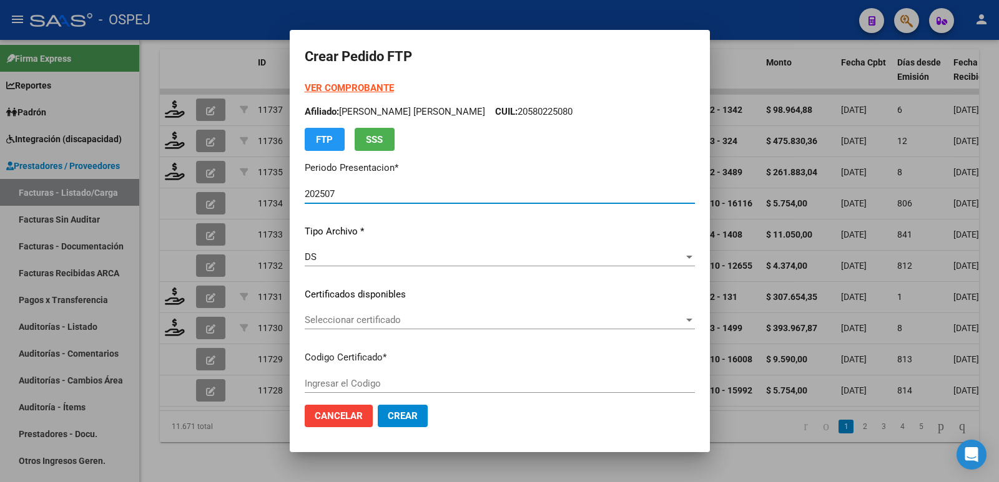
type input "Arg00461989962025012720350127bus"
type input "[DATE]"
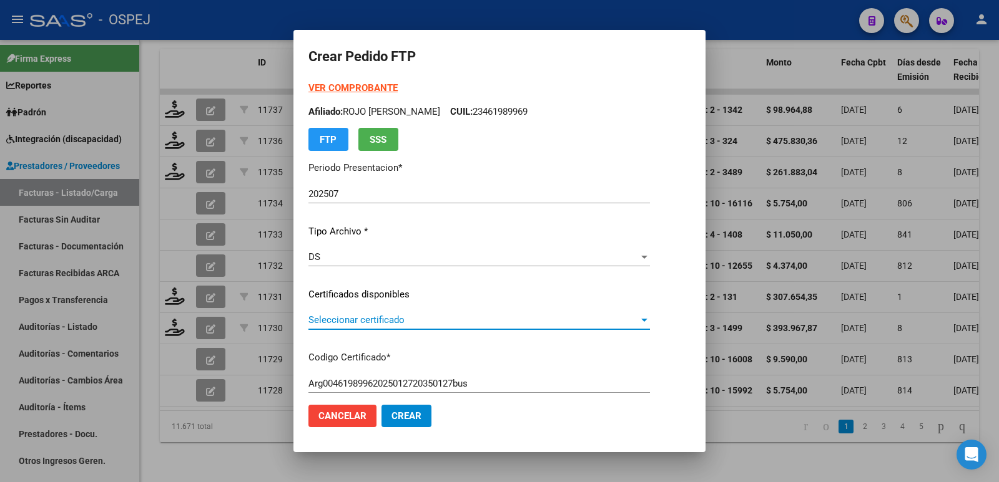
click at [469, 323] on span "Seleccionar certificado" at bounding box center [473, 320] width 330 height 11
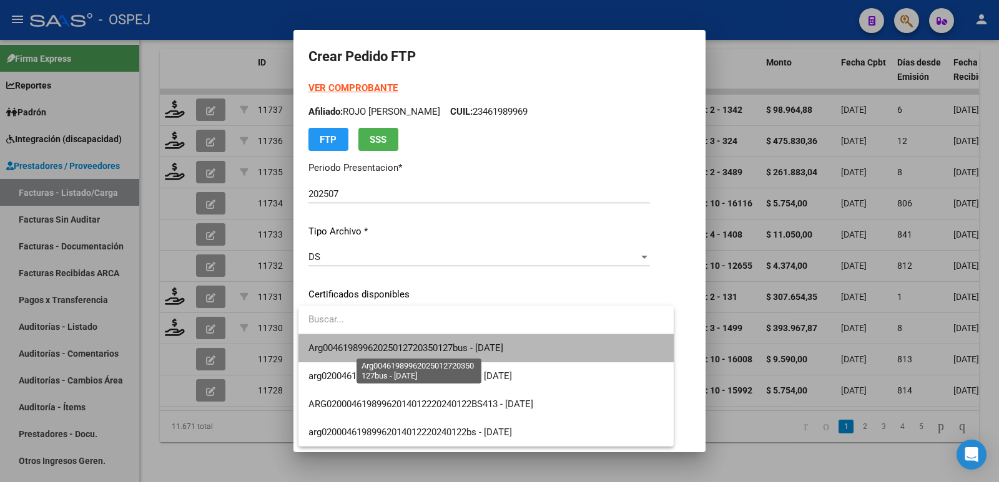
click at [472, 349] on span "Arg00461989962025012720350127bus - [DATE]" at bounding box center [405, 348] width 195 height 11
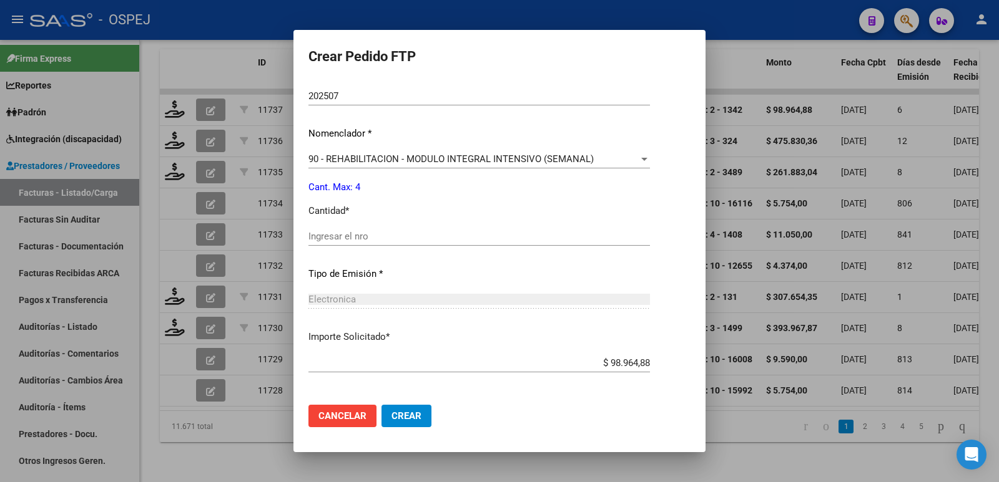
scroll to position [437, 0]
click at [344, 237] on input "Ingresar el nro" at bounding box center [478, 235] width 341 height 11
type input "4"
click at [411, 419] on span "Crear" at bounding box center [406, 416] width 30 height 11
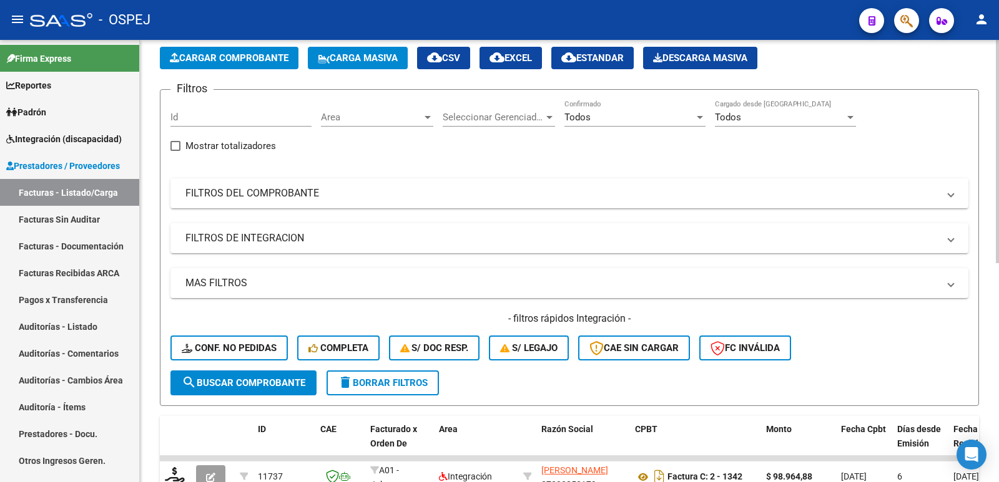
scroll to position [0, 0]
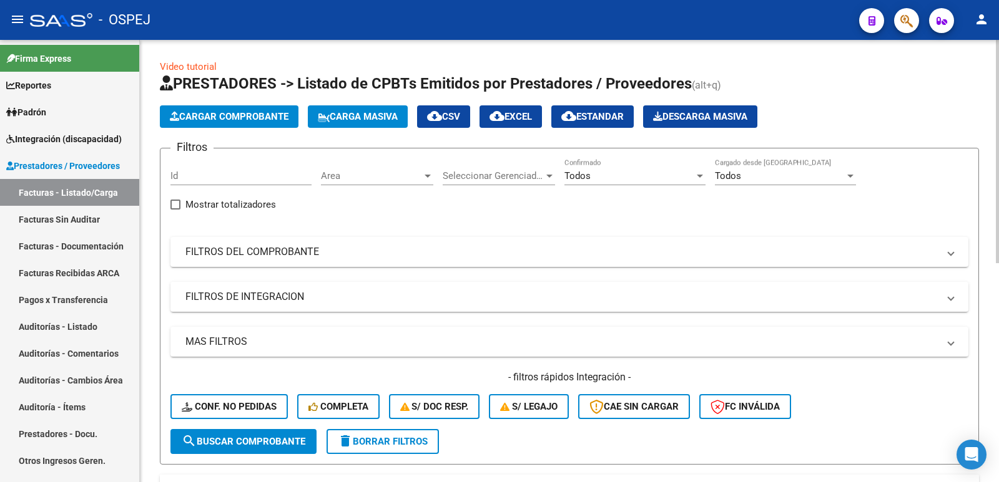
click at [255, 121] on span "Cargar Comprobante" at bounding box center [229, 116] width 119 height 11
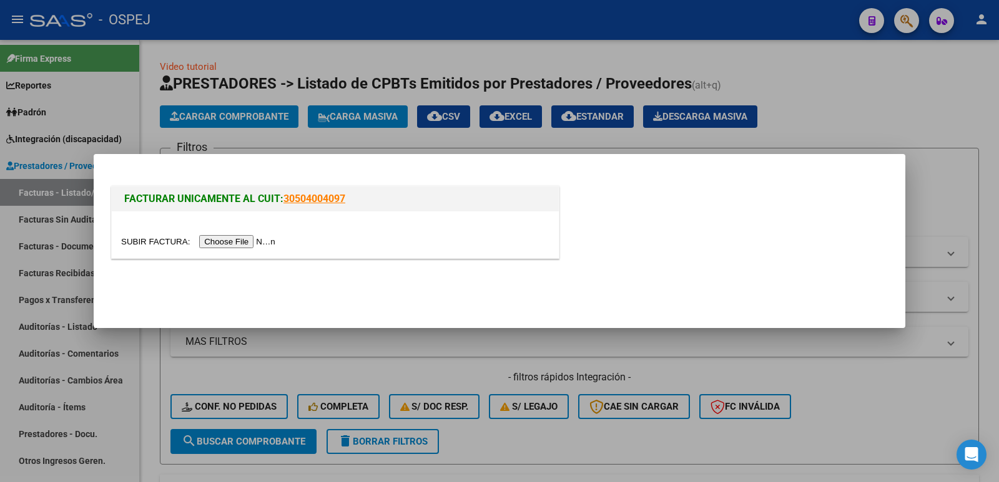
click at [244, 242] on input "file" at bounding box center [200, 241] width 158 height 13
click at [226, 237] on input "file" at bounding box center [200, 241] width 158 height 13
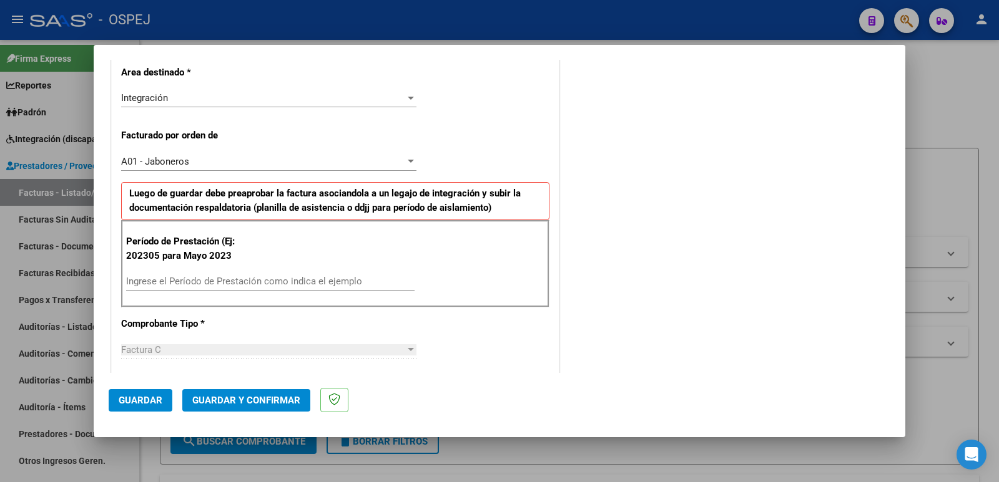
scroll to position [312, 0]
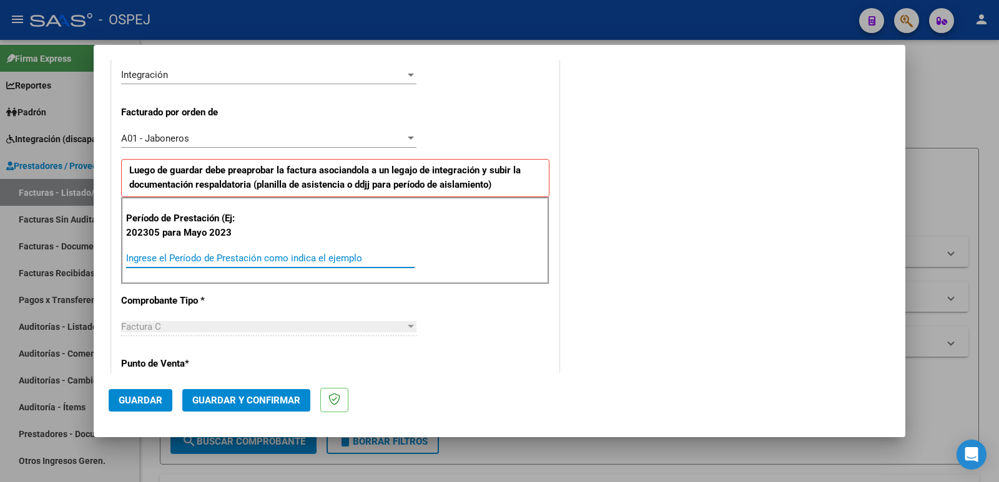
click at [310, 258] on input "Ingrese el Período de Prestación como indica el ejemplo" at bounding box center [270, 258] width 288 height 11
type input "202507"
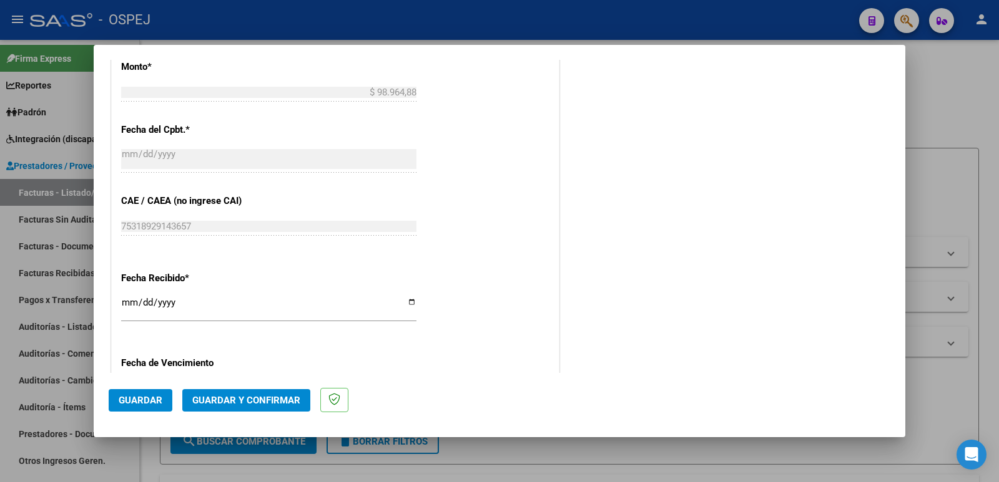
scroll to position [811, 0]
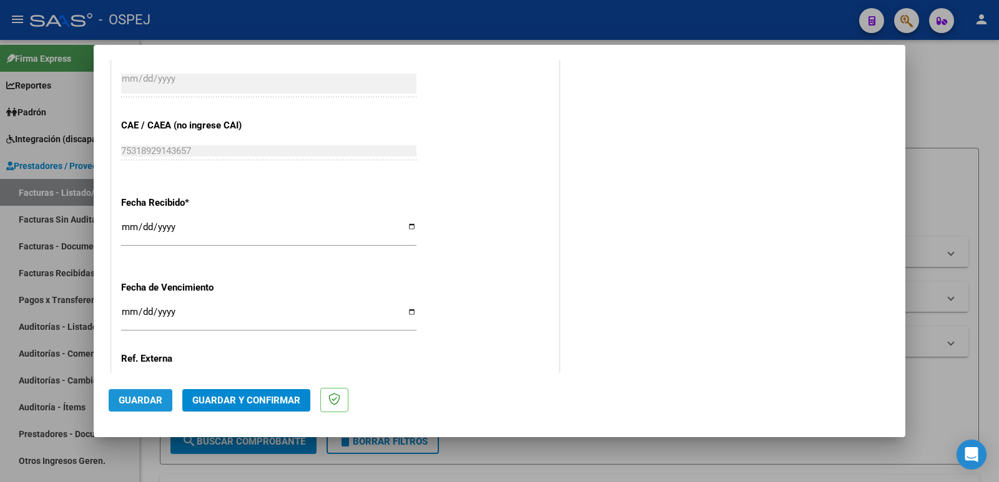
click at [142, 398] on span "Guardar" at bounding box center [141, 400] width 44 height 11
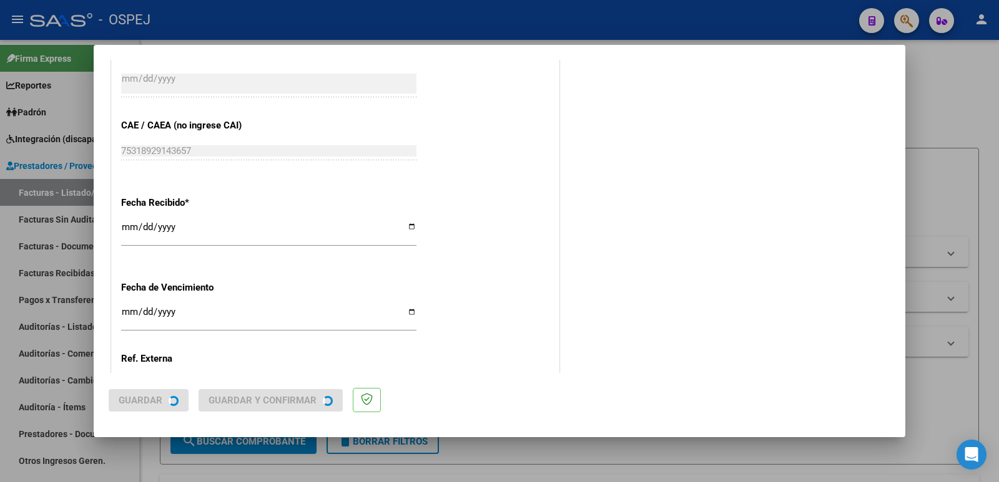
scroll to position [0, 0]
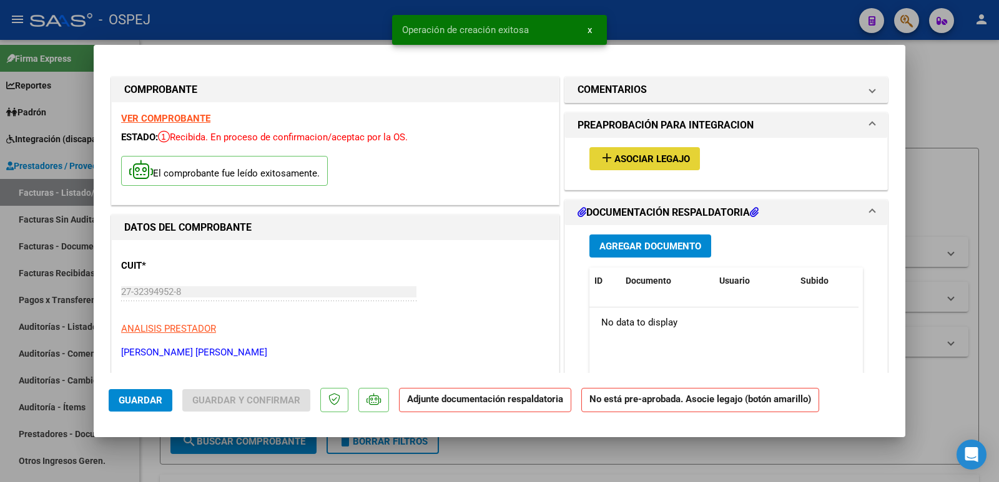
click at [646, 158] on span "Asociar Legajo" at bounding box center [652, 159] width 76 height 11
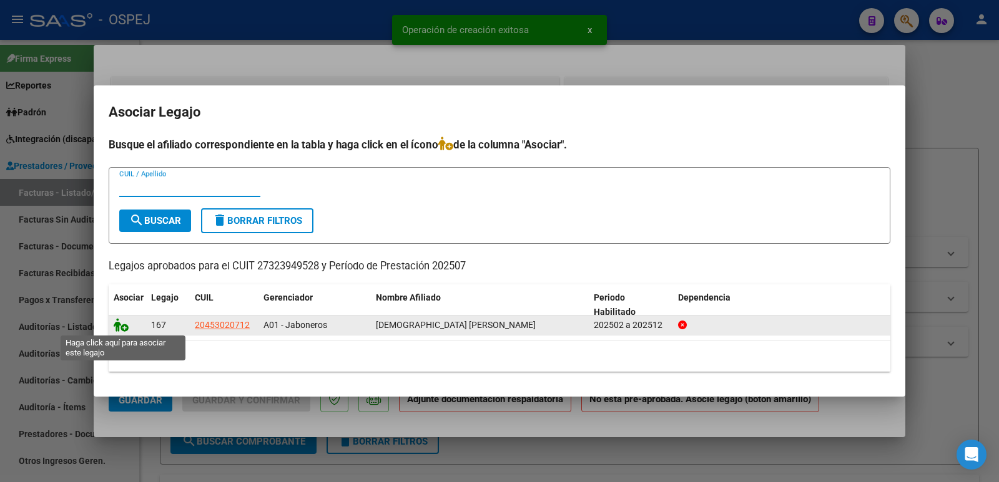
click at [120, 330] on icon at bounding box center [121, 325] width 15 height 14
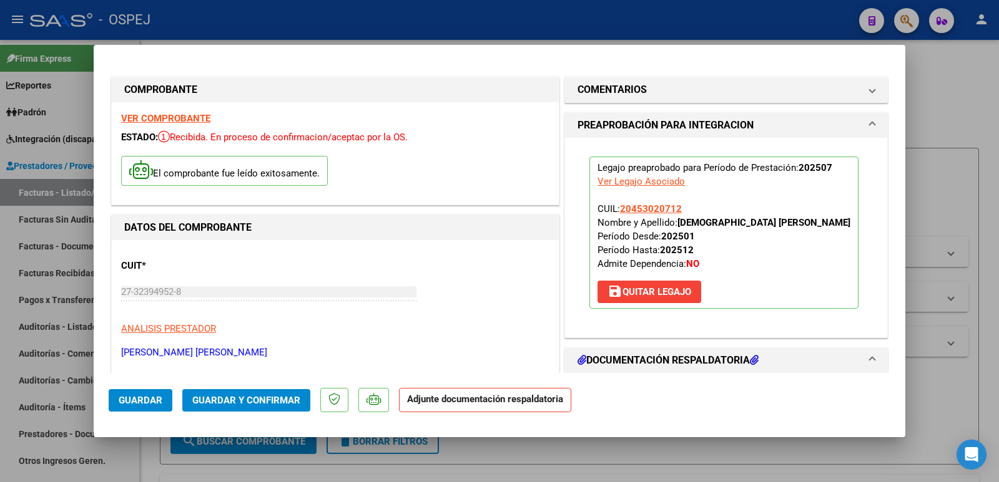
click at [263, 399] on span "Guardar y Confirmar" at bounding box center [246, 400] width 108 height 11
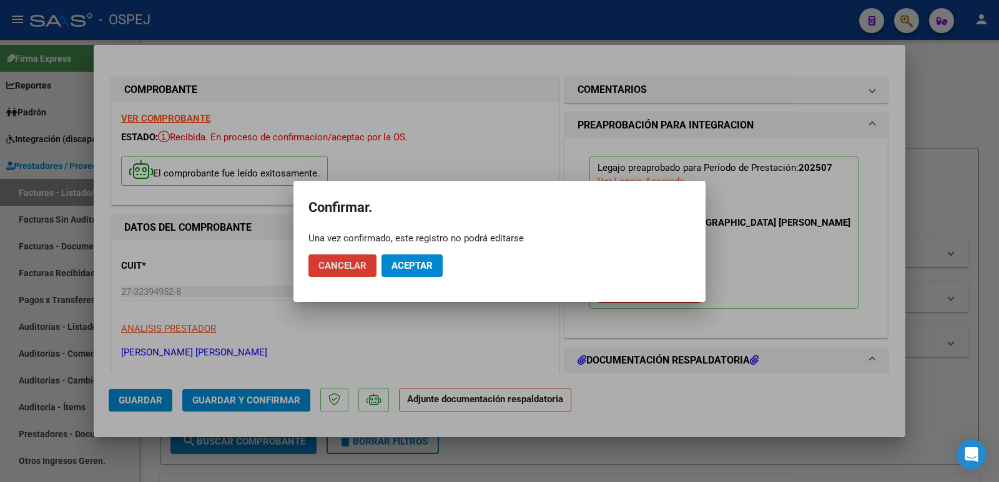
click at [404, 266] on span "Aceptar" at bounding box center [411, 265] width 41 height 11
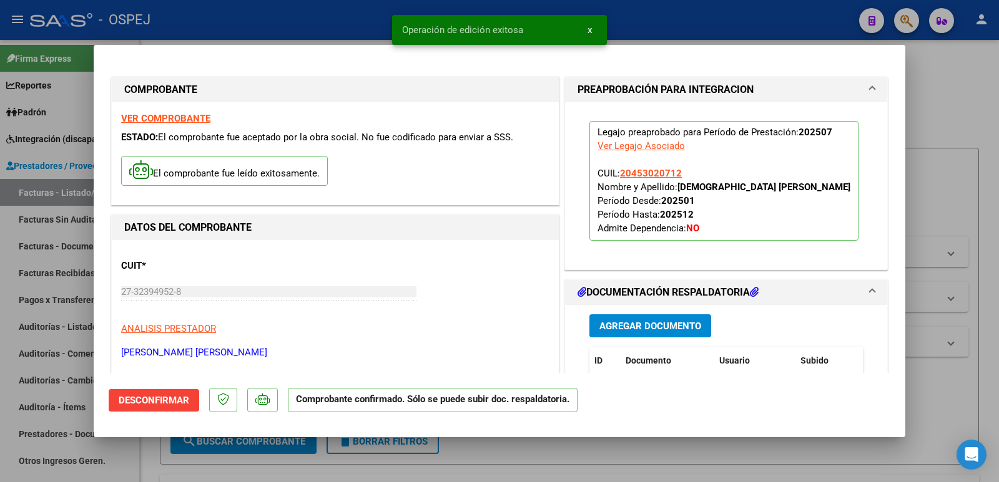
click at [364, 20] on div at bounding box center [499, 241] width 999 height 482
type input "$ 0,00"
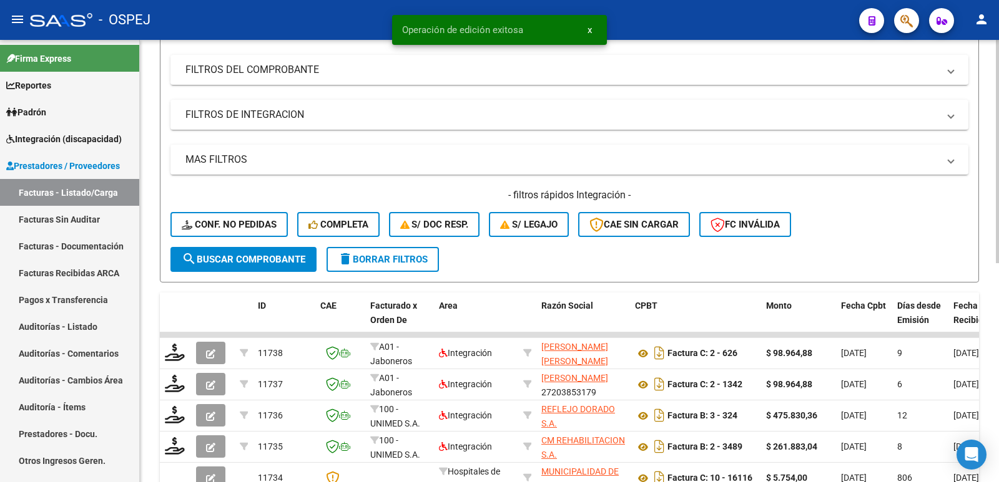
scroll to position [187, 0]
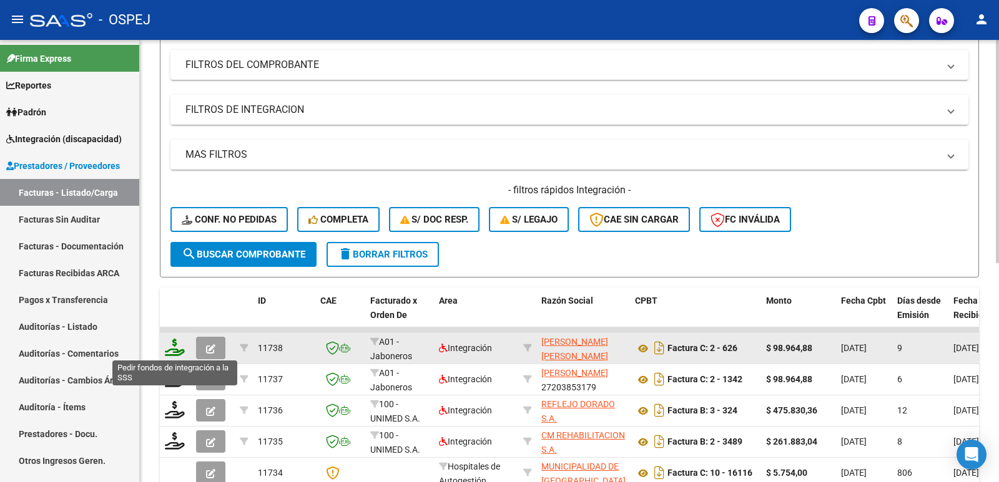
click at [178, 351] on icon at bounding box center [175, 347] width 20 height 17
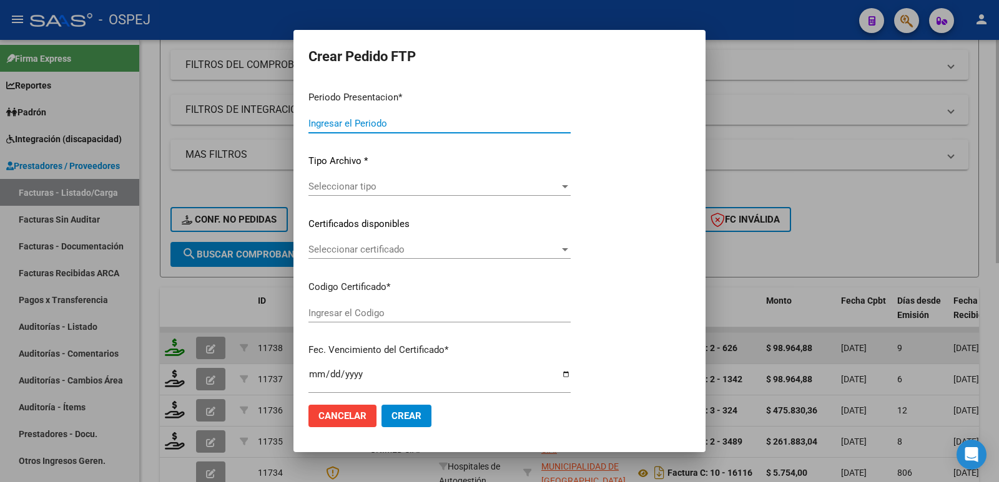
type input "202507"
type input "$ 98.964,88"
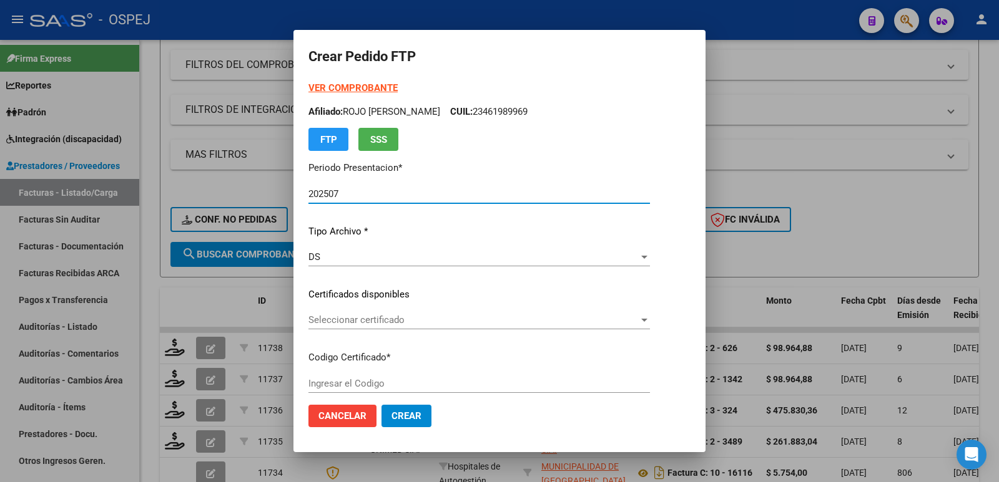
type input "arg02000453020712022041120320411bs"
type input "[DATE]"
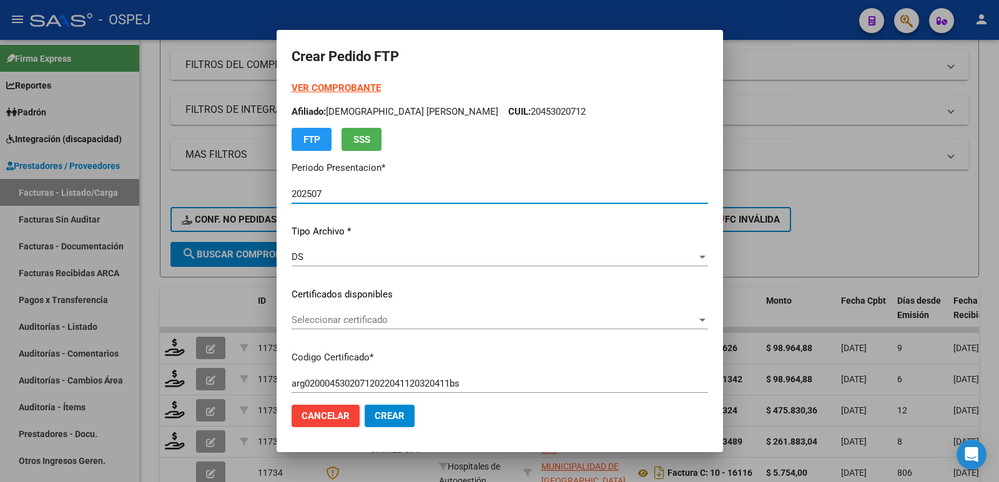
click at [437, 325] on span "Seleccionar certificado" at bounding box center [493, 320] width 405 height 11
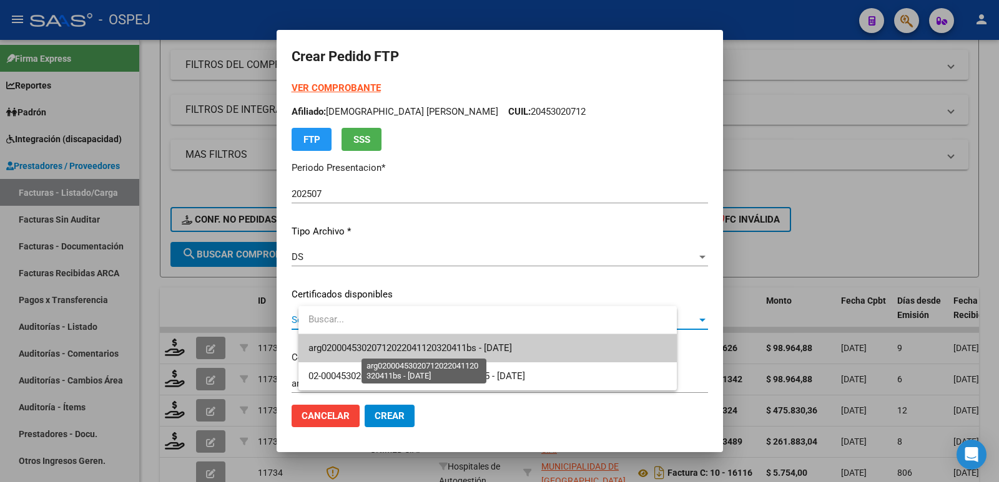
click at [444, 349] on span "arg02000453020712022041120320411bs - [DATE]" at bounding box center [409, 348] width 203 height 11
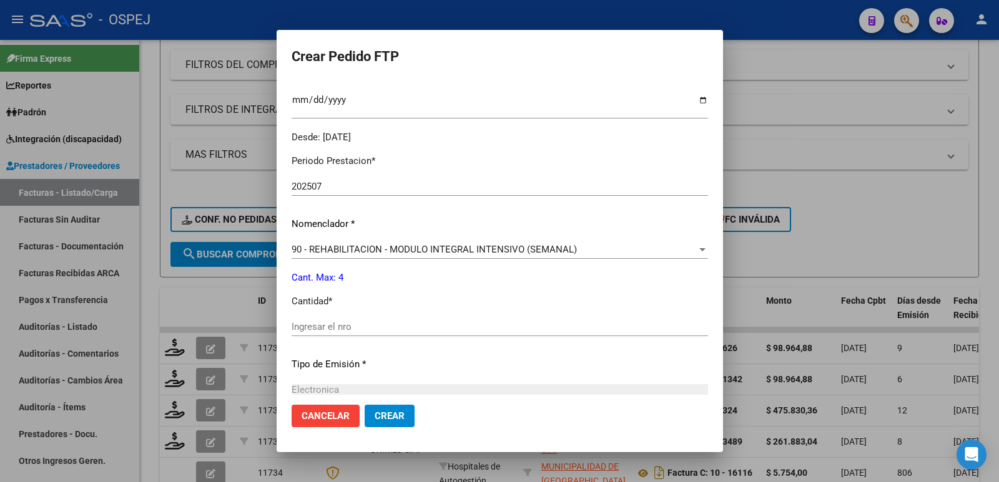
scroll to position [374, 0]
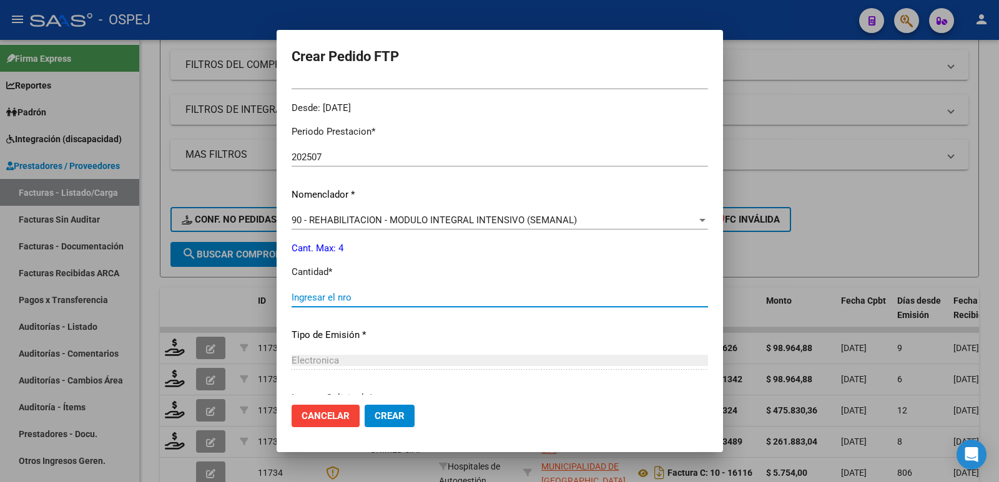
click at [503, 300] on input "Ingresar el nro" at bounding box center [499, 297] width 416 height 11
type input "4"
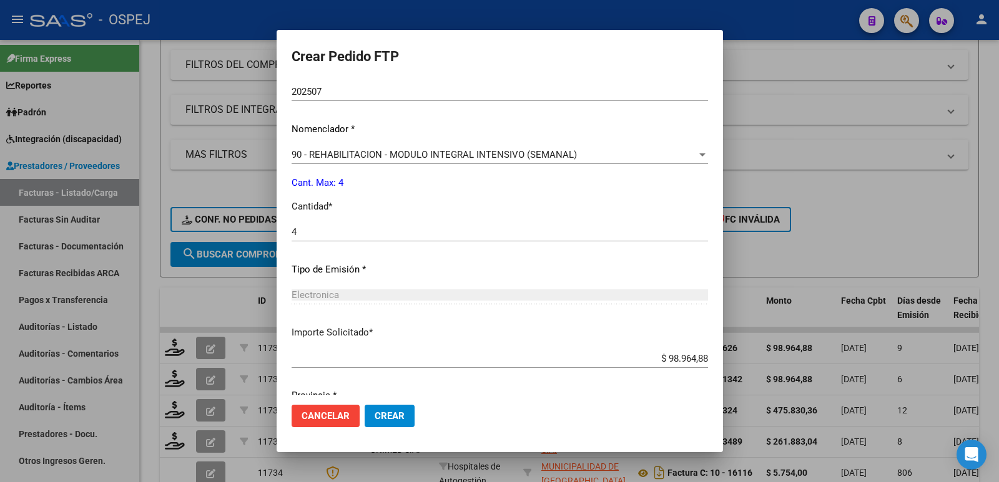
scroll to position [488, 0]
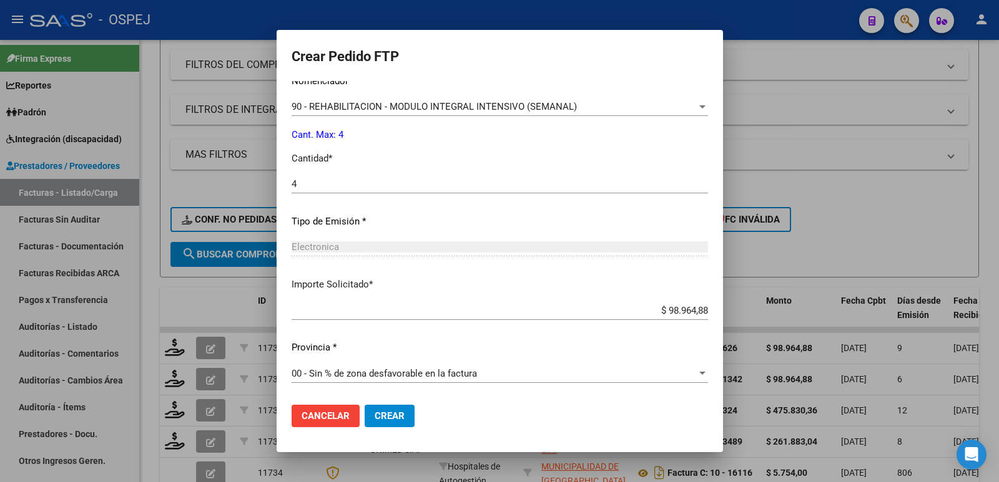
click at [404, 416] on span "Crear" at bounding box center [389, 416] width 30 height 11
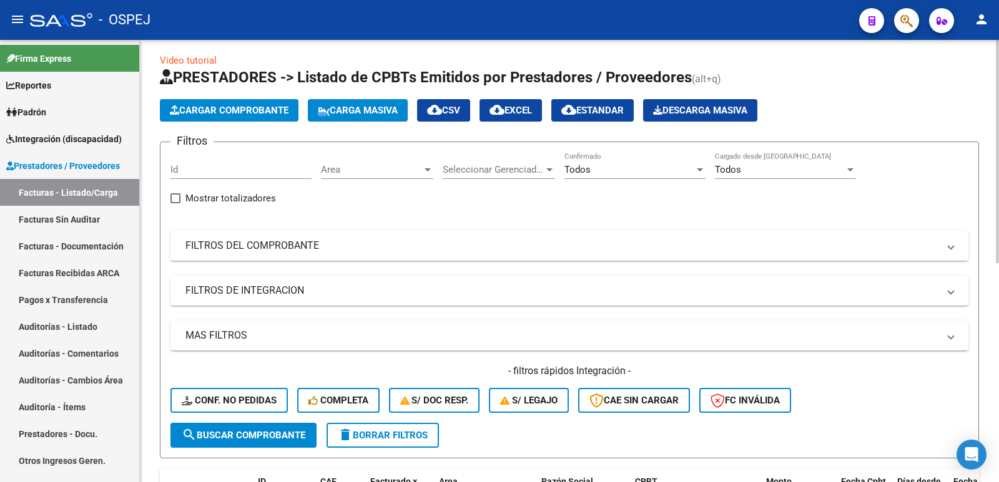
scroll to position [0, 0]
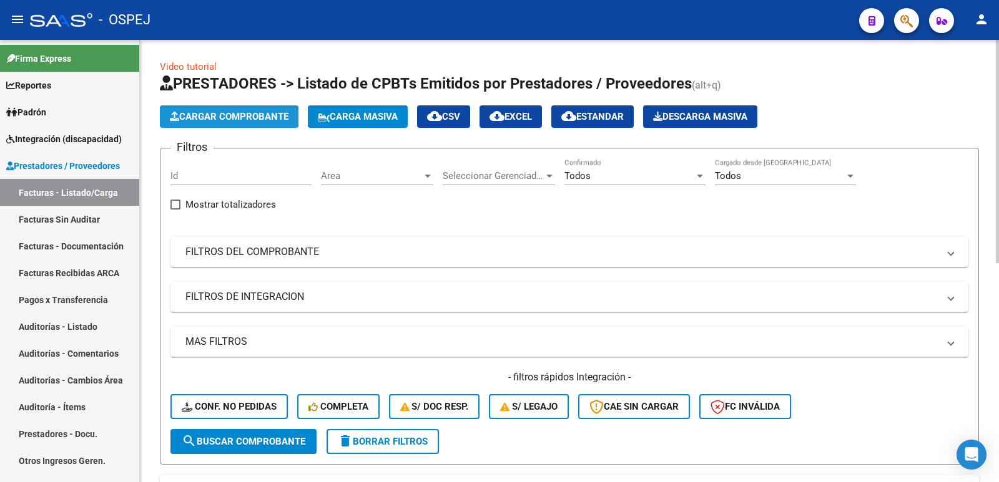
click at [239, 123] on button "Cargar Comprobante" at bounding box center [229, 116] width 139 height 22
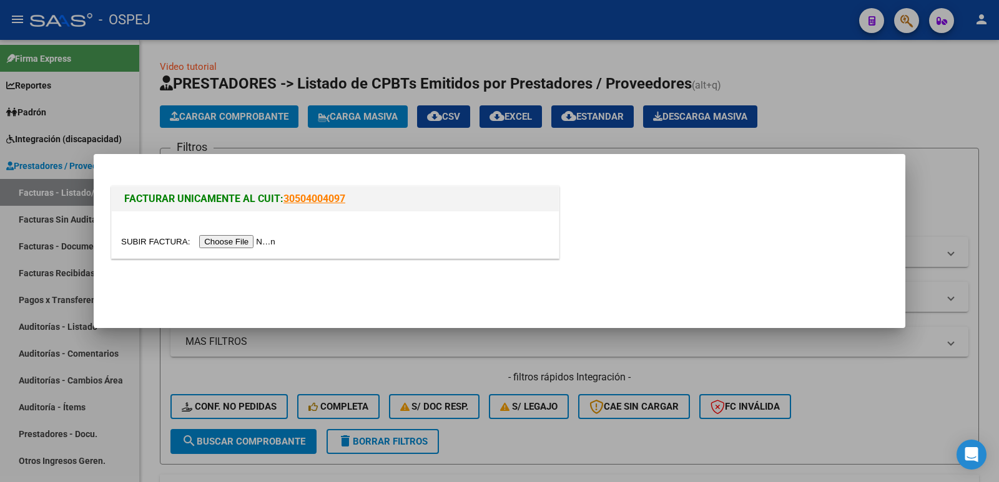
click at [229, 240] on input "file" at bounding box center [200, 241] width 158 height 13
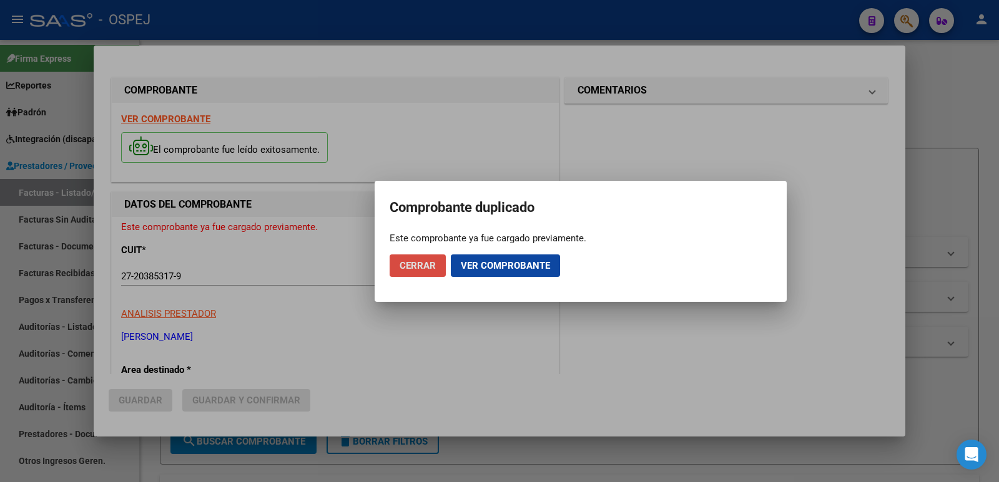
click at [401, 269] on span "Cerrar" at bounding box center [417, 265] width 36 height 11
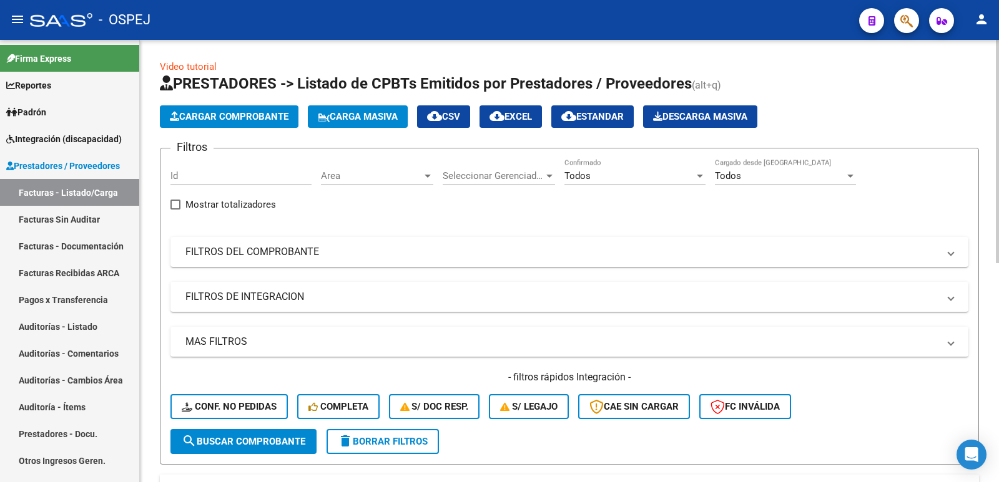
click at [243, 110] on button "Cargar Comprobante" at bounding box center [229, 116] width 139 height 22
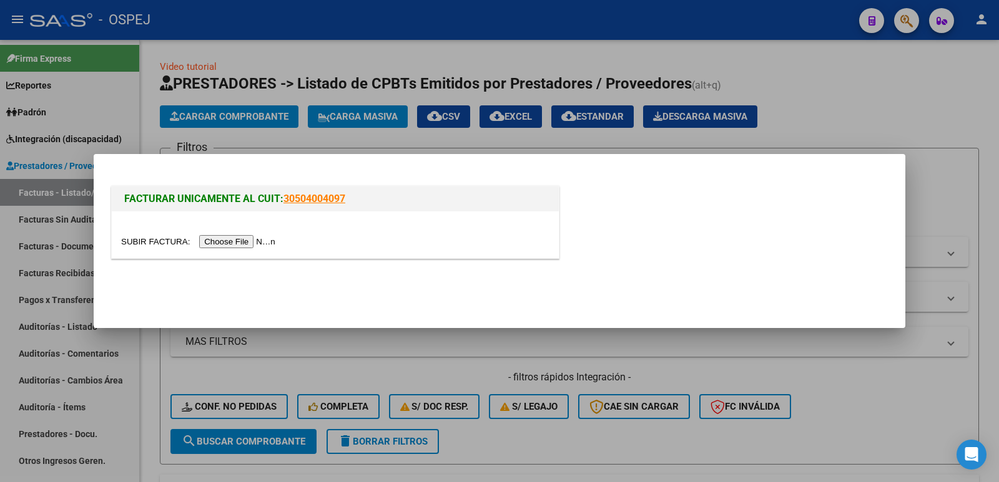
click at [240, 243] on input "file" at bounding box center [200, 241] width 158 height 13
click at [235, 245] on input "file" at bounding box center [200, 241] width 158 height 13
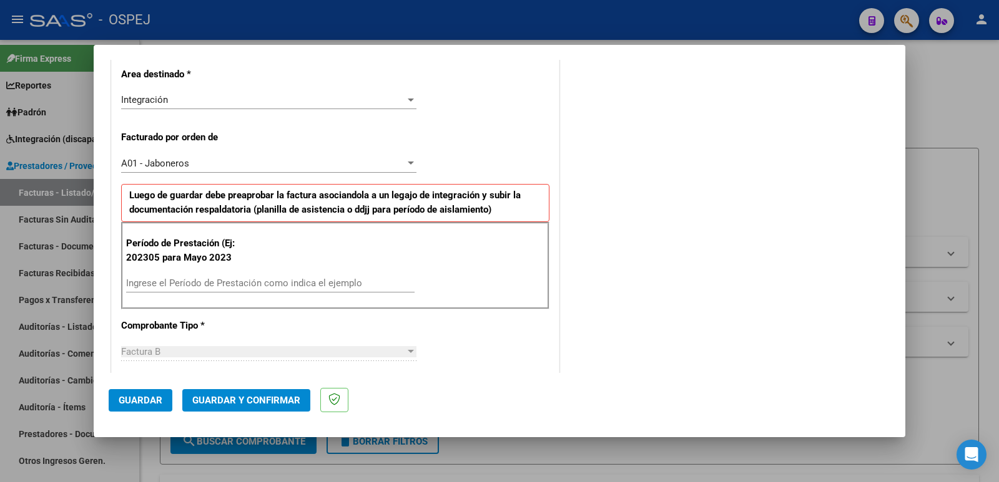
scroll to position [312, 0]
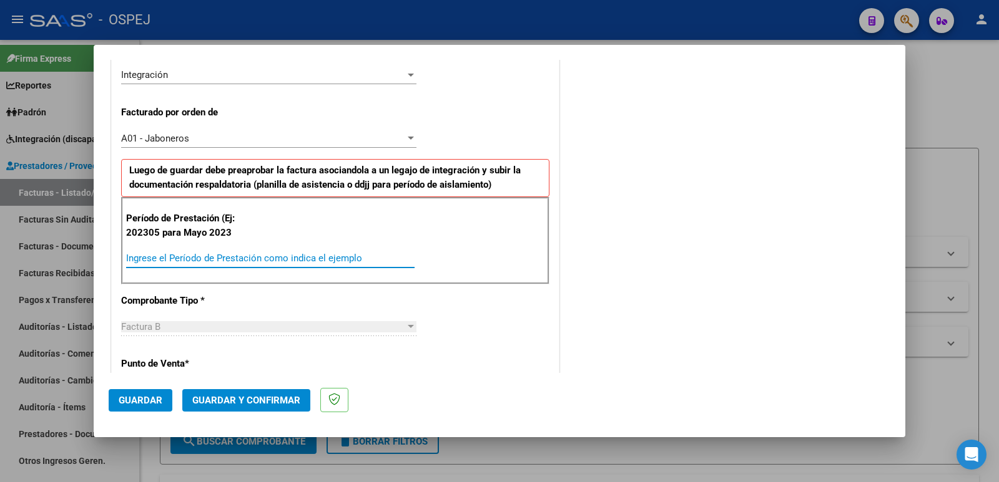
click at [389, 261] on input "Ingrese el Período de Prestación como indica el ejemplo" at bounding box center [270, 258] width 288 height 11
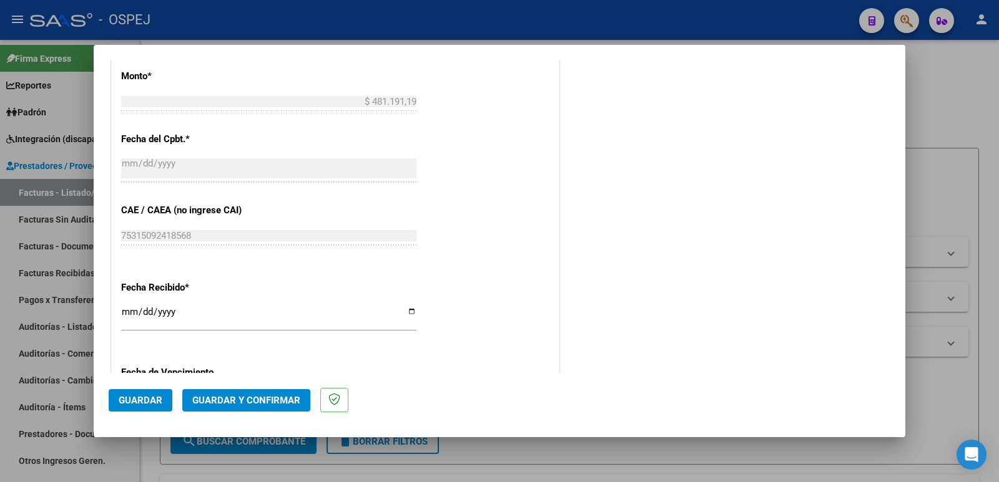
scroll to position [749, 0]
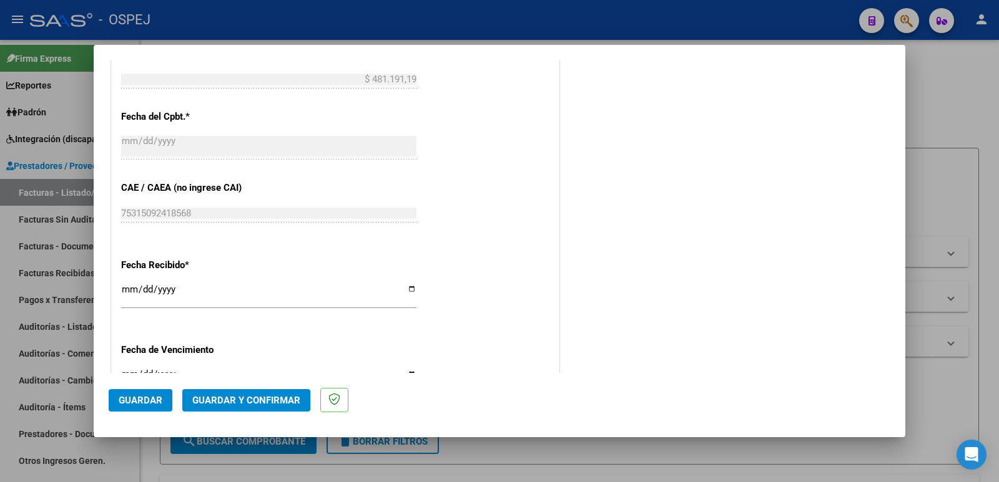
type input "202507"
click at [138, 397] on span "Guardar" at bounding box center [141, 400] width 44 height 11
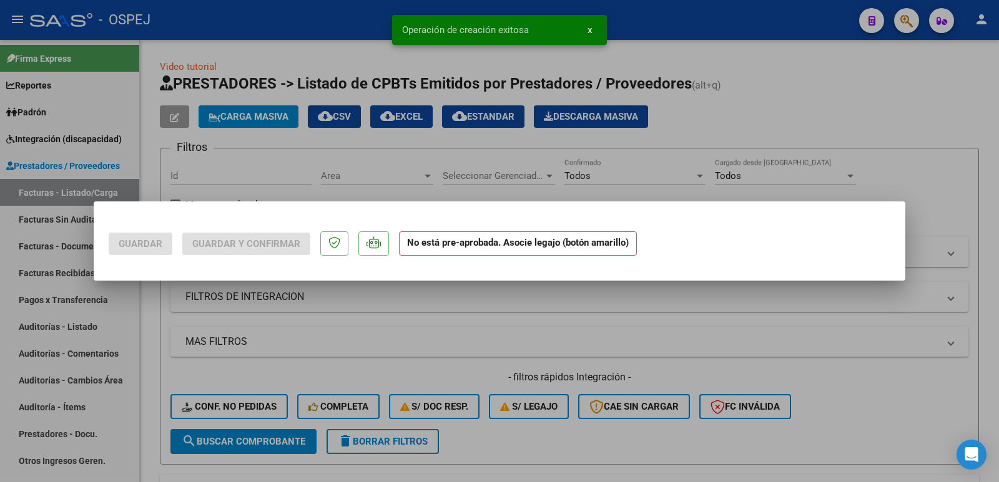
scroll to position [0, 0]
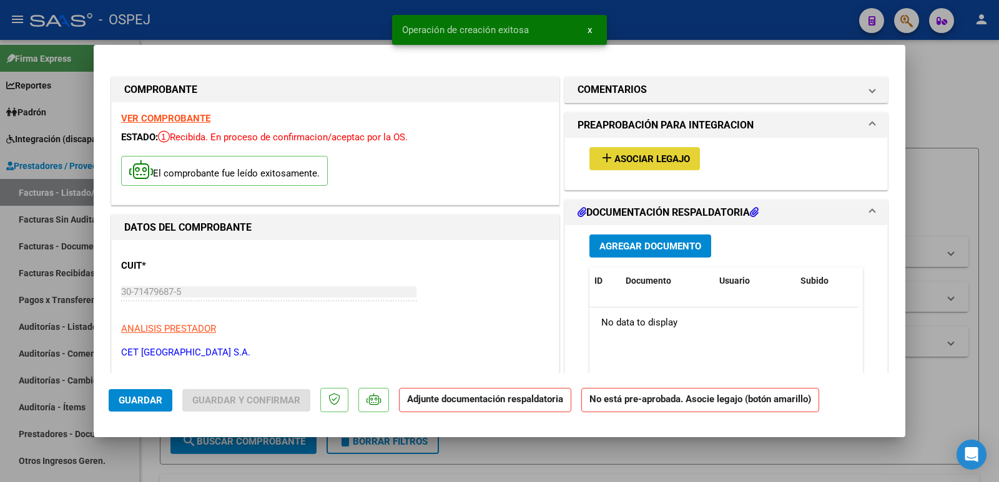
click at [623, 154] on span "Asociar Legajo" at bounding box center [652, 159] width 76 height 11
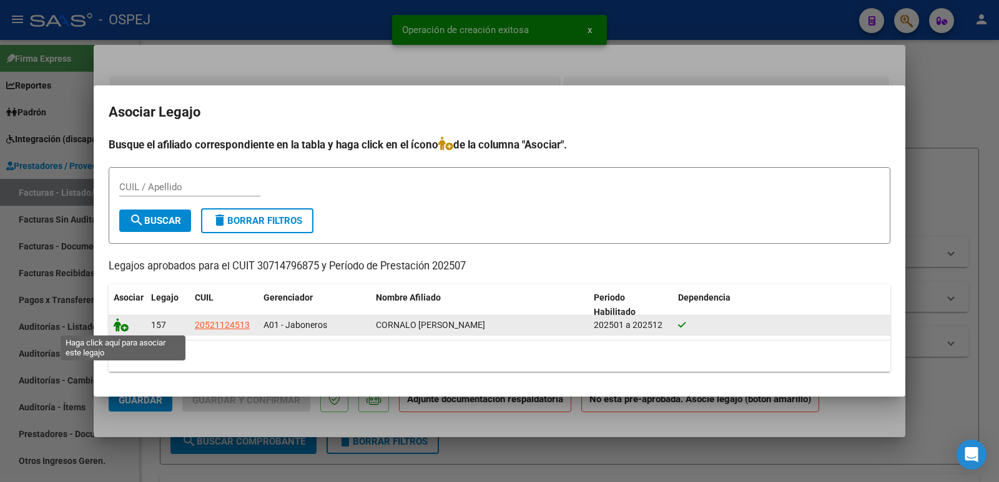
click at [118, 329] on icon at bounding box center [121, 325] width 15 height 14
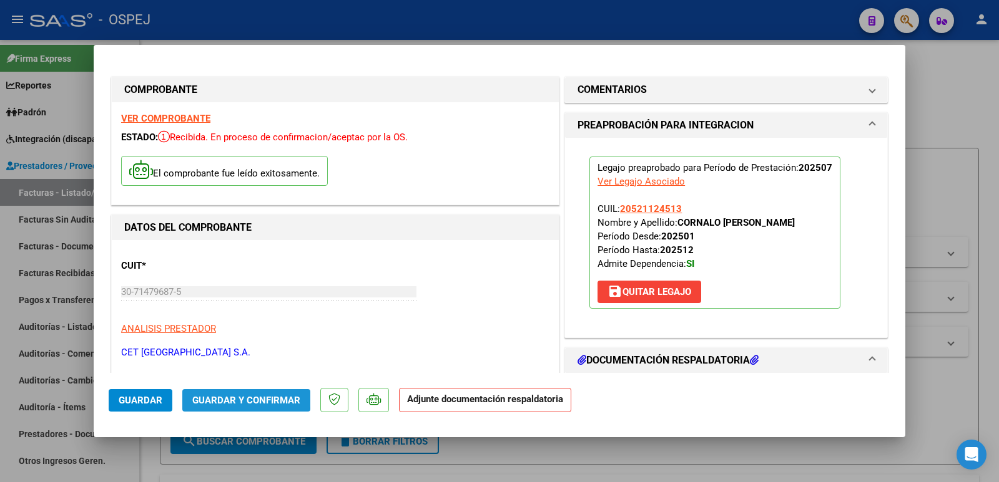
click at [245, 398] on span "Guardar y Confirmar" at bounding box center [246, 400] width 108 height 11
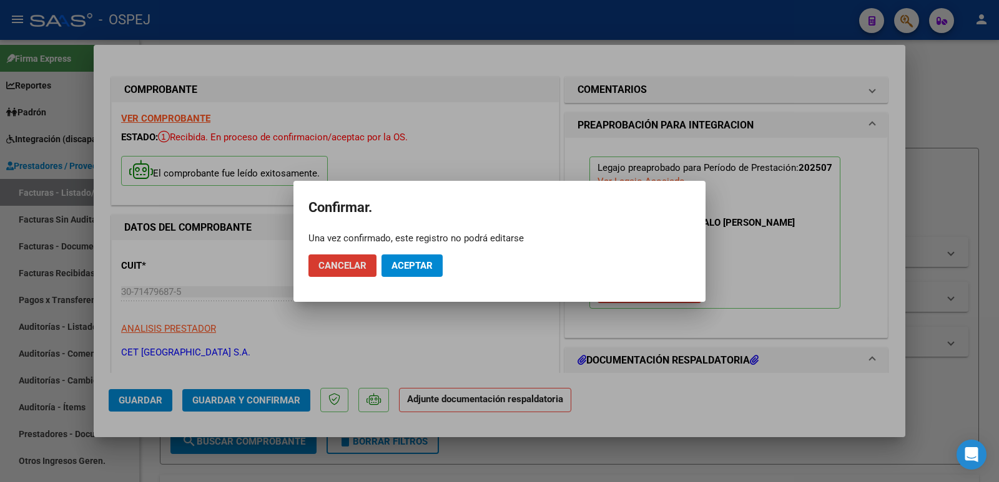
click at [407, 260] on span "Aceptar" at bounding box center [411, 265] width 41 height 11
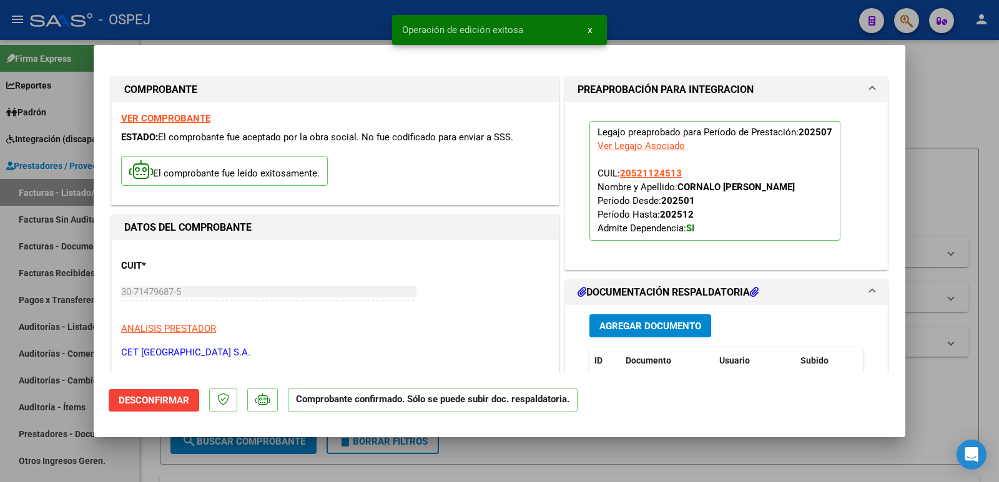
click at [349, 29] on div at bounding box center [499, 241] width 999 height 482
type input "$ 0,00"
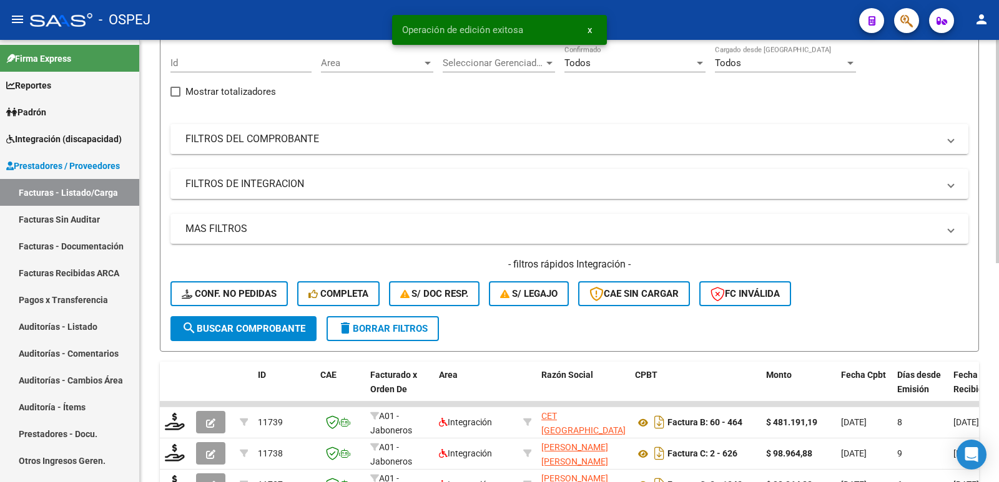
scroll to position [125, 0]
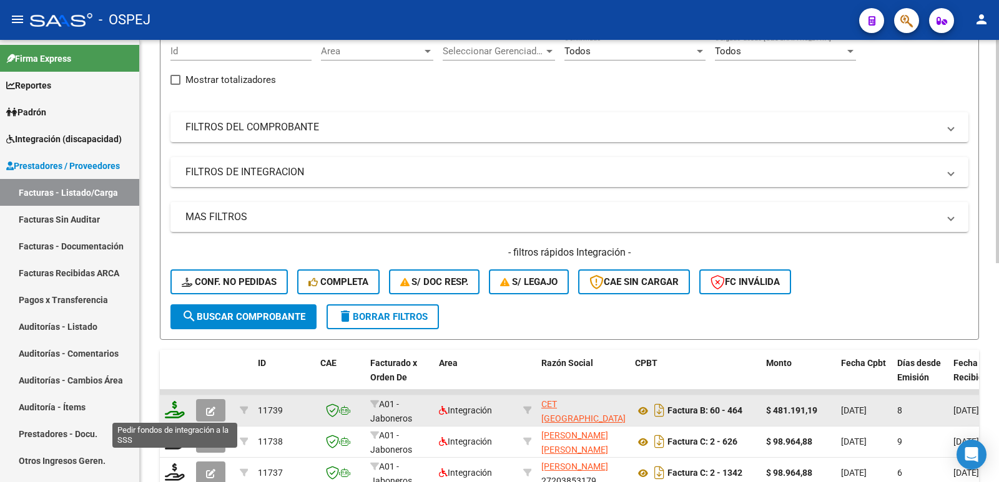
click at [175, 413] on icon at bounding box center [175, 409] width 20 height 17
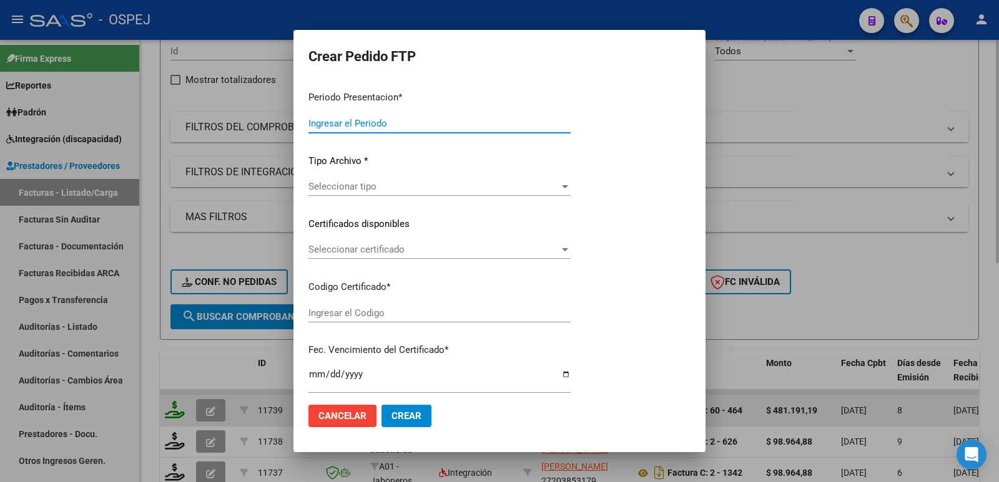
type input "202507"
type input "$ 481.191,19"
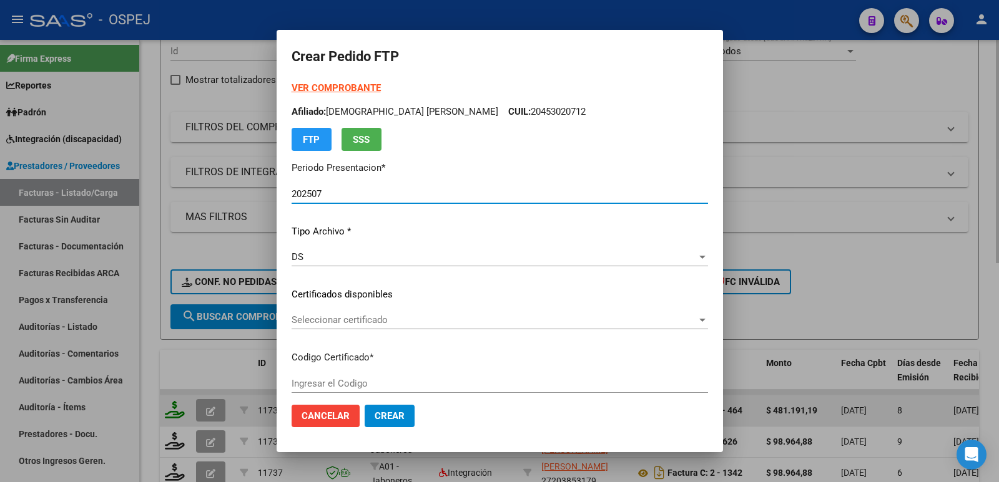
type input "arg02000521124512021042220240422bs265"
type input "[DATE]"
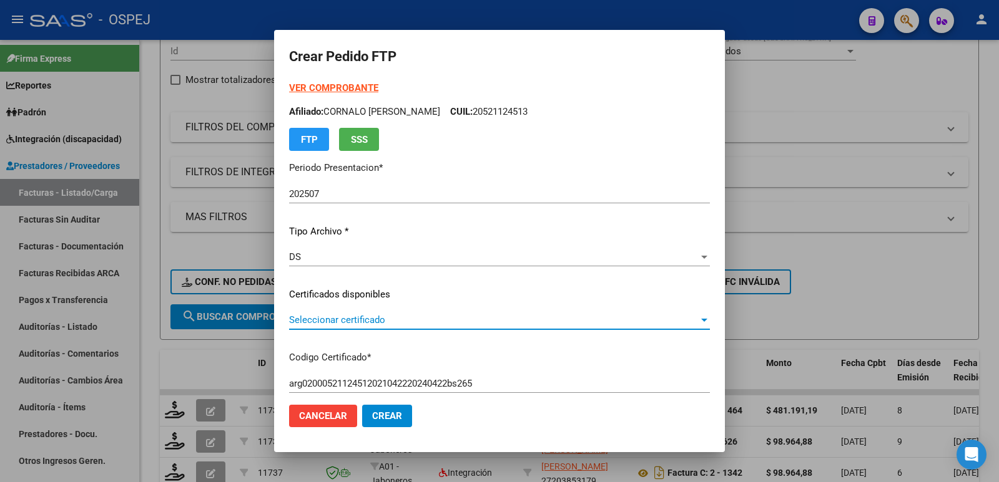
click at [452, 318] on span "Seleccionar certificado" at bounding box center [493, 320] width 409 height 11
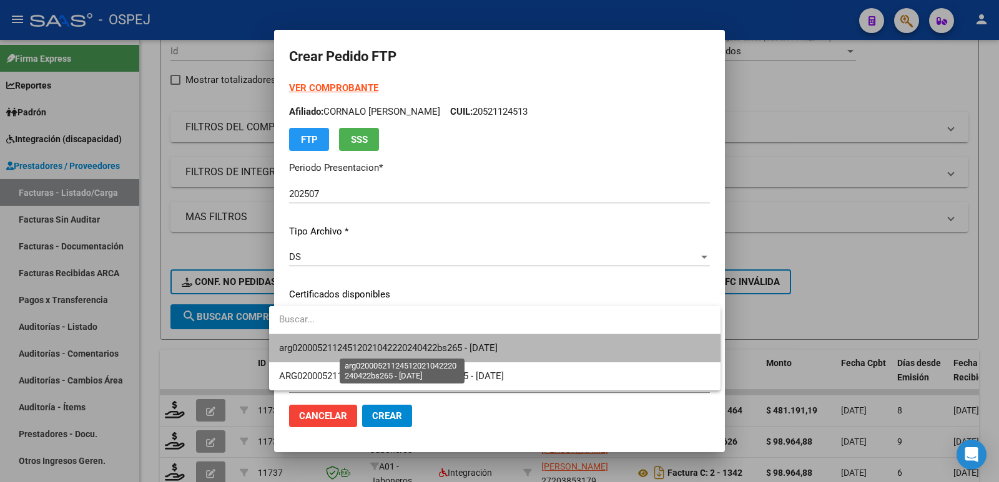
click at [451, 346] on span "arg02000521124512021042220240422bs265 - [DATE]" at bounding box center [388, 348] width 218 height 11
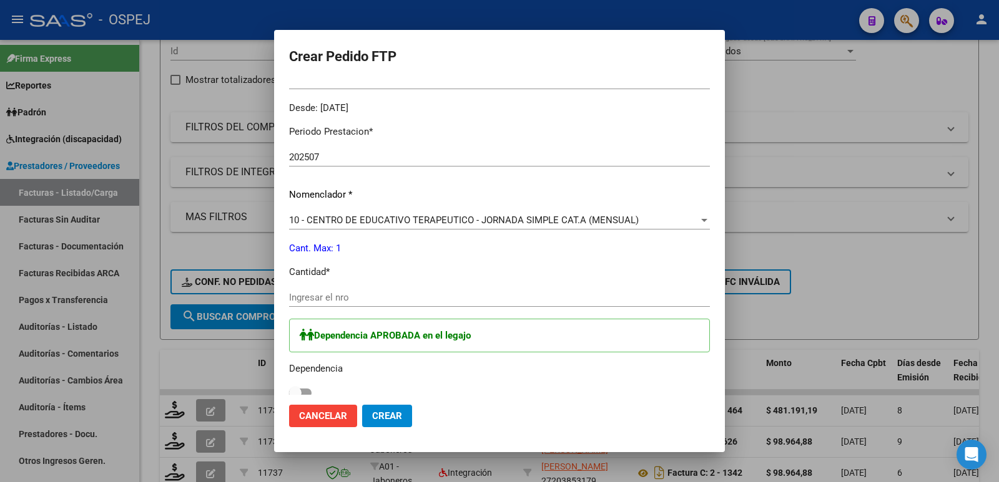
scroll to position [437, 0]
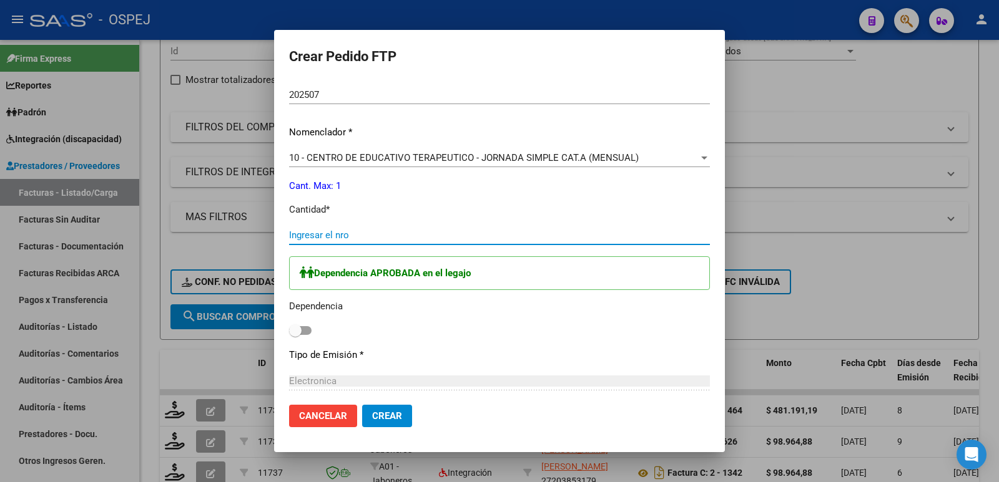
click at [384, 230] on input "Ingresar el nro" at bounding box center [499, 235] width 421 height 11
type input "1"
click at [293, 334] on span at bounding box center [300, 330] width 22 height 9
click at [295, 335] on input "checkbox" at bounding box center [295, 335] width 1 height 1
checkbox input "true"
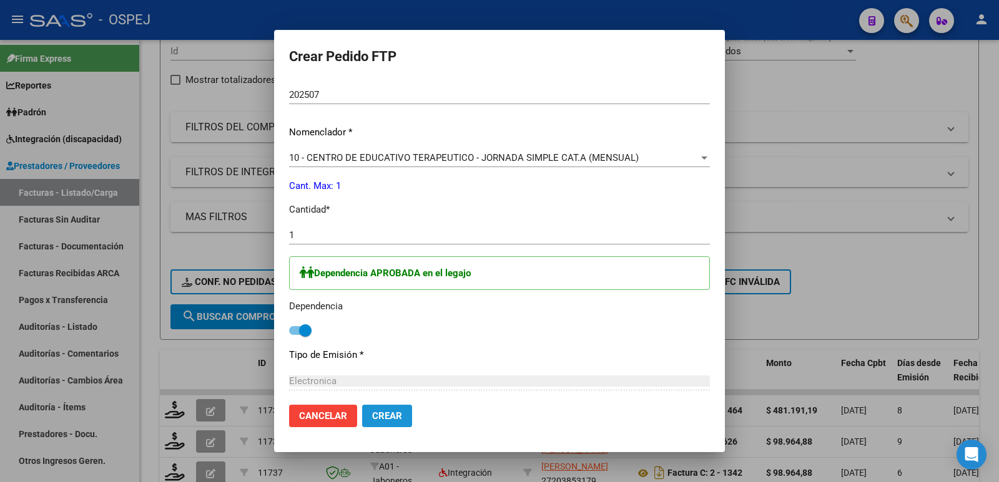
click at [375, 419] on span "Crear" at bounding box center [387, 416] width 30 height 11
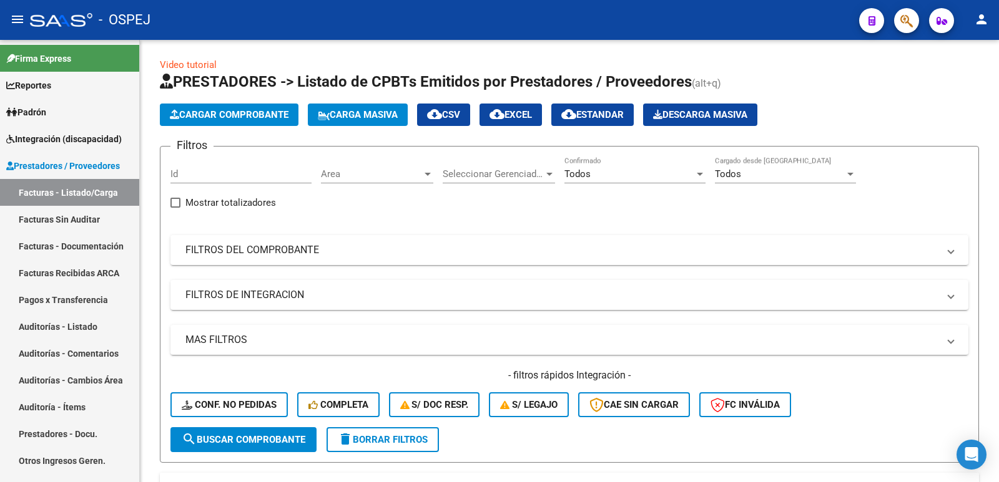
scroll to position [0, 0]
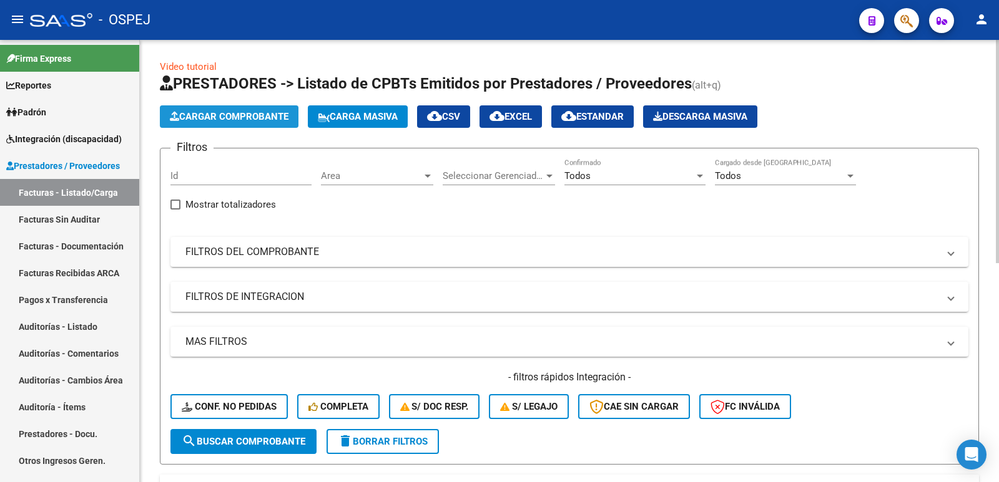
click at [269, 113] on span "Cargar Comprobante" at bounding box center [229, 116] width 119 height 11
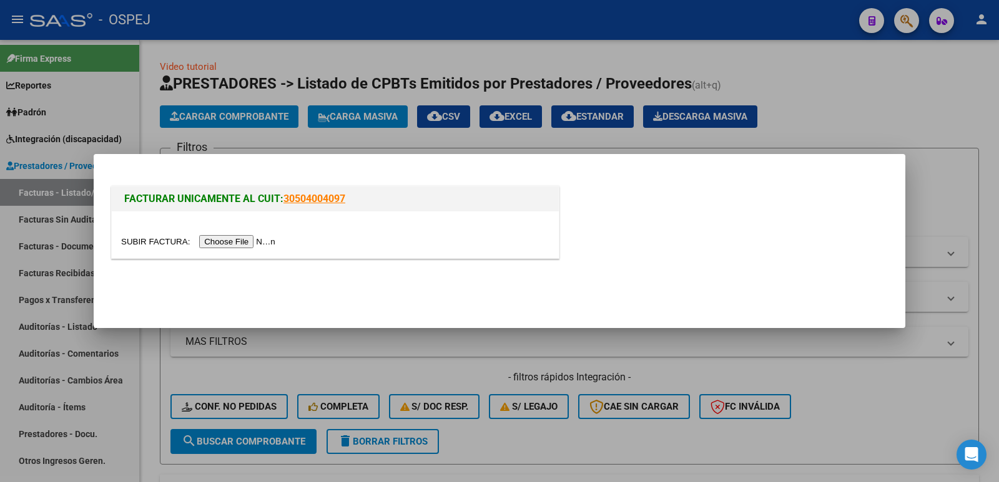
click at [243, 239] on input "file" at bounding box center [200, 241] width 158 height 13
click at [263, 237] on input "file" at bounding box center [200, 241] width 158 height 13
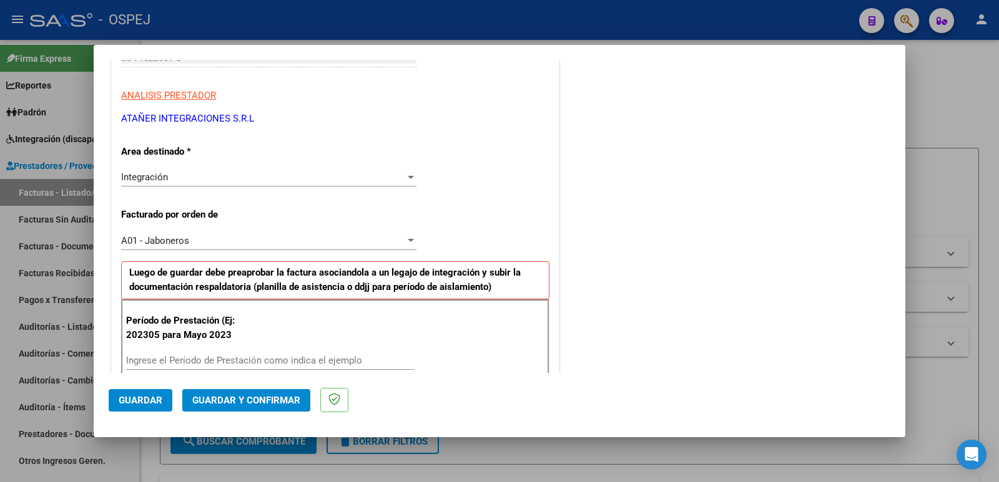
scroll to position [250, 0]
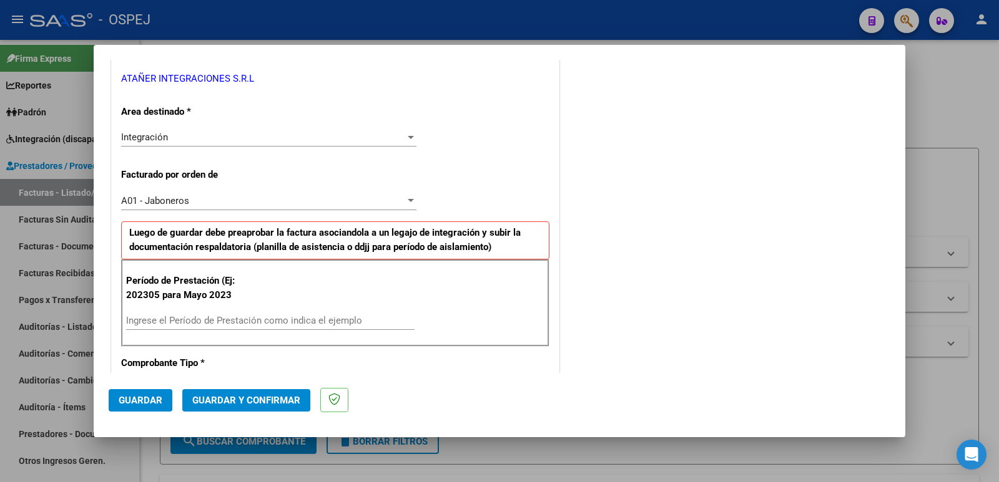
click at [371, 320] on input "Ingrese el Período de Prestación como indica el ejemplo" at bounding box center [270, 320] width 288 height 11
type input "202507"
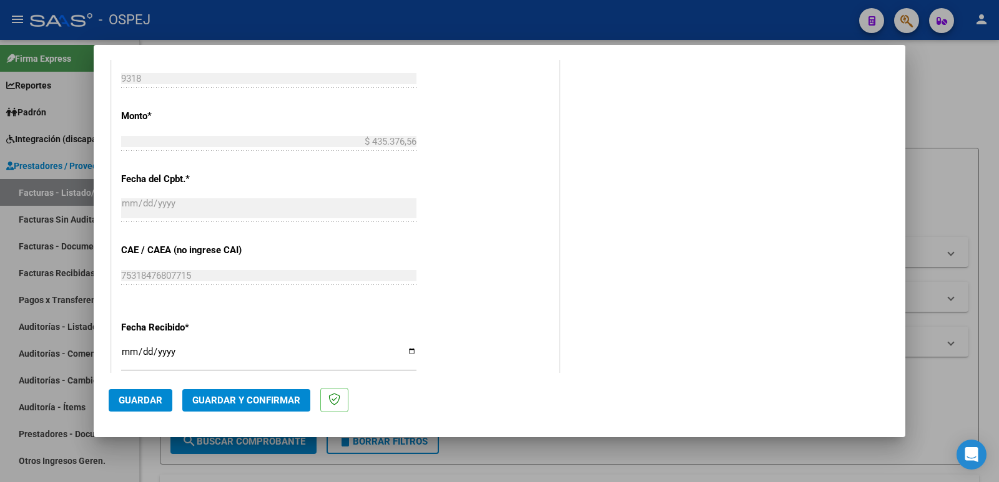
scroll to position [874, 0]
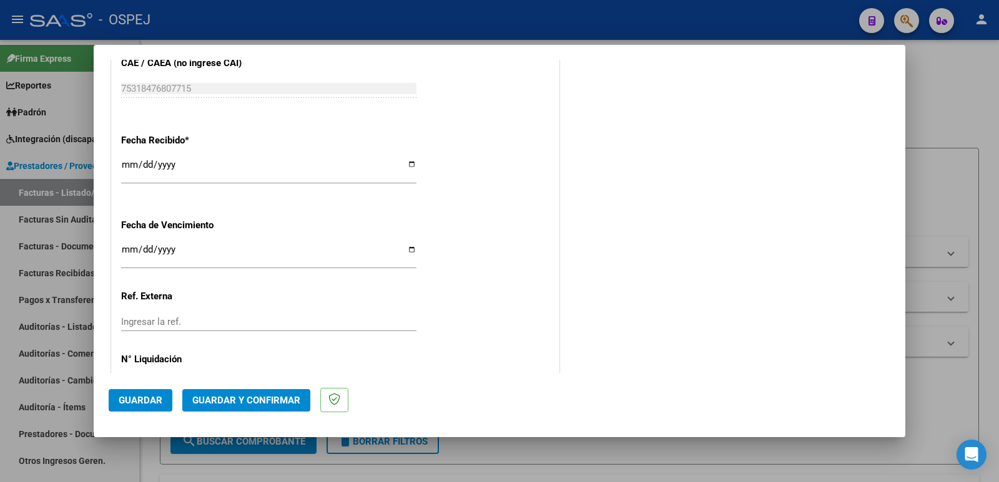
click at [142, 401] on span "Guardar" at bounding box center [141, 400] width 44 height 11
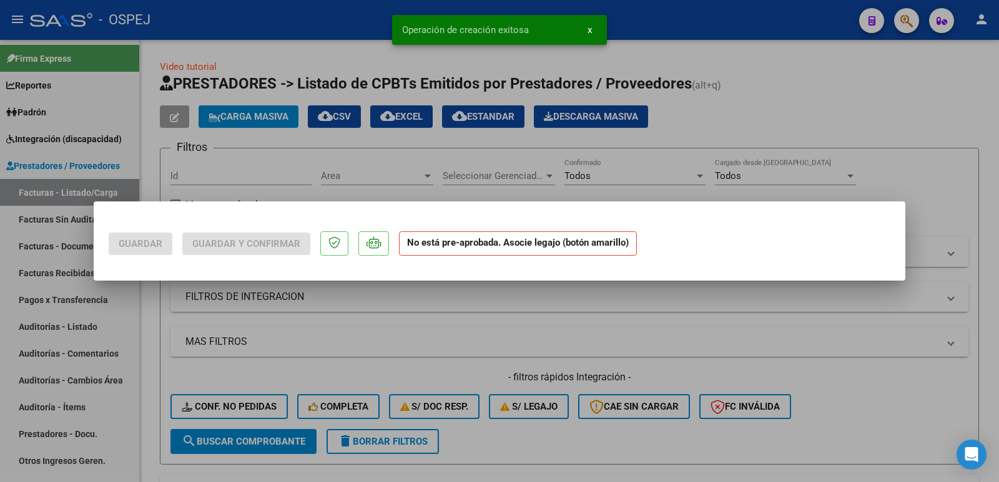
scroll to position [0, 0]
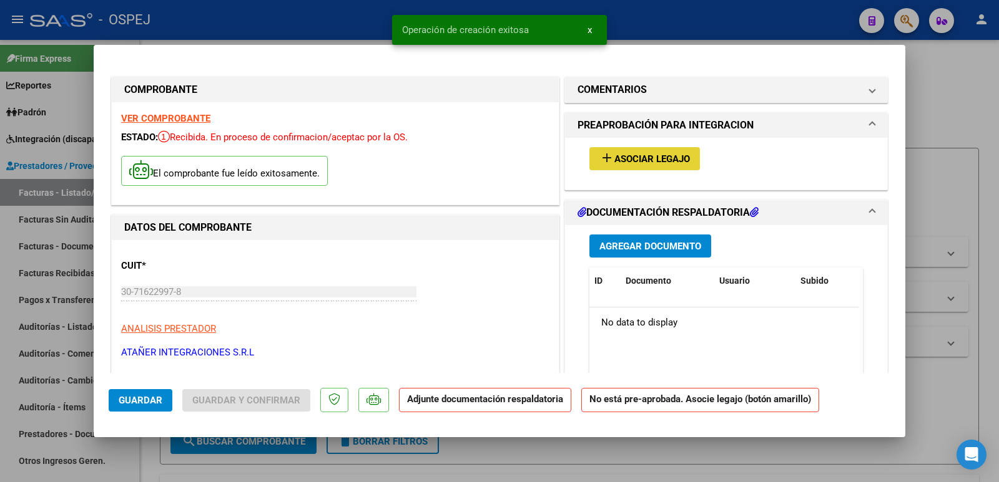
click at [659, 157] on span "Asociar Legajo" at bounding box center [652, 159] width 76 height 11
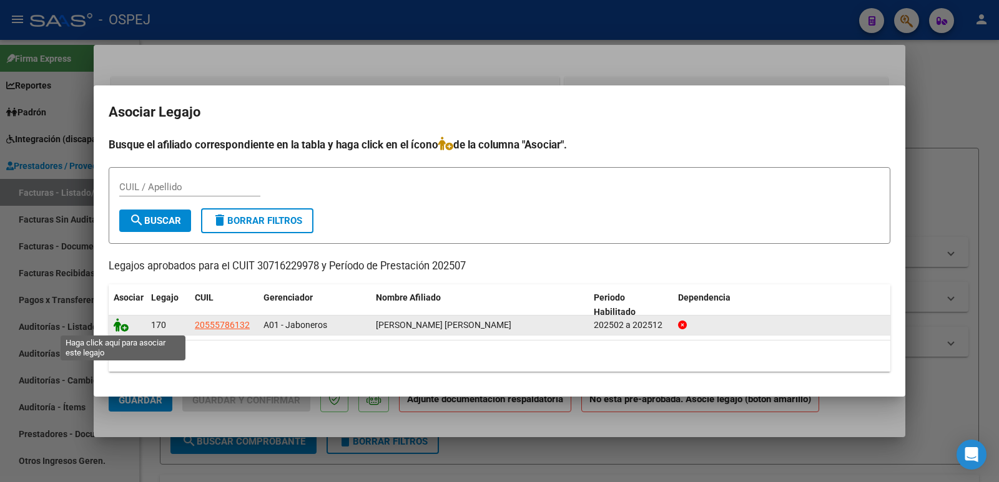
click at [126, 330] on icon at bounding box center [121, 325] width 15 height 14
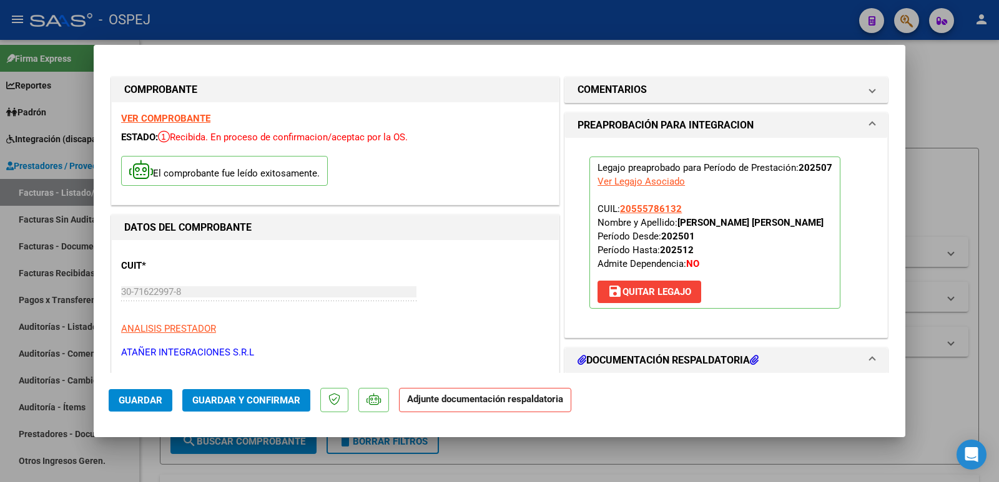
click at [227, 401] on span "Guardar y Confirmar" at bounding box center [246, 400] width 108 height 11
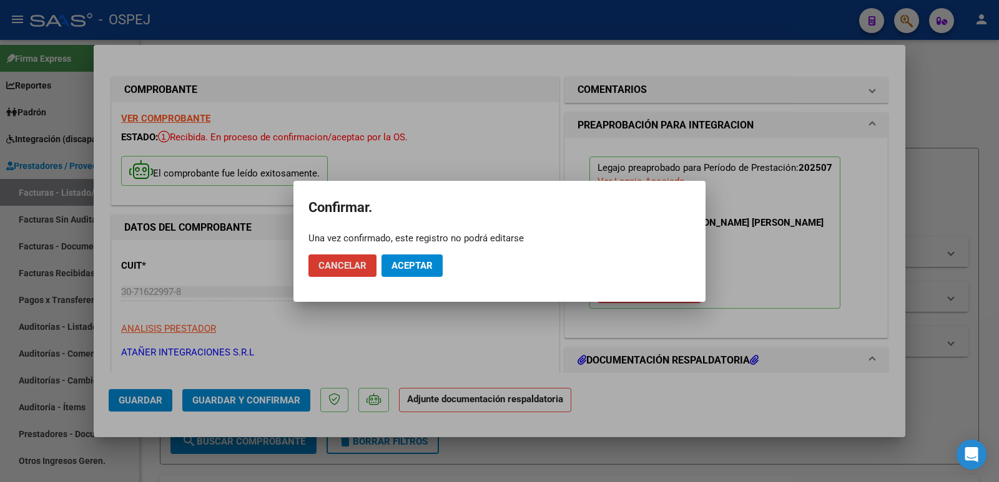
click at [429, 264] on span "Aceptar" at bounding box center [411, 265] width 41 height 11
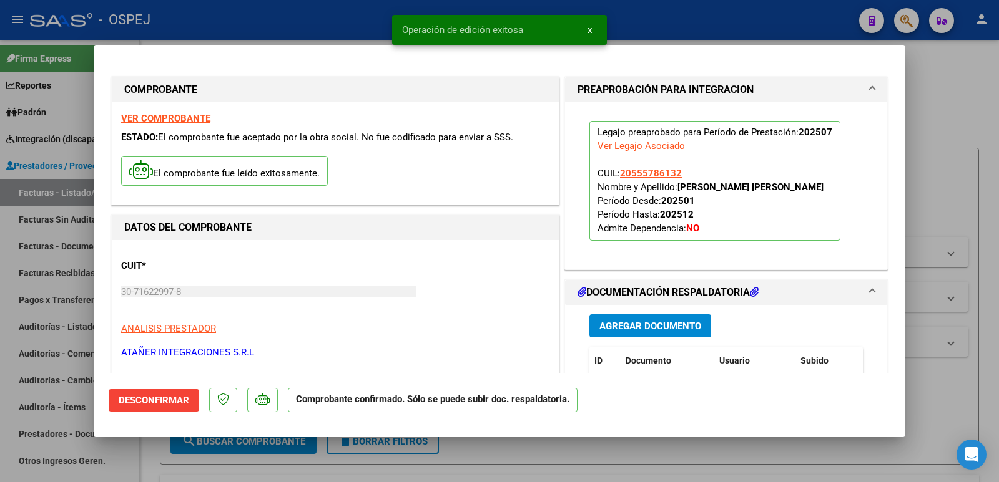
click at [380, 12] on div "Operación de edición exitosa x" at bounding box center [499, 30] width 245 height 60
click at [375, 21] on div at bounding box center [499, 241] width 999 height 482
type input "$ 0,00"
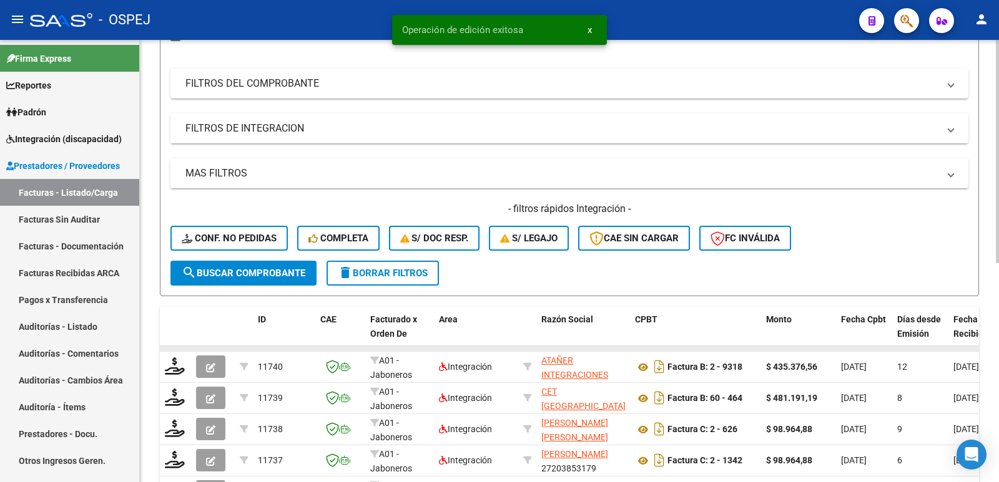
scroll to position [187, 0]
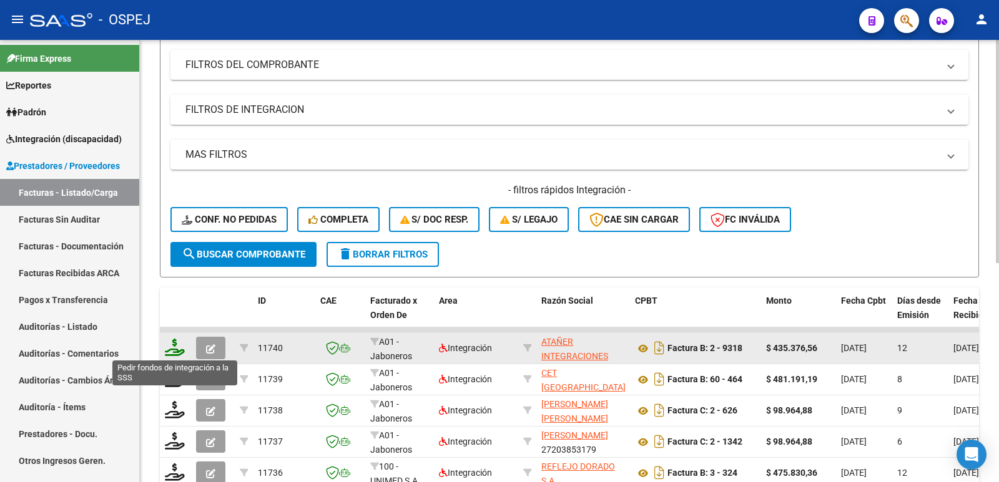
click at [177, 341] on icon at bounding box center [175, 347] width 20 height 17
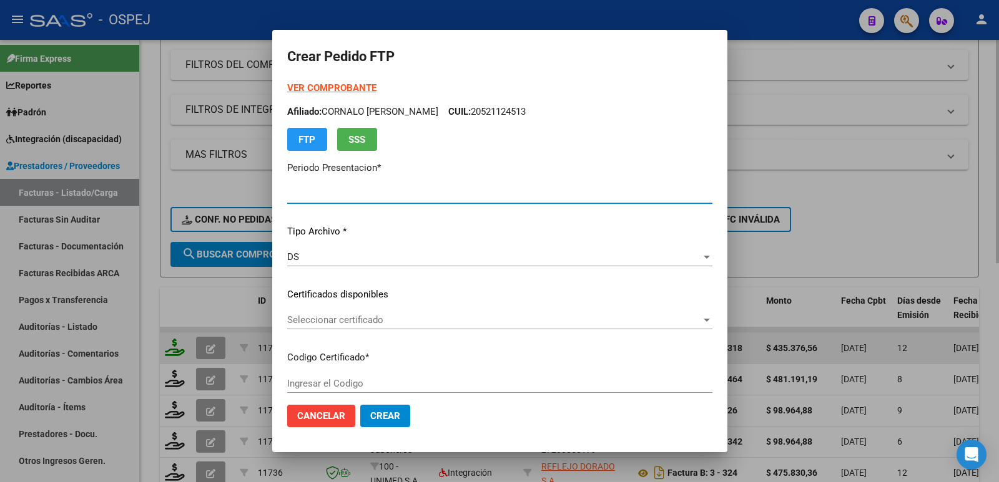
type input "202507"
type input "$ 435.376,56"
type input "arg02000555786132018080320230803bs"
type input "[DATE]"
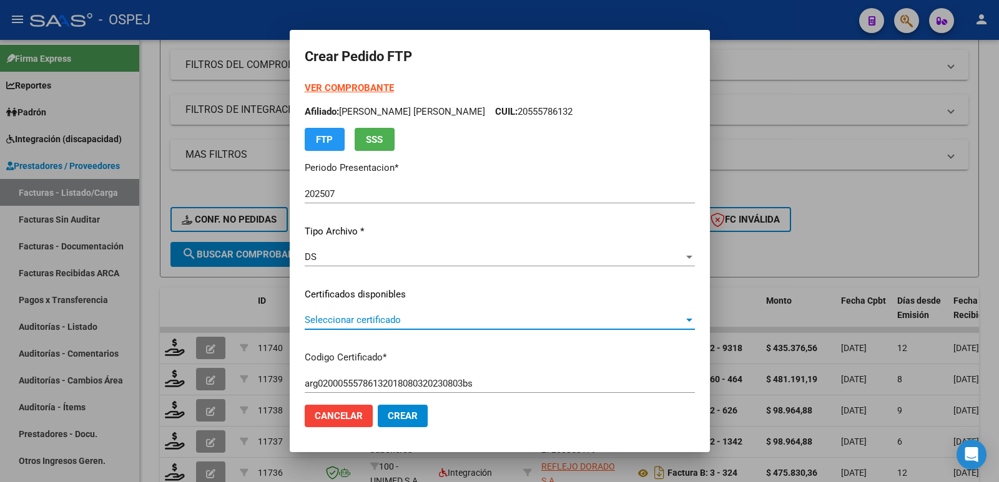
click at [431, 320] on span "Seleccionar certificado" at bounding box center [494, 320] width 379 height 11
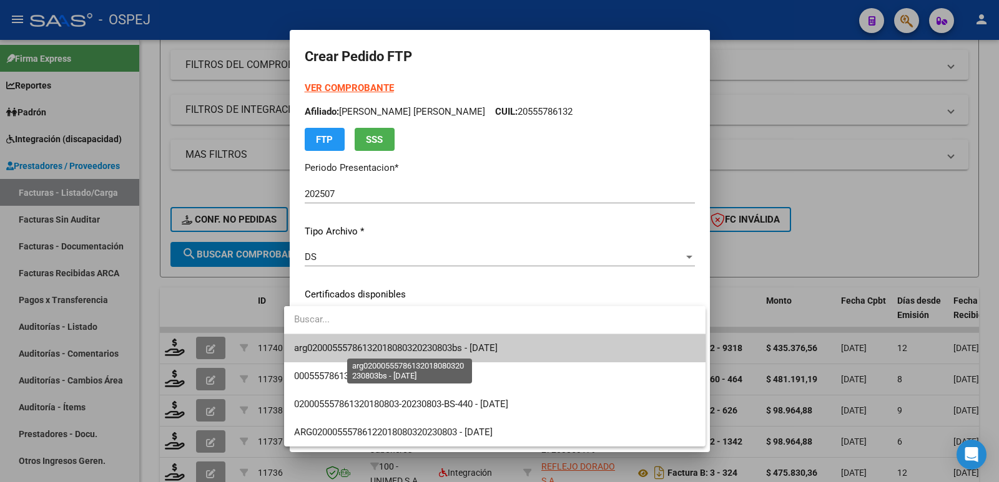
click at [441, 344] on span "arg02000555786132018080320230803bs - [DATE]" at bounding box center [395, 348] width 203 height 11
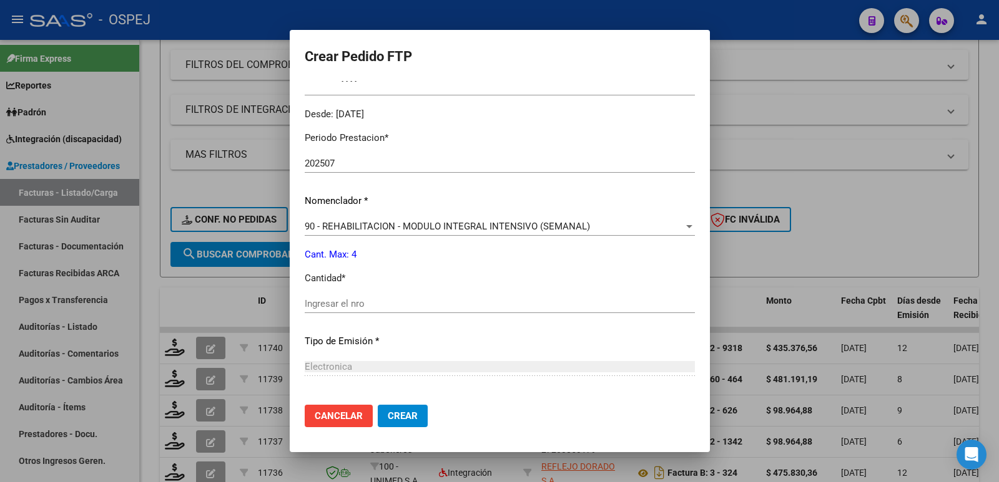
scroll to position [374, 0]
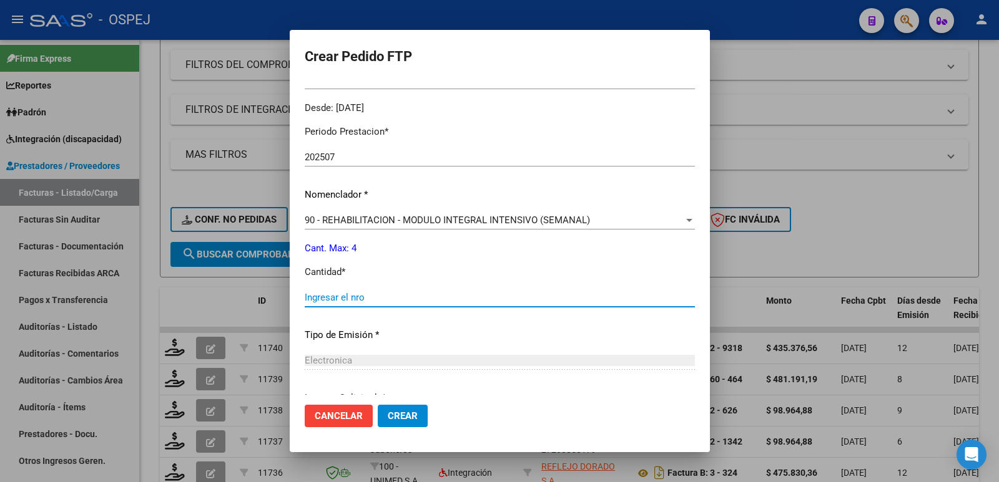
click at [420, 298] on input "Ingresar el nro" at bounding box center [500, 297] width 390 height 11
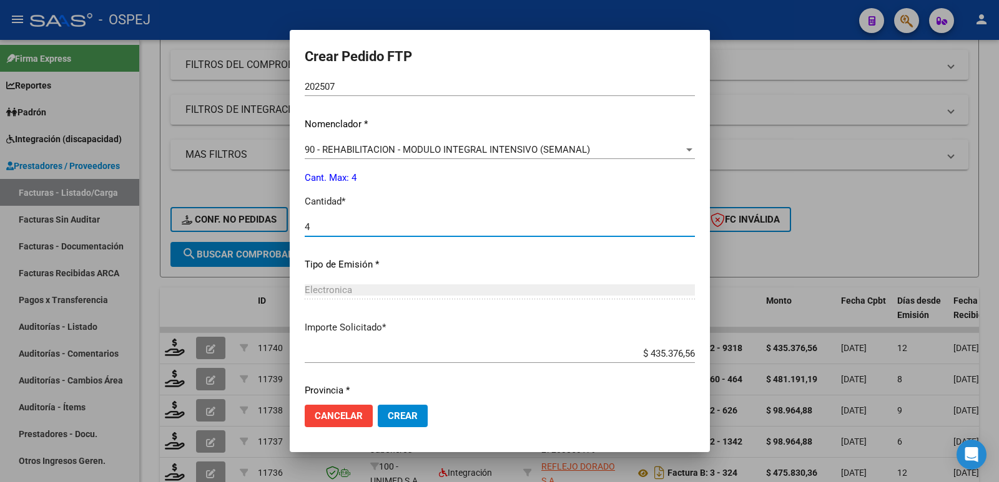
scroll to position [488, 0]
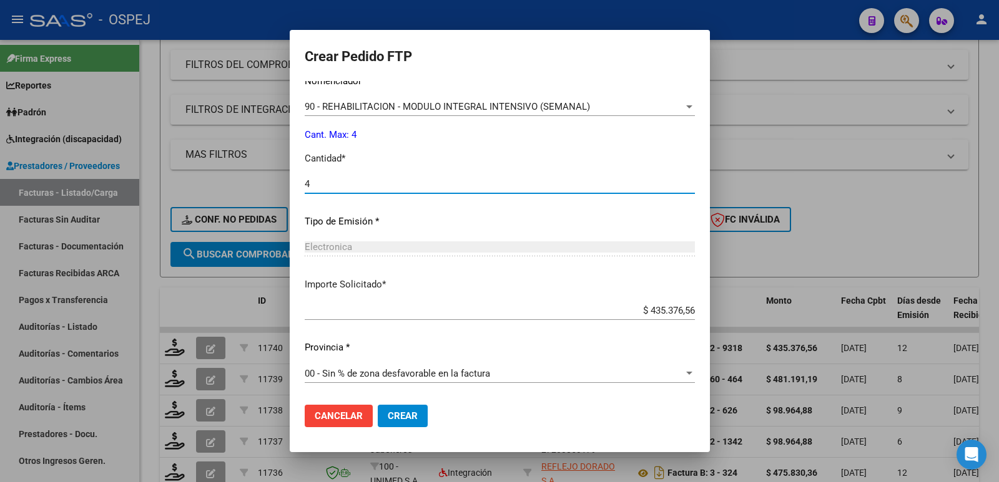
type input "4"
click at [388, 418] on span "Crear" at bounding box center [403, 416] width 30 height 11
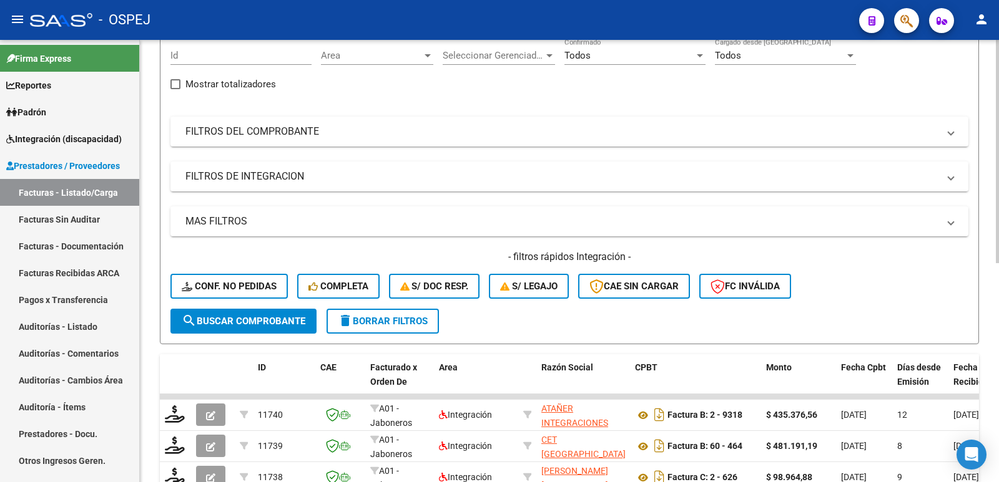
scroll to position [0, 0]
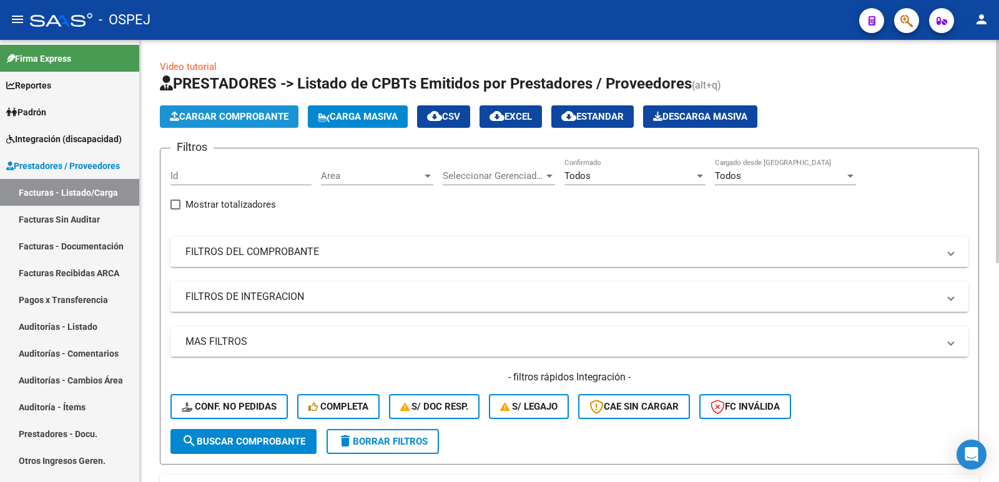
click at [252, 115] on span "Cargar Comprobante" at bounding box center [229, 116] width 119 height 11
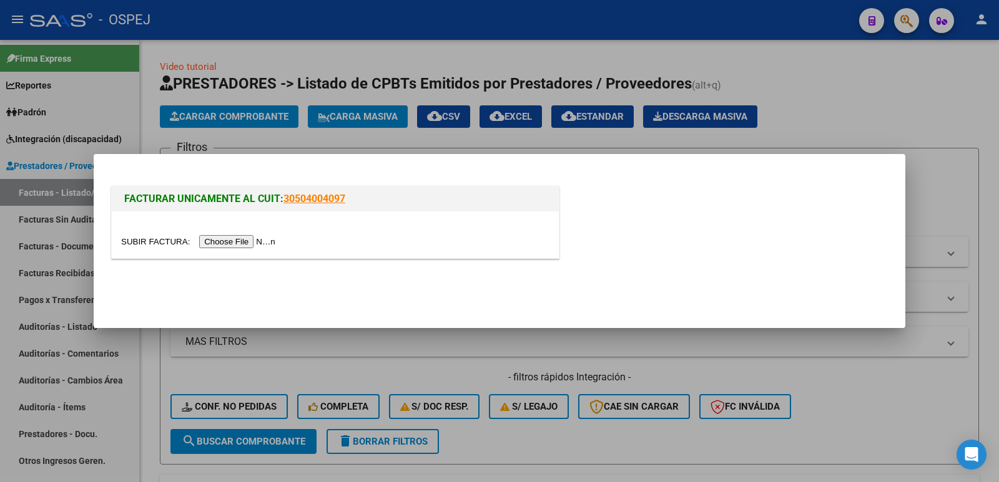
click at [242, 242] on input "file" at bounding box center [200, 241] width 158 height 13
click at [238, 242] on input "file" at bounding box center [200, 241] width 158 height 13
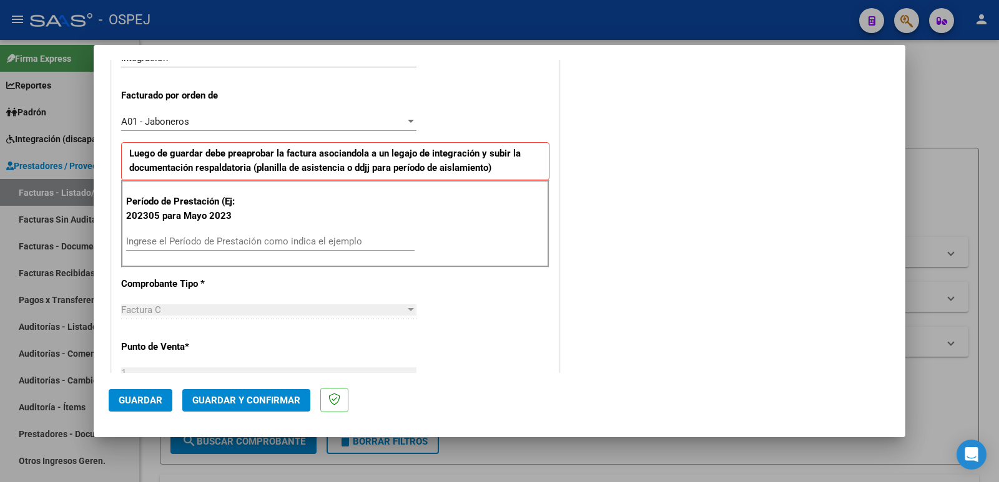
scroll to position [374, 0]
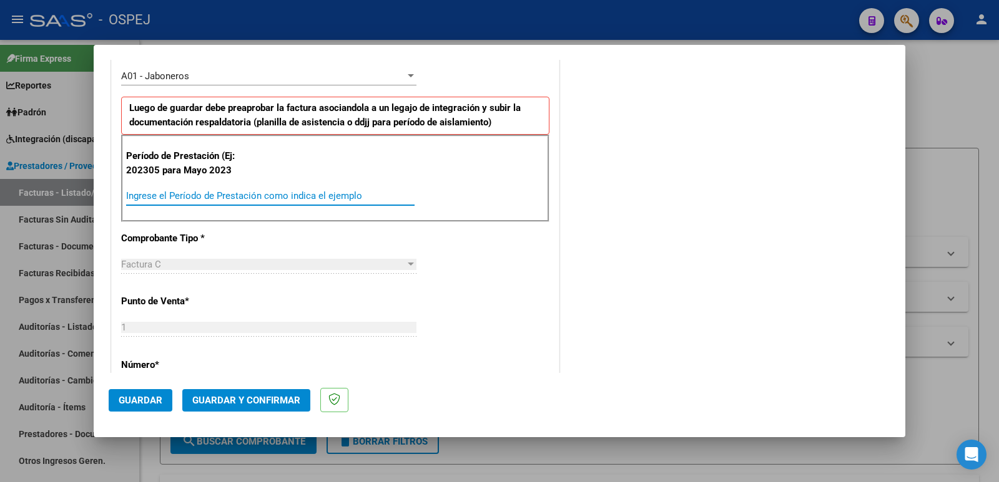
click at [266, 195] on input "Ingrese el Período de Prestación como indica el ejemplo" at bounding box center [270, 195] width 288 height 11
type input "202507"
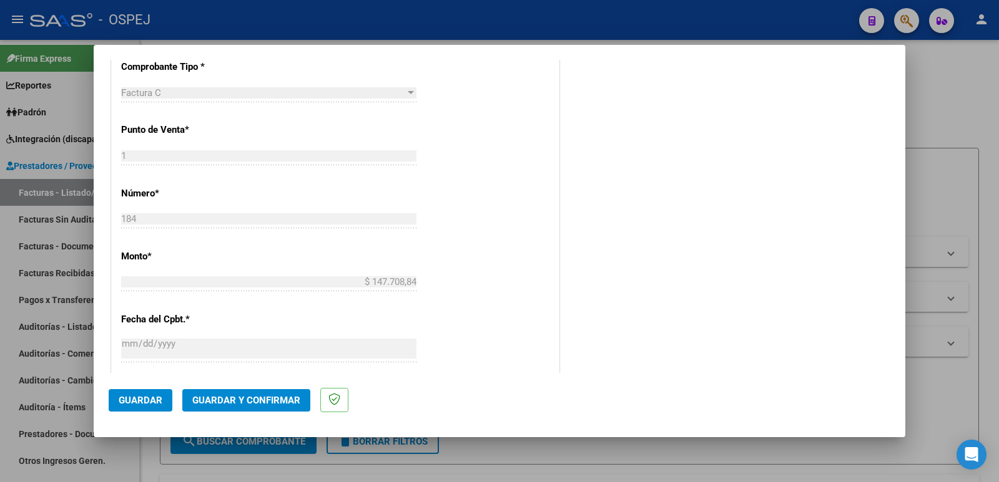
scroll to position [562, 0]
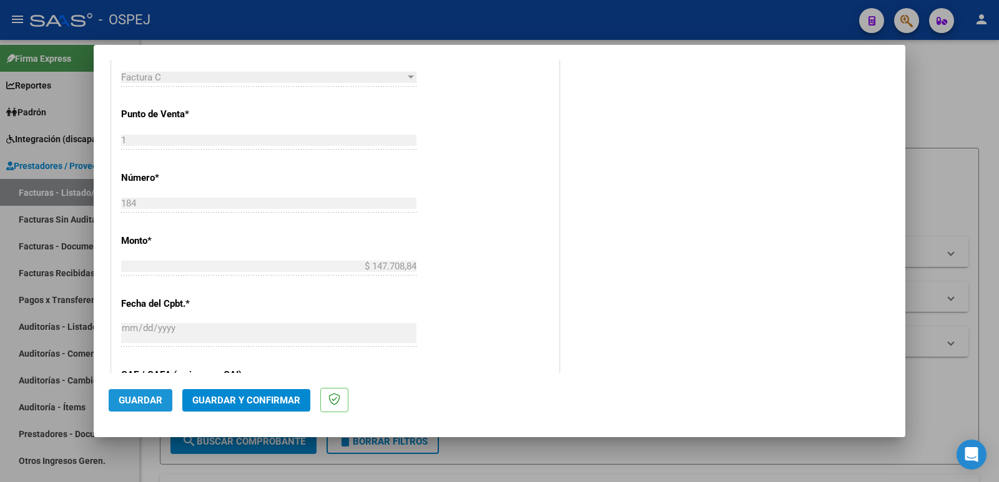
click at [126, 406] on button "Guardar" at bounding box center [141, 400] width 64 height 22
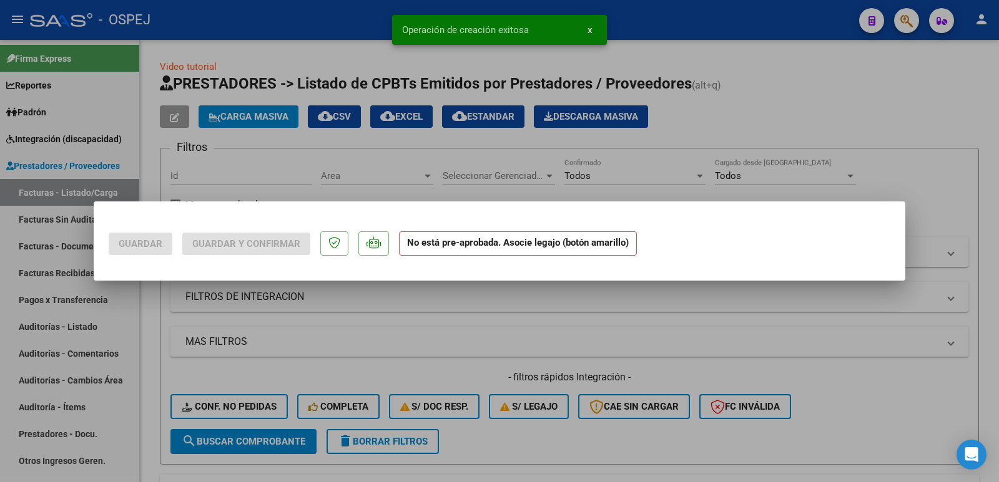
scroll to position [0, 0]
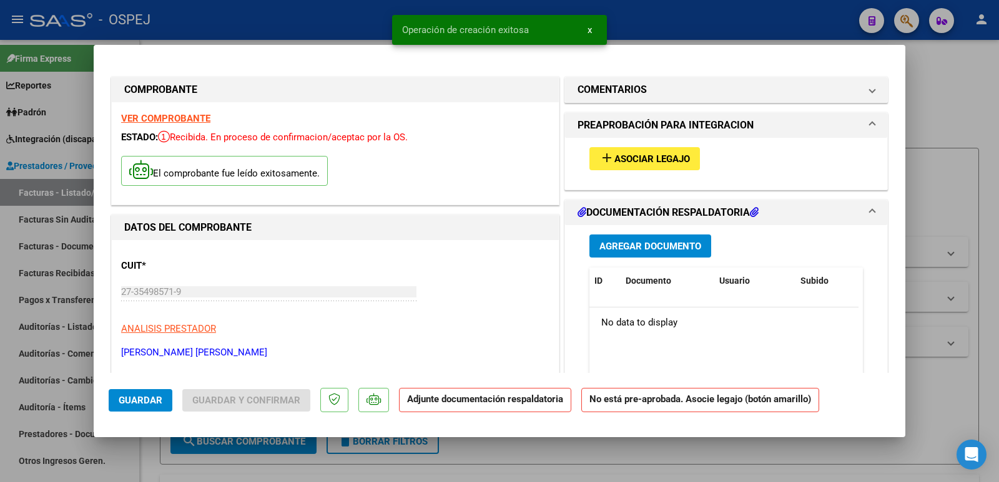
click at [619, 155] on span "Asociar Legajo" at bounding box center [652, 159] width 76 height 11
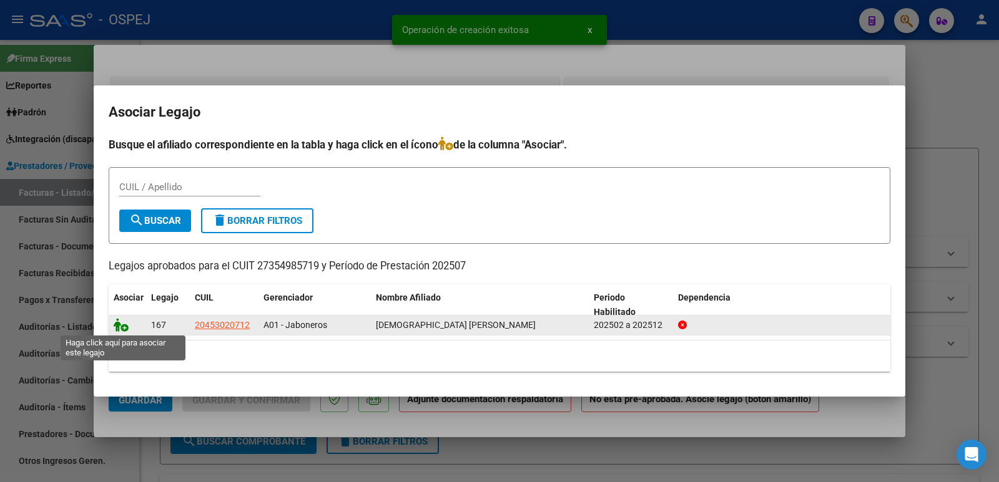
click at [117, 325] on icon at bounding box center [121, 325] width 15 height 14
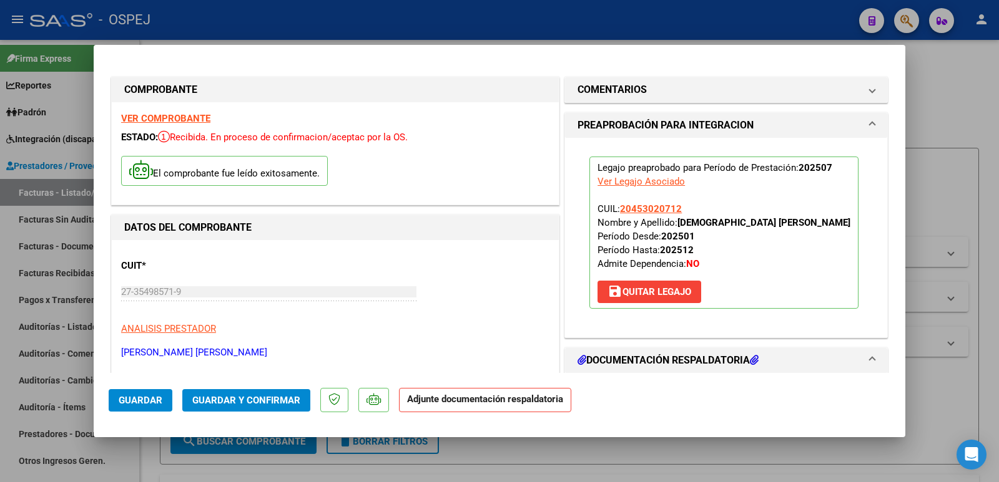
click at [234, 412] on mat-dialog-actions "Guardar Guardar y Confirmar Adjunte documentación respaldatoria" at bounding box center [499, 397] width 781 height 49
click at [236, 405] on span "Guardar y Confirmar" at bounding box center [246, 400] width 108 height 11
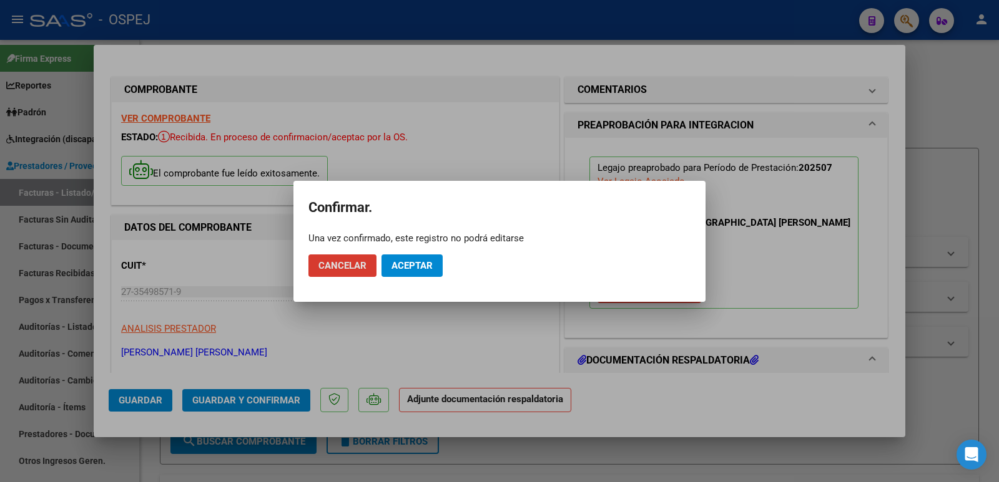
click at [421, 260] on span "Aceptar" at bounding box center [411, 265] width 41 height 11
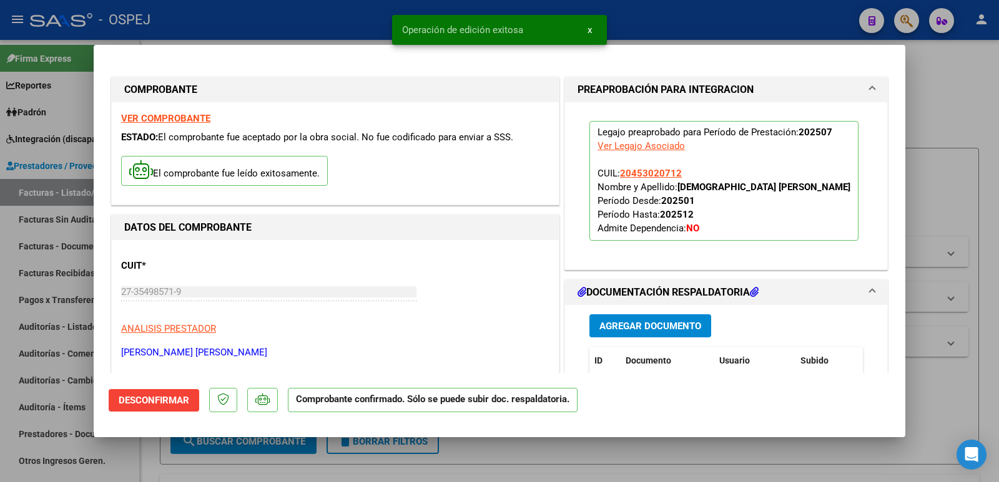
click at [311, 16] on div at bounding box center [499, 241] width 999 height 482
type input "$ 0,00"
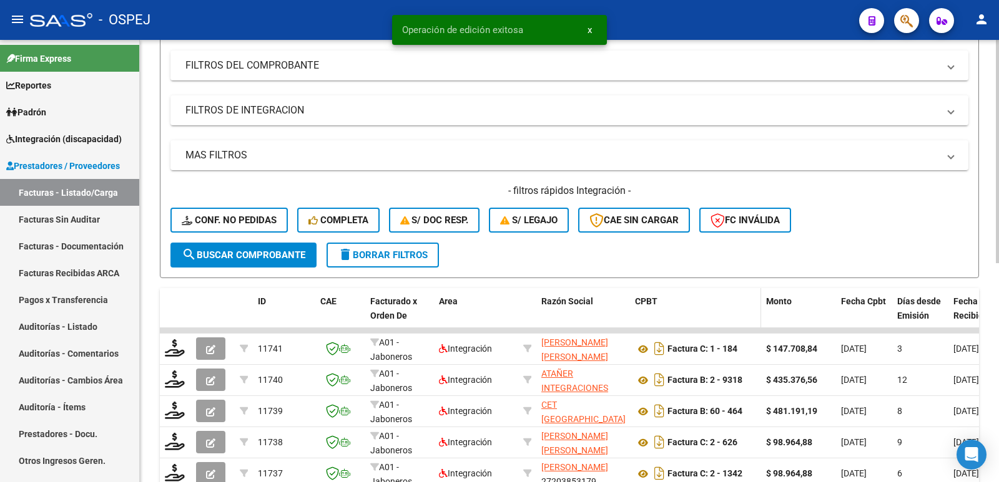
scroll to position [187, 0]
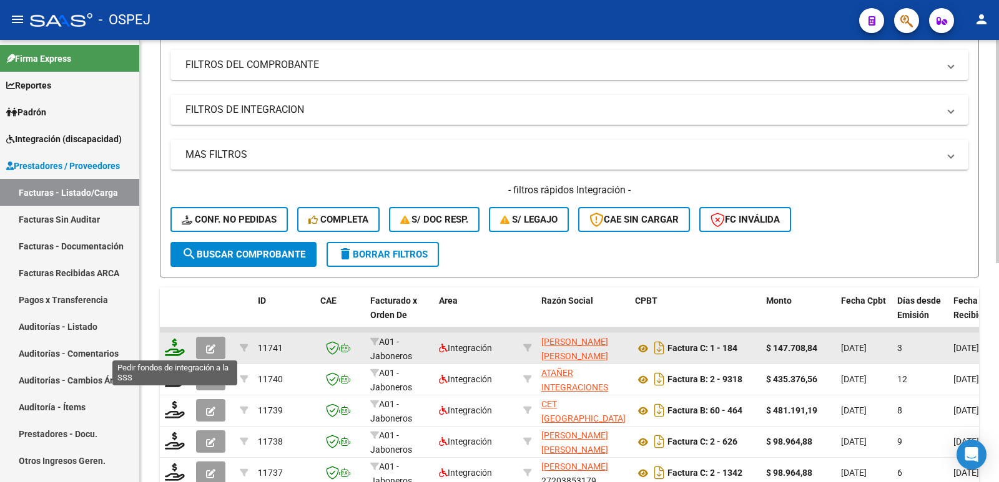
click at [171, 350] on icon at bounding box center [175, 347] width 20 height 17
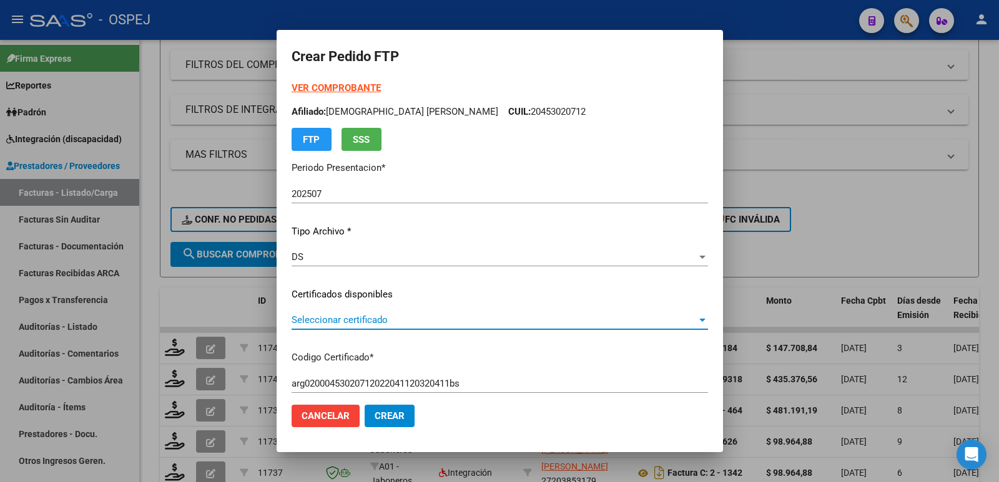
click at [437, 318] on span "Seleccionar certificado" at bounding box center [493, 320] width 405 height 11
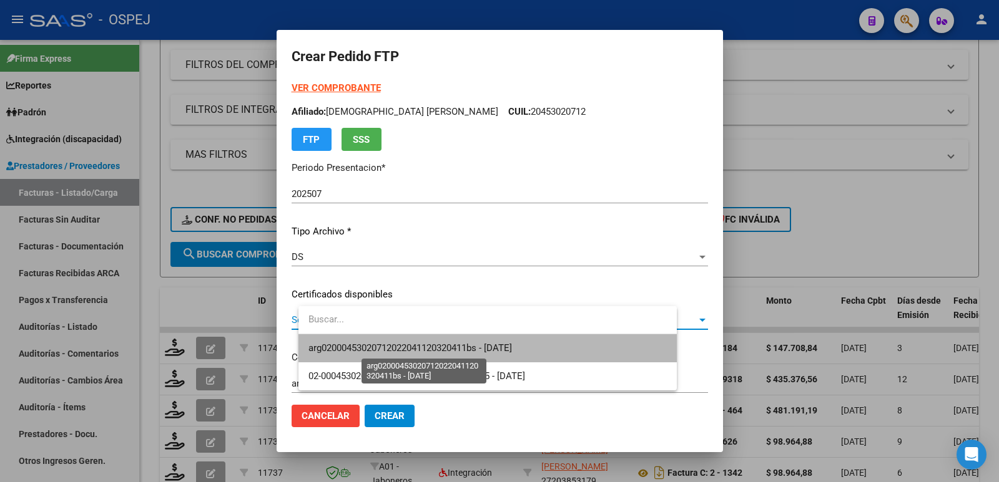
click at [446, 348] on span "arg02000453020712022041120320411bs - [DATE]" at bounding box center [409, 348] width 203 height 11
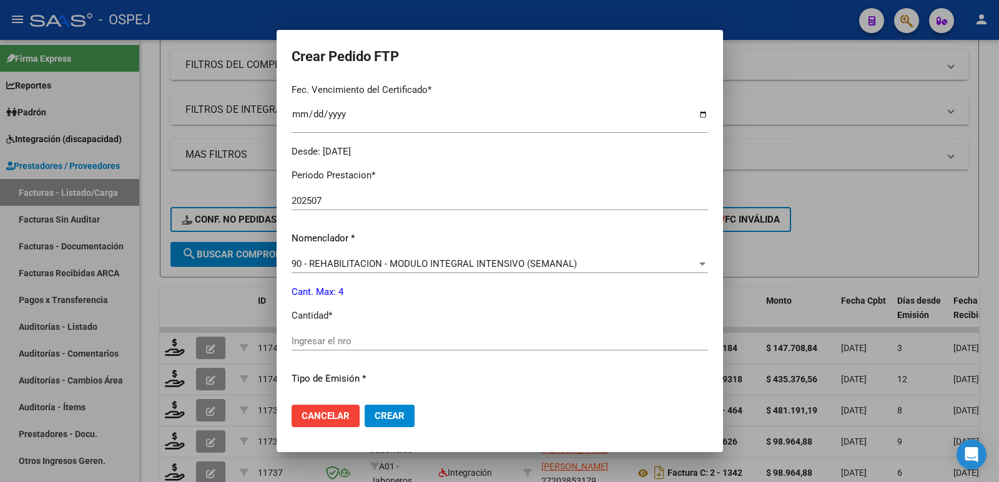
scroll to position [374, 0]
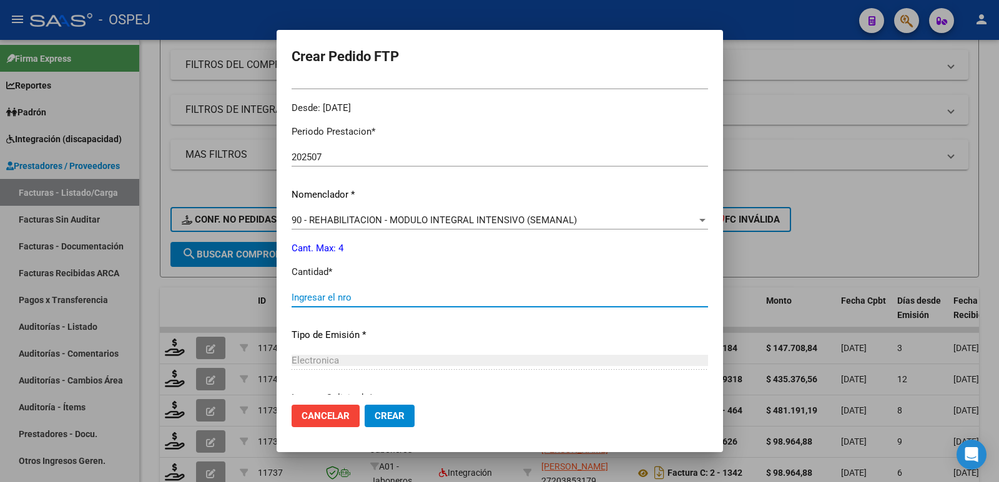
click at [444, 297] on input "Ingresar el nro" at bounding box center [499, 297] width 416 height 11
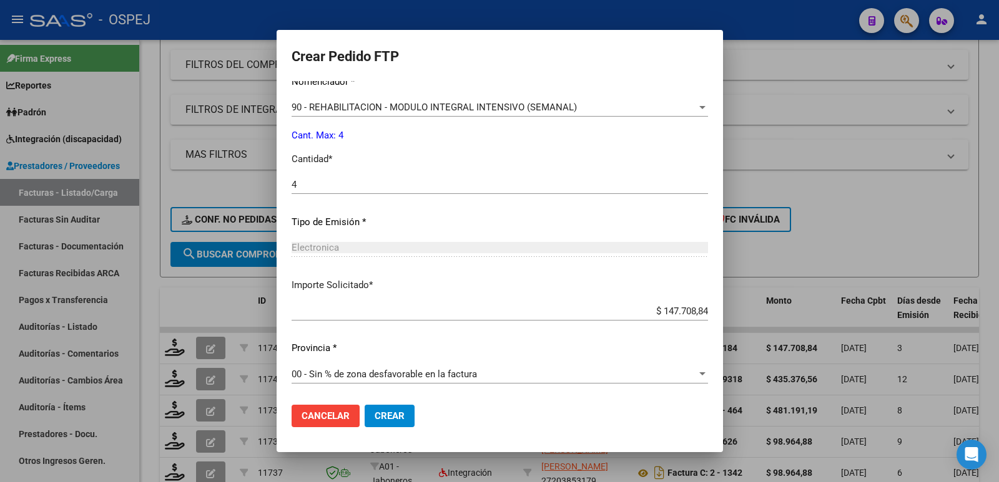
scroll to position [488, 0]
click at [404, 415] on span "Crear" at bounding box center [389, 416] width 30 height 11
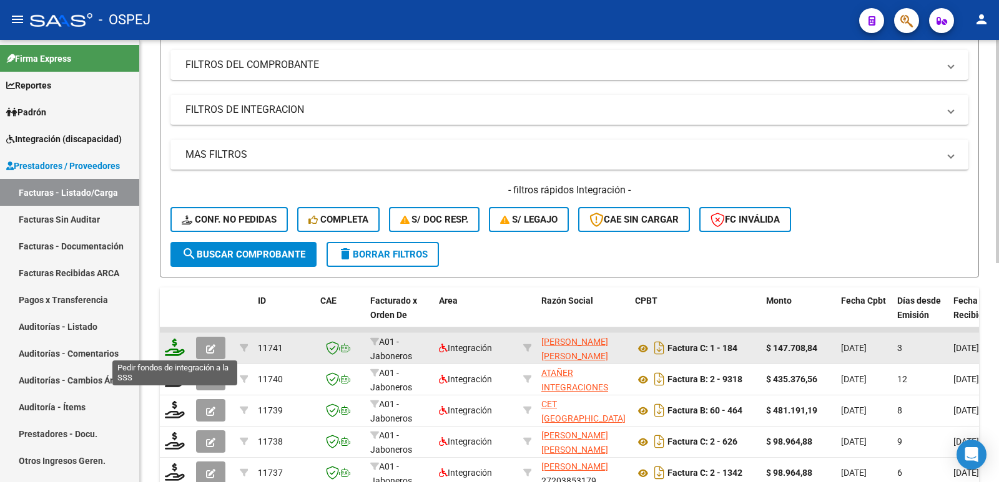
click at [172, 348] on icon at bounding box center [175, 347] width 20 height 17
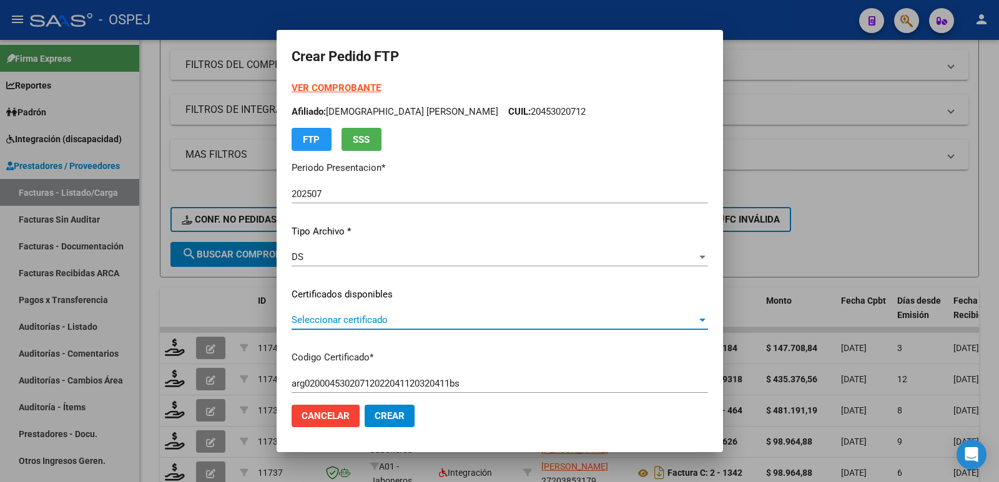
click at [432, 321] on span "Seleccionar certificado" at bounding box center [493, 320] width 405 height 11
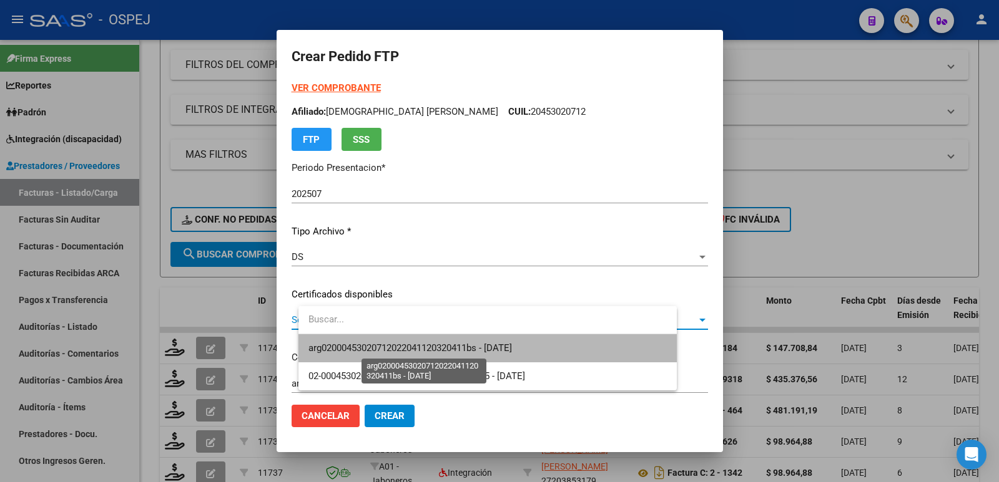
click at [436, 348] on span "arg02000453020712022041120320411bs - [DATE]" at bounding box center [409, 348] width 203 height 11
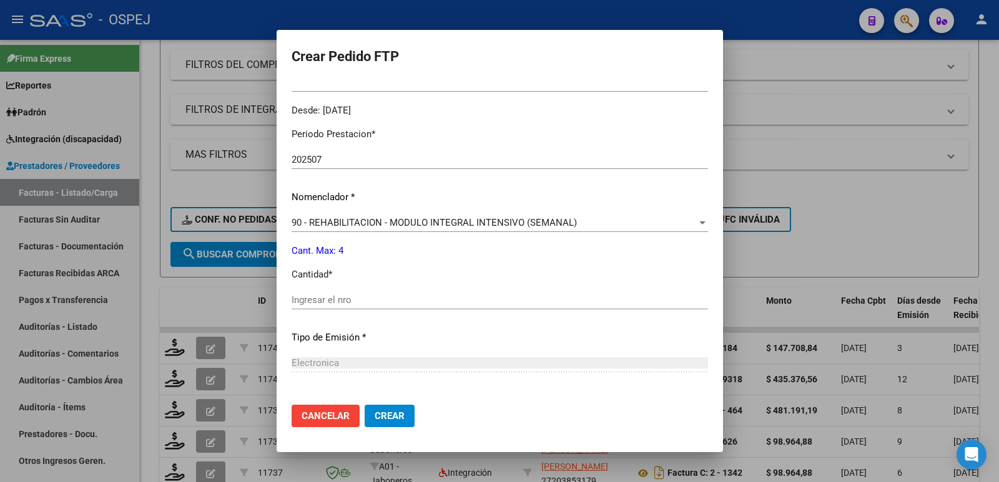
scroll to position [374, 0]
click at [427, 298] on input "Ingresar el nro" at bounding box center [499, 297] width 416 height 11
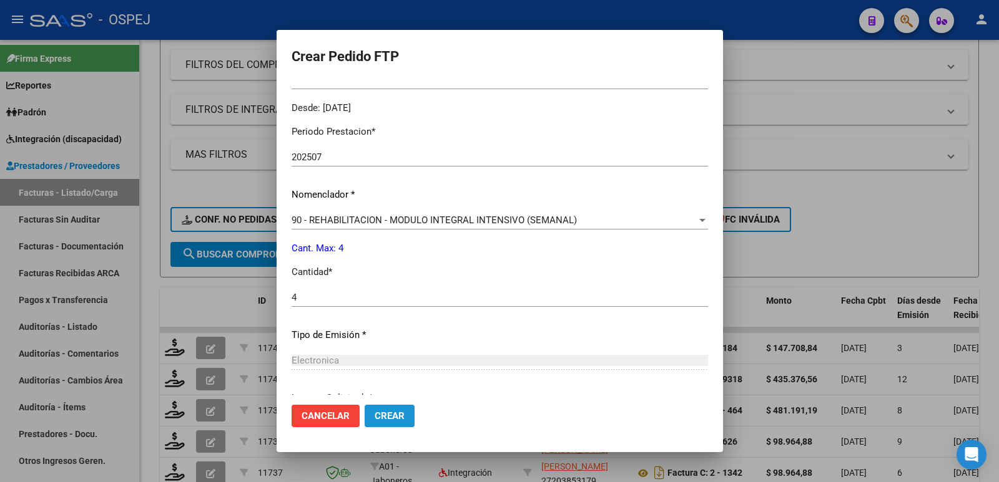
click at [404, 414] on span "Crear" at bounding box center [389, 416] width 30 height 11
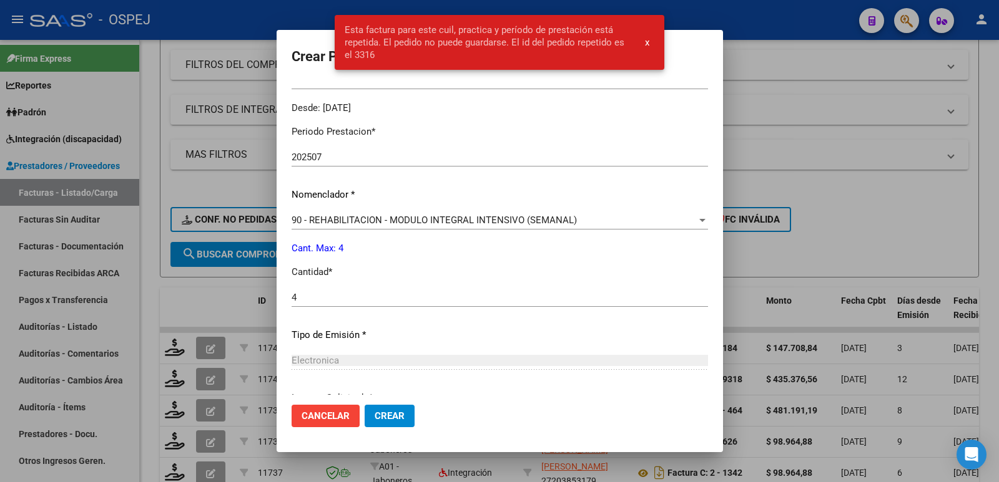
click at [748, 173] on div at bounding box center [499, 241] width 999 height 482
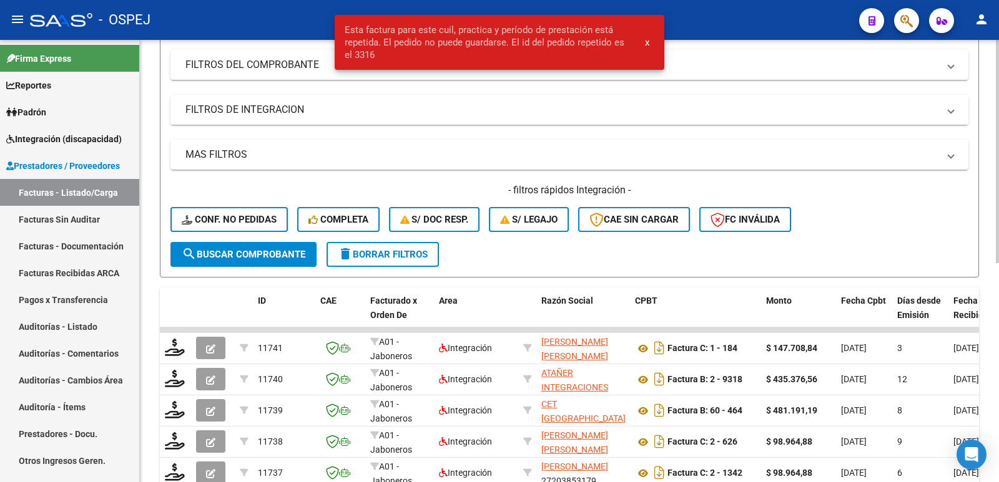
click at [763, 95] on mat-expansion-panel-header "FILTROS DE INTEGRACION" at bounding box center [569, 110] width 798 height 30
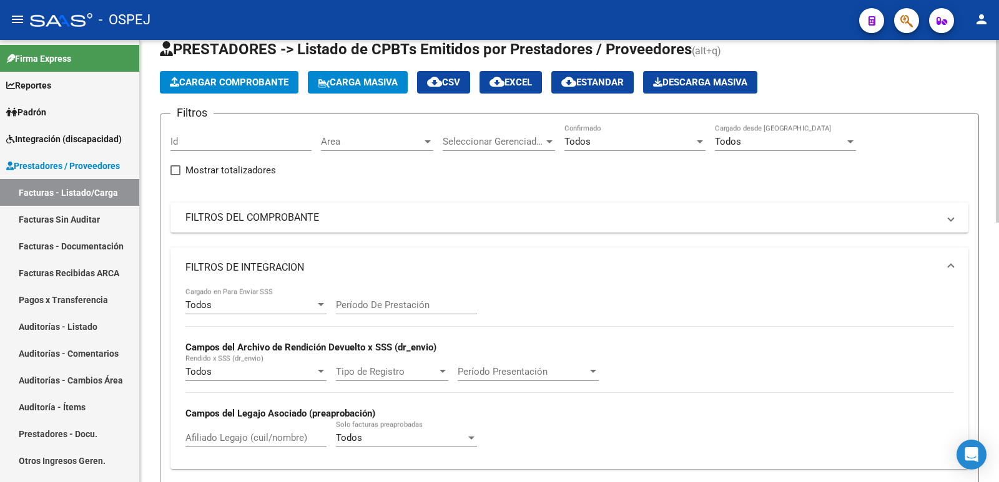
scroll to position [0, 0]
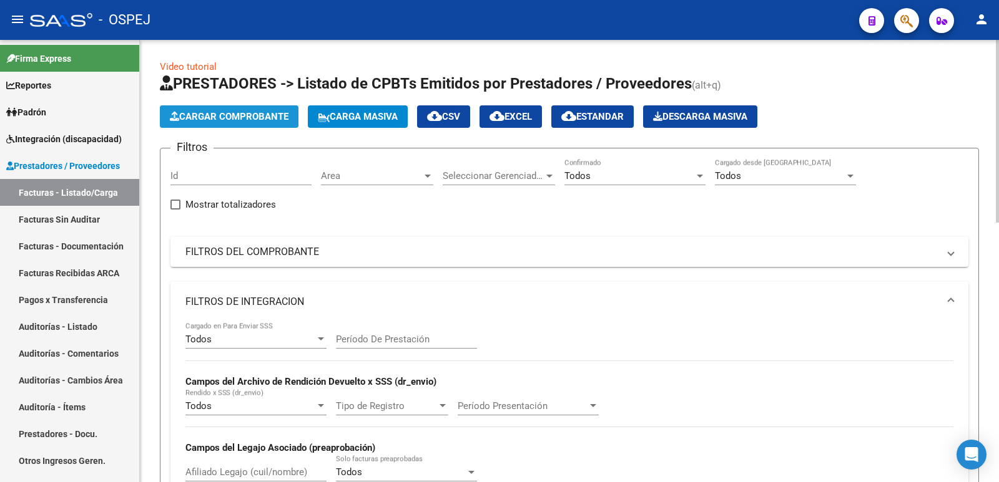
click at [188, 116] on span "Cargar Comprobante" at bounding box center [229, 116] width 119 height 11
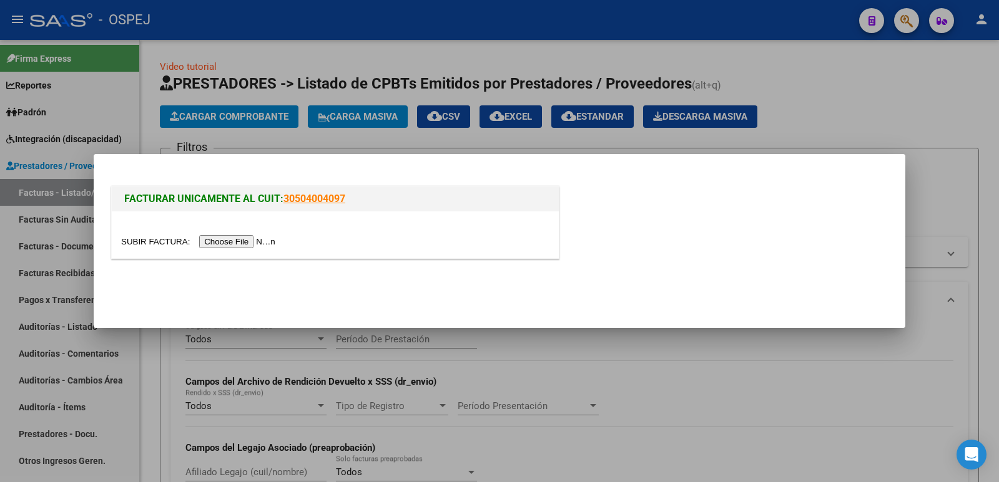
click at [238, 243] on input "file" at bounding box center [200, 241] width 158 height 13
click at [215, 247] on input "file" at bounding box center [200, 241] width 158 height 13
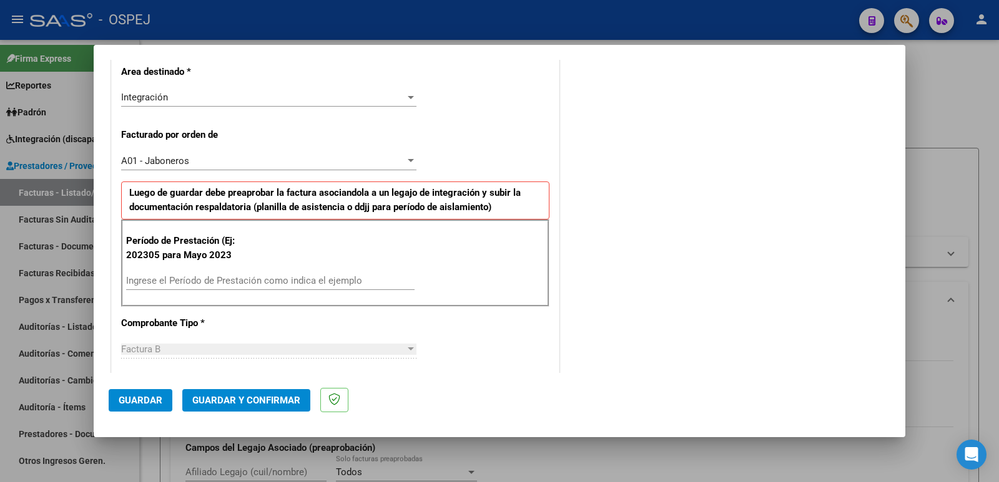
scroll to position [312, 0]
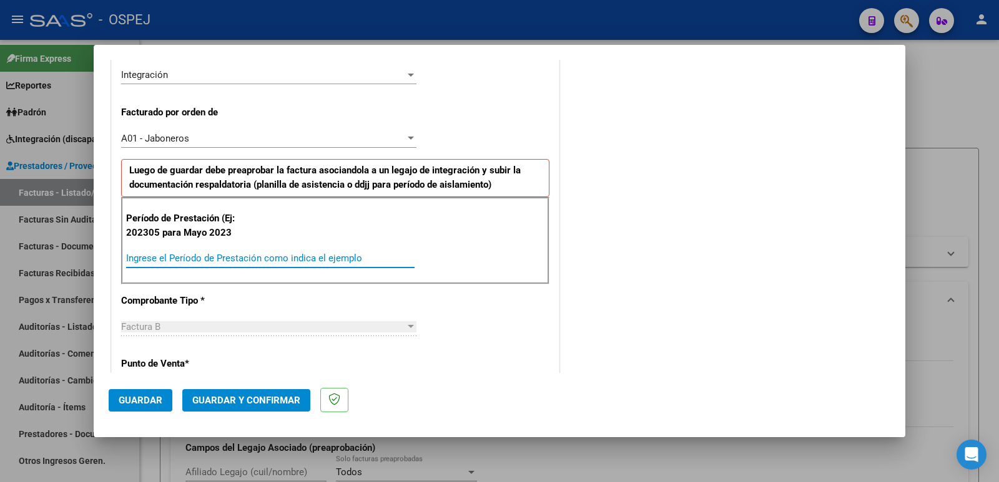
click at [340, 261] on input "Ingrese el Período de Prestación como indica el ejemplo" at bounding box center [270, 258] width 288 height 11
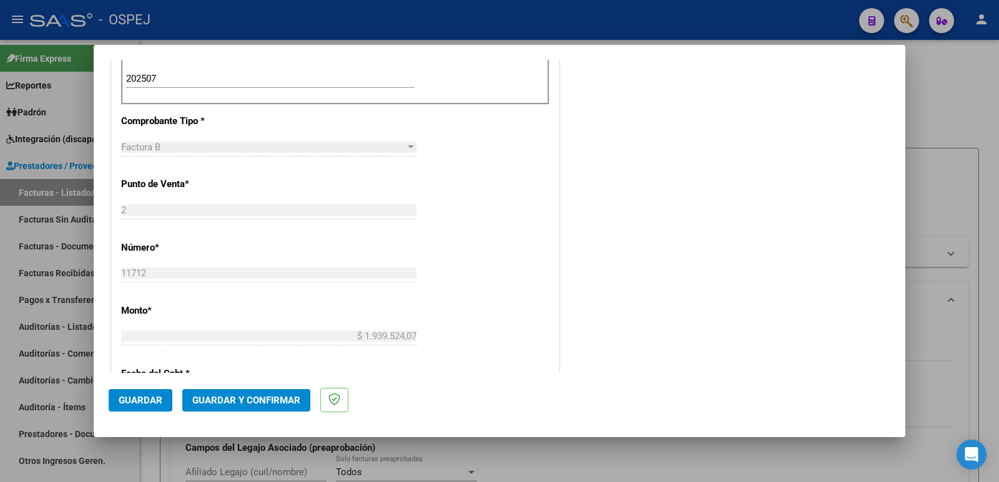
scroll to position [499, 0]
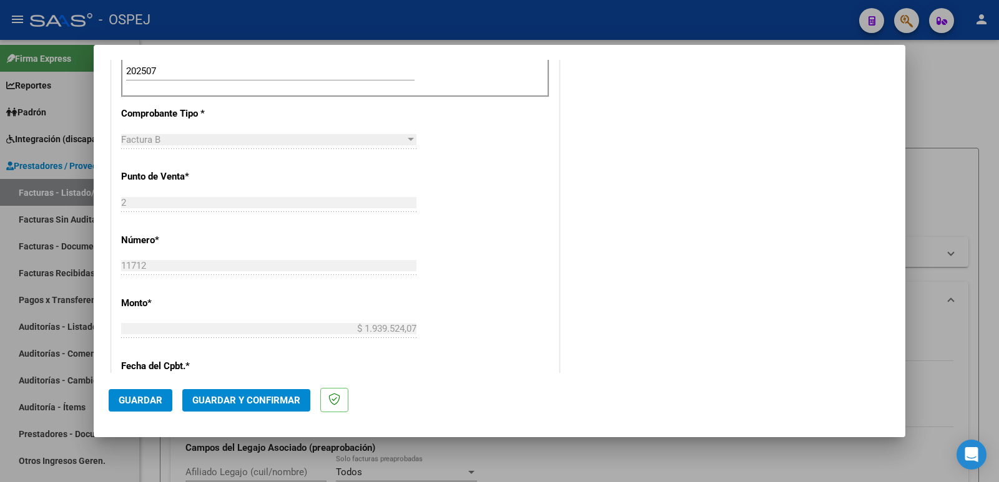
click at [134, 400] on span "Guardar" at bounding box center [141, 400] width 44 height 11
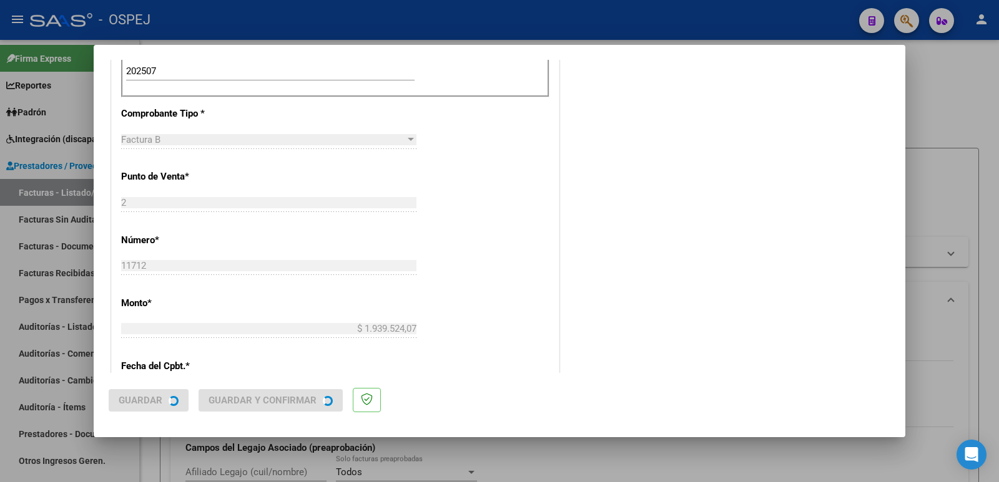
scroll to position [0, 0]
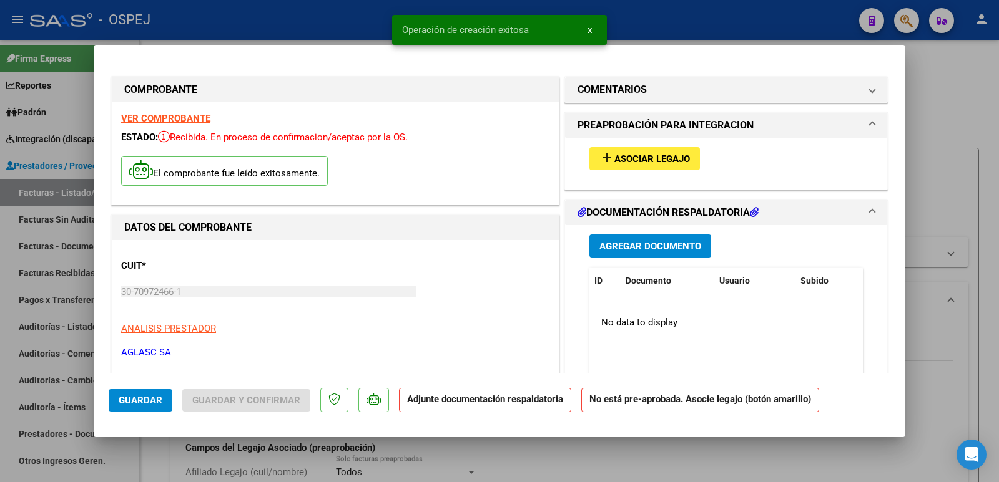
click at [640, 157] on span "Asociar Legajo" at bounding box center [652, 159] width 76 height 11
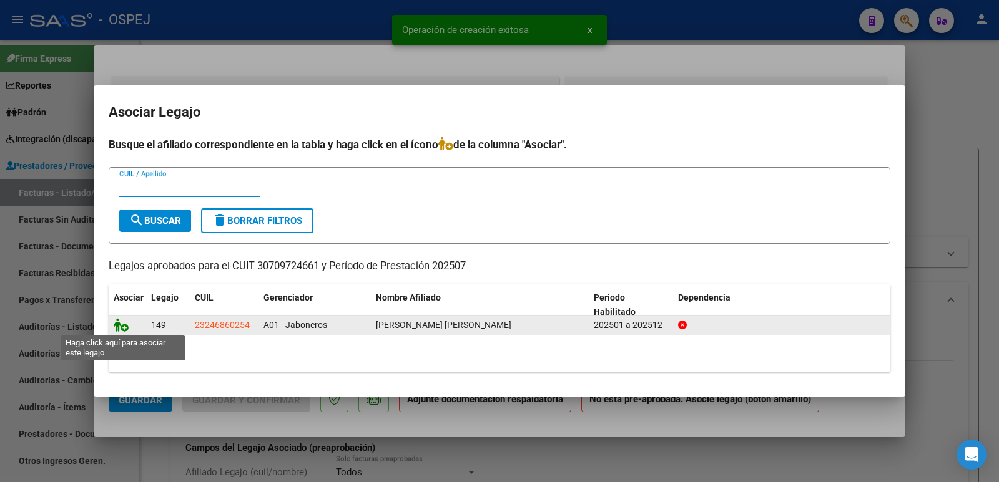
click at [120, 328] on icon at bounding box center [121, 325] width 15 height 14
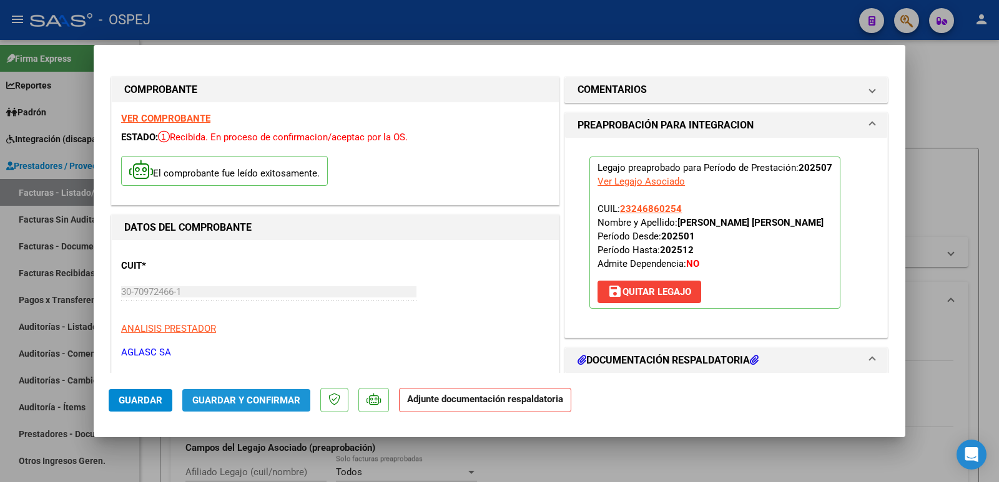
click at [237, 404] on span "Guardar y Confirmar" at bounding box center [246, 400] width 108 height 11
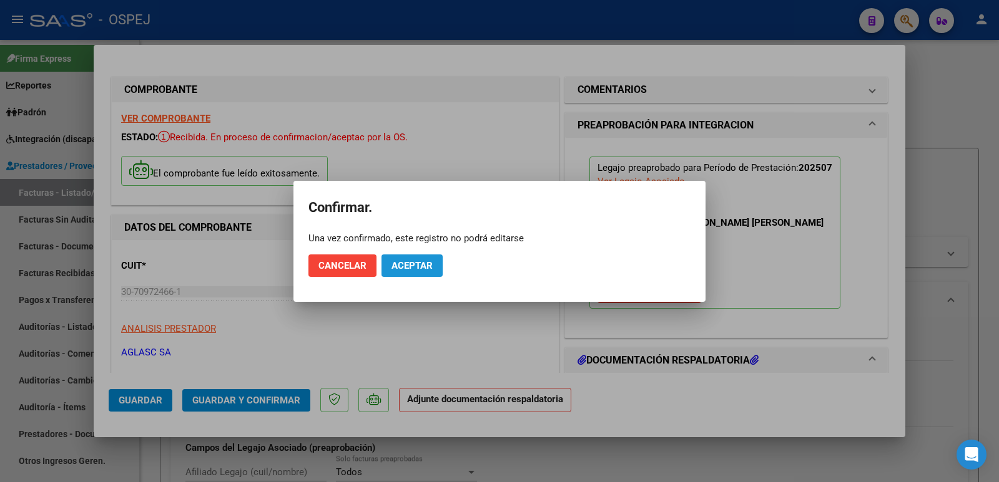
click at [427, 269] on span "Aceptar" at bounding box center [411, 265] width 41 height 11
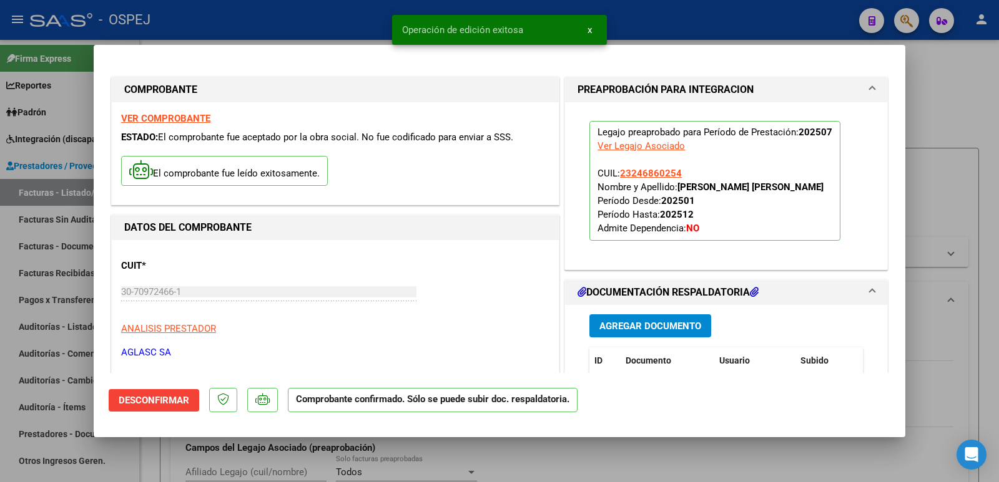
click at [328, 23] on div at bounding box center [499, 241] width 999 height 482
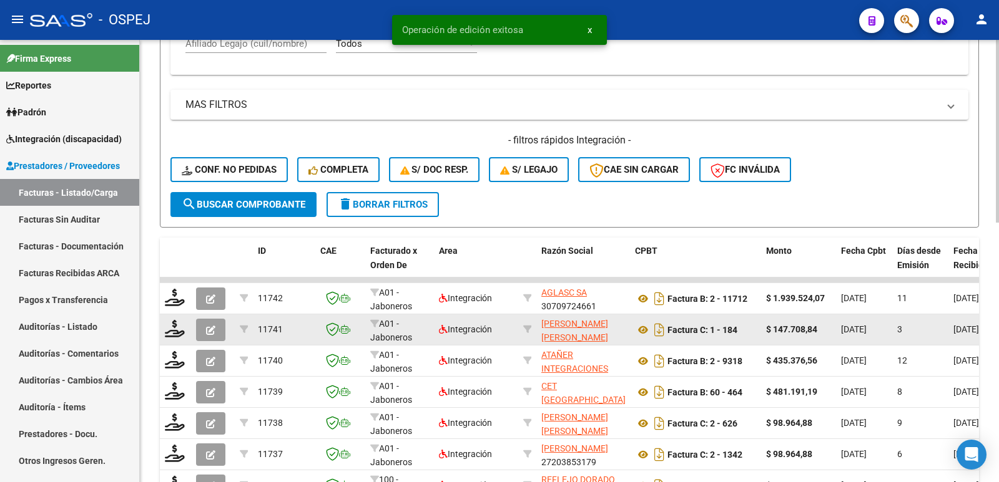
scroll to position [437, 0]
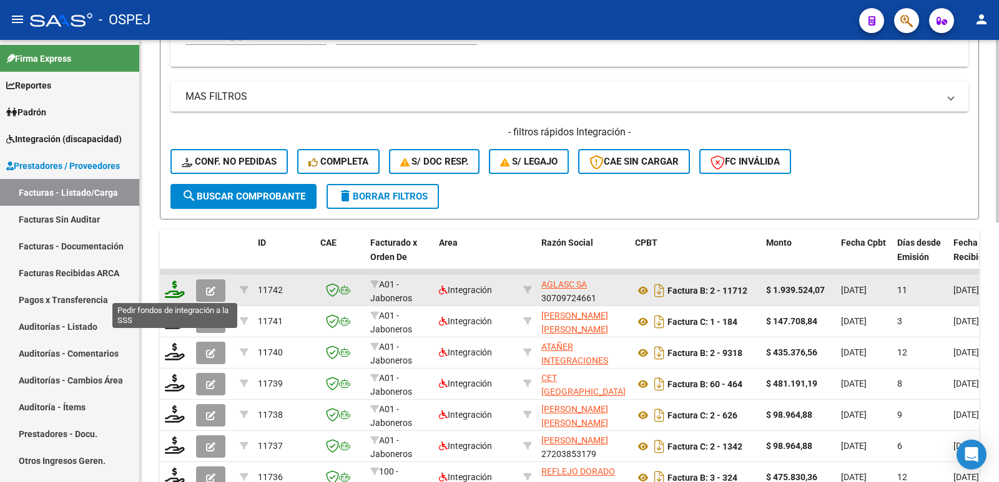
click at [178, 290] on icon at bounding box center [175, 289] width 20 height 17
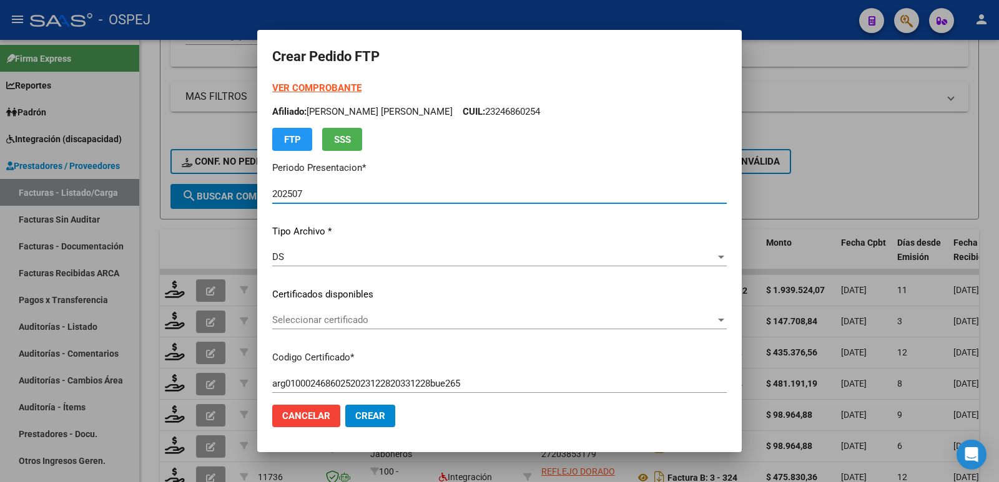
click at [348, 325] on span "Seleccionar certificado" at bounding box center [493, 320] width 443 height 11
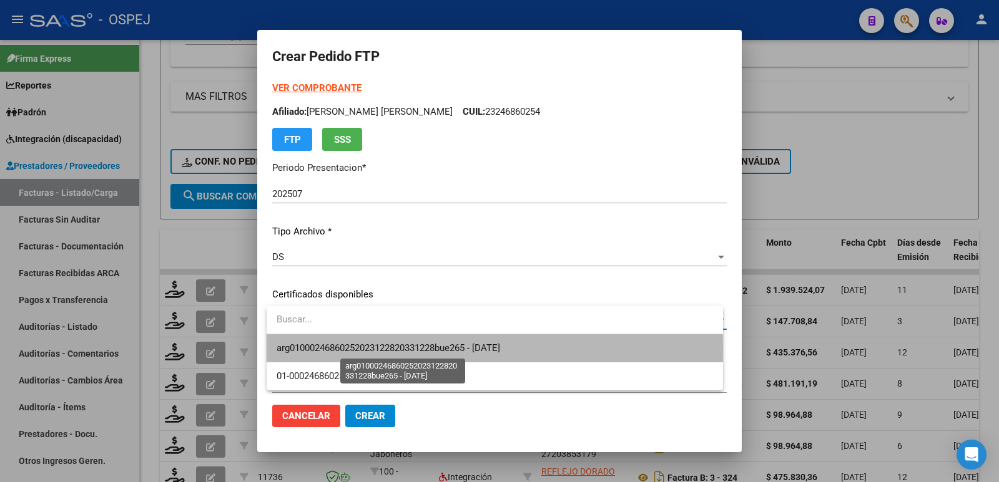
click at [356, 349] on span "arg01000246860252023122820331228bue265 - [DATE]" at bounding box center [387, 348] width 223 height 11
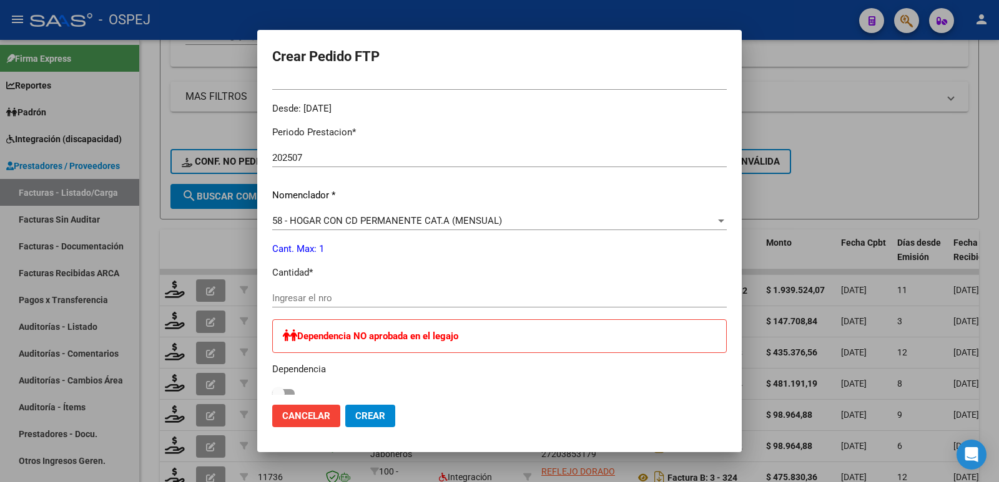
scroll to position [374, 0]
click at [421, 302] on input "Ingresar el nro" at bounding box center [499, 297] width 454 height 11
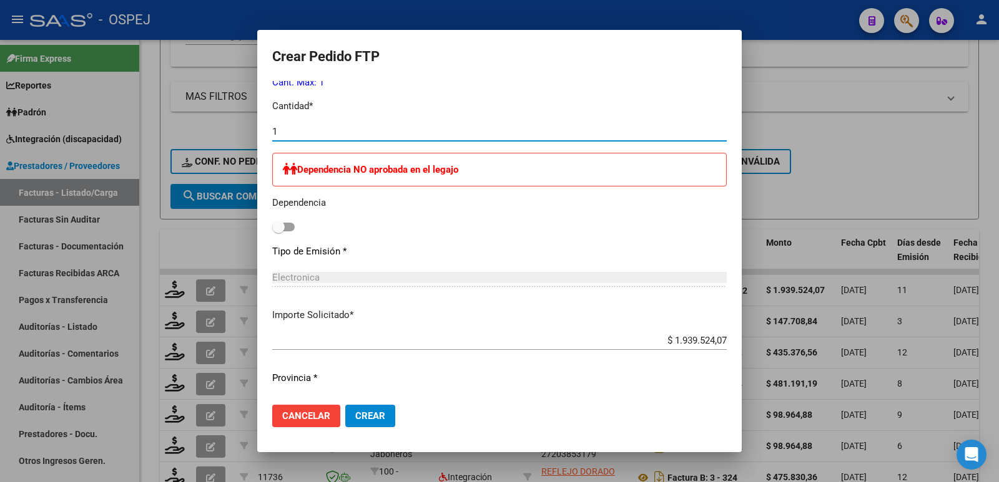
scroll to position [570, 0]
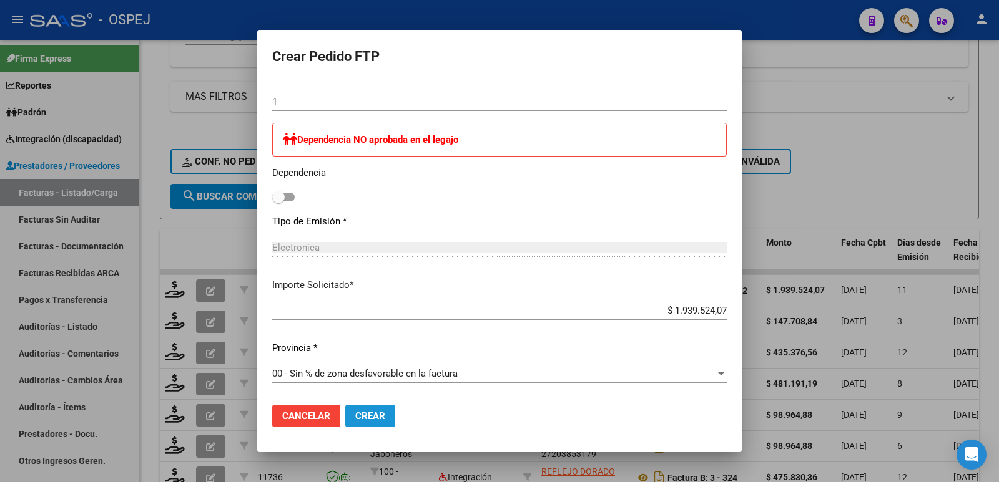
click at [384, 416] on span "Crear" at bounding box center [370, 416] width 30 height 11
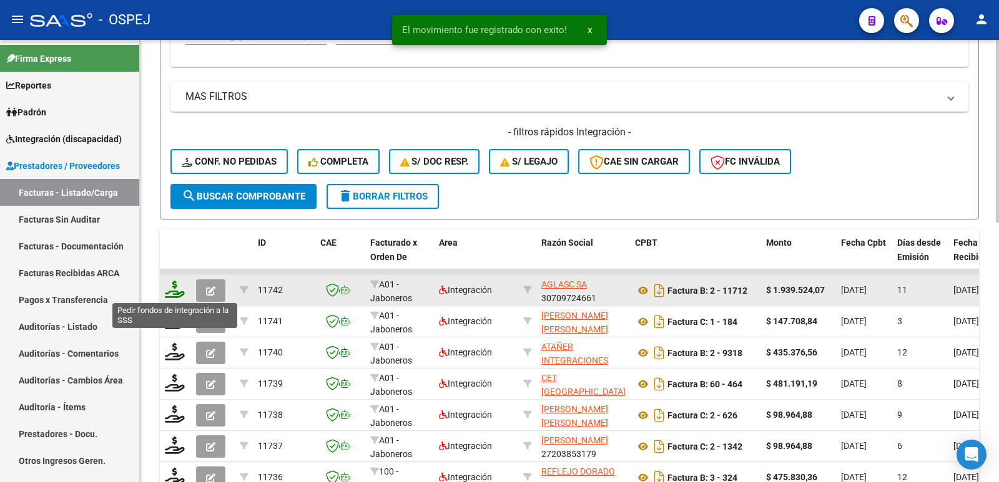
click at [176, 295] on icon at bounding box center [175, 289] width 20 height 17
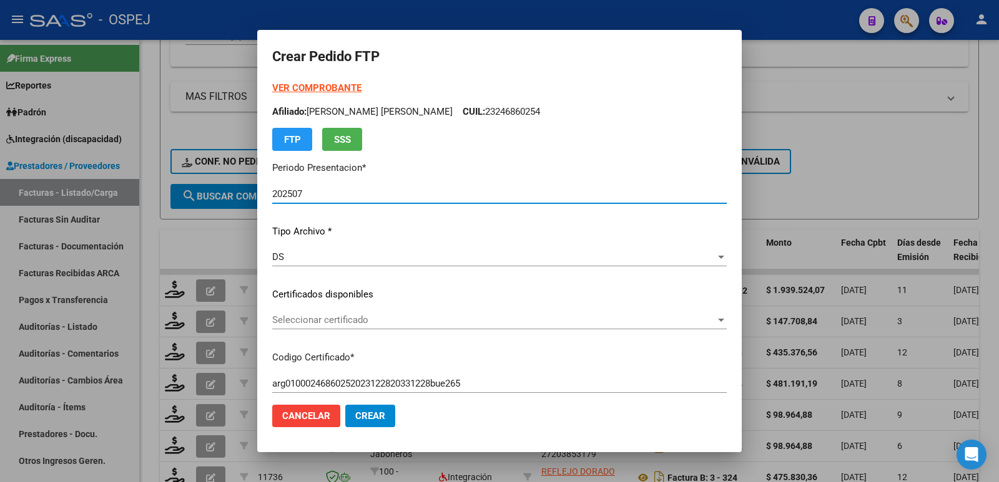
click at [417, 320] on span "Seleccionar certificado" at bounding box center [493, 320] width 443 height 11
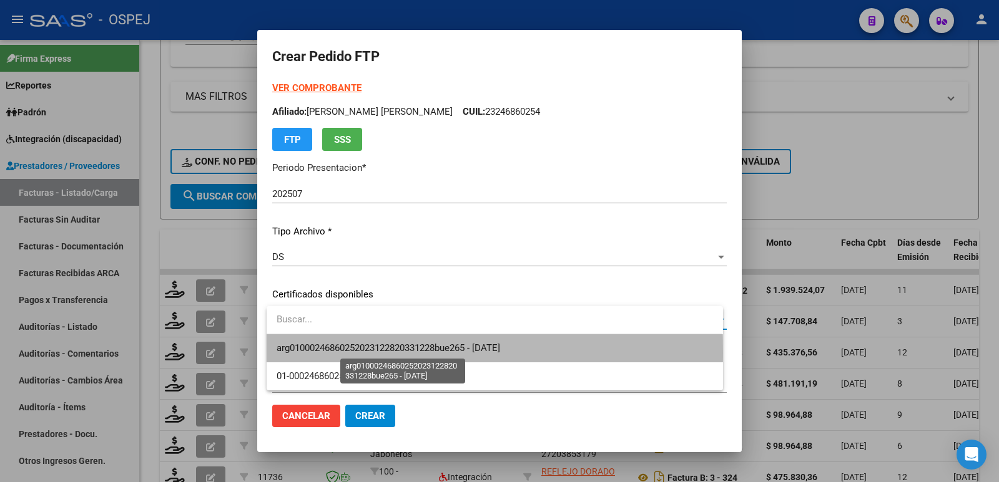
click at [416, 353] on span "arg01000246860252023122820331228bue265 - [DATE]" at bounding box center [387, 348] width 223 height 11
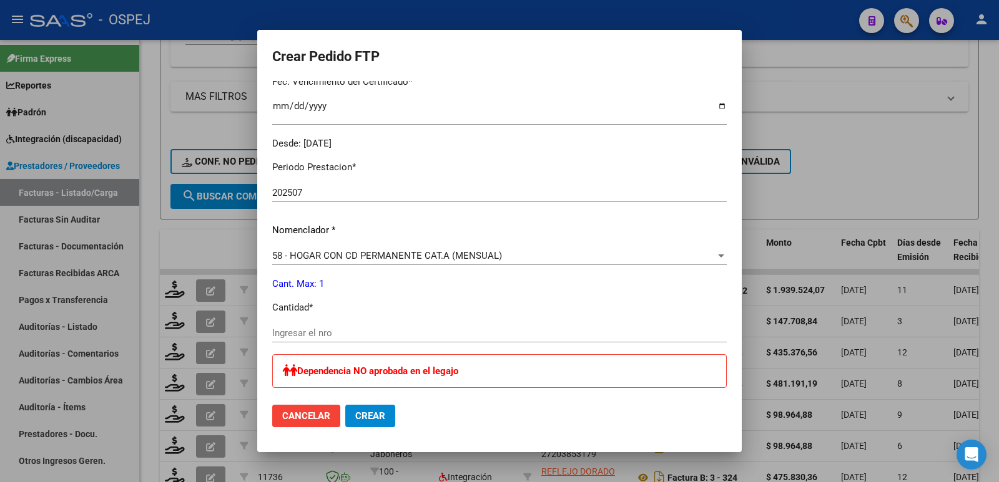
scroll to position [374, 0]
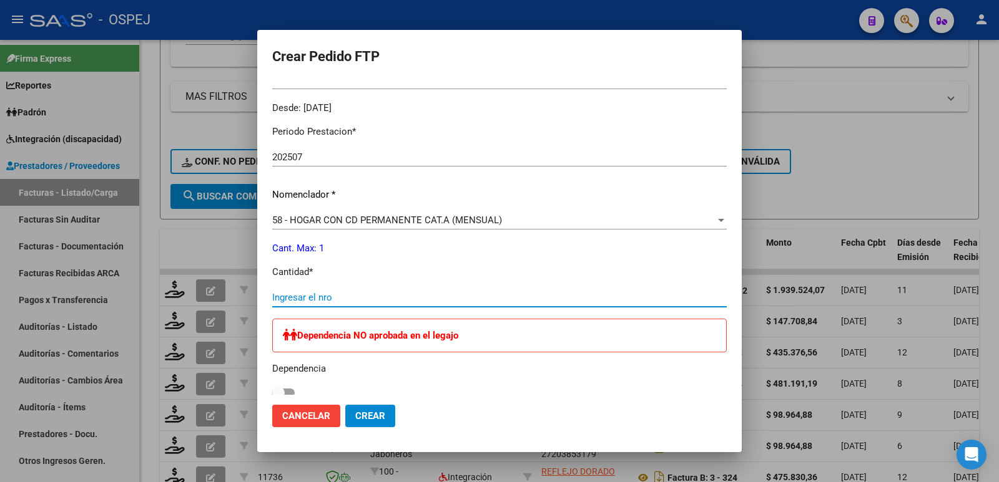
click at [388, 303] on input "Ingresar el nro" at bounding box center [499, 297] width 454 height 11
click at [378, 421] on span "Crear" at bounding box center [370, 416] width 30 height 11
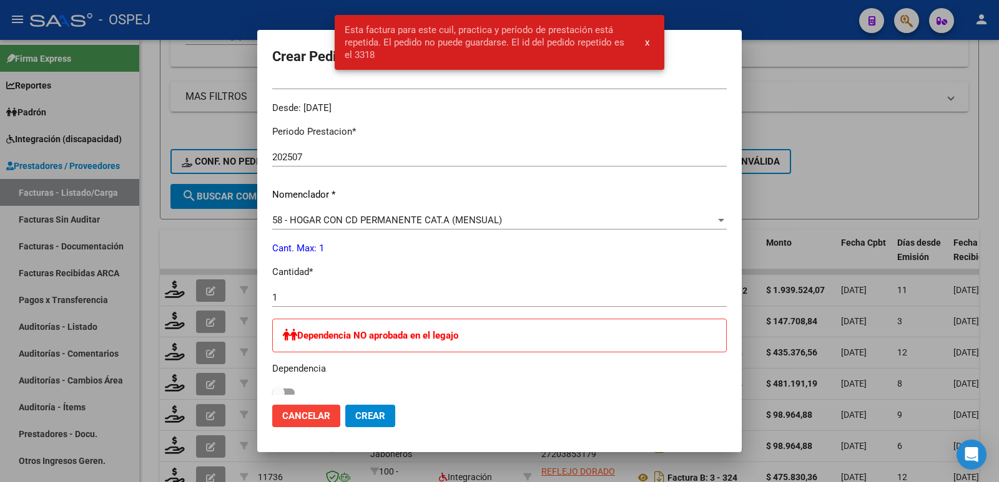
click at [232, 17] on div at bounding box center [499, 241] width 999 height 482
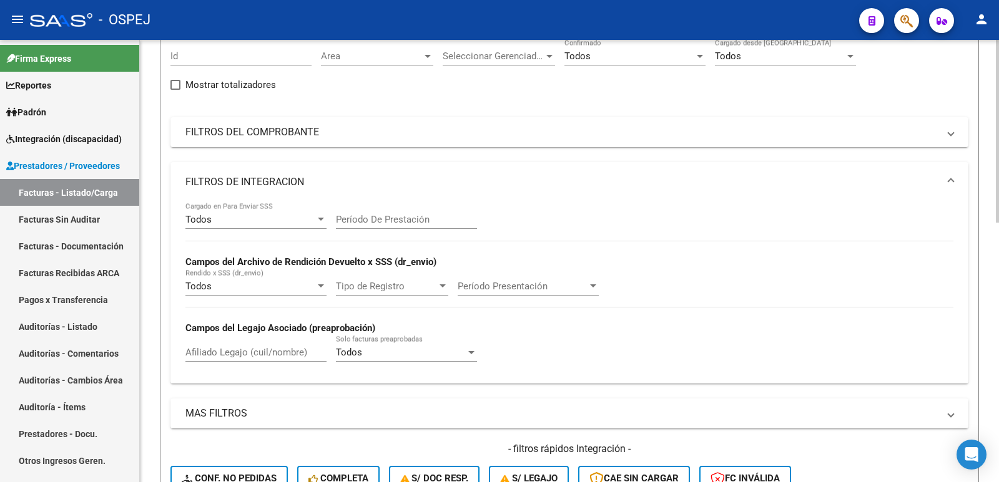
scroll to position [0, 0]
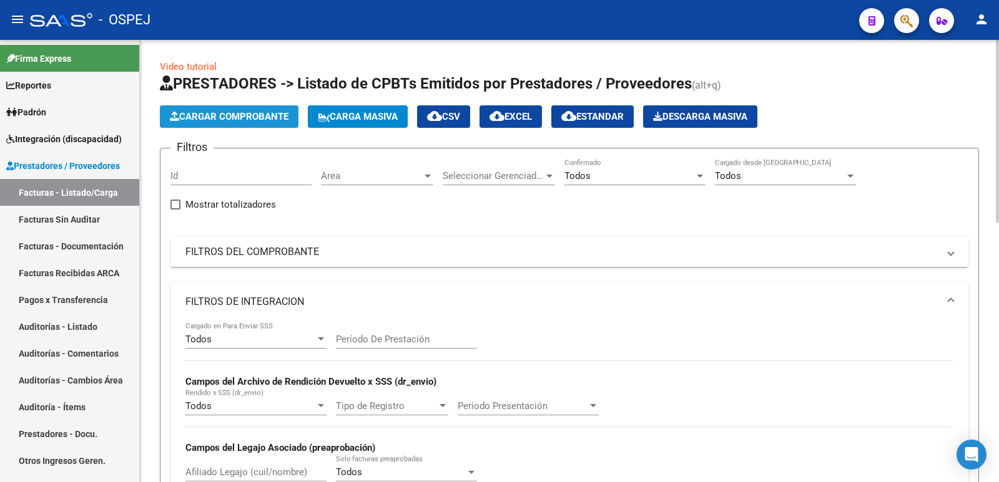
click at [213, 122] on span "Cargar Comprobante" at bounding box center [229, 116] width 119 height 11
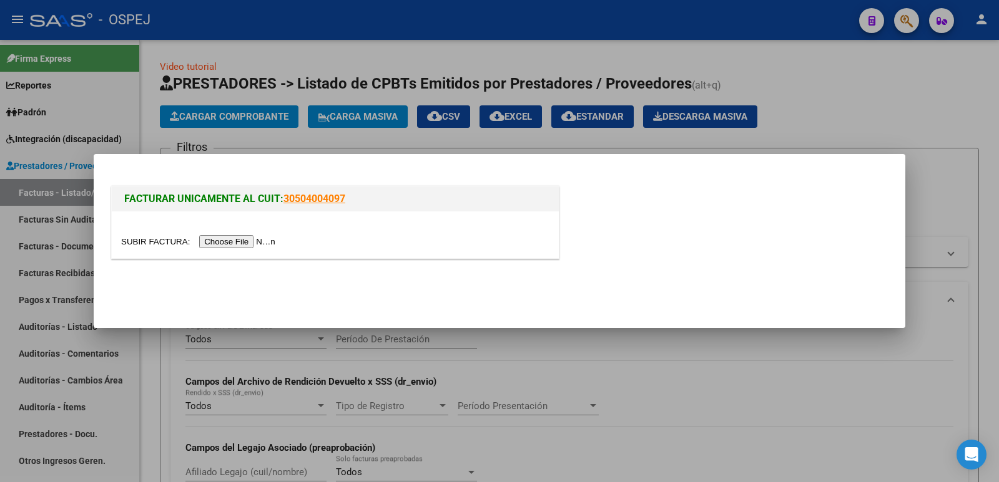
click at [221, 245] on input "file" at bounding box center [200, 241] width 158 height 13
click at [221, 243] on input "file" at bounding box center [200, 241] width 158 height 13
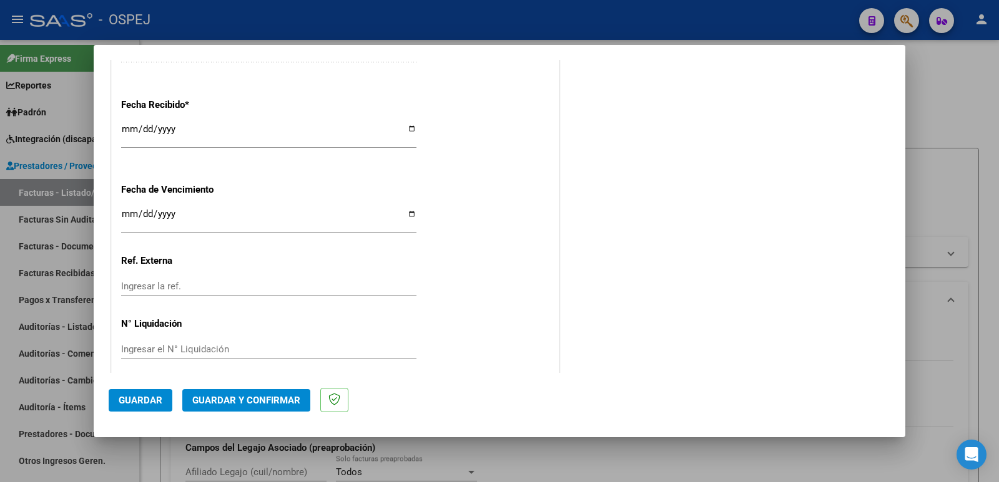
scroll to position [731, 0]
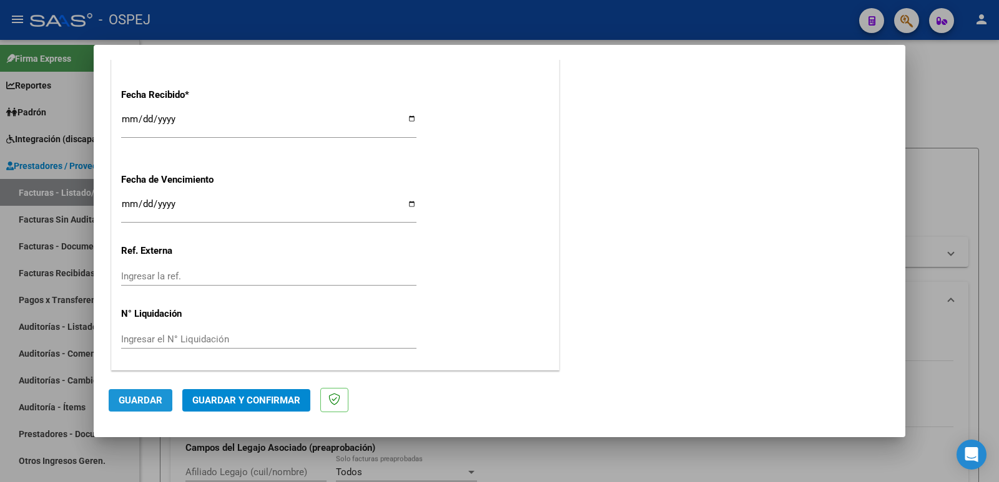
click at [117, 399] on button "Guardar" at bounding box center [141, 400] width 64 height 22
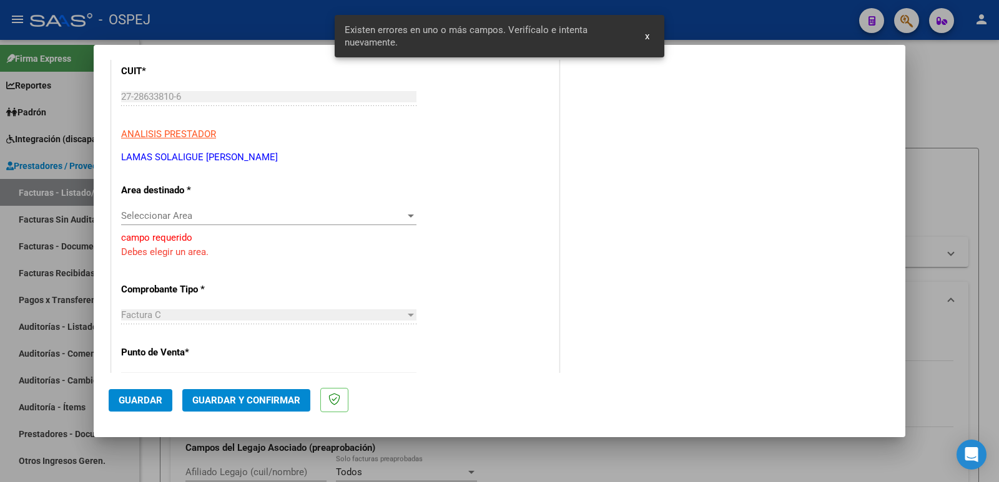
scroll to position [165, 0]
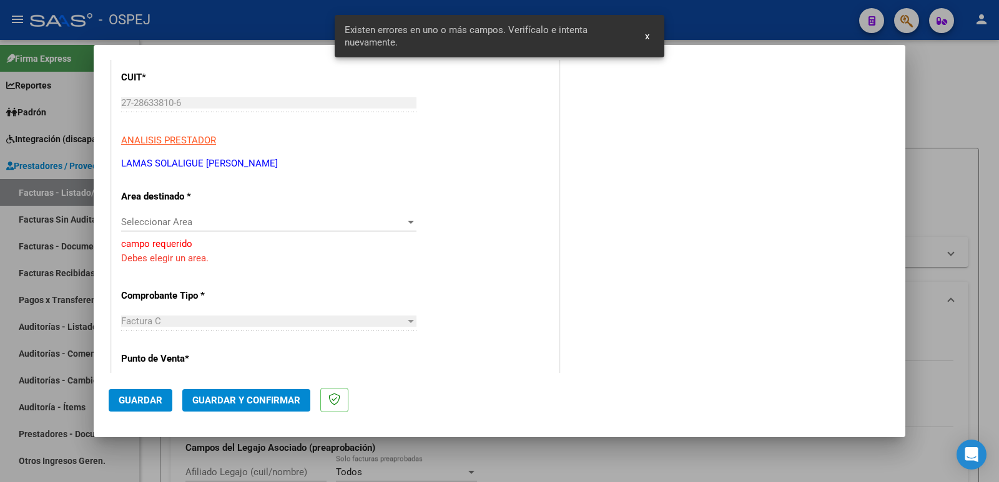
click at [204, 215] on div "Seleccionar Area Seleccionar Area" at bounding box center [268, 222] width 295 height 19
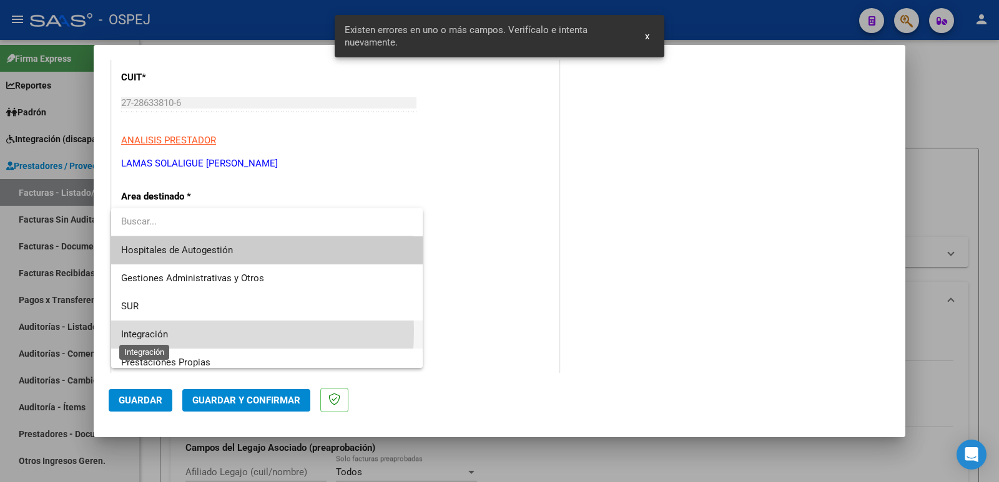
click at [152, 331] on span "Integración" at bounding box center [144, 334] width 47 height 11
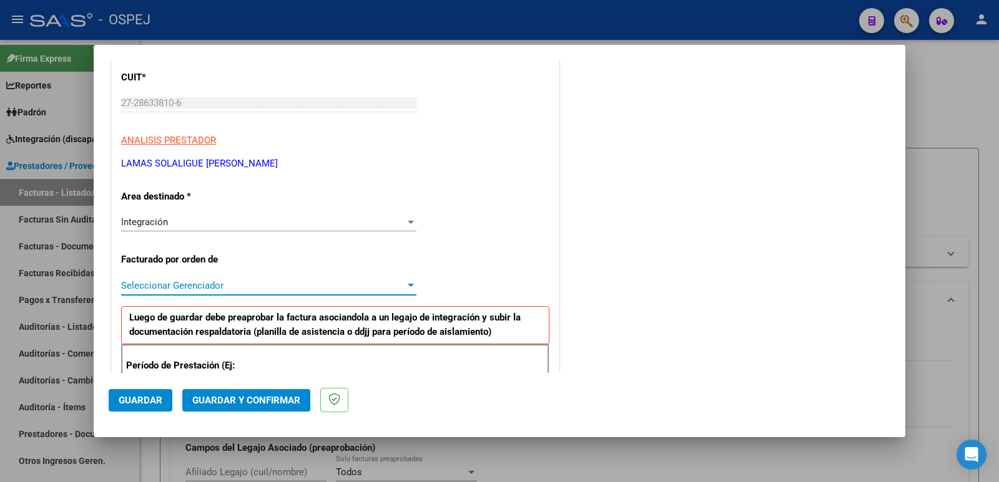
click at [240, 283] on span "Seleccionar Gerenciador" at bounding box center [263, 285] width 284 height 11
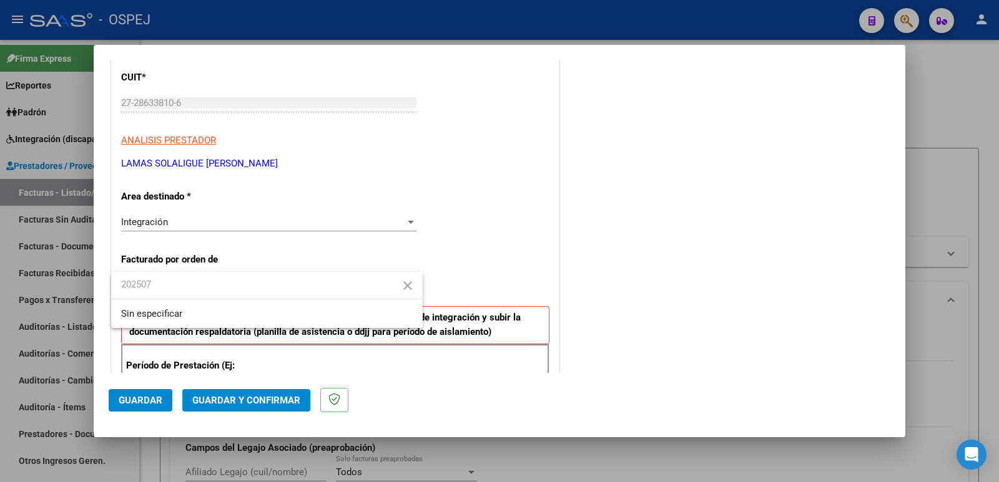
click at [489, 283] on div at bounding box center [499, 241] width 999 height 482
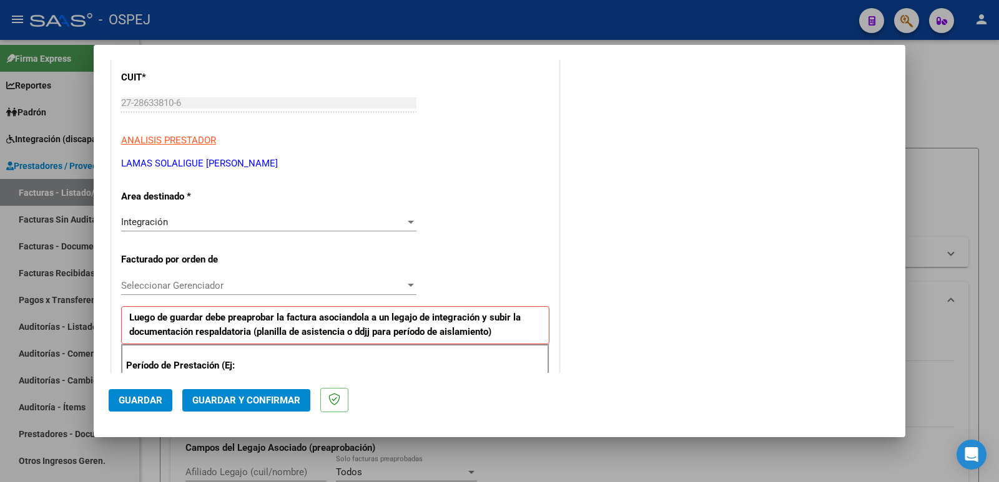
click at [316, 292] on div "Seleccionar Gerenciador Seleccionar Gerenciador" at bounding box center [268, 285] width 295 height 19
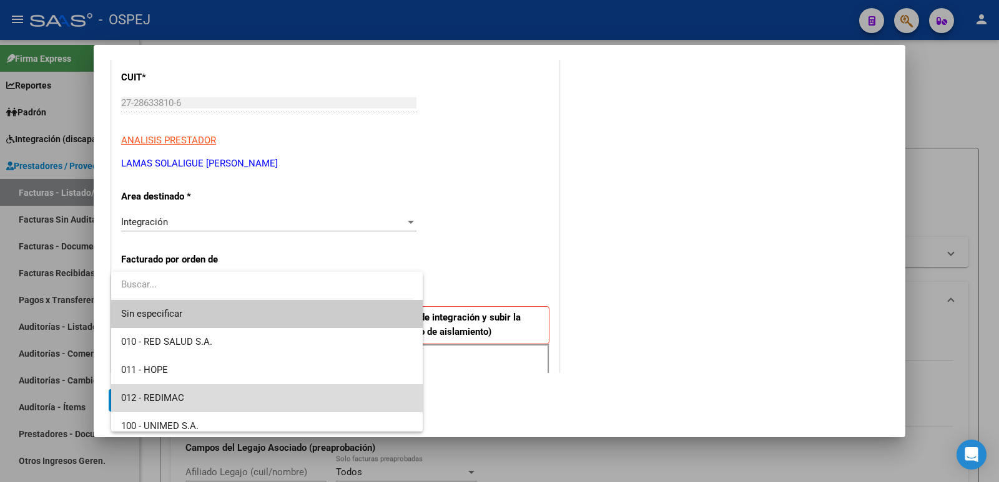
click at [268, 398] on span "012 - REDIMAC" at bounding box center [266, 398] width 291 height 28
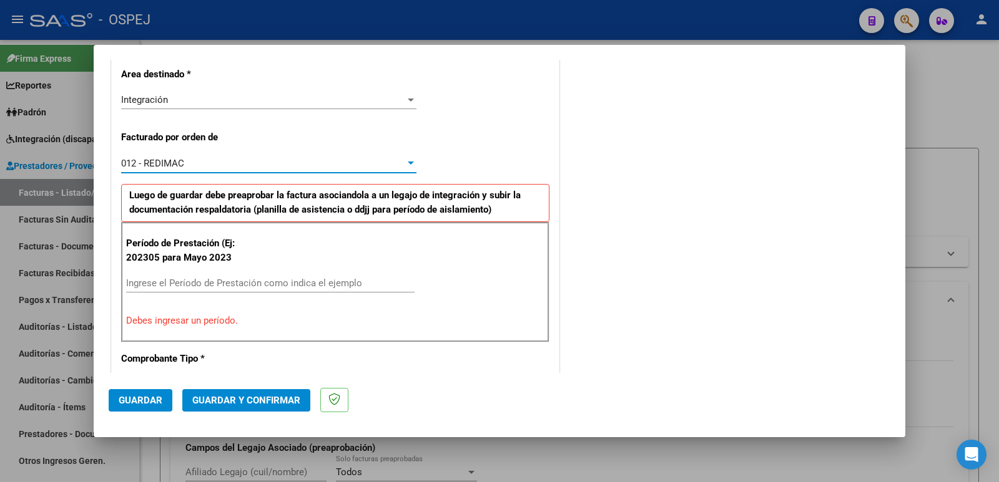
scroll to position [290, 0]
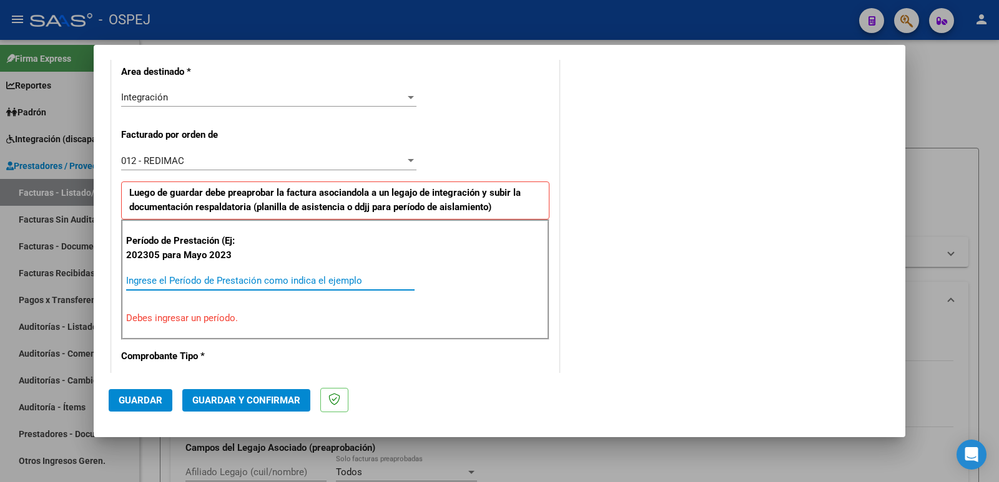
click at [285, 278] on input "Ingrese el Período de Prestación como indica el ejemplo" at bounding box center [270, 280] width 288 height 11
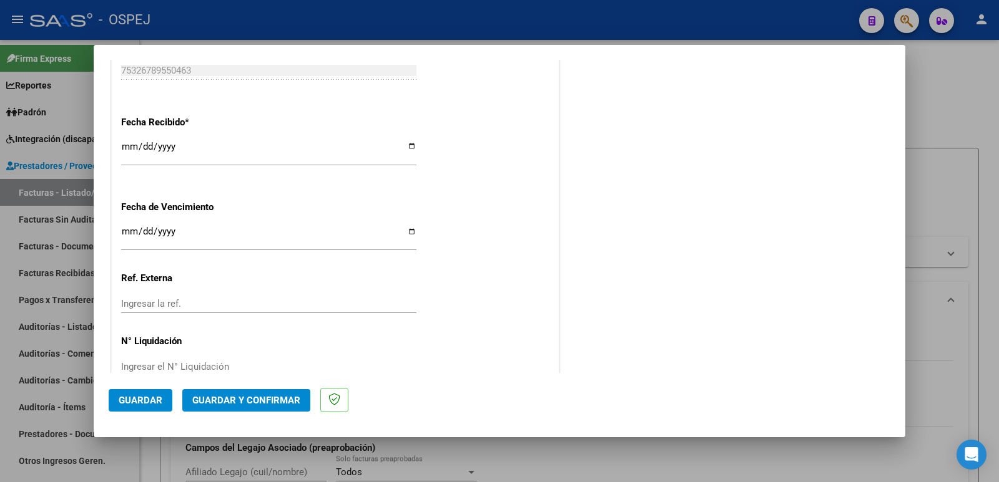
scroll to position [919, 0]
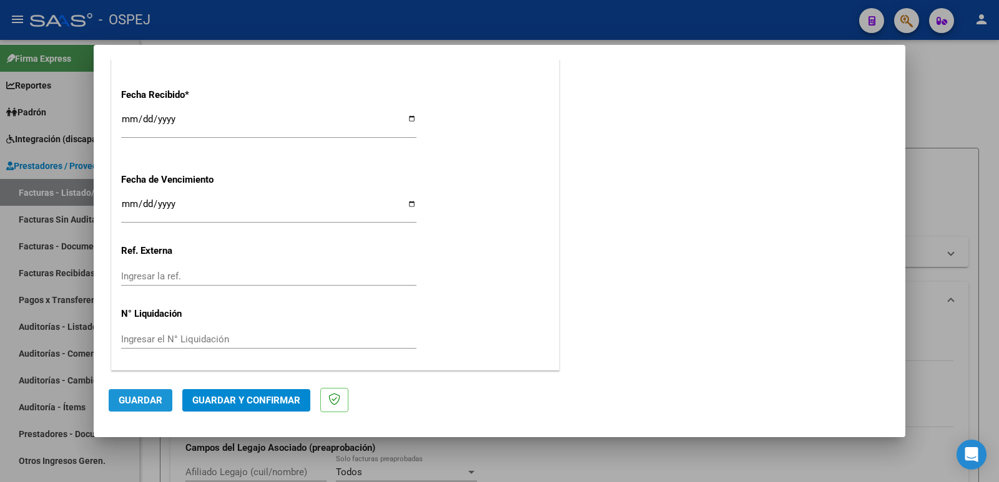
click at [135, 398] on span "Guardar" at bounding box center [141, 400] width 44 height 11
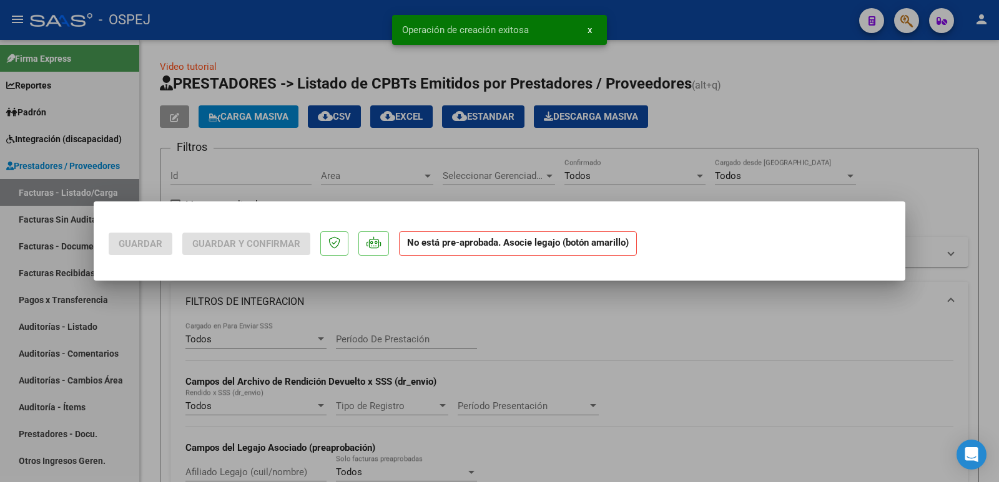
scroll to position [0, 0]
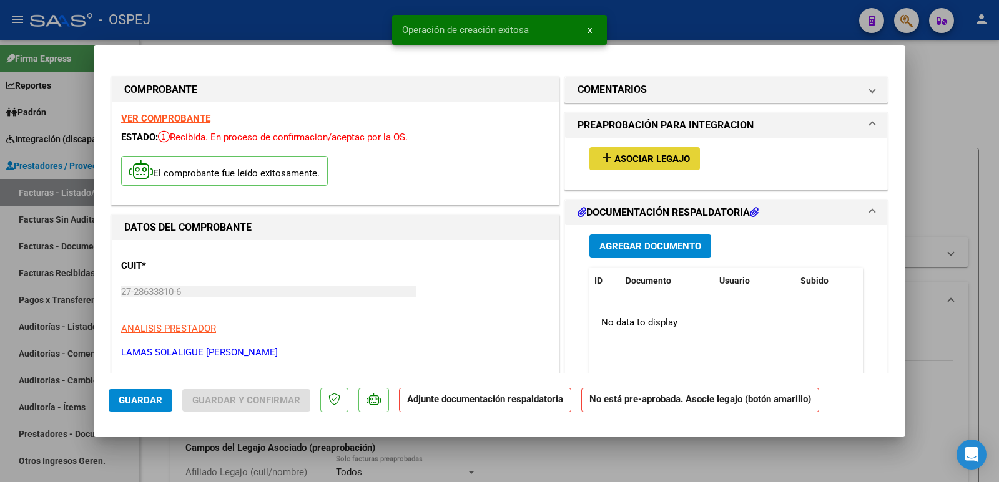
click at [640, 156] on span "Asociar Legajo" at bounding box center [652, 159] width 76 height 11
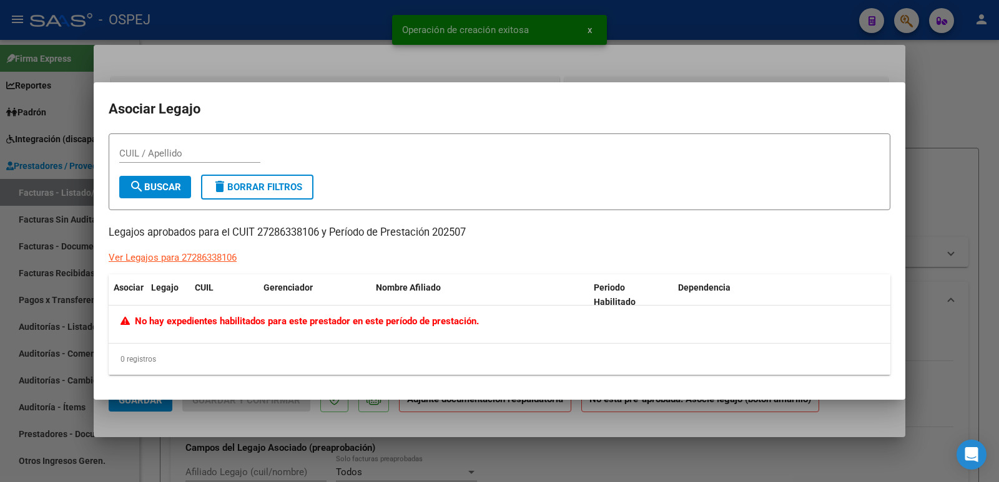
click at [533, 61] on div at bounding box center [499, 241] width 999 height 482
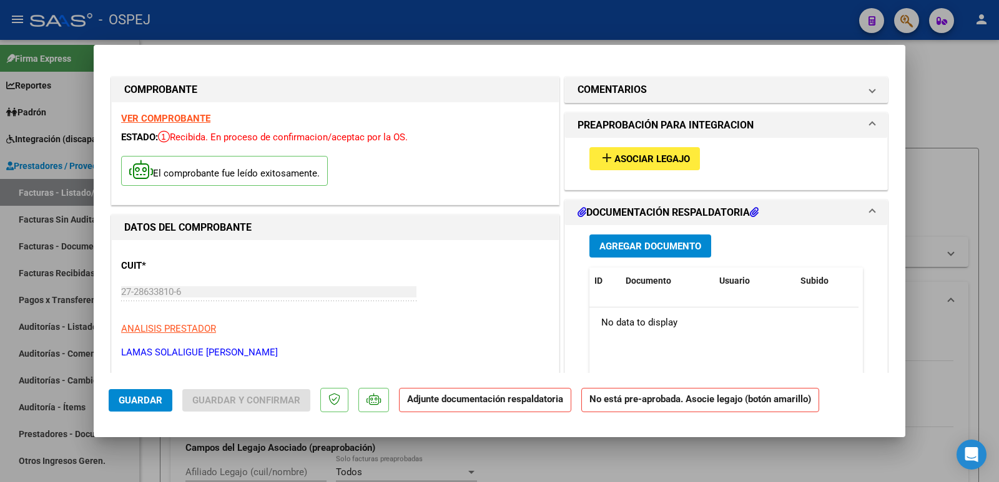
click at [274, 32] on div at bounding box center [499, 241] width 999 height 482
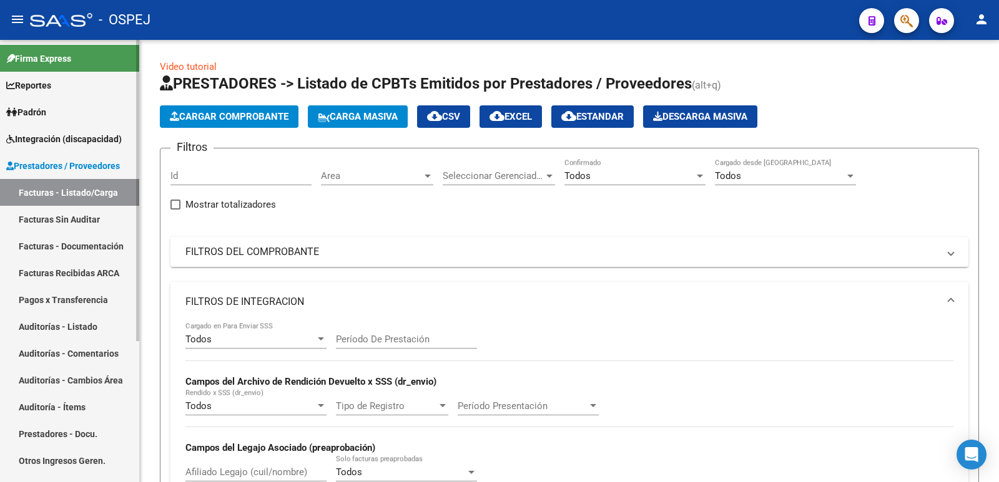
click at [42, 134] on span "Integración (discapacidad)" at bounding box center [63, 139] width 115 height 14
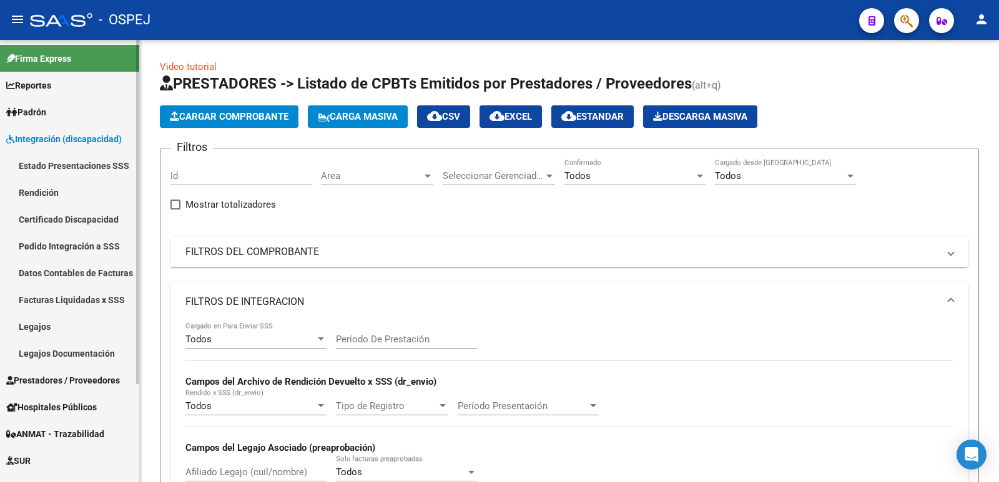
click at [49, 325] on link "Legajos" at bounding box center [69, 326] width 139 height 27
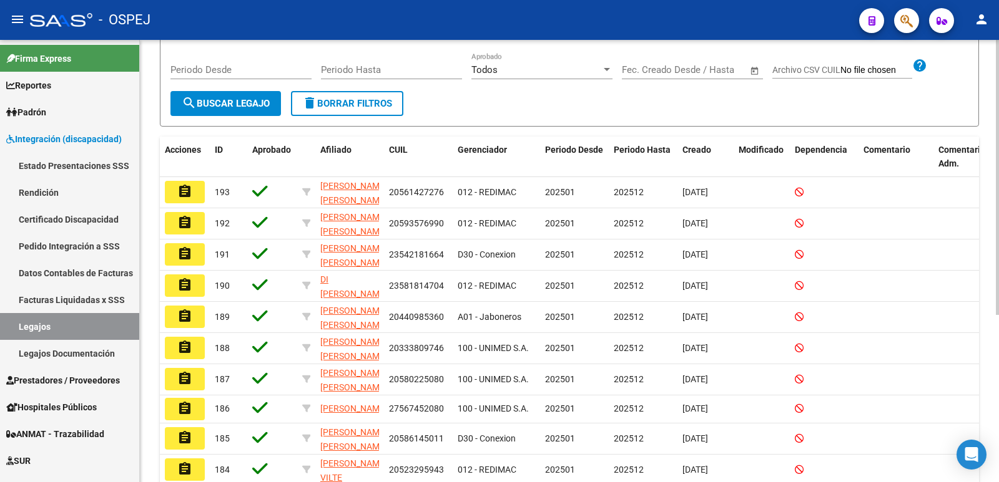
scroll to position [187, 0]
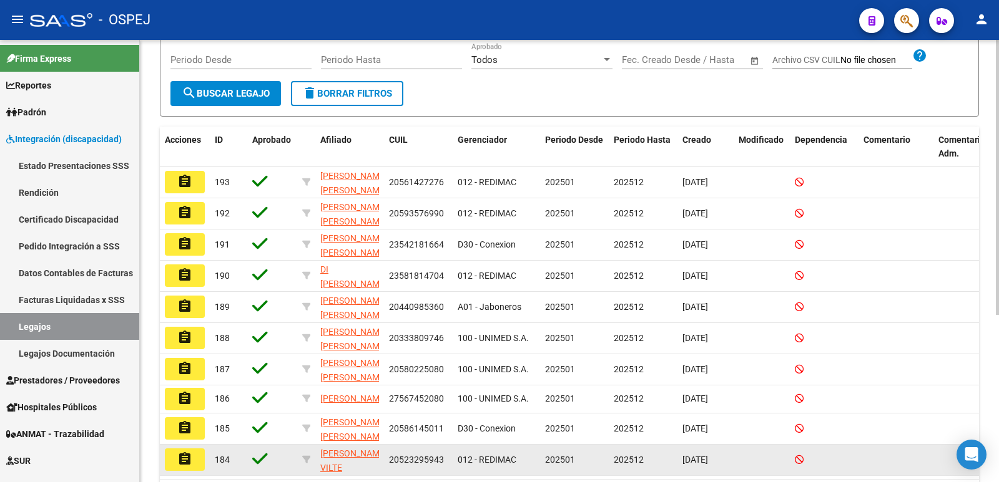
click at [197, 458] on button "assignment" at bounding box center [185, 460] width 40 height 22
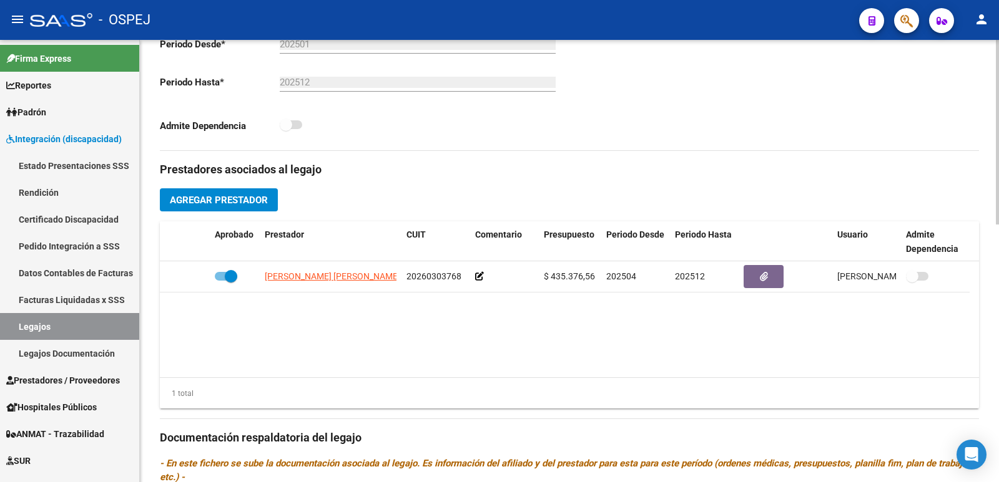
scroll to position [374, 0]
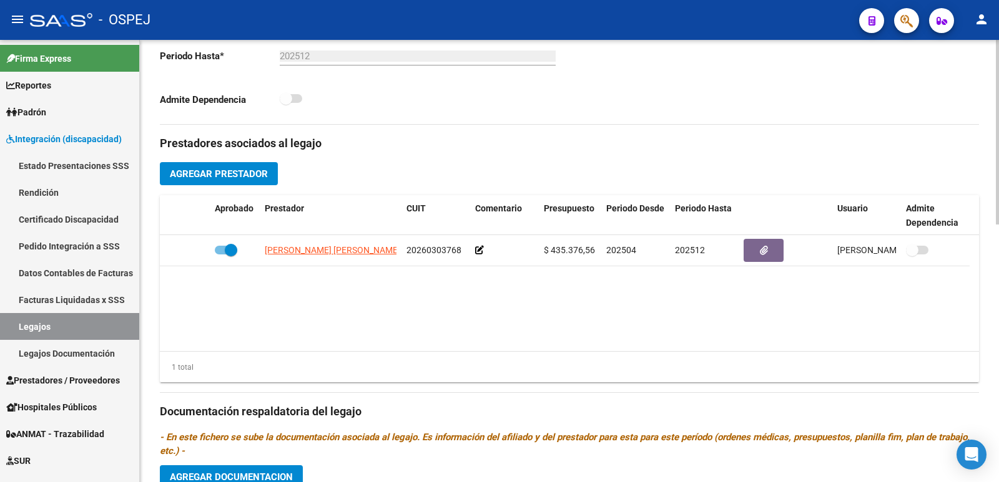
click at [205, 173] on span "Agregar Prestador" at bounding box center [219, 173] width 98 height 11
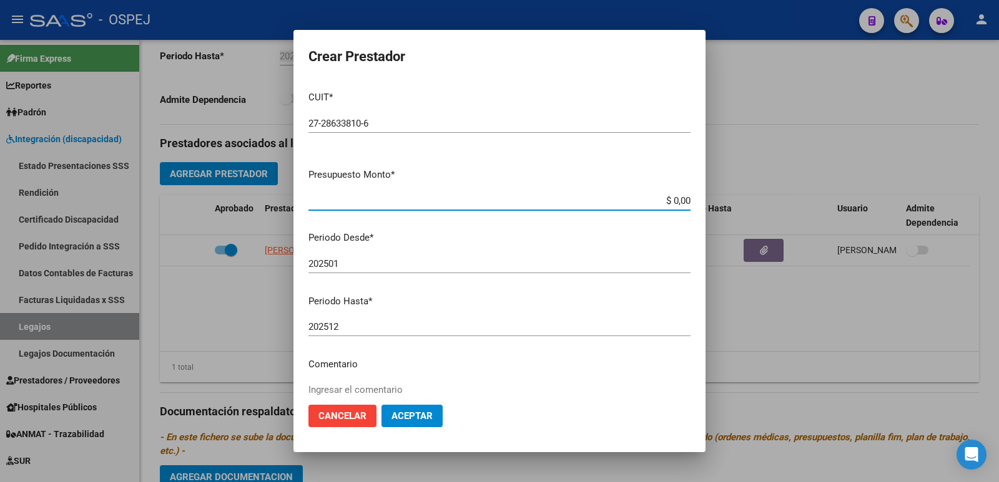
click at [665, 202] on input "$ 0,00" at bounding box center [499, 200] width 382 height 11
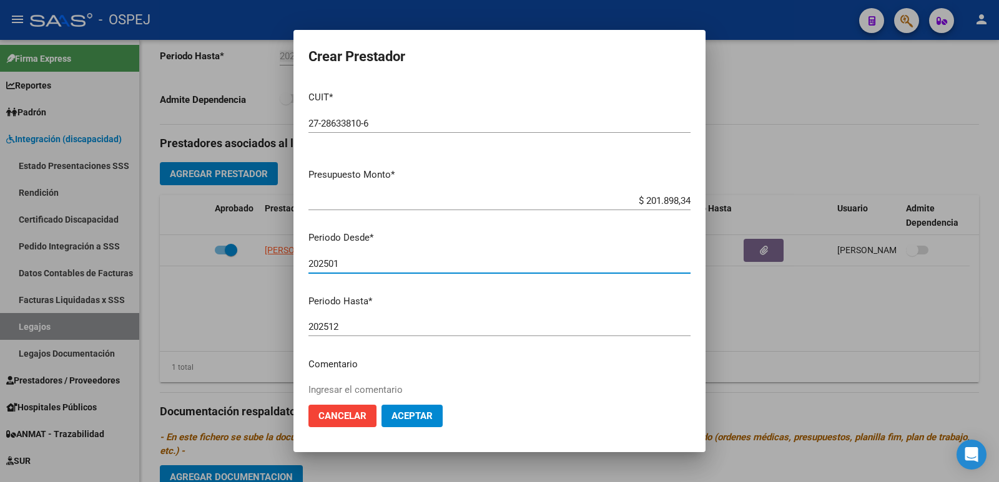
click at [530, 261] on input "202501" at bounding box center [499, 263] width 382 height 11
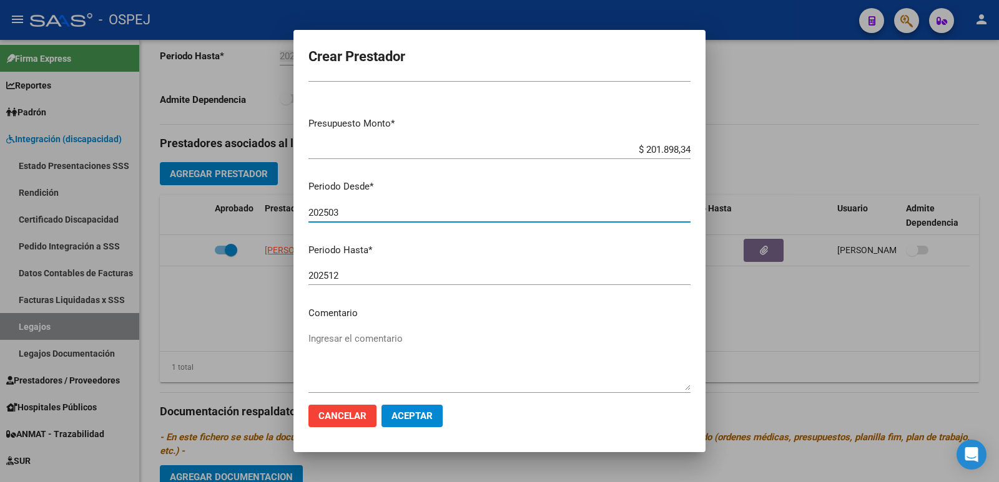
scroll to position [114, 0]
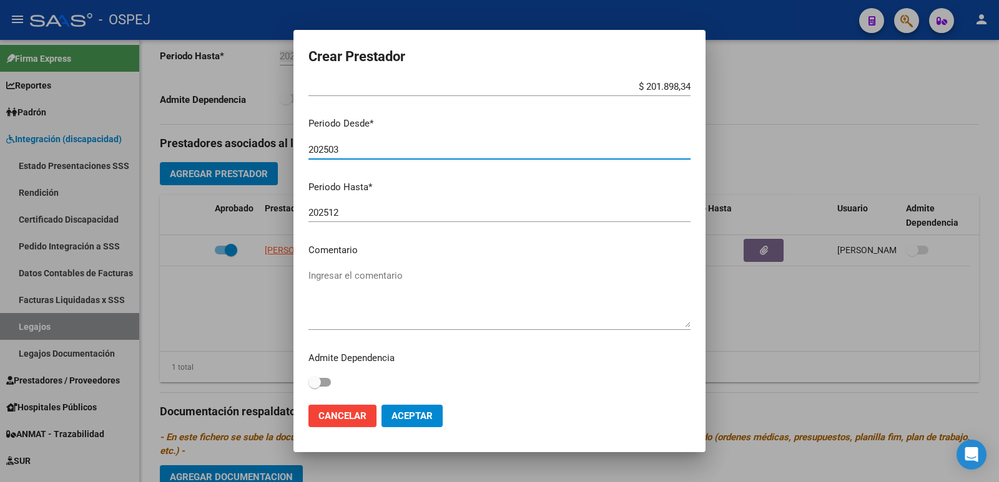
click at [411, 419] on span "Aceptar" at bounding box center [411, 416] width 41 height 11
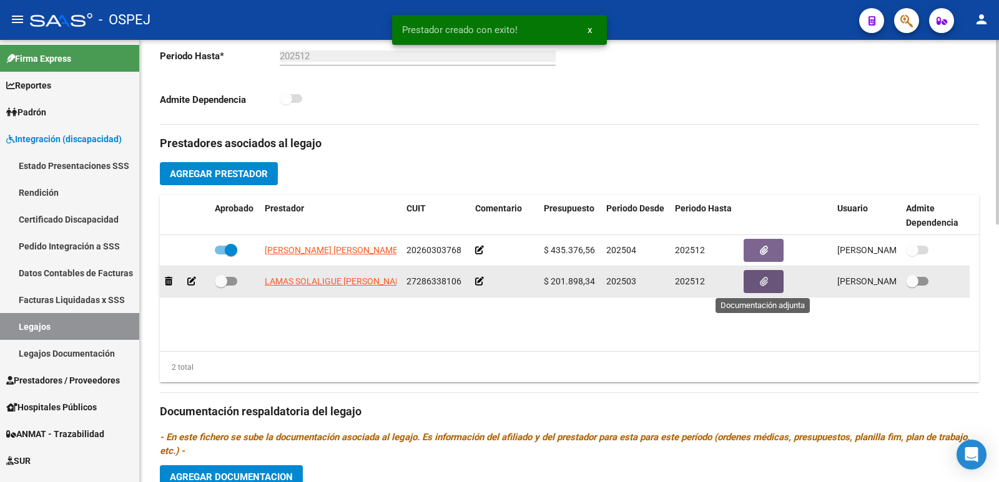
click at [775, 280] on button "button" at bounding box center [763, 281] width 40 height 23
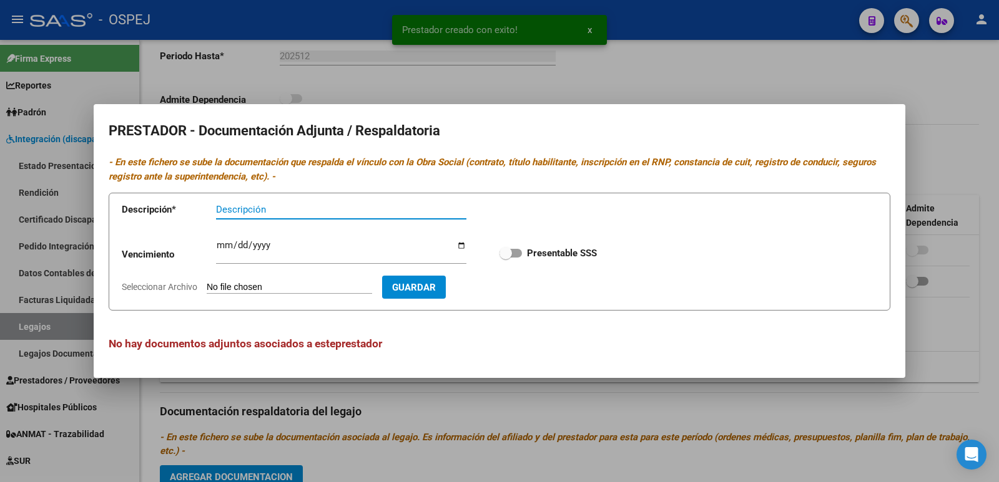
click at [358, 286] on input "Seleccionar Archivo" at bounding box center [289, 288] width 165 height 12
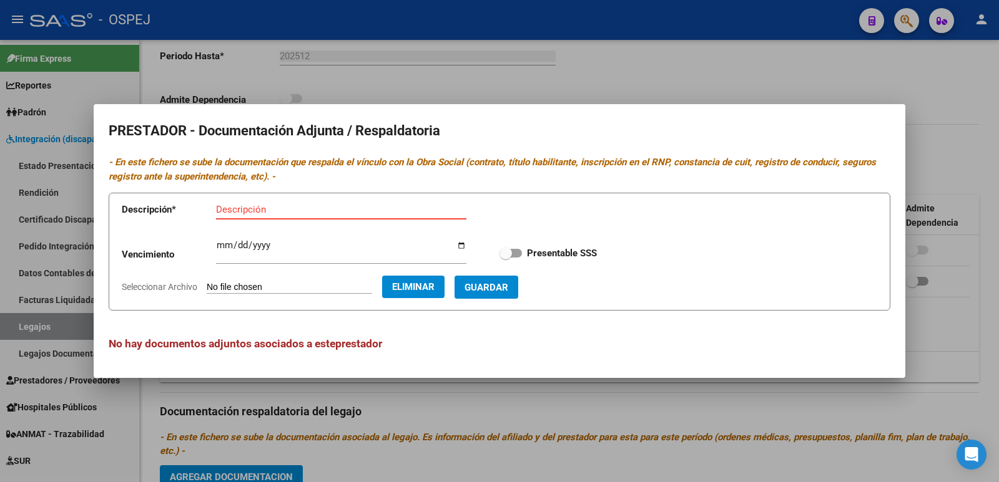
click at [252, 200] on div "Descripción" at bounding box center [341, 209] width 250 height 19
click at [508, 285] on span "Guardar" at bounding box center [486, 287] width 44 height 11
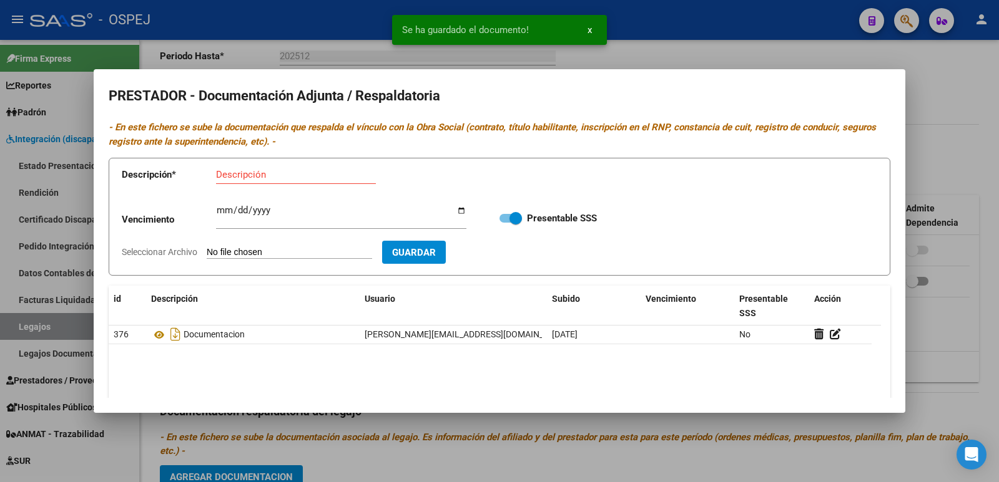
click at [683, 44] on div at bounding box center [499, 241] width 999 height 482
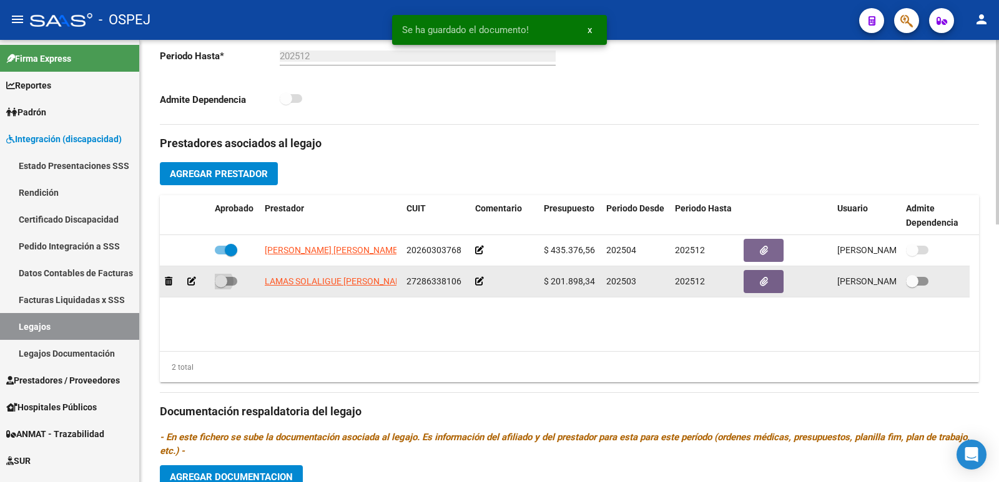
click at [229, 280] on span at bounding box center [226, 281] width 22 height 9
click at [221, 286] on input "checkbox" at bounding box center [220, 286] width 1 height 1
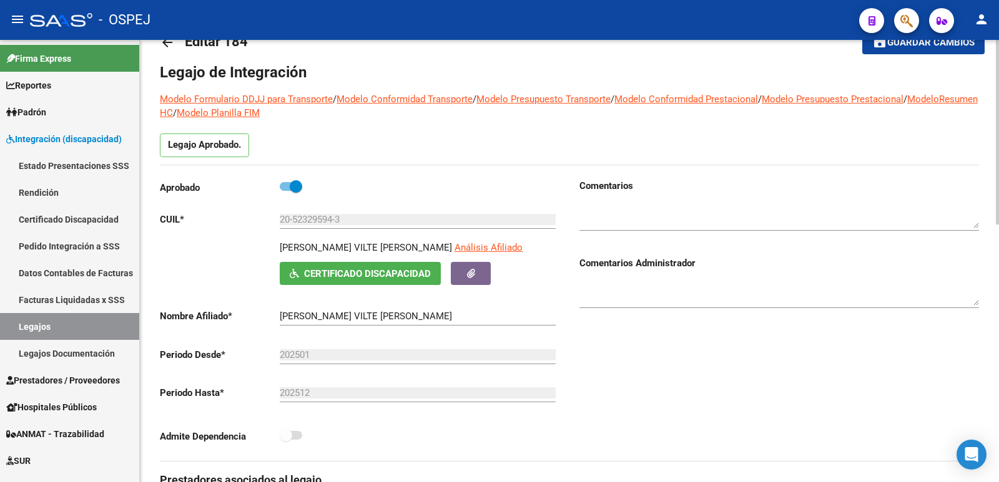
scroll to position [0, 0]
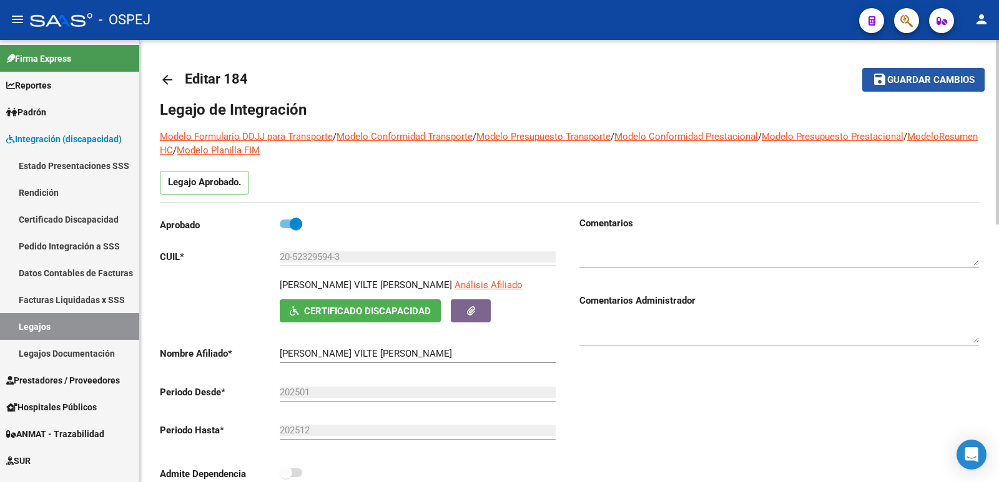
click at [909, 75] on span "Guardar cambios" at bounding box center [930, 80] width 87 height 11
click at [168, 80] on mat-icon "arrow_back" at bounding box center [167, 79] width 15 height 15
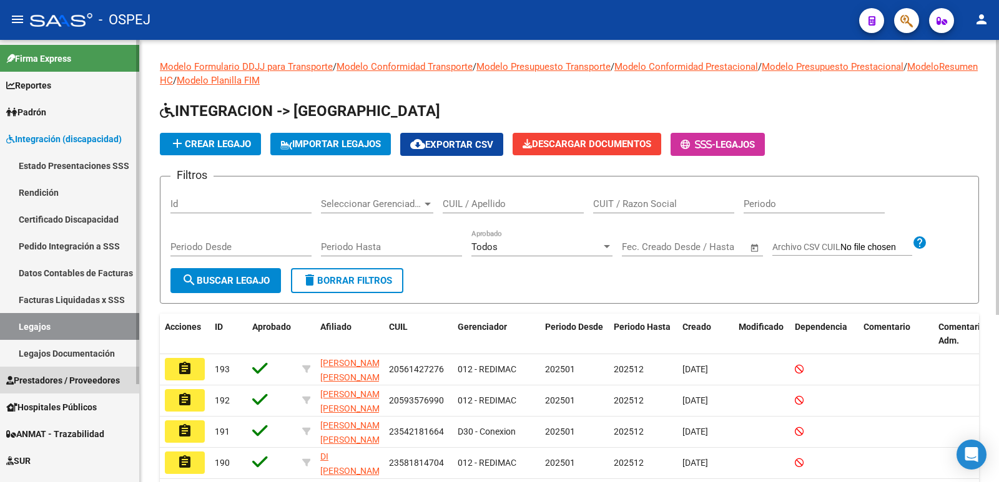
click at [100, 379] on span "Prestadores / Proveedores" at bounding box center [63, 381] width 114 height 14
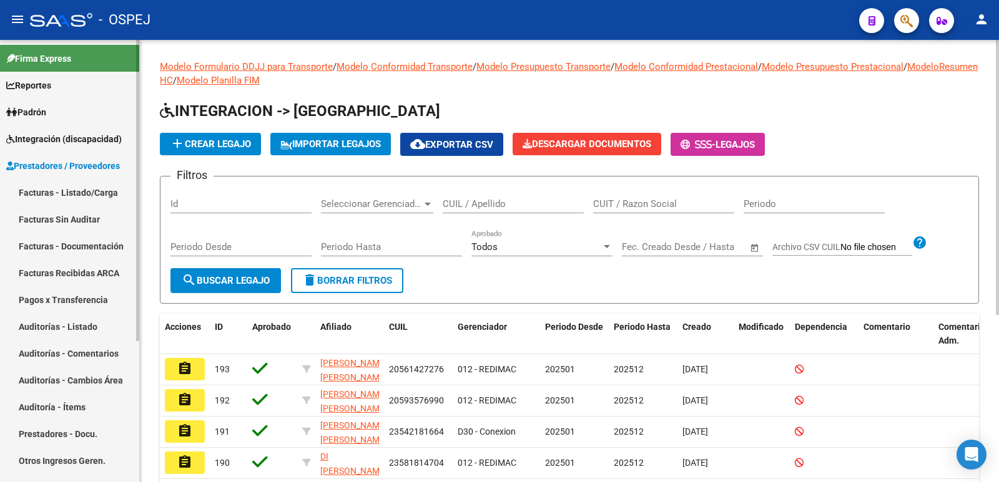
click at [105, 165] on span "Prestadores / Proveedores" at bounding box center [63, 166] width 114 height 14
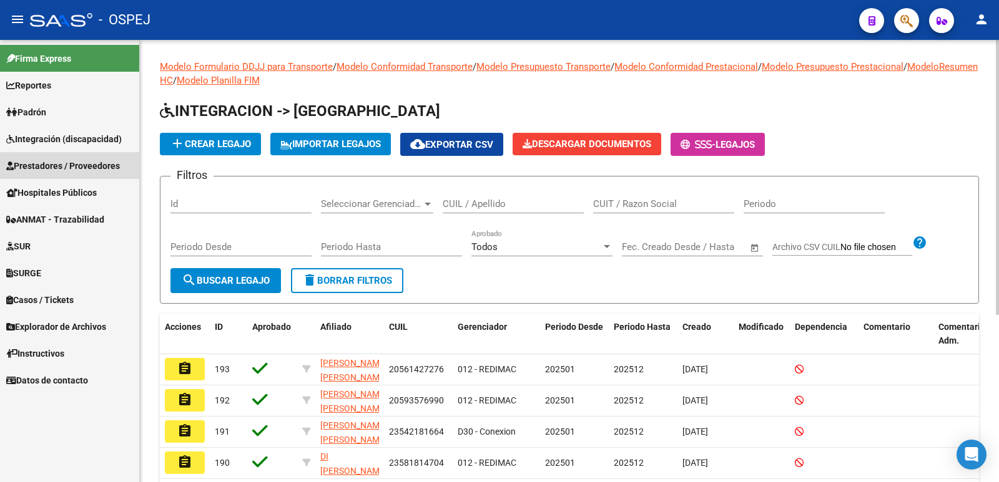
click at [104, 167] on span "Prestadores / Proveedores" at bounding box center [63, 166] width 114 height 14
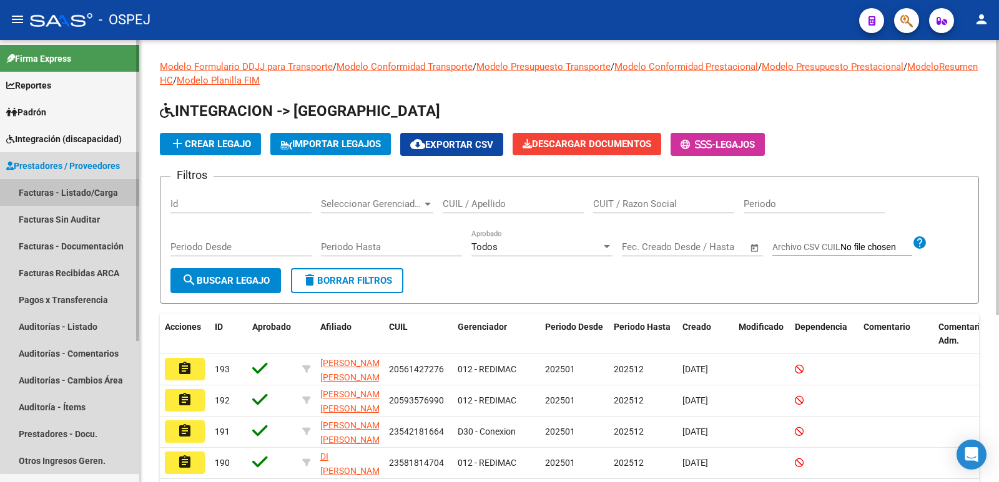
click at [97, 187] on link "Facturas - Listado/Carga" at bounding box center [69, 192] width 139 height 27
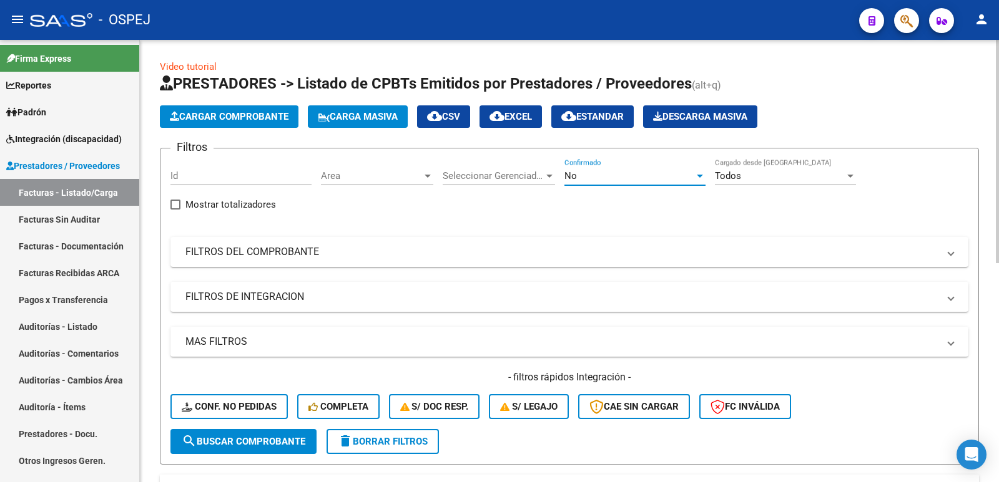
click at [598, 175] on div "No" at bounding box center [629, 175] width 130 height 11
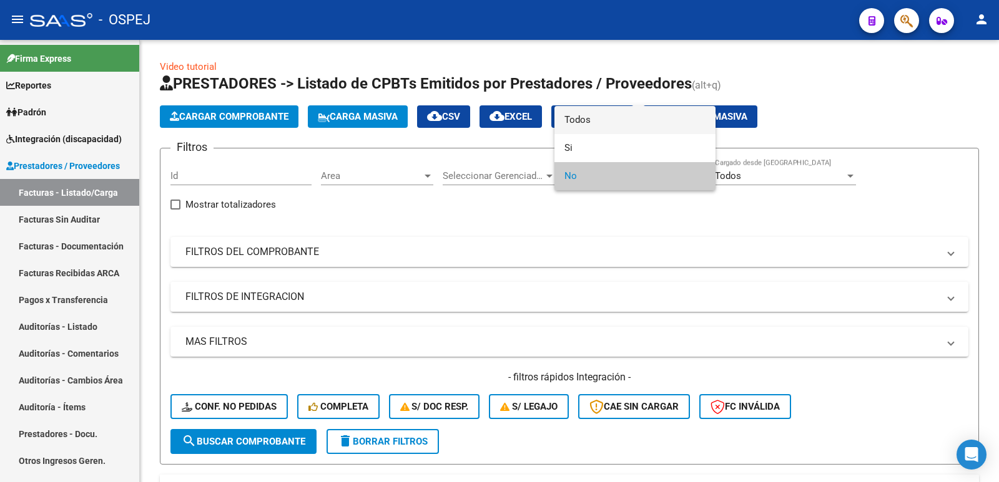
click at [604, 117] on span "Todos" at bounding box center [634, 120] width 141 height 28
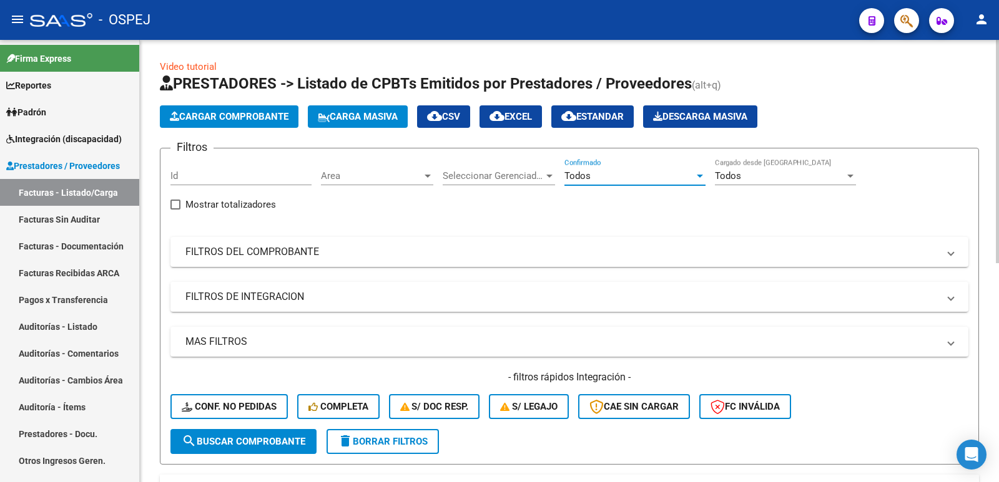
click at [232, 437] on span "search Buscar Comprobante" at bounding box center [244, 441] width 124 height 11
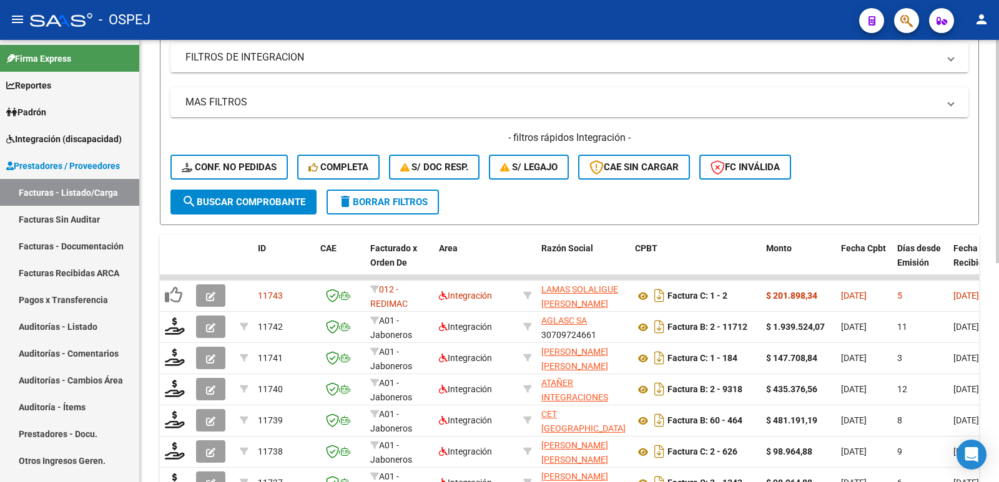
scroll to position [250, 0]
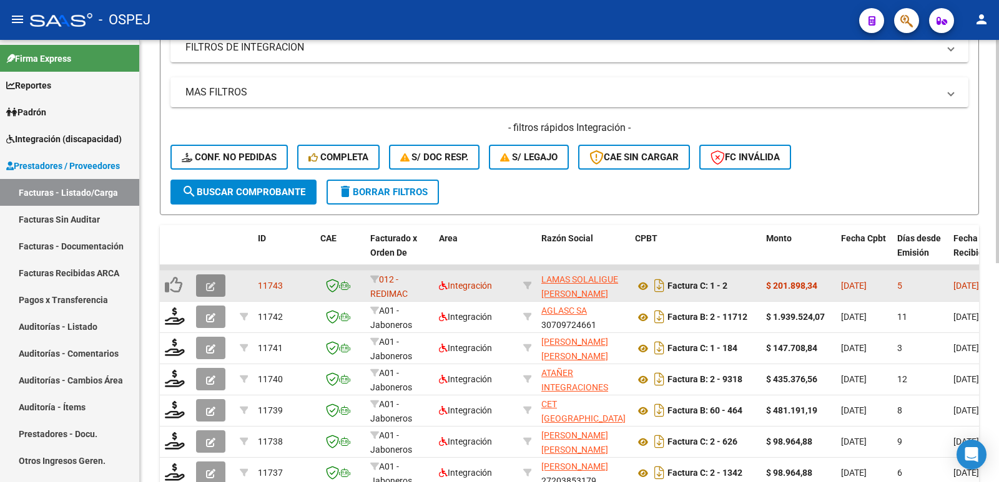
click at [212, 282] on icon "button" at bounding box center [210, 286] width 9 height 9
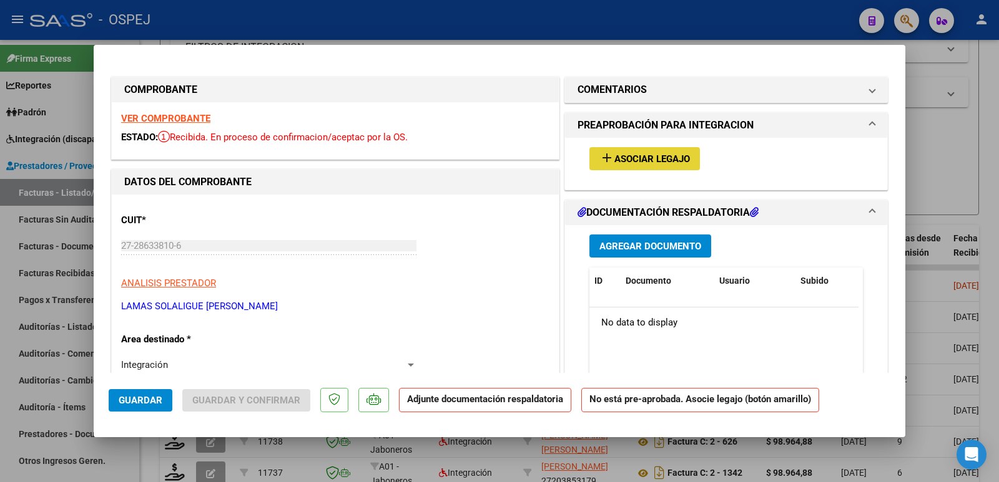
click at [634, 157] on span "Asociar Legajo" at bounding box center [652, 159] width 76 height 11
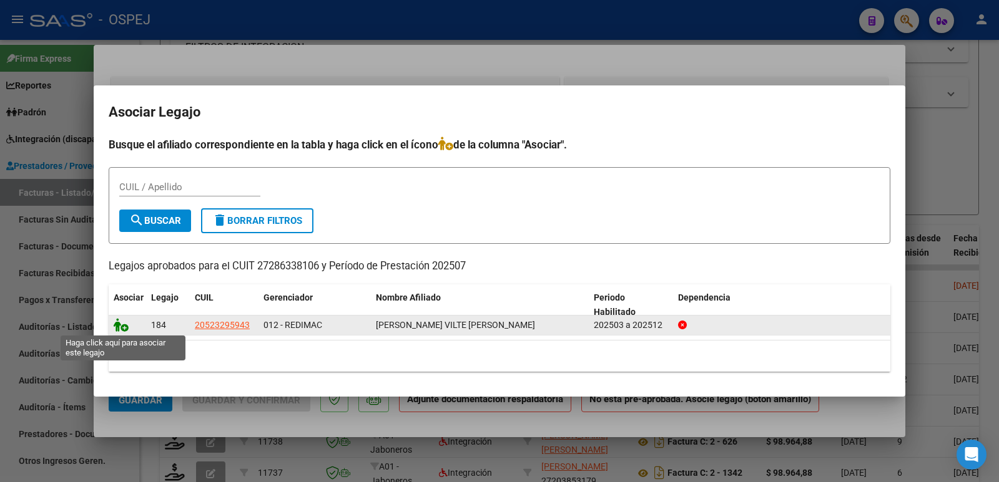
click at [117, 320] on icon at bounding box center [121, 325] width 15 height 14
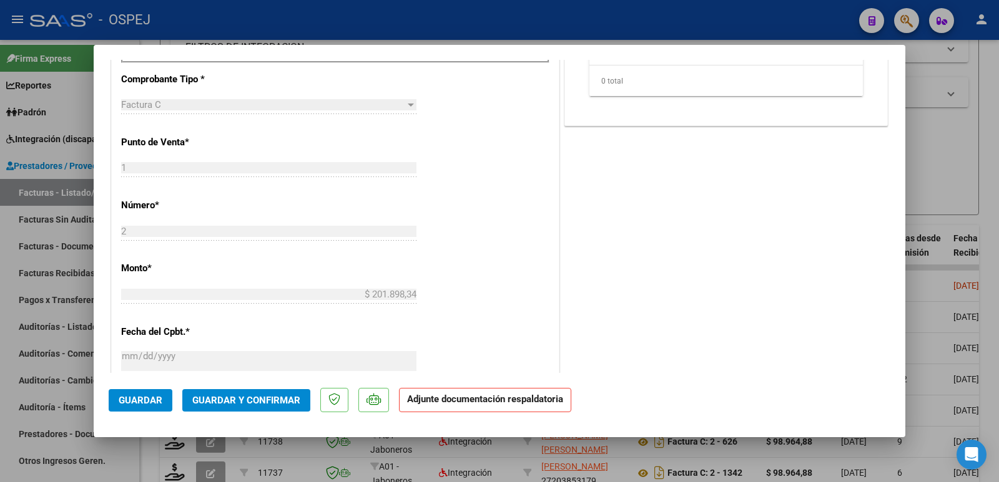
scroll to position [562, 0]
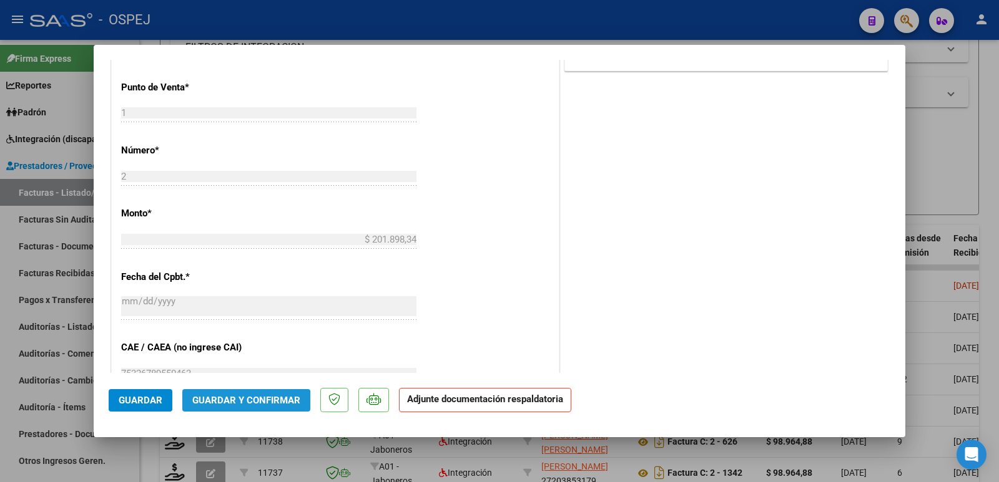
click at [242, 407] on button "Guardar y Confirmar" at bounding box center [246, 400] width 128 height 22
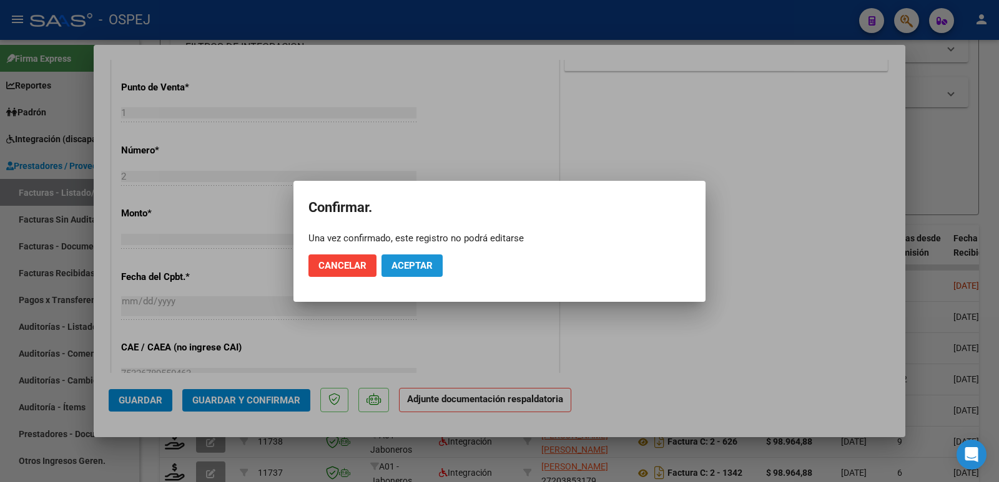
click at [426, 265] on span "Aceptar" at bounding box center [411, 265] width 41 height 11
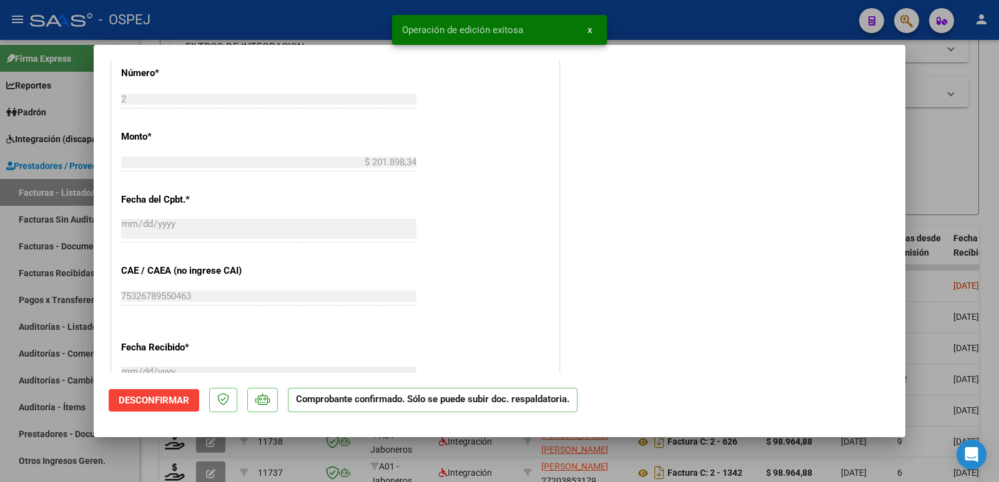
click at [283, 24] on div at bounding box center [499, 241] width 999 height 482
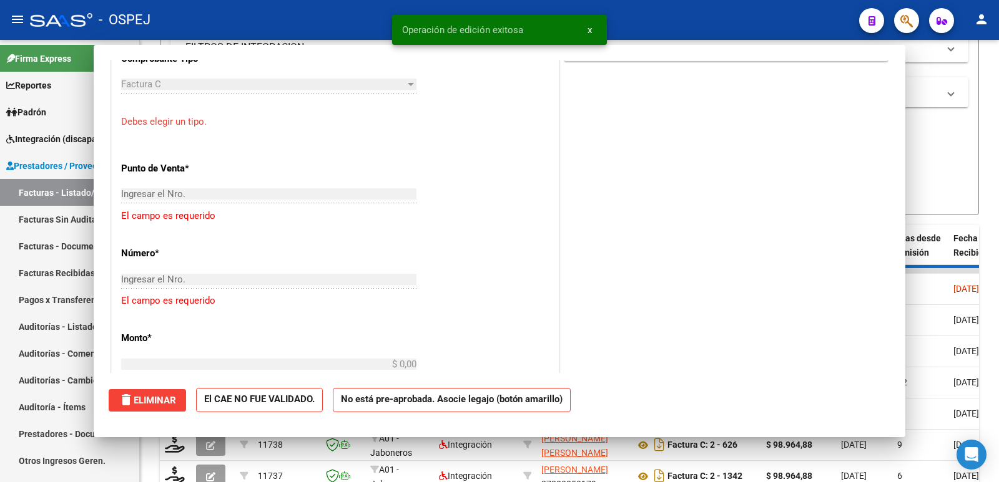
scroll to position [0, 0]
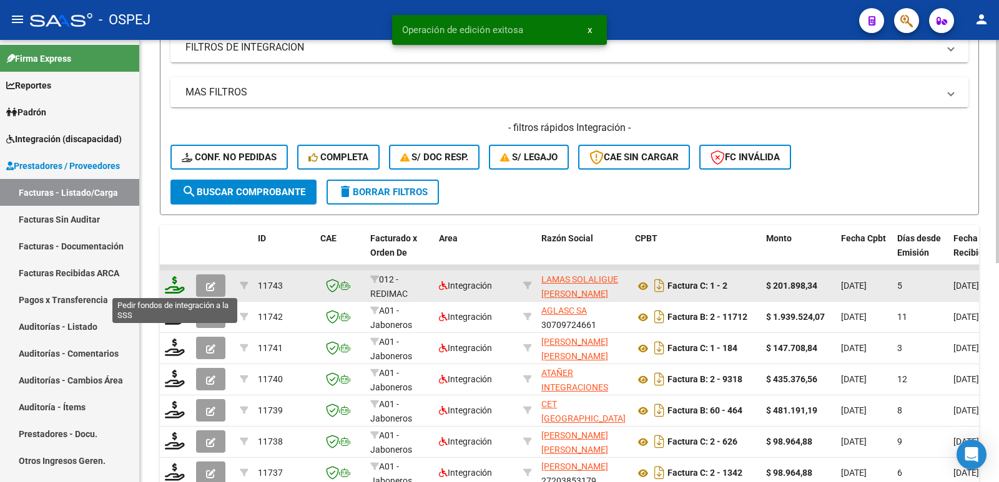
click at [180, 293] on icon at bounding box center [175, 284] width 20 height 17
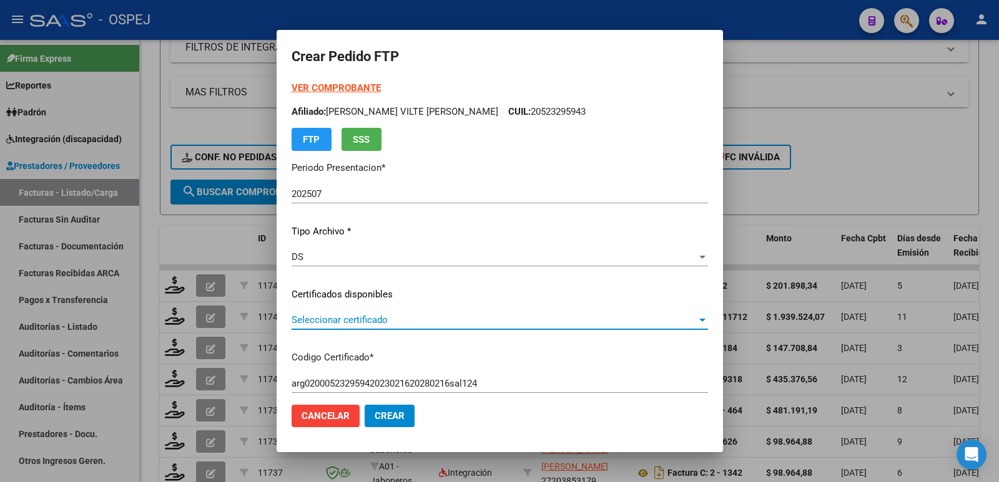
click at [393, 324] on span "Seleccionar certificado" at bounding box center [493, 320] width 405 height 11
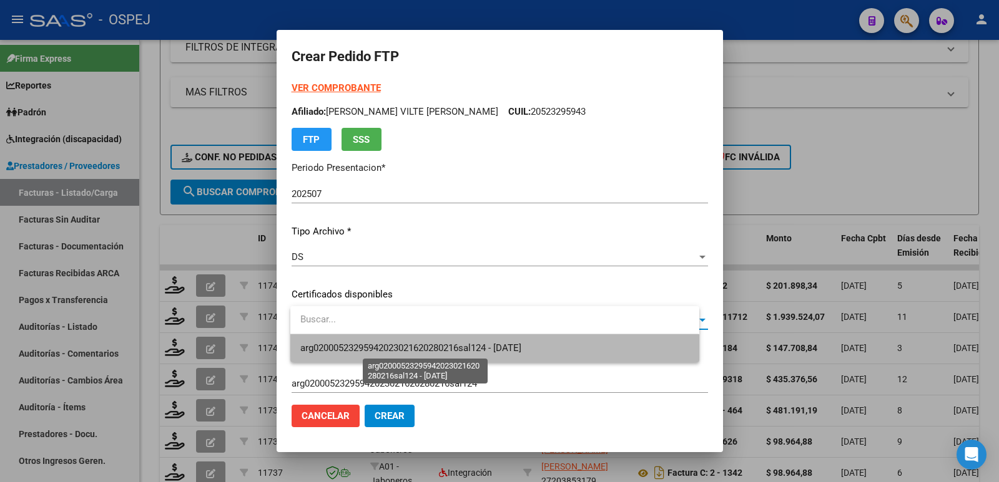
click at [401, 343] on span "arg02000523295942023021620280216sal124 - [DATE]" at bounding box center [410, 348] width 221 height 11
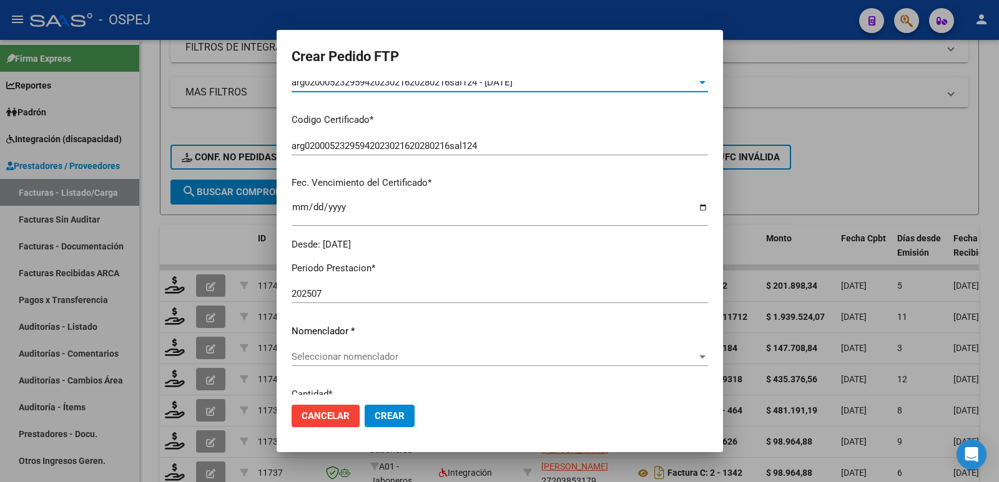
scroll to position [224, 0]
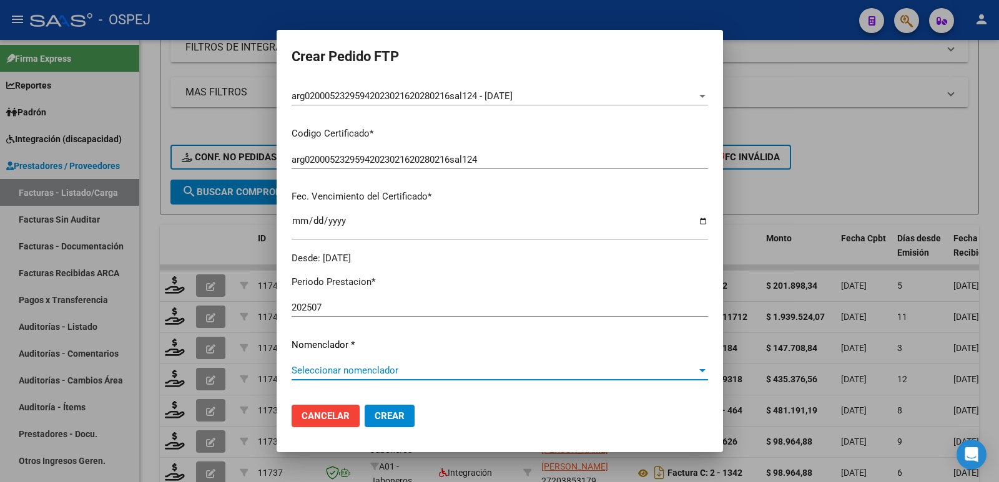
click at [534, 371] on span "Seleccionar nomenclador" at bounding box center [493, 370] width 405 height 11
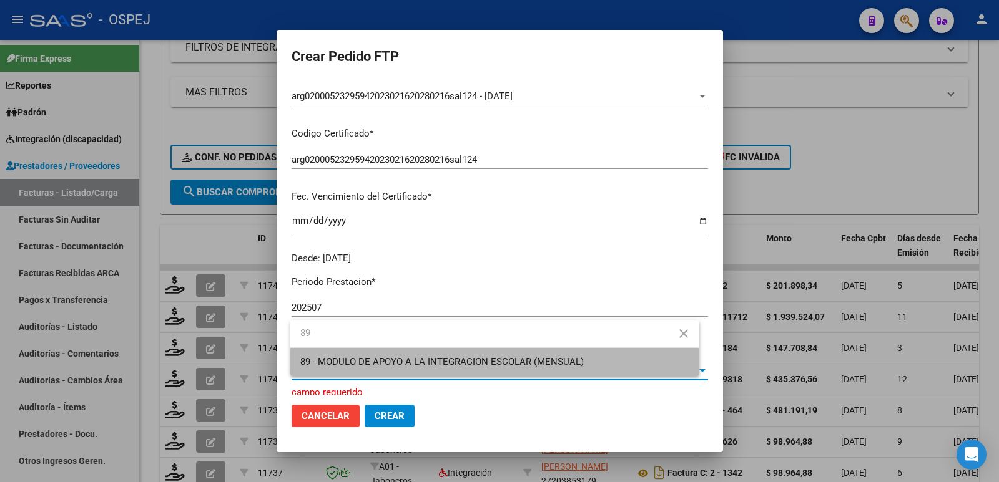
click at [536, 369] on span "89 - MODULO DE APOYO A LA INTEGRACION ESCOLAR (MENSUAL)" at bounding box center [494, 362] width 388 height 28
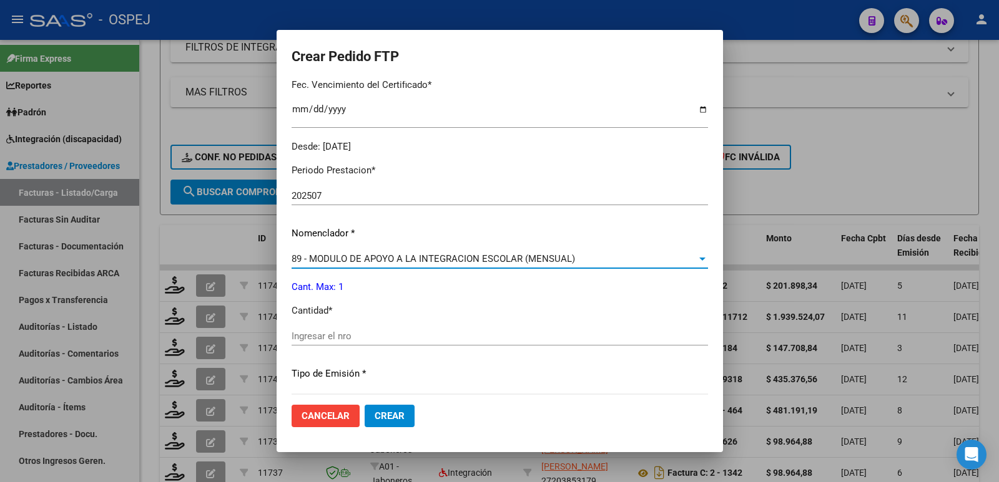
scroll to position [349, 0]
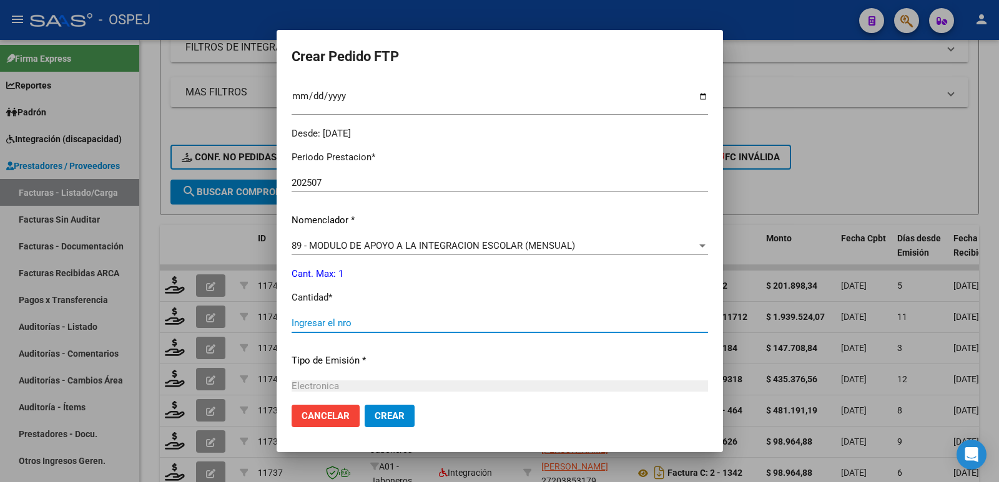
click at [503, 325] on input "Ingresar el nro" at bounding box center [499, 323] width 416 height 11
click at [394, 418] on span "Crear" at bounding box center [389, 416] width 30 height 11
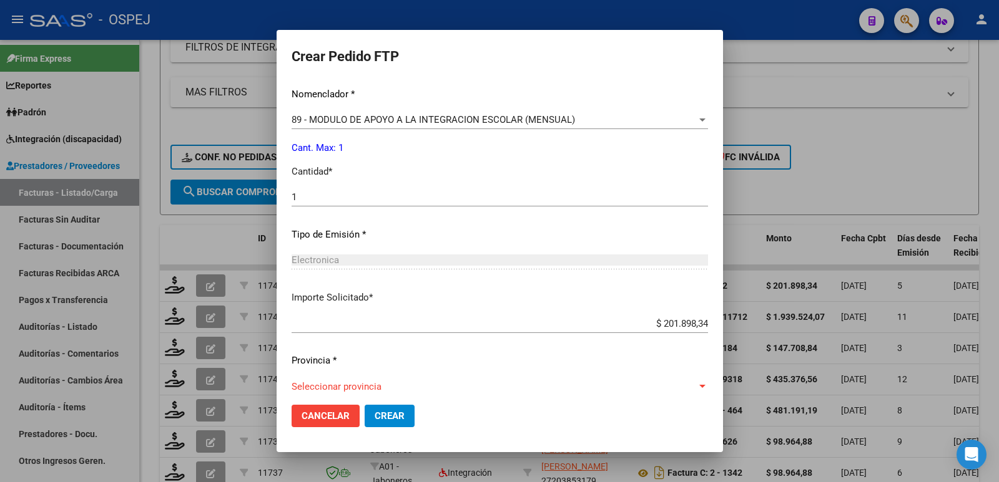
scroll to position [488, 0]
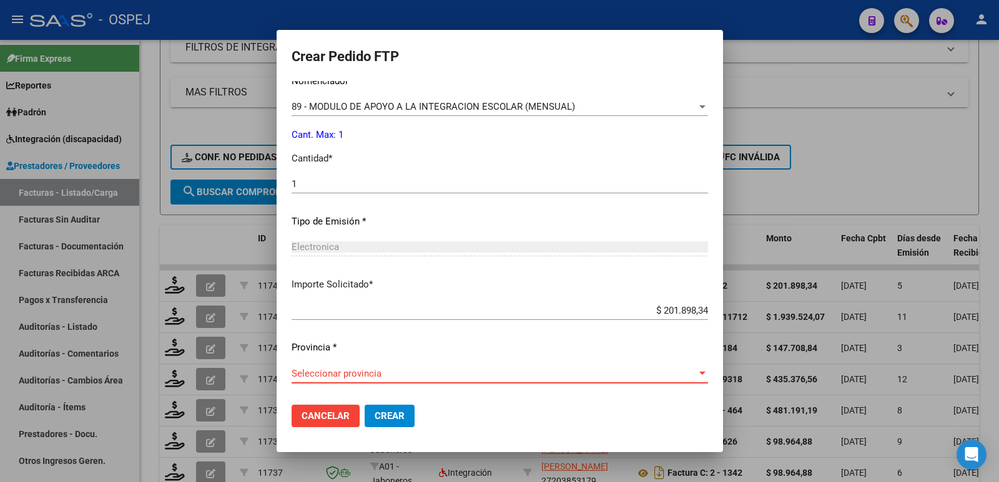
click at [464, 369] on span "Seleccionar provincia" at bounding box center [493, 373] width 405 height 11
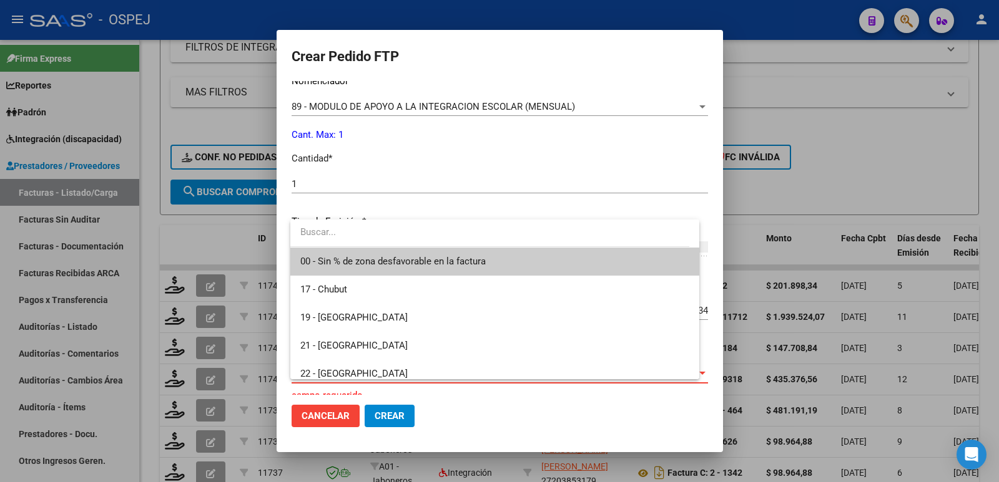
click at [491, 260] on span "00 - Sin % de zona desfavorable en la factura" at bounding box center [494, 262] width 388 height 28
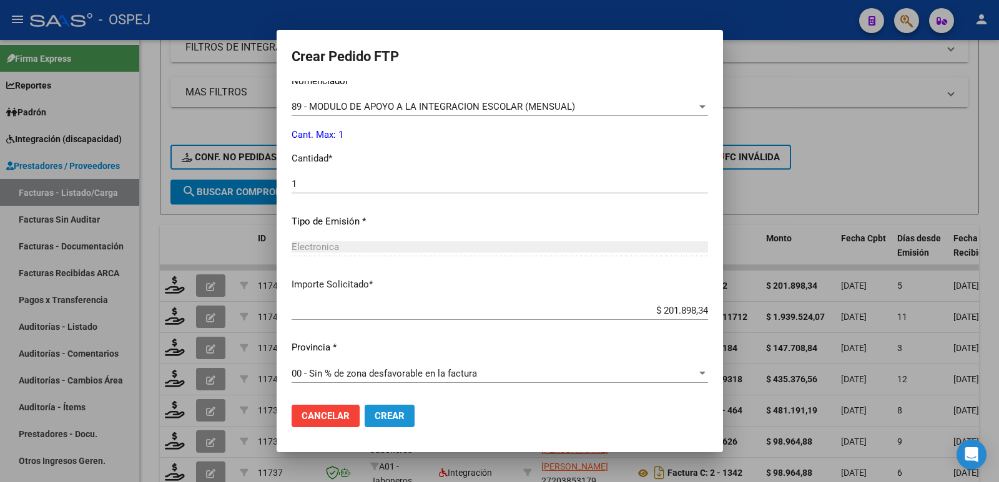
click at [404, 420] on span "Crear" at bounding box center [389, 416] width 30 height 11
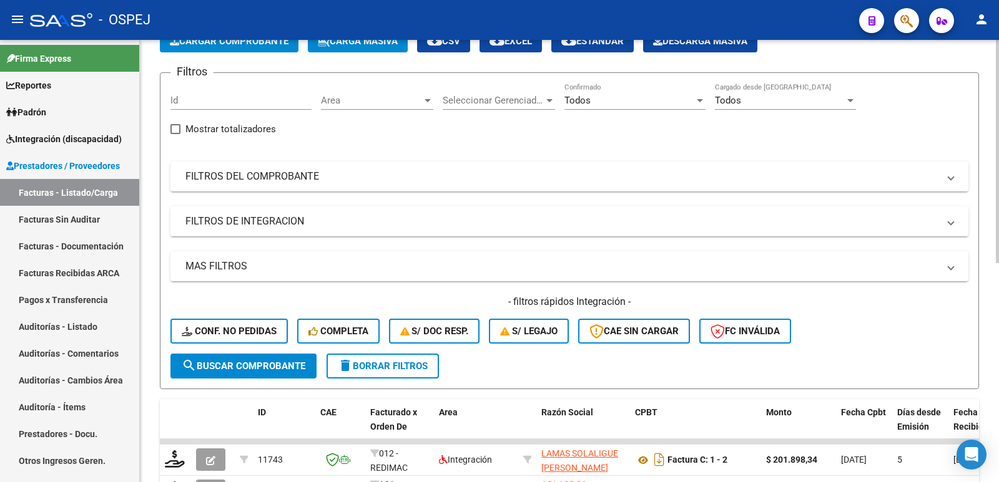
scroll to position [62, 0]
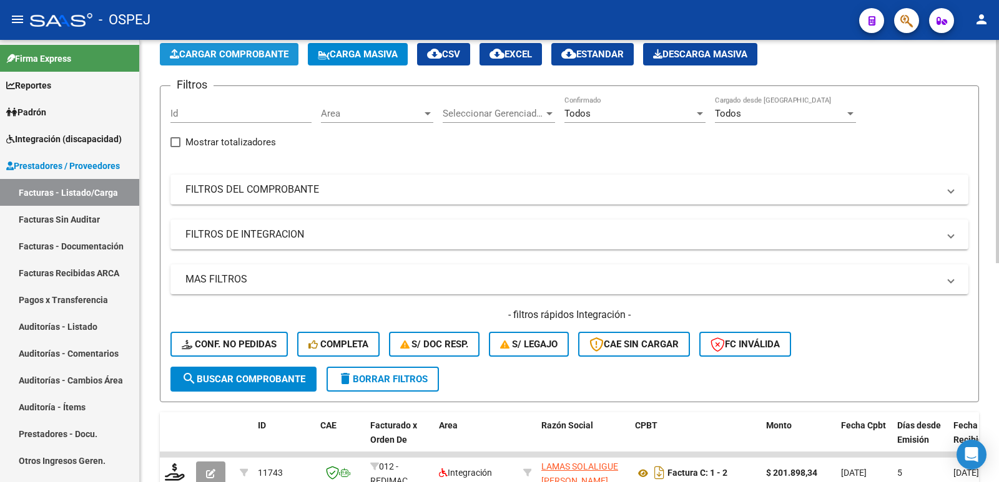
click at [225, 54] on span "Cargar Comprobante" at bounding box center [229, 54] width 119 height 11
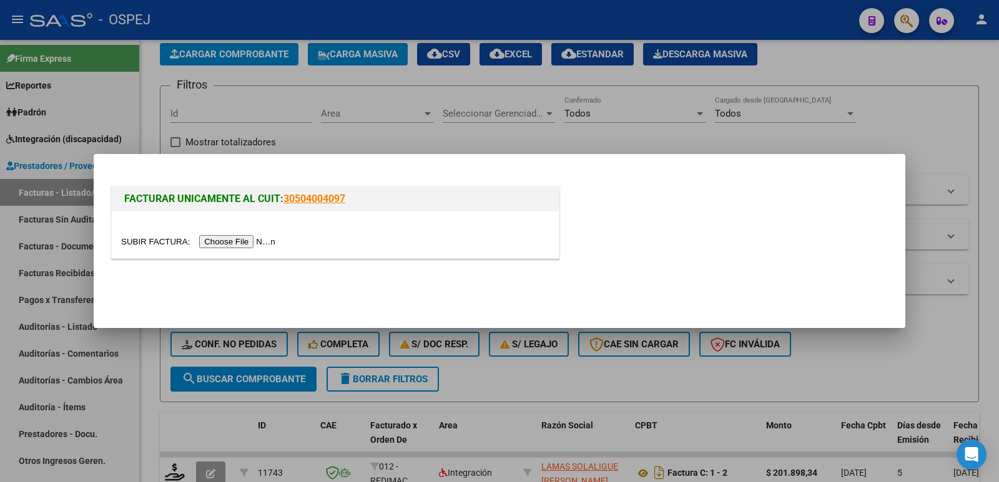
click at [243, 245] on input "file" at bounding box center [200, 241] width 158 height 13
click at [223, 244] on input "file" at bounding box center [200, 241] width 158 height 13
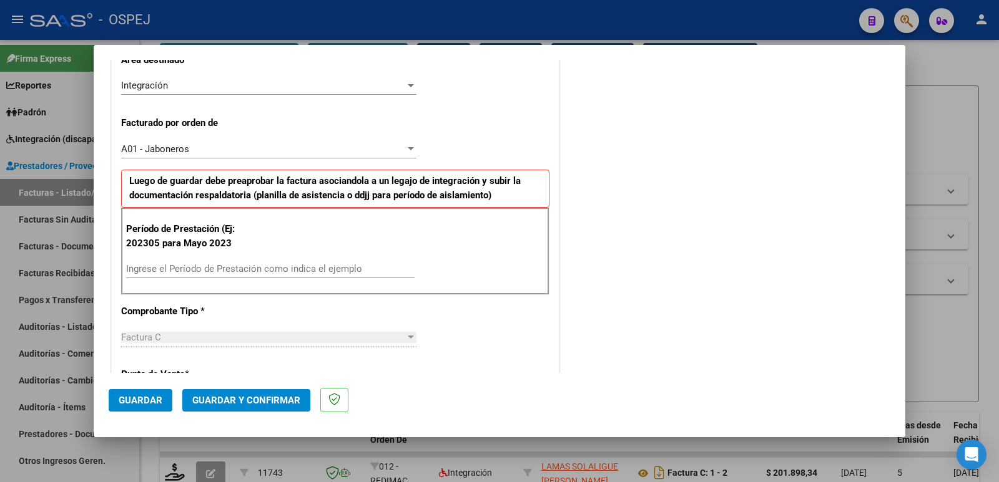
scroll to position [312, 0]
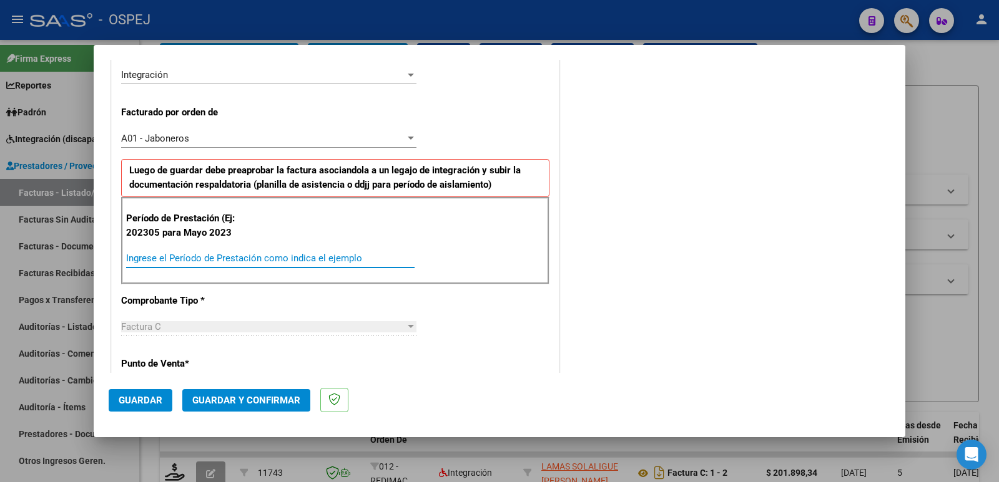
click at [235, 262] on input "Ingrese el Período de Prestación como indica el ejemplo" at bounding box center [270, 258] width 288 height 11
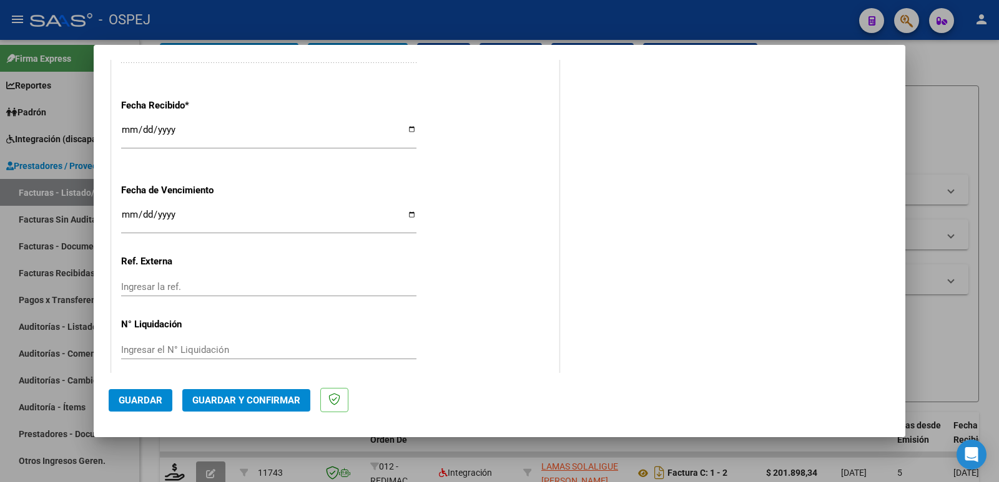
scroll to position [919, 0]
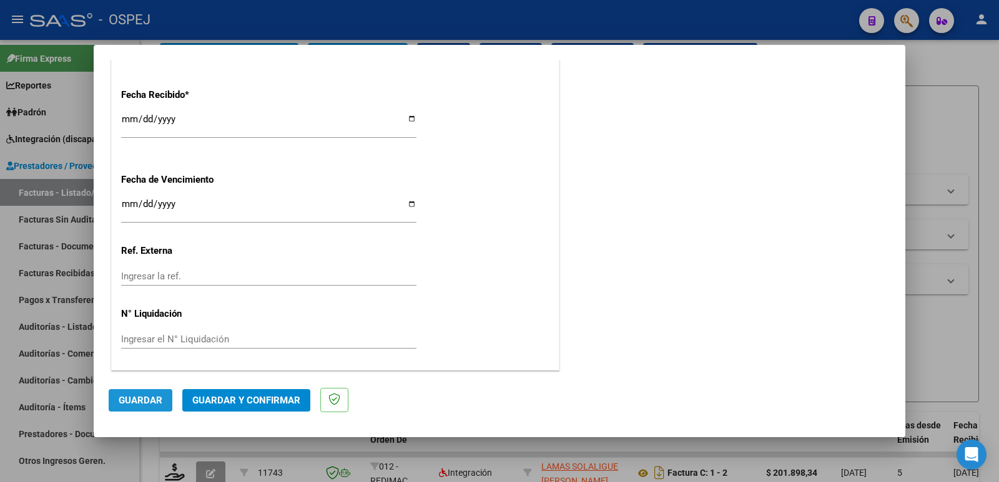
click at [133, 399] on span "Guardar" at bounding box center [141, 400] width 44 height 11
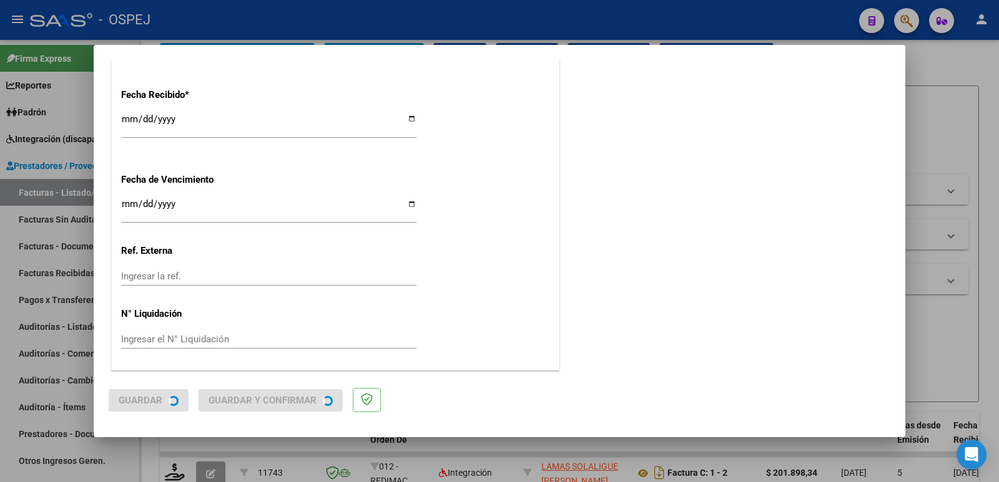
scroll to position [0, 0]
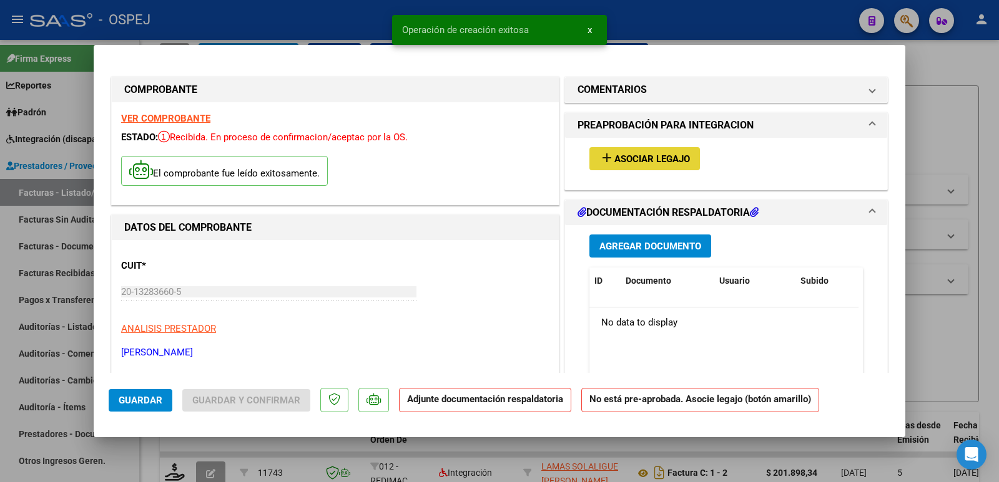
click at [652, 161] on span "Asociar Legajo" at bounding box center [652, 159] width 76 height 11
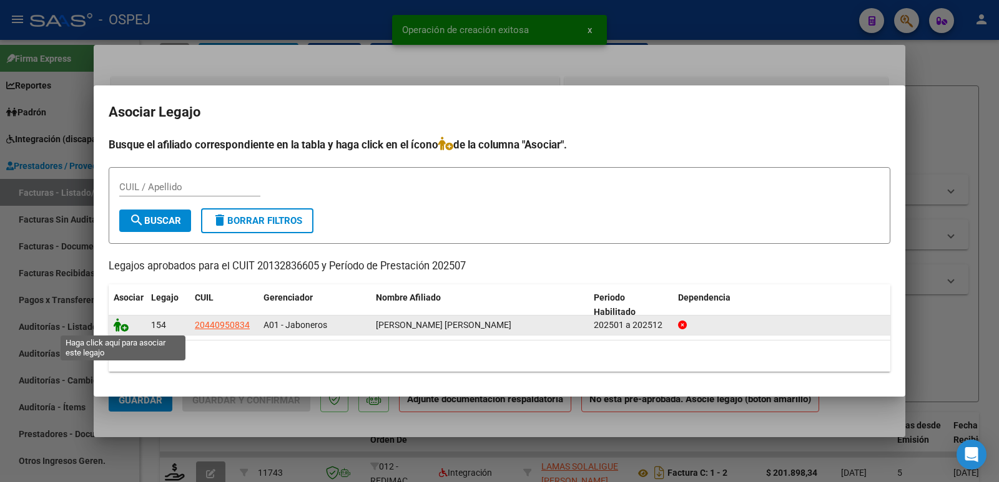
click at [121, 328] on icon at bounding box center [121, 325] width 15 height 14
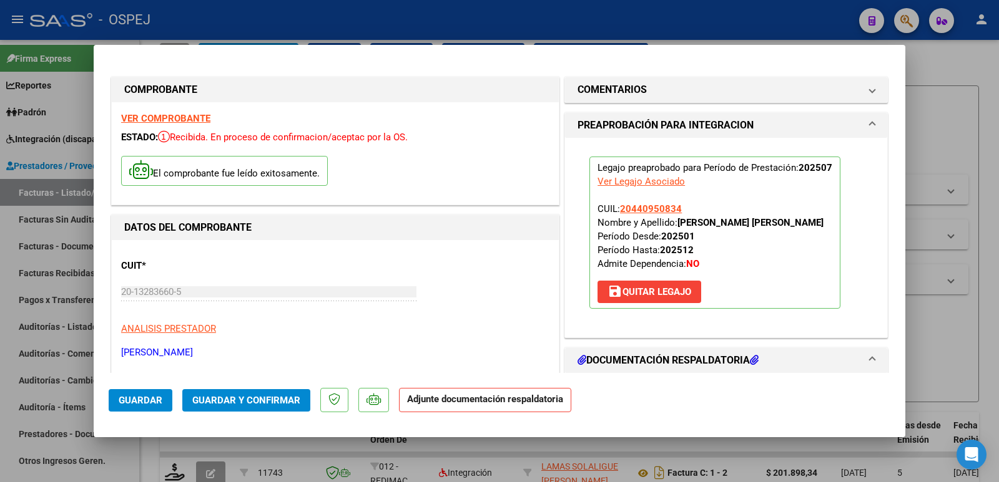
click at [232, 411] on button "Guardar y Confirmar" at bounding box center [246, 400] width 128 height 22
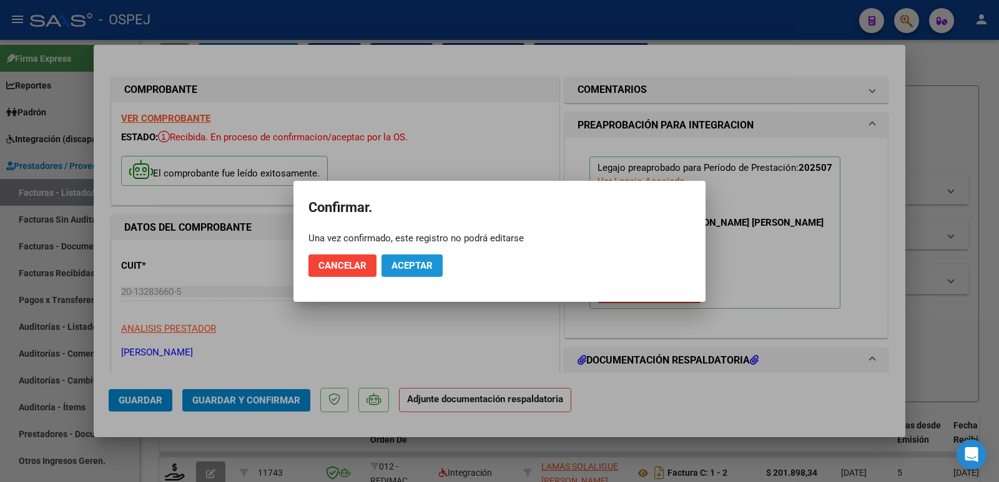
click at [425, 265] on span "Aceptar" at bounding box center [411, 265] width 41 height 11
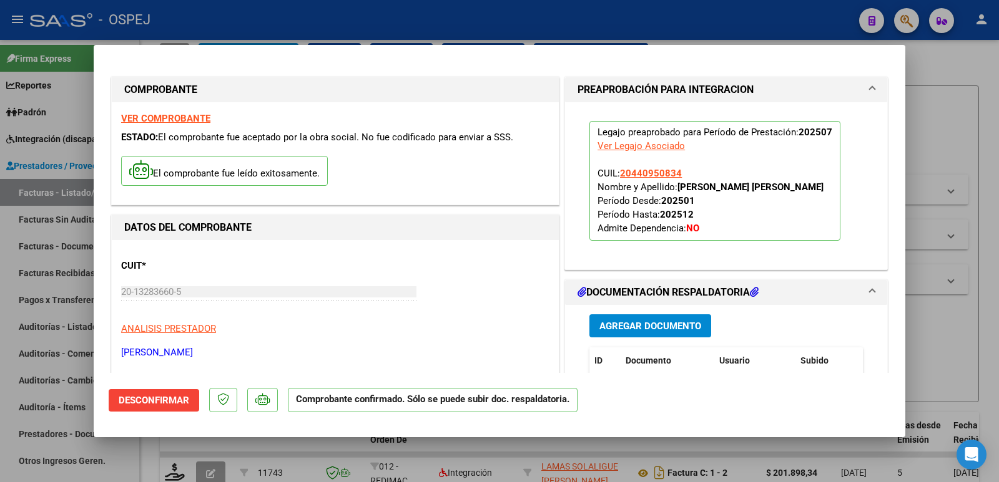
click at [331, 27] on div at bounding box center [499, 241] width 999 height 482
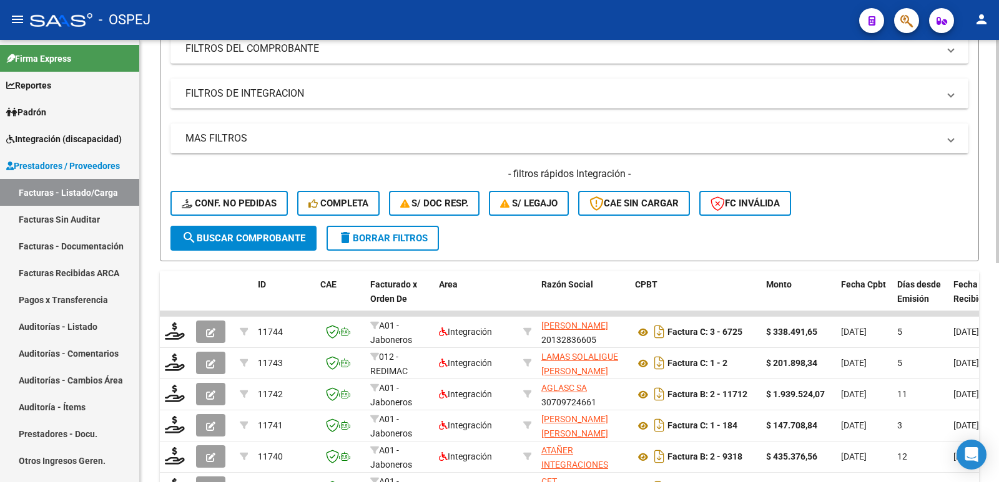
scroll to position [250, 0]
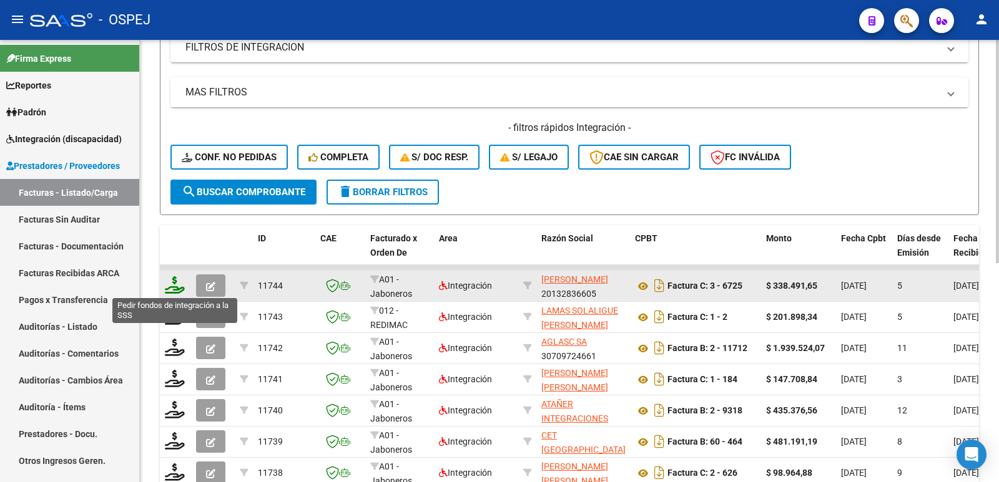
click at [175, 285] on icon at bounding box center [175, 284] width 20 height 17
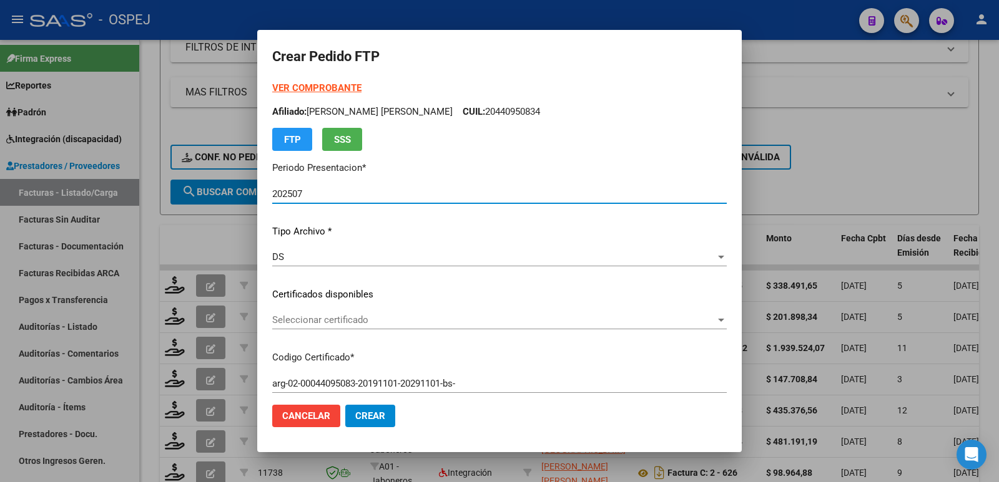
click at [318, 315] on span "Seleccionar certificado" at bounding box center [493, 320] width 443 height 11
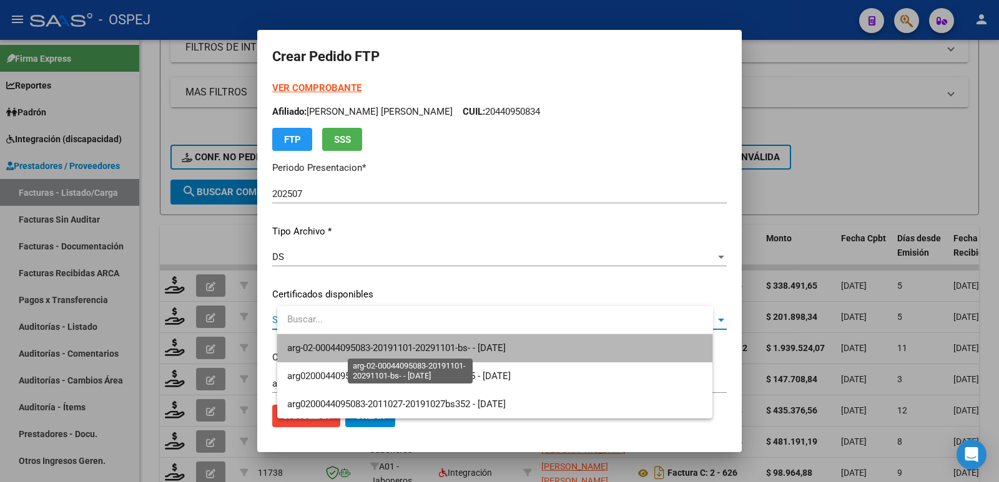
click at [330, 347] on span "arg-02-00044095083-20191101-20291101-bs- - [DATE]" at bounding box center [396, 348] width 218 height 11
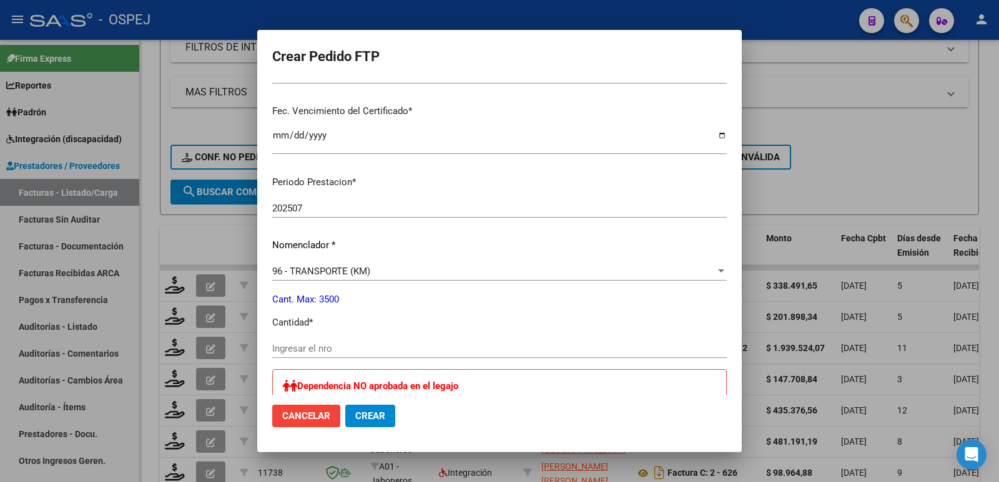
scroll to position [312, 0]
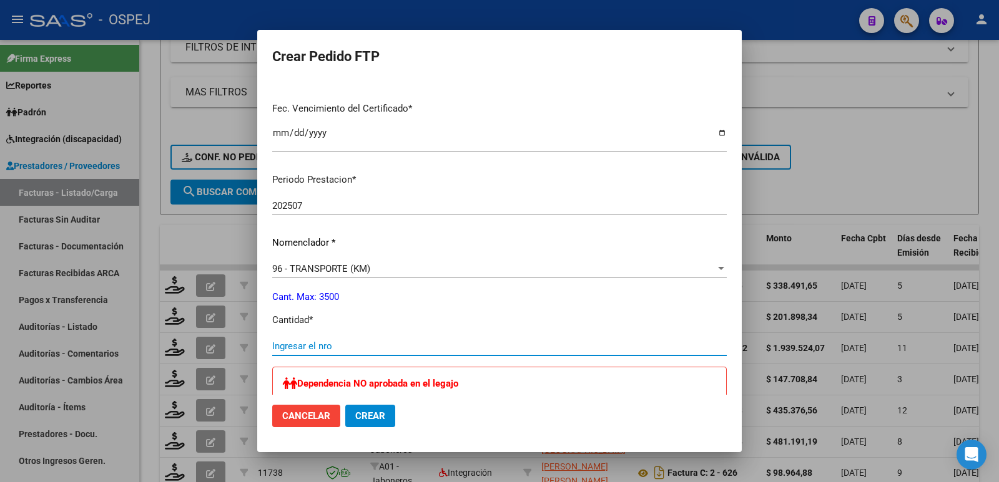
click at [381, 346] on input "Ingresar el nro" at bounding box center [499, 346] width 454 height 11
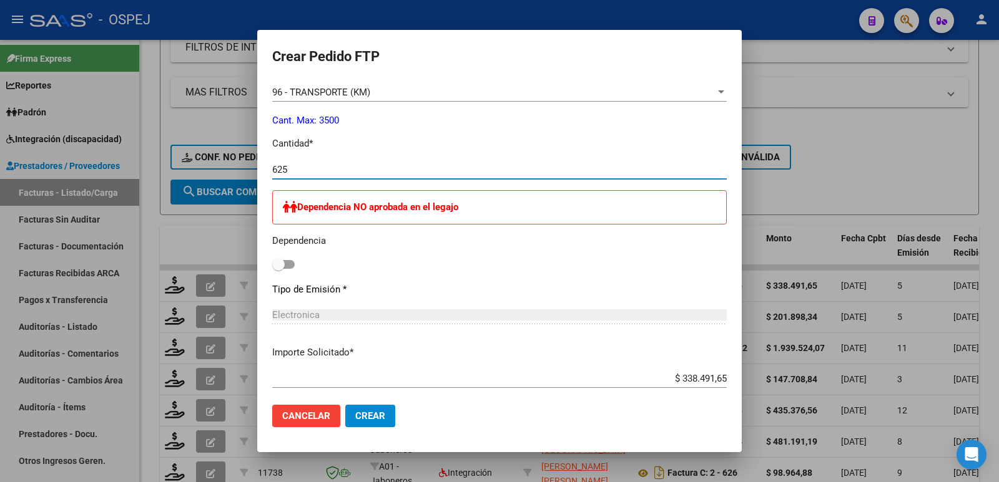
scroll to position [499, 0]
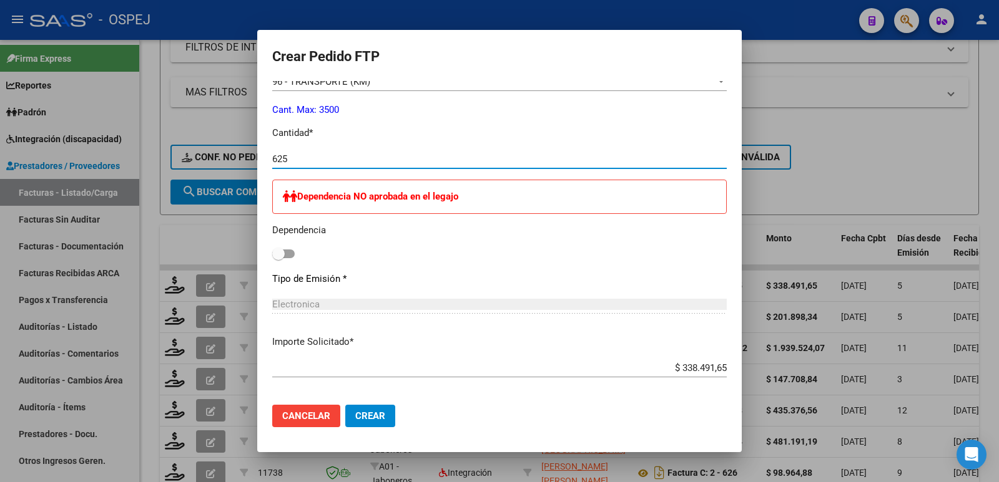
click at [385, 411] on span "Crear" at bounding box center [370, 416] width 30 height 11
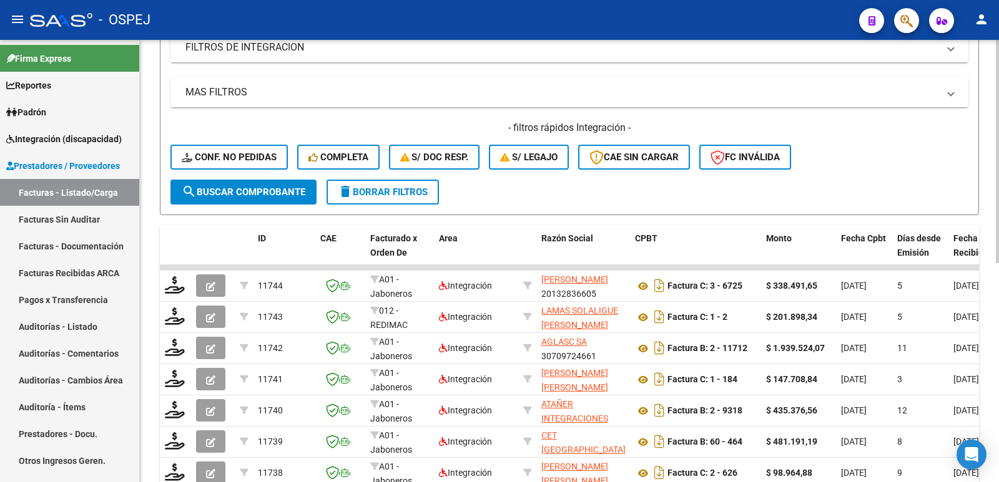
scroll to position [0, 0]
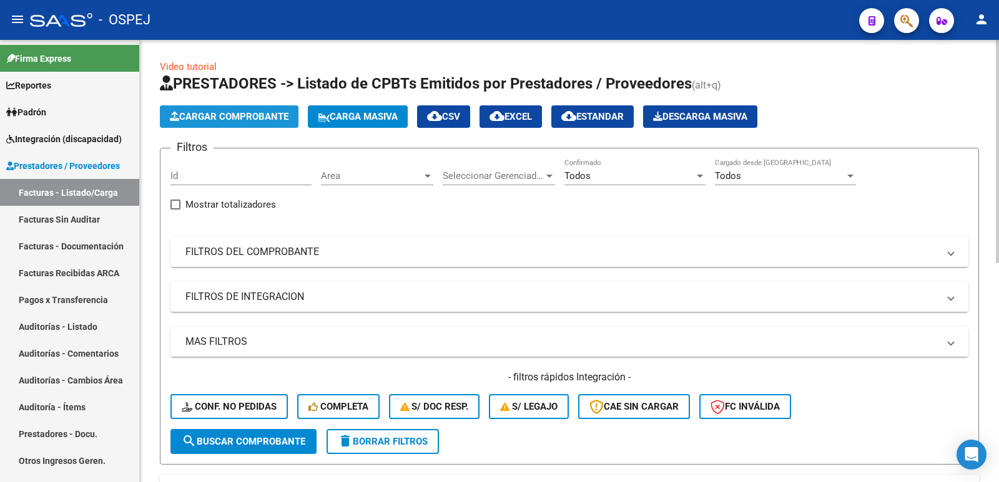
click at [237, 114] on span "Cargar Comprobante" at bounding box center [229, 116] width 119 height 11
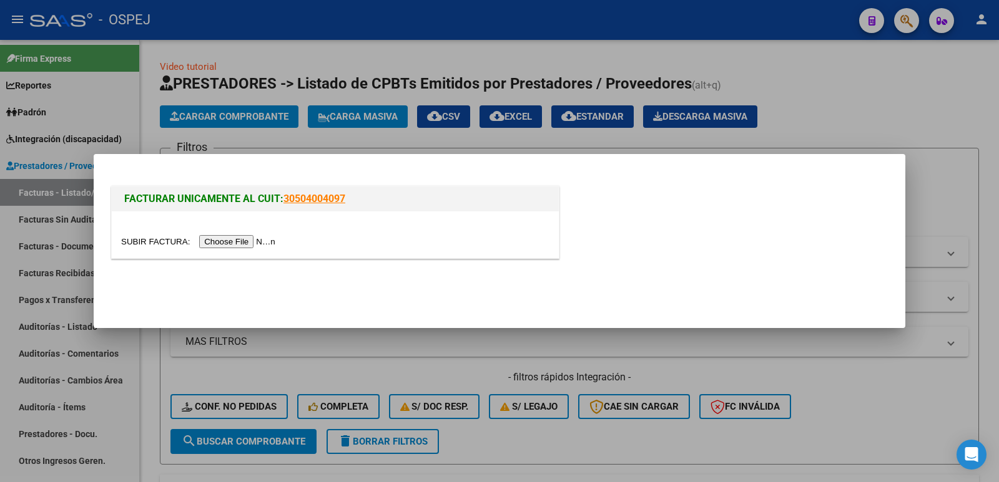
click at [251, 242] on input "file" at bounding box center [200, 241] width 158 height 13
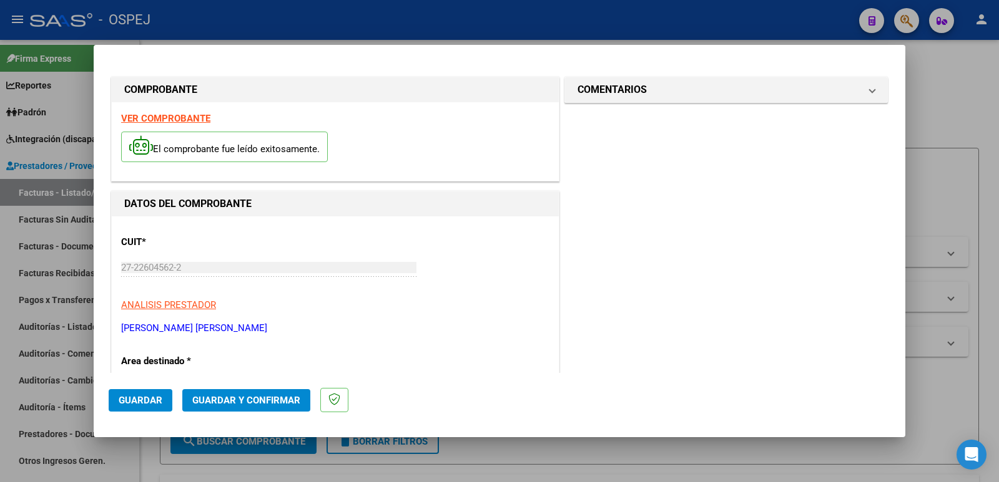
scroll to position [62, 0]
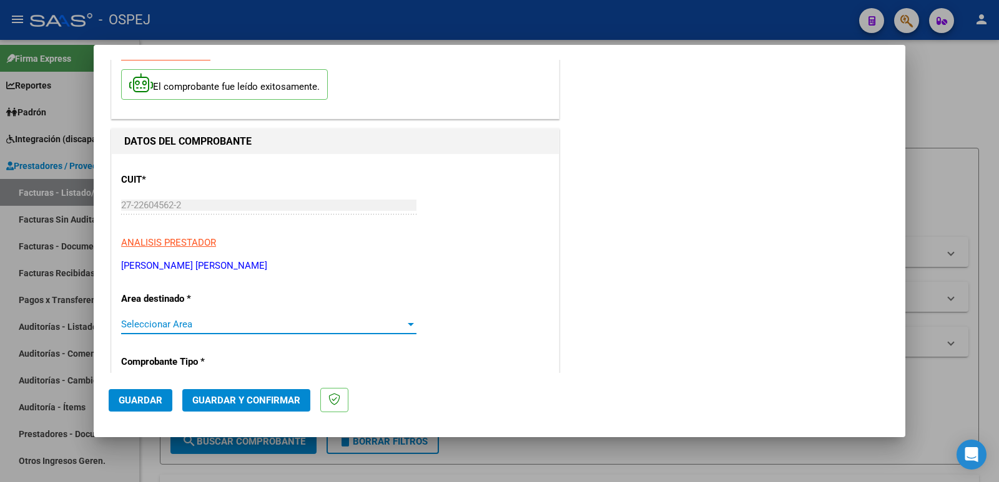
click at [265, 322] on span "Seleccionar Area" at bounding box center [263, 324] width 284 height 11
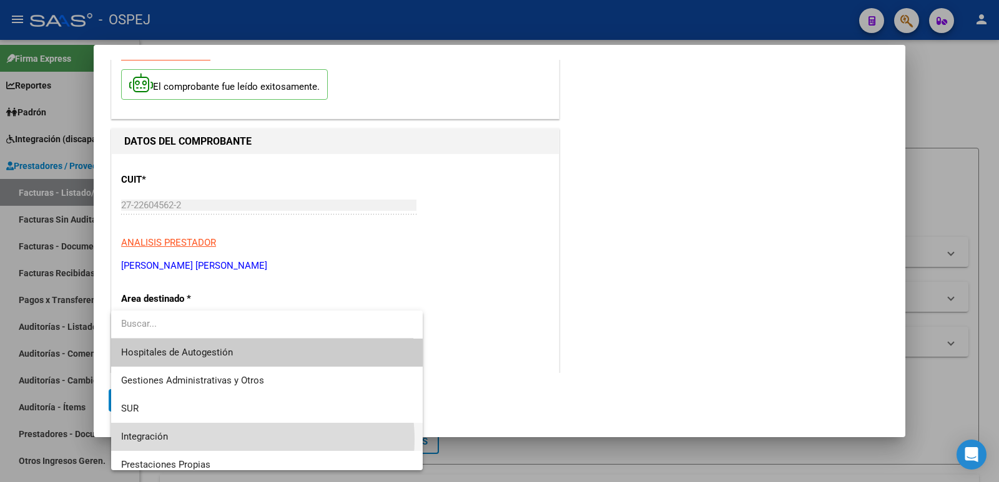
click at [249, 440] on span "Integración" at bounding box center [266, 437] width 291 height 28
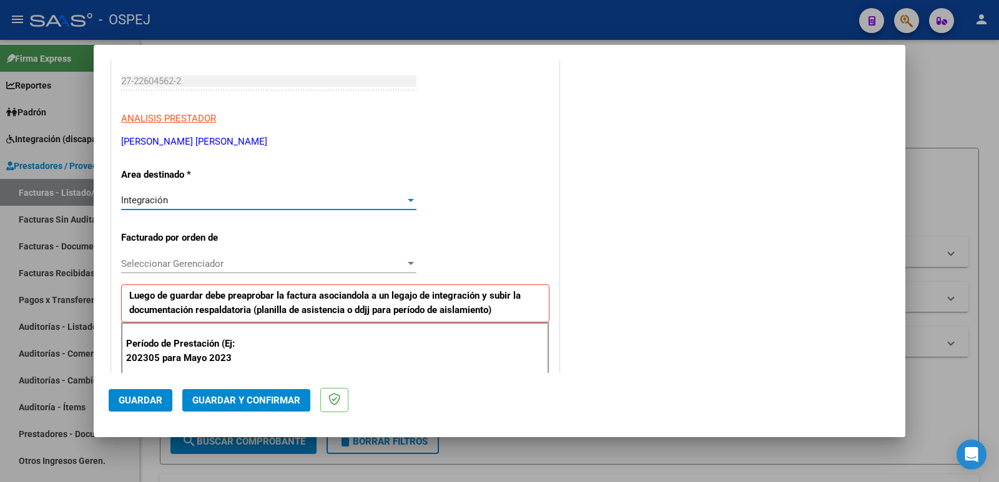
scroll to position [187, 0]
click at [356, 271] on div "Seleccionar Gerenciador Seleccionar Gerenciador" at bounding box center [268, 263] width 295 height 19
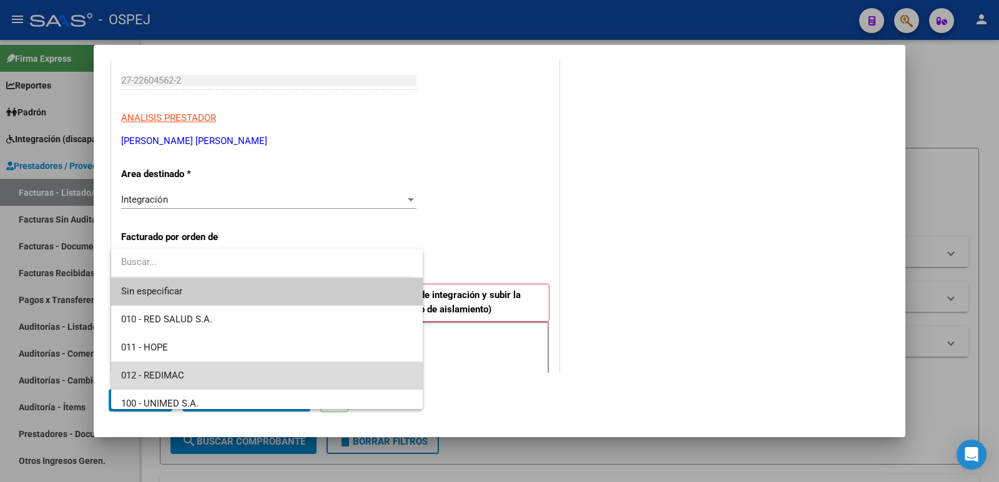
click at [320, 371] on span "012 - REDIMAC" at bounding box center [266, 376] width 291 height 28
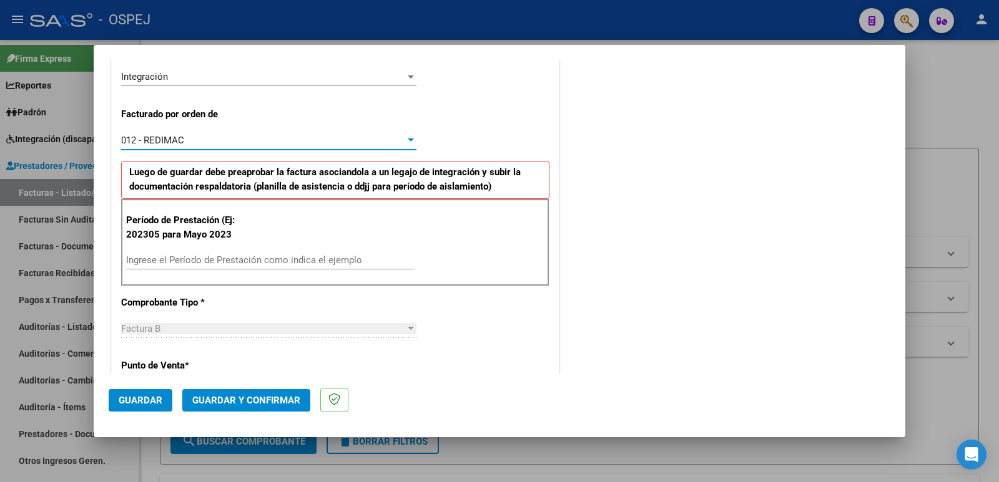
scroll to position [312, 0]
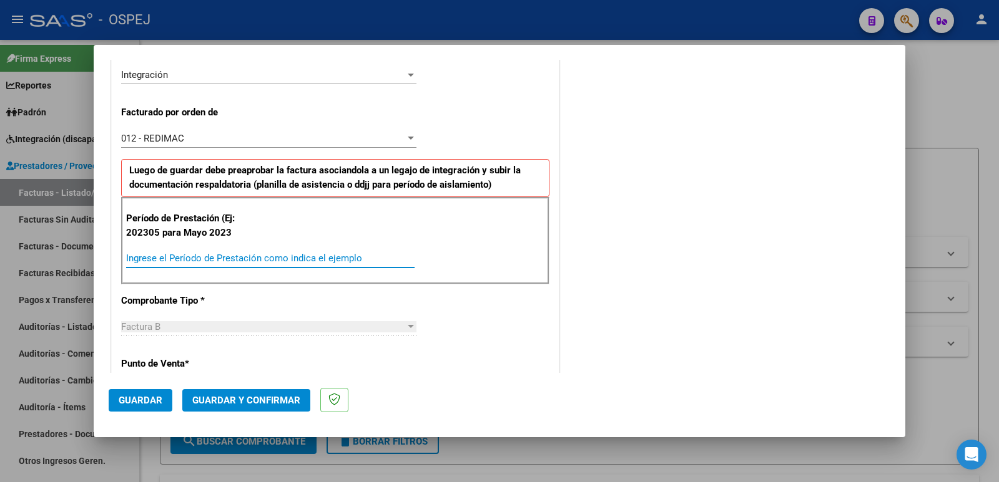
click at [346, 259] on input "Ingrese el Período de Prestación como indica el ejemplo" at bounding box center [270, 258] width 288 height 11
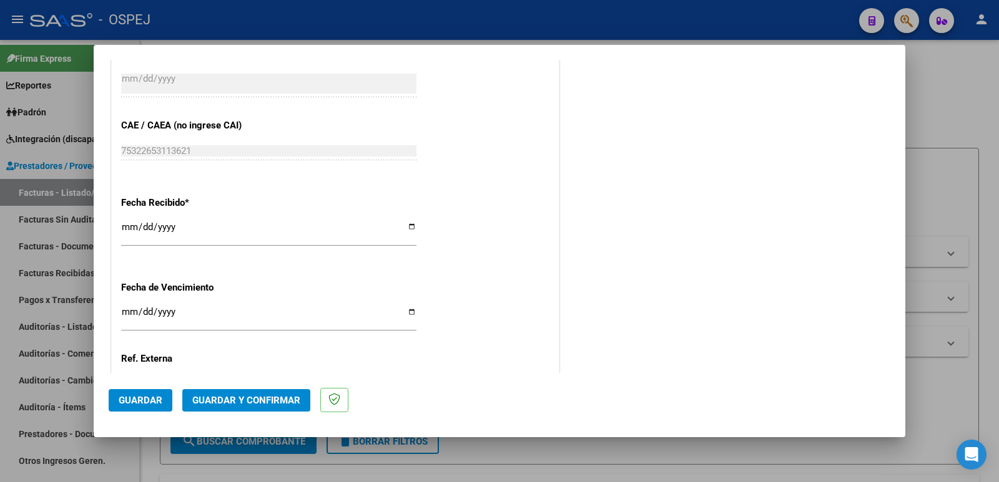
scroll to position [919, 0]
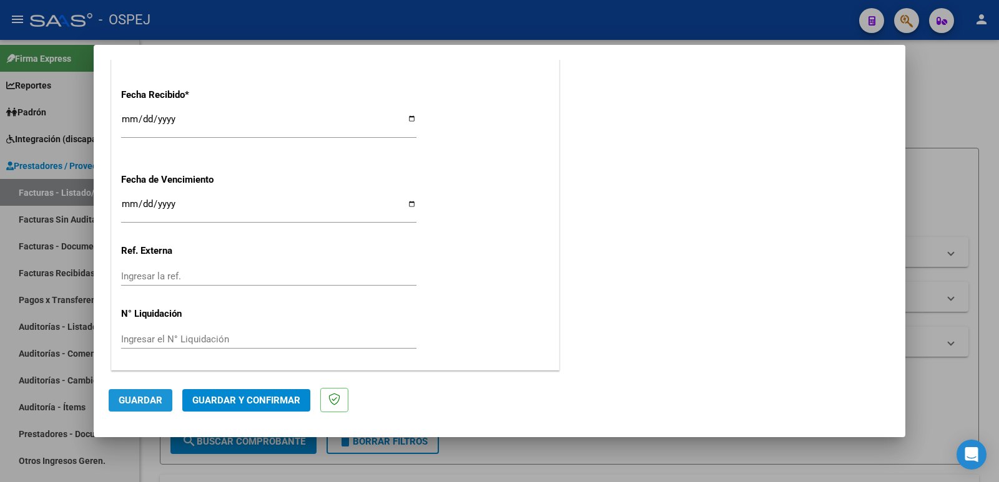
click at [146, 396] on span "Guardar" at bounding box center [141, 400] width 44 height 11
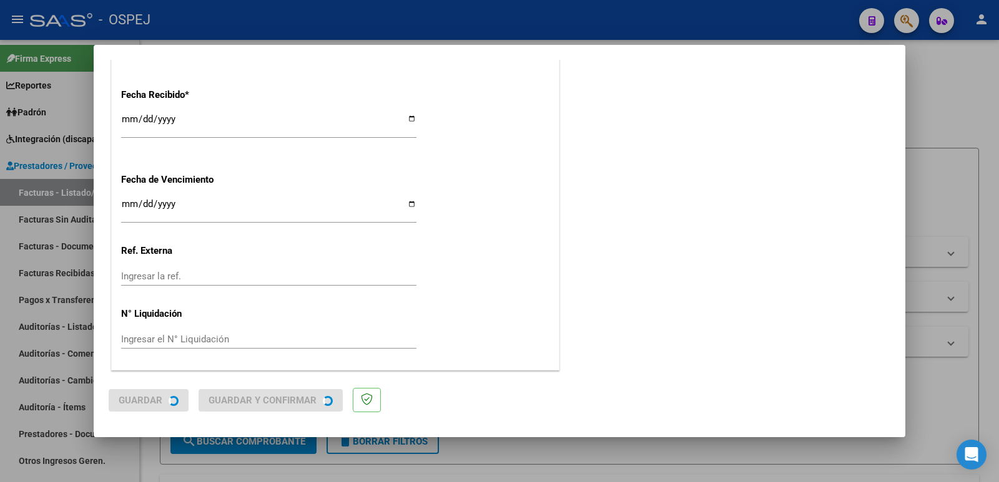
scroll to position [0, 0]
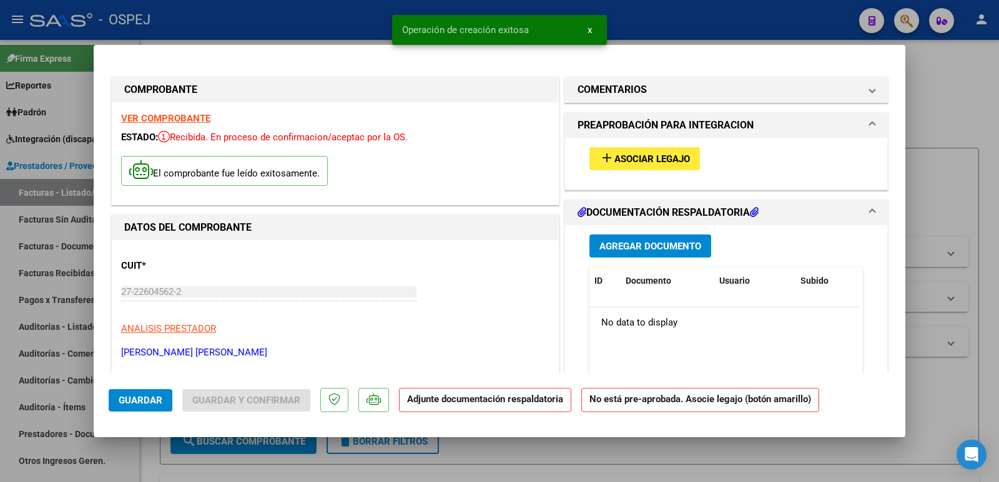
click at [620, 157] on span "Asociar Legajo" at bounding box center [652, 159] width 76 height 11
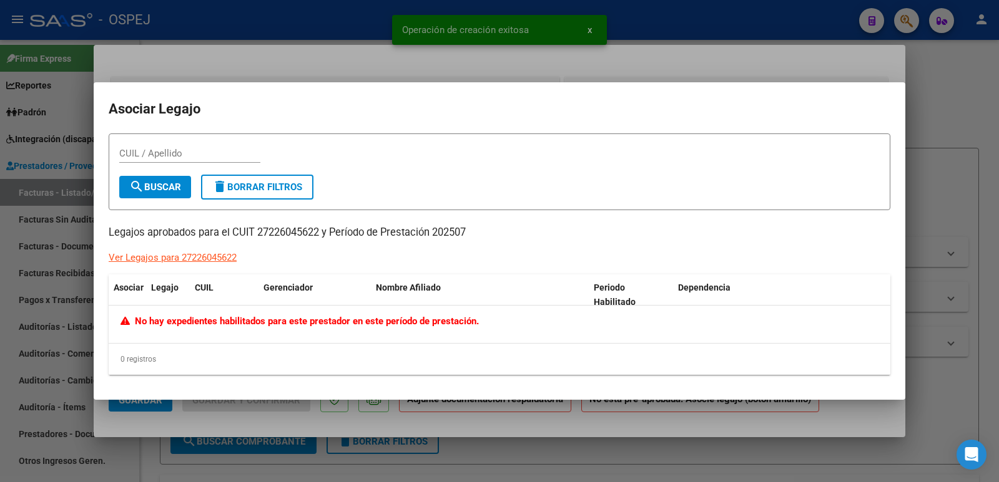
click at [386, 47] on div at bounding box center [499, 241] width 999 height 482
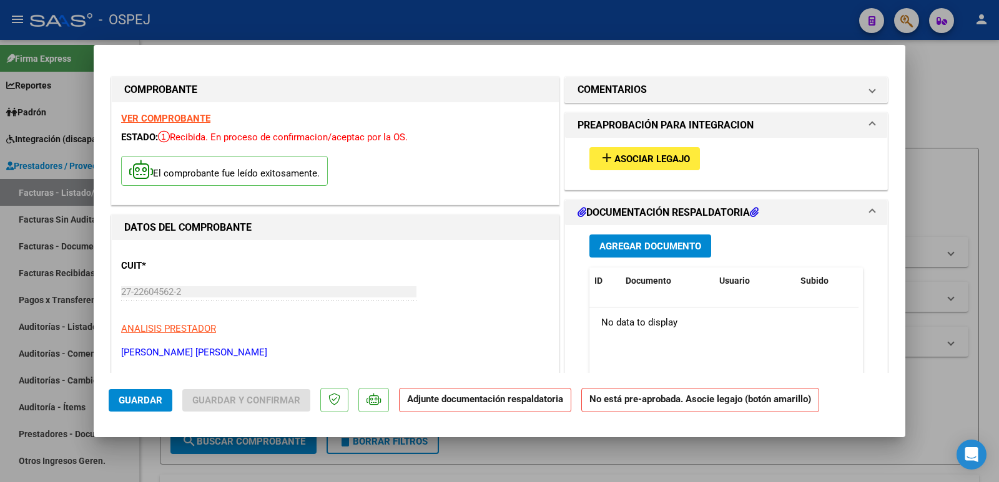
click at [358, 26] on div at bounding box center [499, 241] width 999 height 482
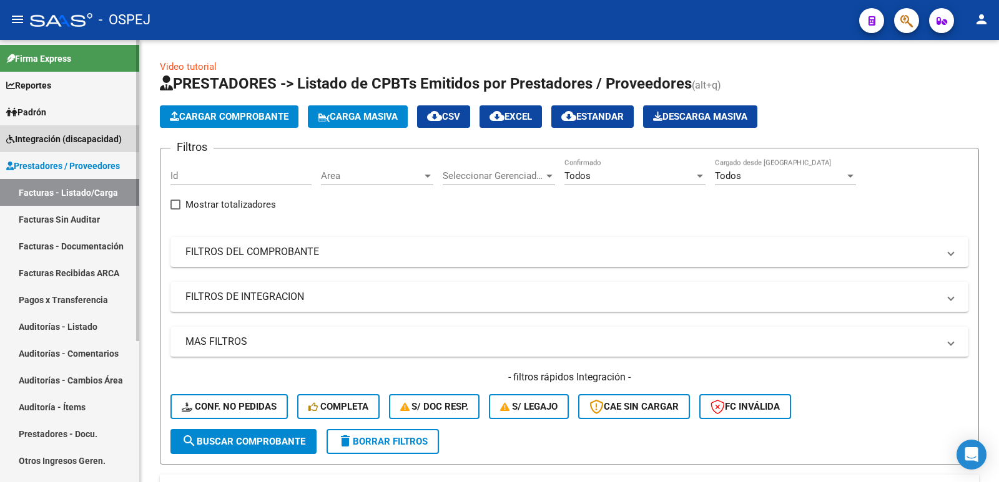
click at [63, 142] on span "Integración (discapacidad)" at bounding box center [63, 139] width 115 height 14
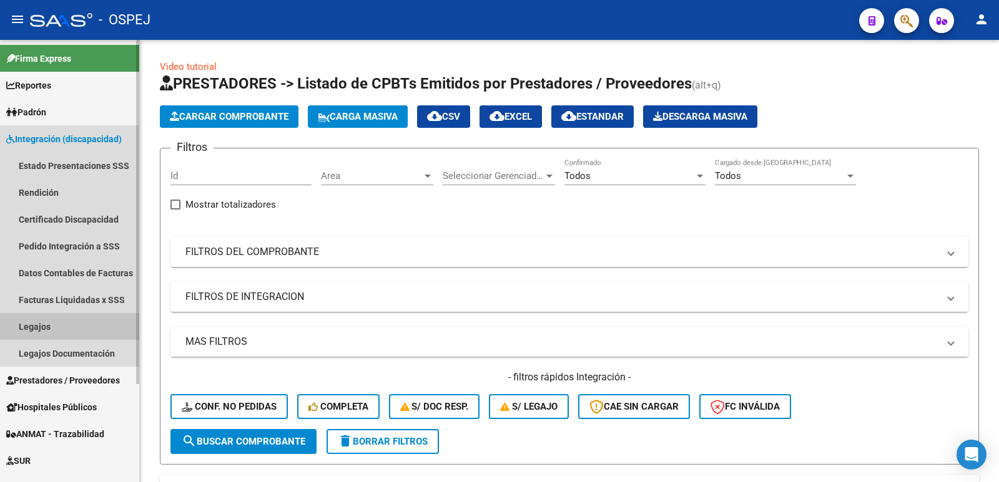
click at [66, 328] on link "Legajos" at bounding box center [69, 326] width 139 height 27
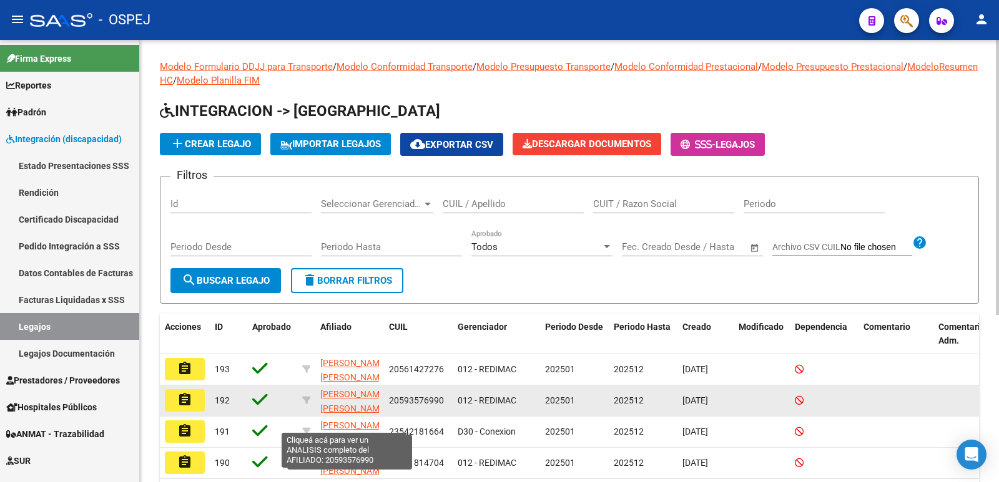
click at [362, 408] on span "[PERSON_NAME] [PERSON_NAME]" at bounding box center [353, 401] width 67 height 24
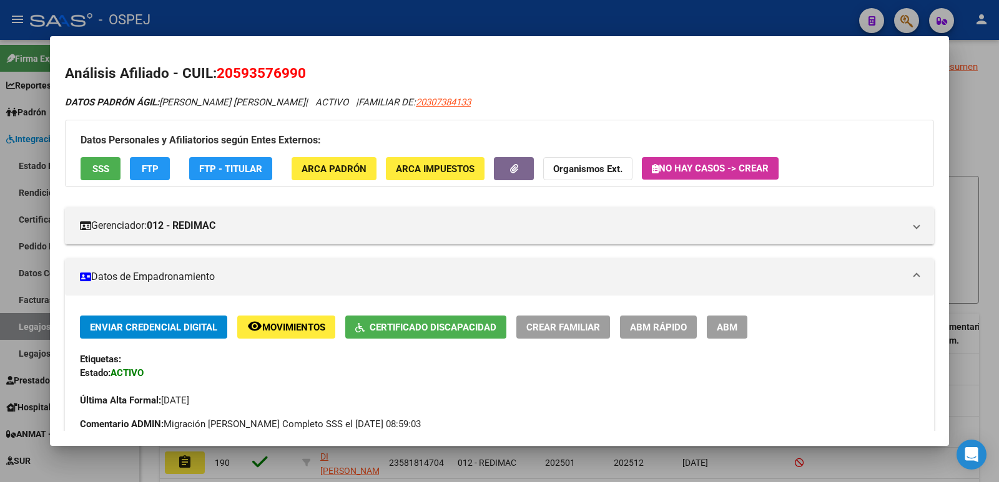
click at [490, 21] on div at bounding box center [499, 241] width 999 height 482
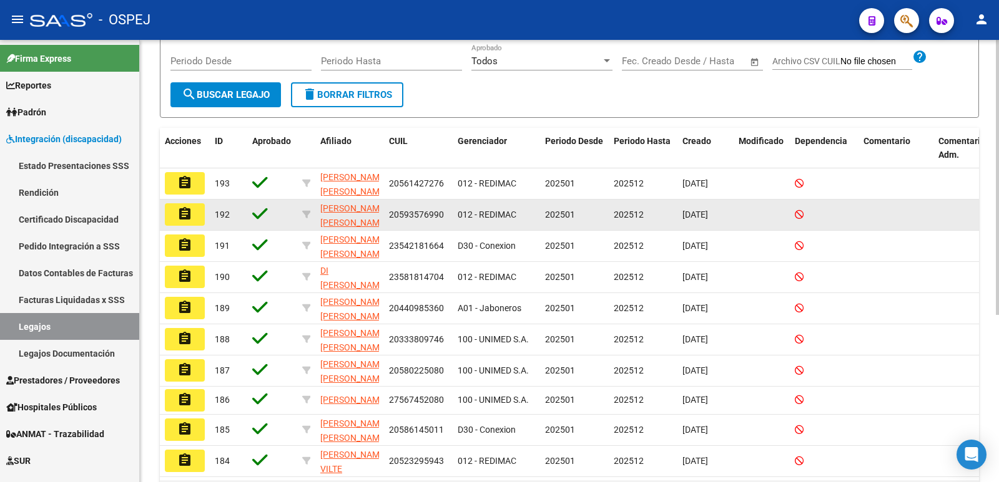
scroll to position [187, 0]
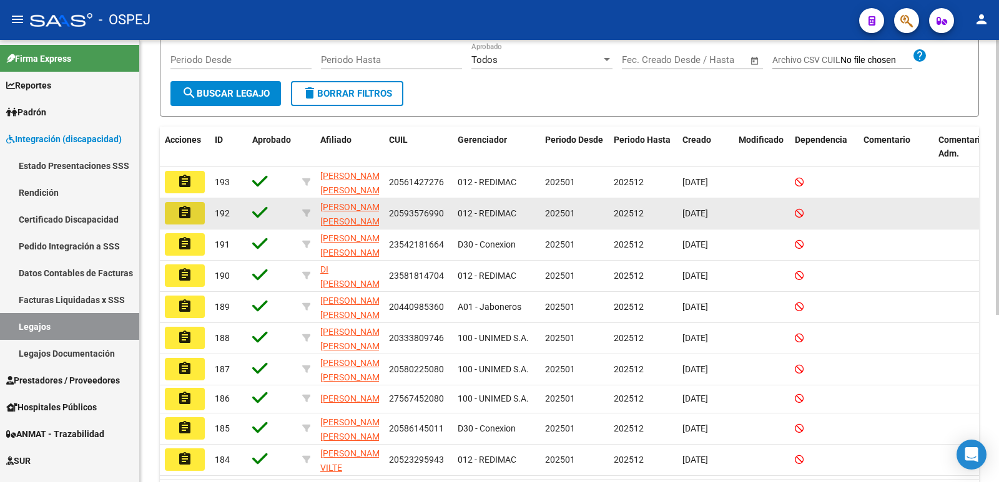
click at [187, 216] on mat-icon "assignment" at bounding box center [184, 212] width 15 height 15
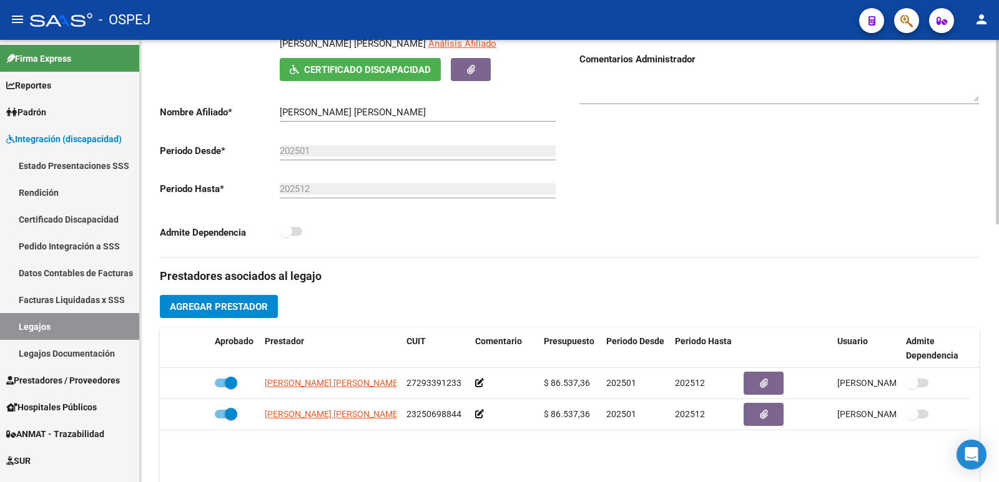
scroll to position [312, 0]
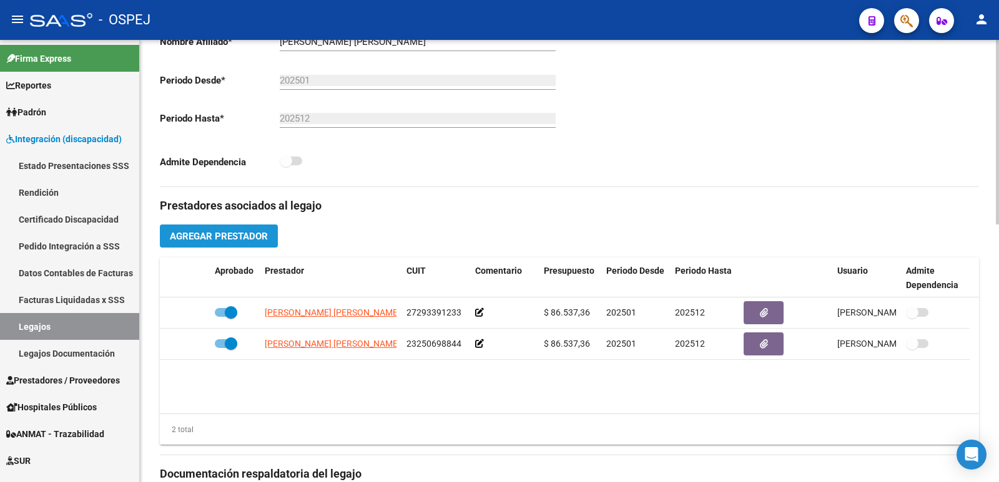
click at [197, 240] on span "Agregar Prestador" at bounding box center [219, 236] width 98 height 11
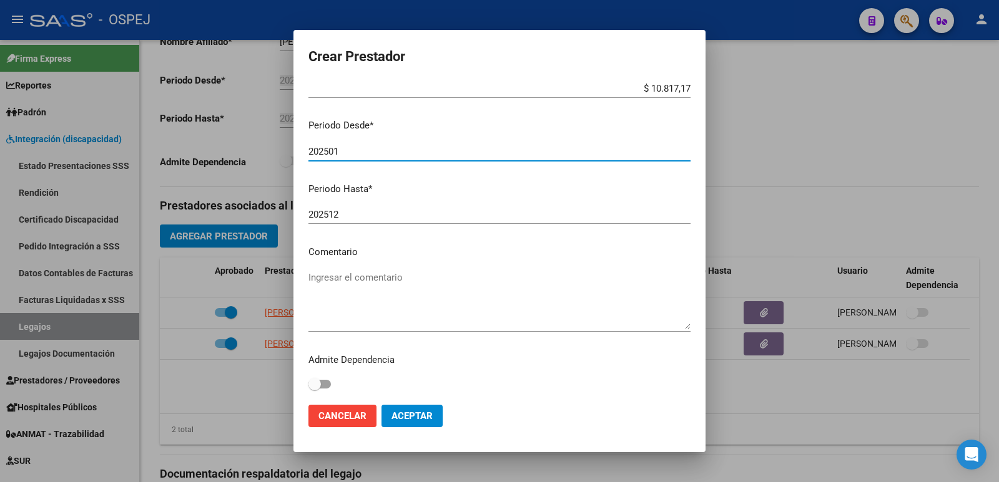
scroll to position [114, 0]
click at [408, 429] on mat-dialog-actions "Cancelar Aceptar" at bounding box center [499, 416] width 382 height 42
click at [411, 416] on span "Aceptar" at bounding box center [411, 416] width 41 height 11
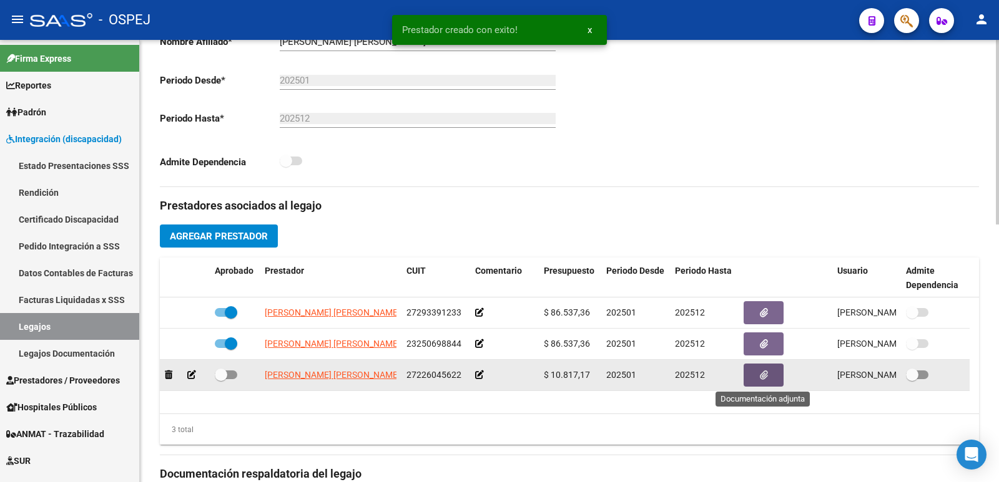
click at [753, 373] on button "button" at bounding box center [763, 375] width 40 height 23
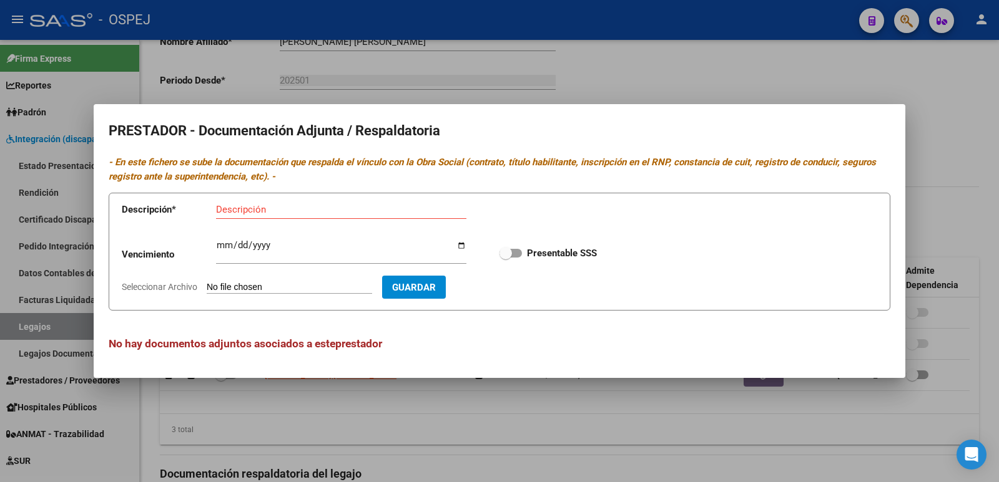
click at [328, 283] on input "Seleccionar Archivo" at bounding box center [289, 288] width 165 height 12
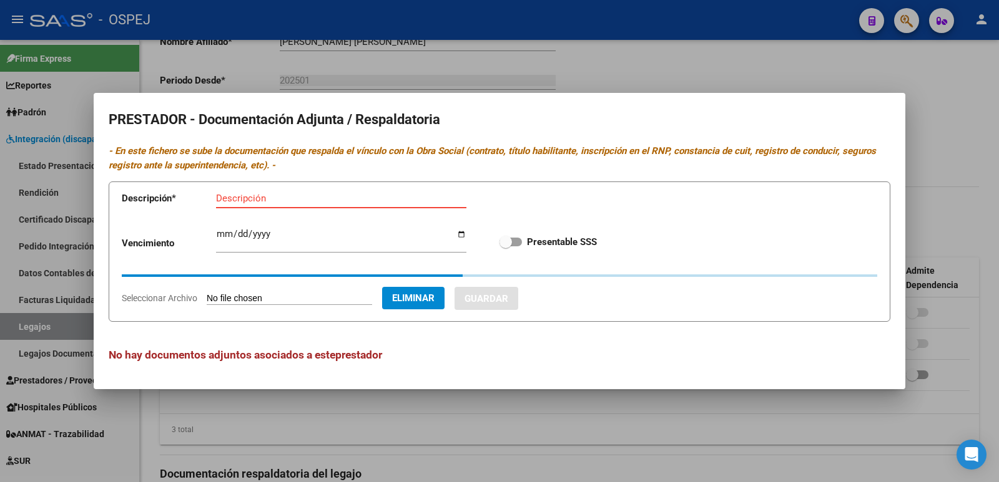
click at [344, 202] on input "Descripción" at bounding box center [341, 198] width 250 height 11
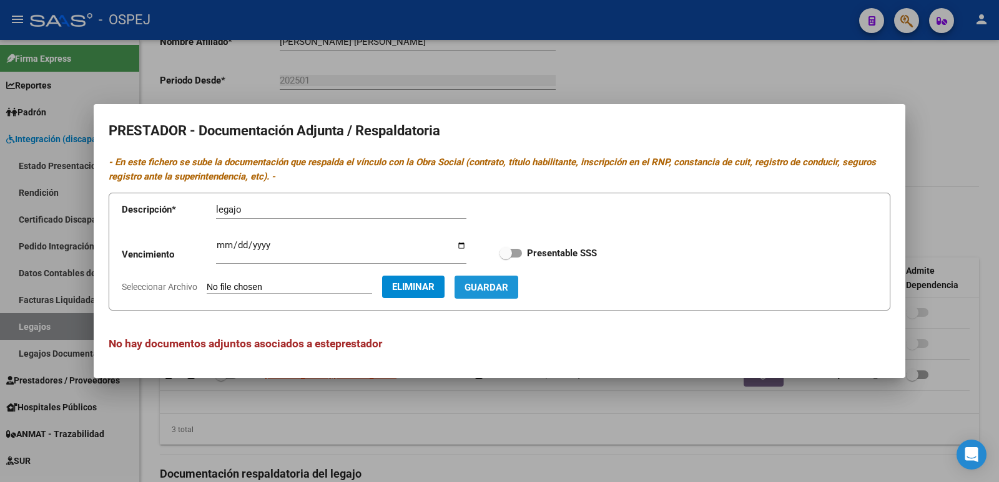
click at [508, 285] on span "Guardar" at bounding box center [486, 287] width 44 height 11
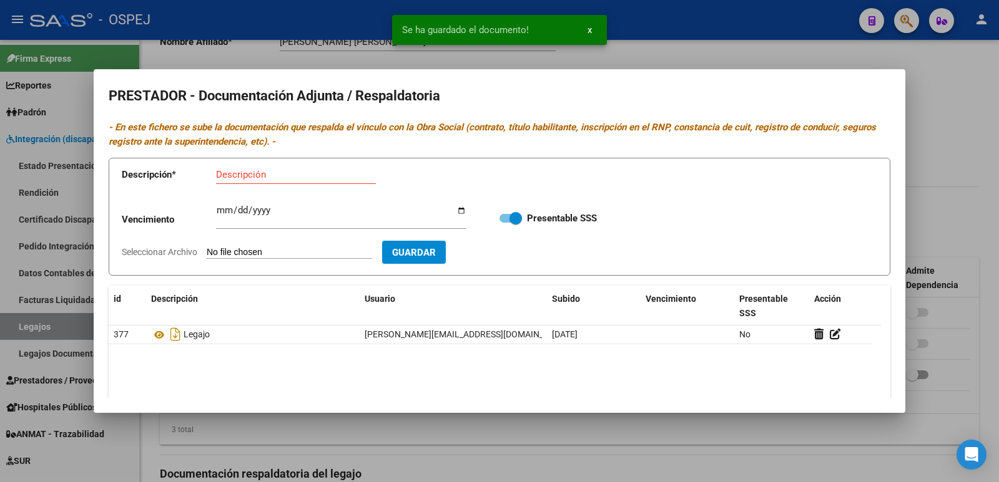
click at [346, 51] on div at bounding box center [499, 241] width 999 height 482
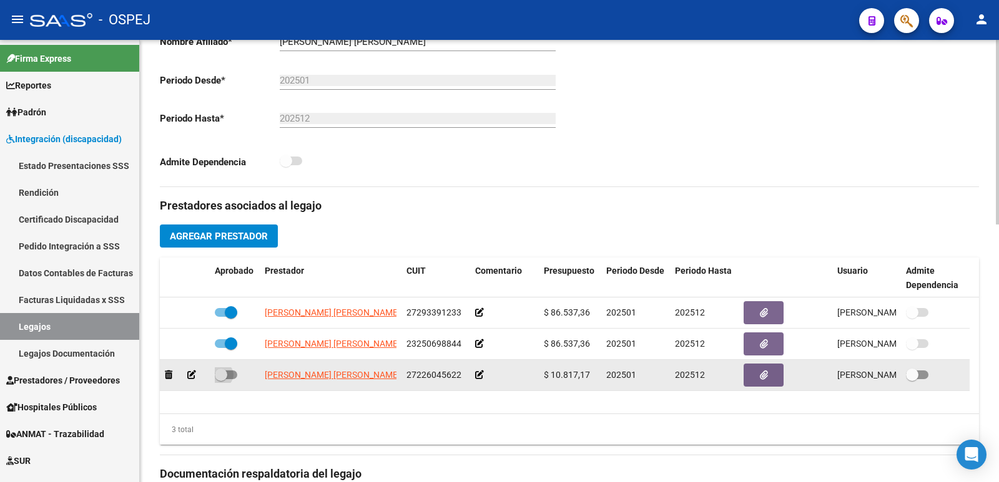
click at [230, 378] on span at bounding box center [226, 375] width 22 height 9
click at [221, 379] on input "checkbox" at bounding box center [220, 379] width 1 height 1
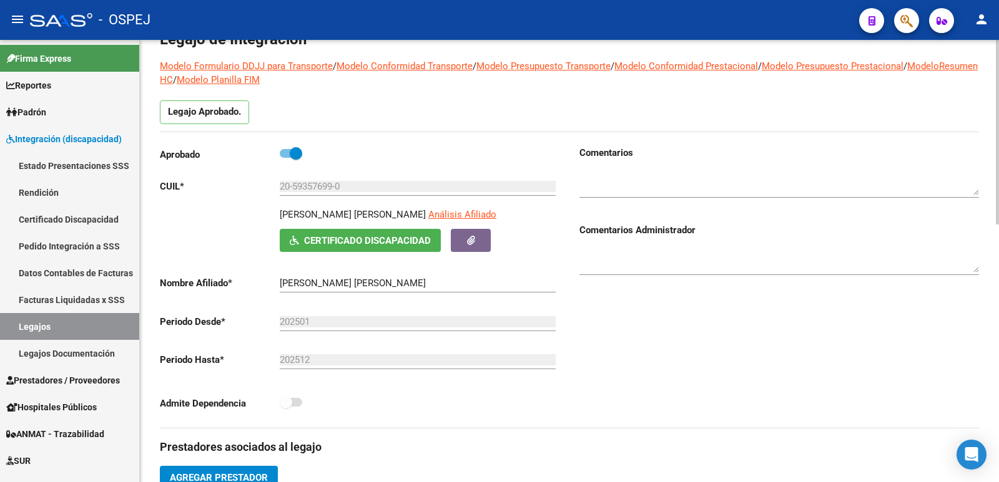
scroll to position [0, 0]
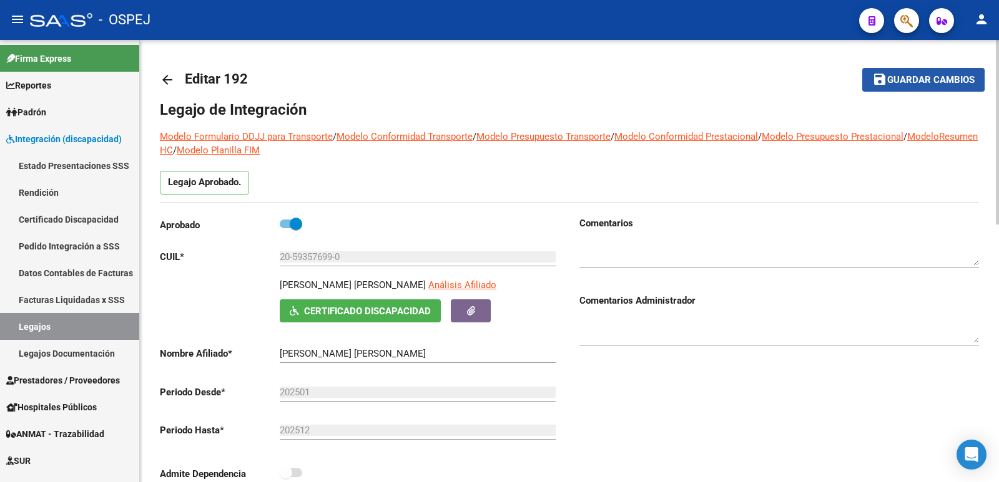
click at [907, 78] on span "Guardar cambios" at bounding box center [930, 80] width 87 height 11
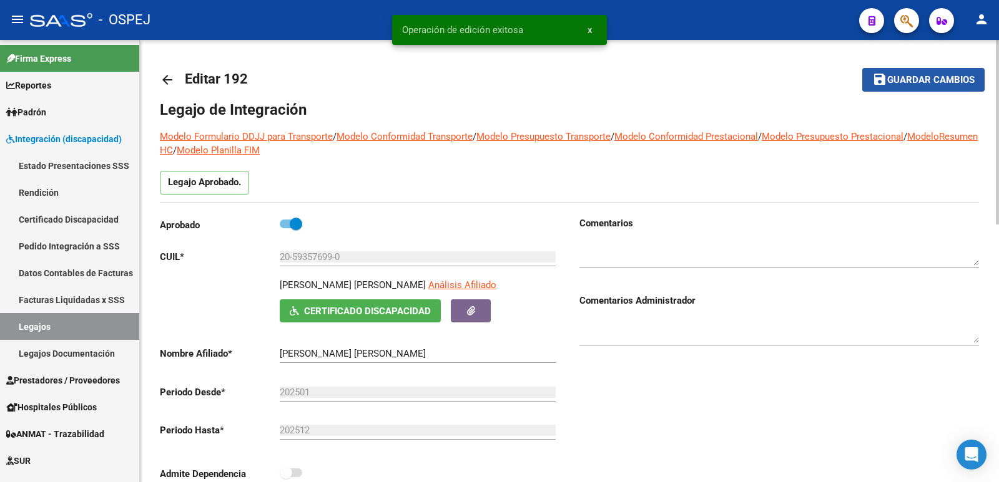
click at [924, 80] on span "Guardar cambios" at bounding box center [930, 80] width 87 height 11
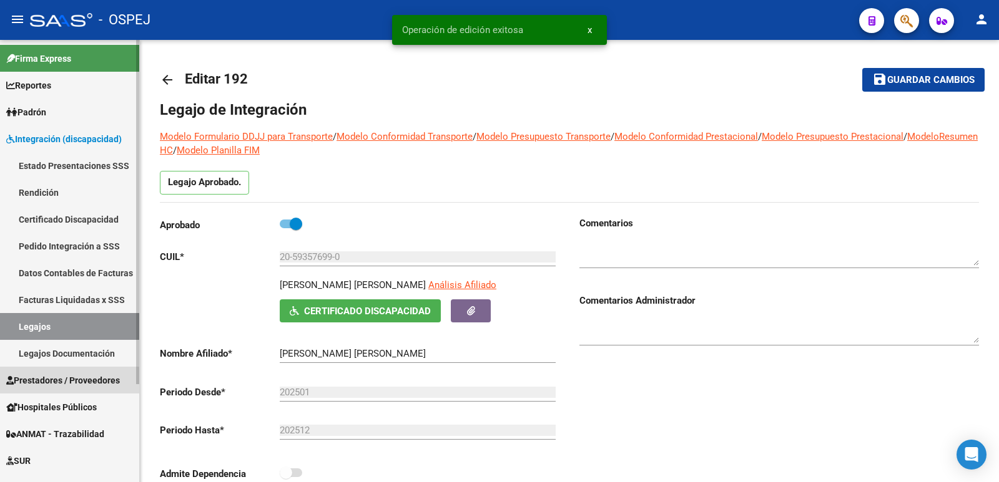
click at [66, 382] on span "Prestadores / Proveedores" at bounding box center [63, 381] width 114 height 14
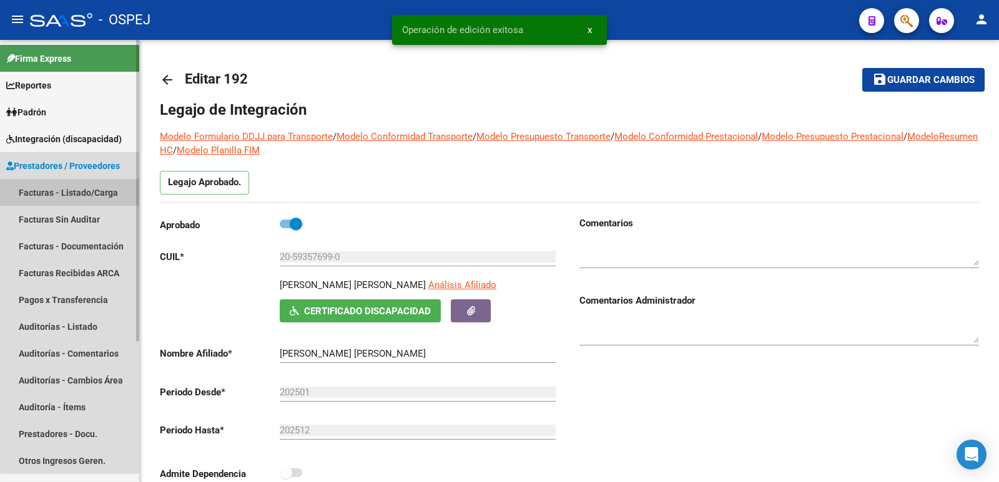
click at [86, 189] on link "Facturas - Listado/Carga" at bounding box center [69, 192] width 139 height 27
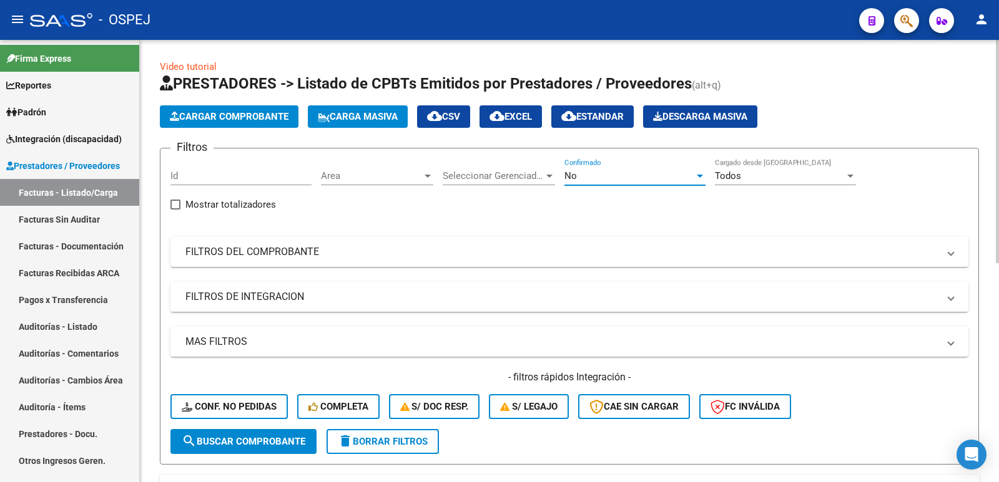
click at [612, 173] on div "No" at bounding box center [629, 175] width 130 height 11
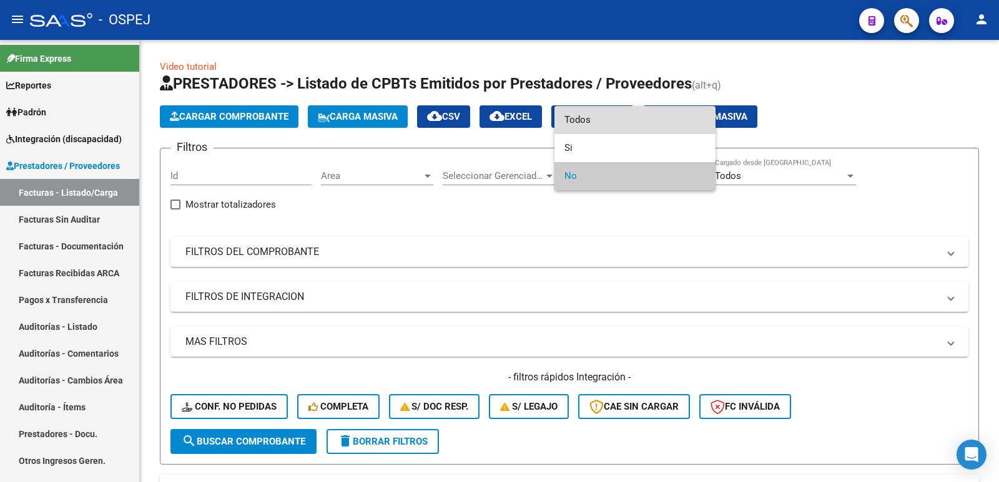
click at [607, 126] on span "Todos" at bounding box center [634, 120] width 141 height 28
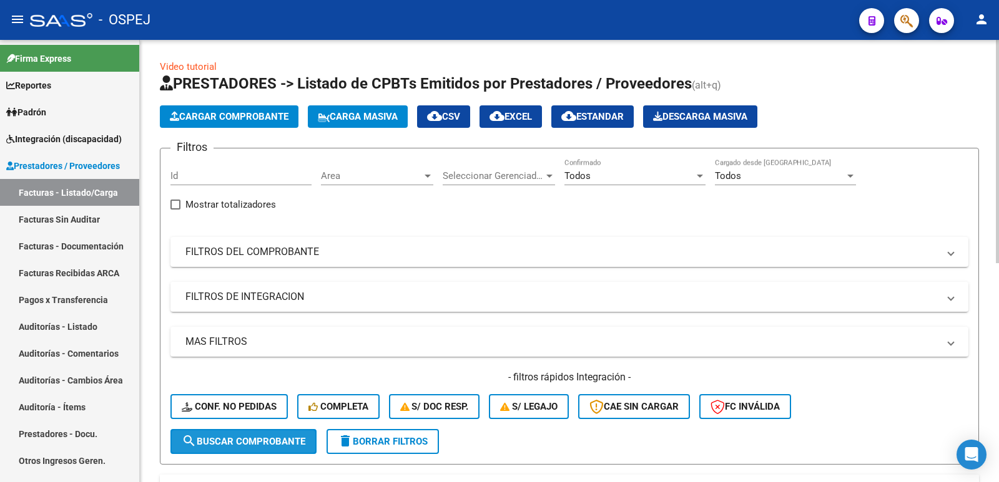
click at [212, 448] on button "search Buscar Comprobante" at bounding box center [243, 441] width 146 height 25
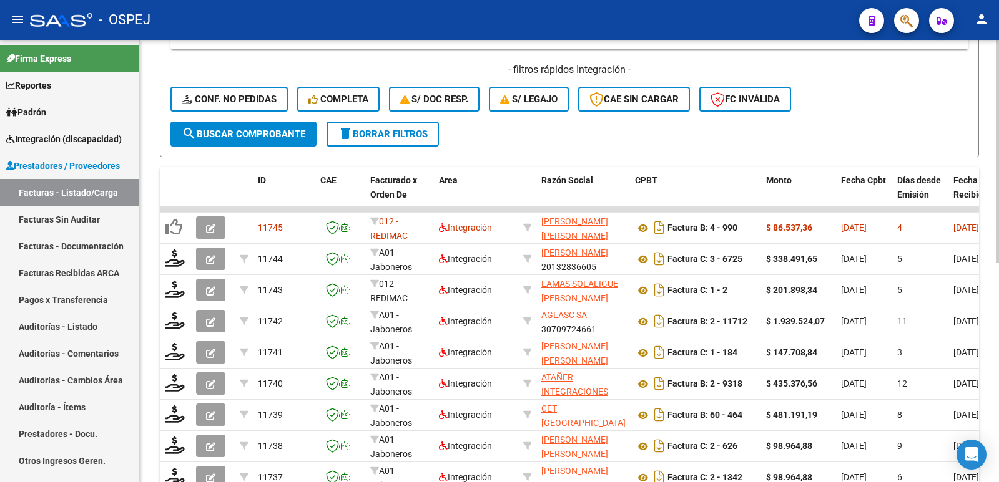
scroll to position [312, 0]
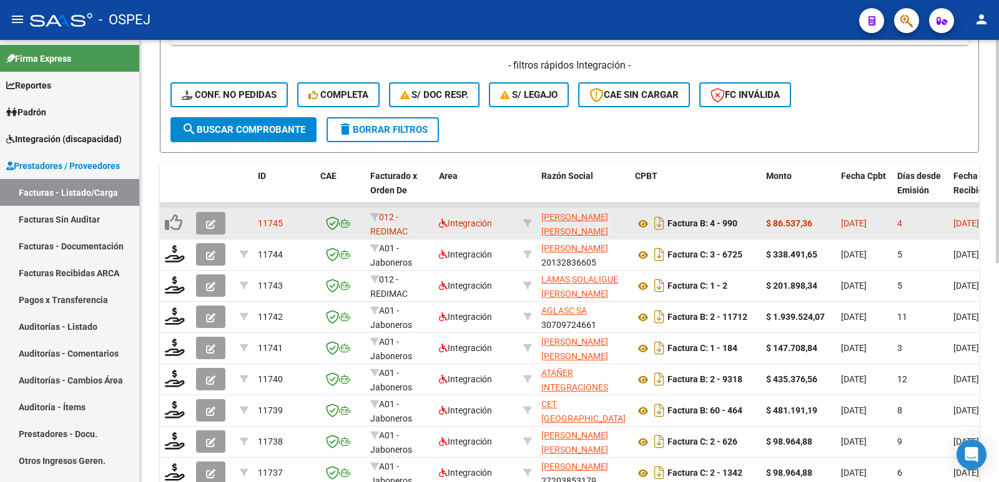
click at [212, 223] on icon "button" at bounding box center [210, 224] width 9 height 9
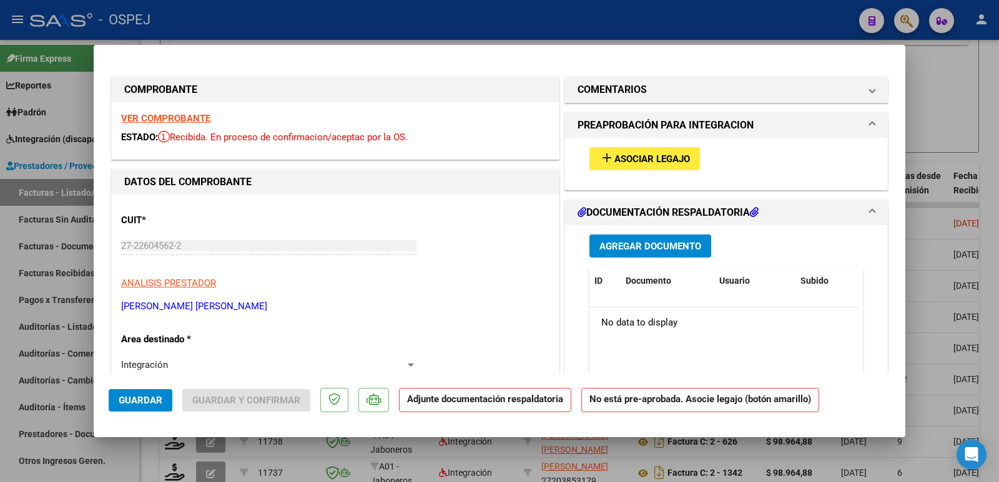
click at [643, 162] on span "Asociar Legajo" at bounding box center [652, 159] width 76 height 11
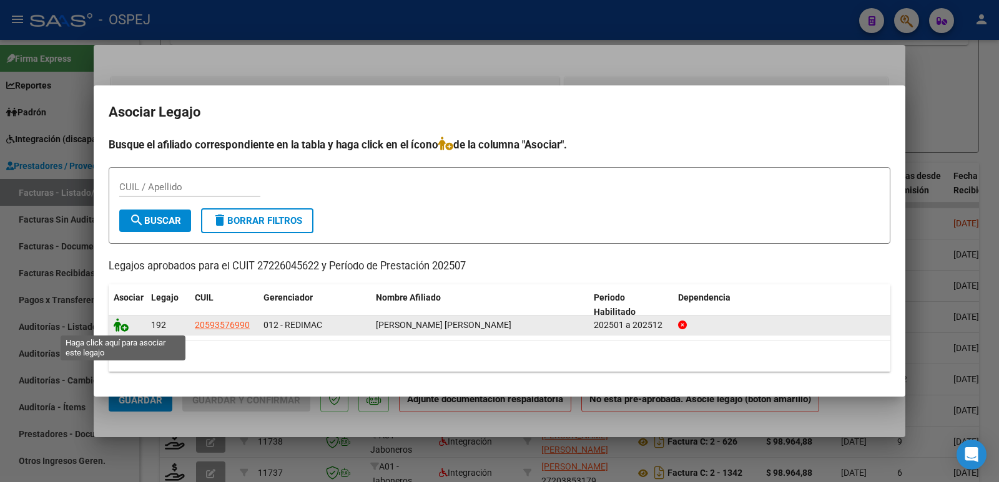
click at [118, 325] on icon at bounding box center [121, 325] width 15 height 14
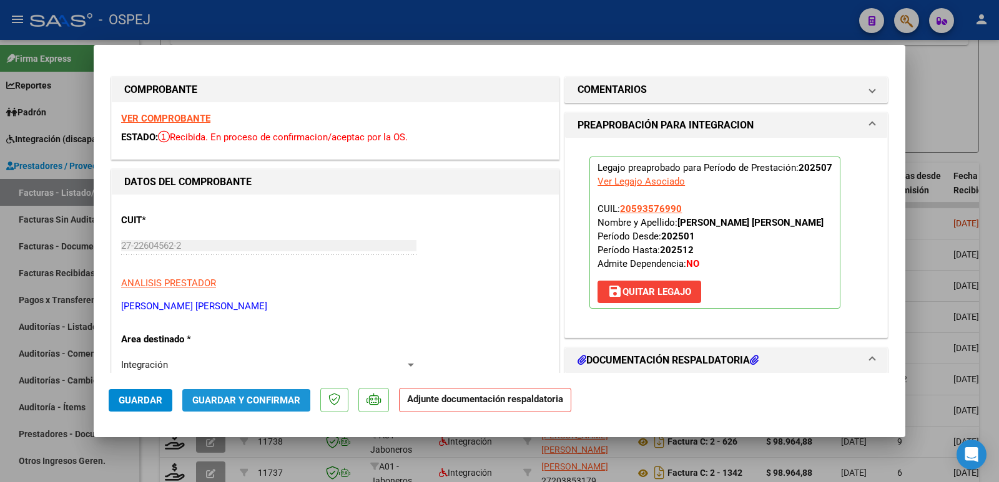
click at [233, 402] on span "Guardar y Confirmar" at bounding box center [246, 400] width 108 height 11
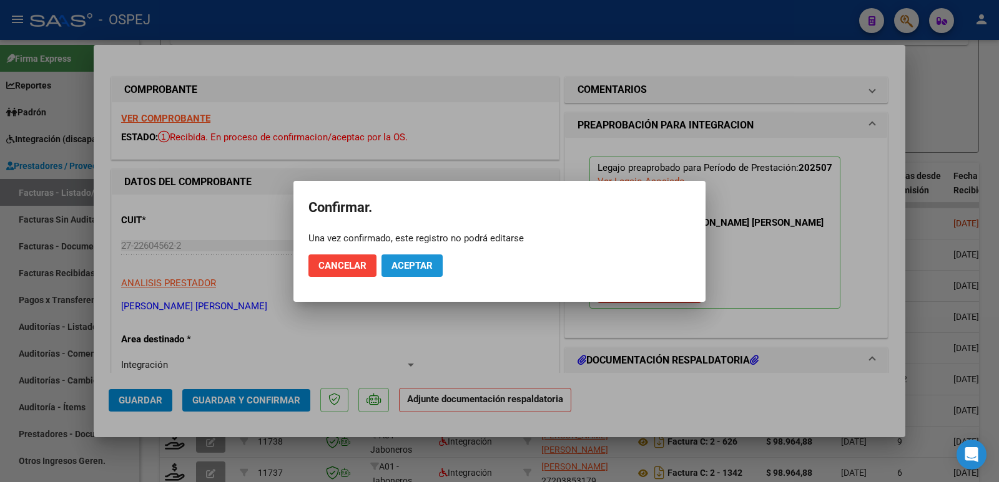
click at [419, 263] on span "Aceptar" at bounding box center [411, 265] width 41 height 11
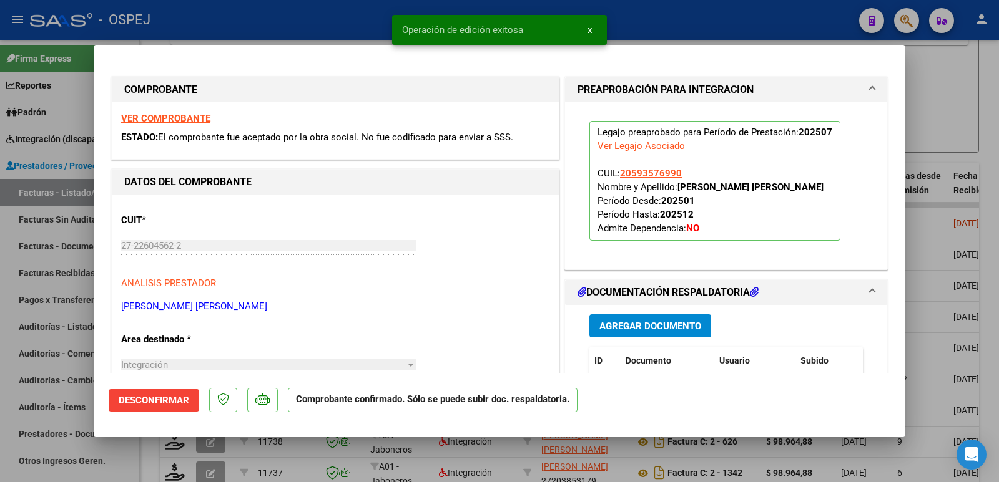
click at [290, 20] on div at bounding box center [499, 241] width 999 height 482
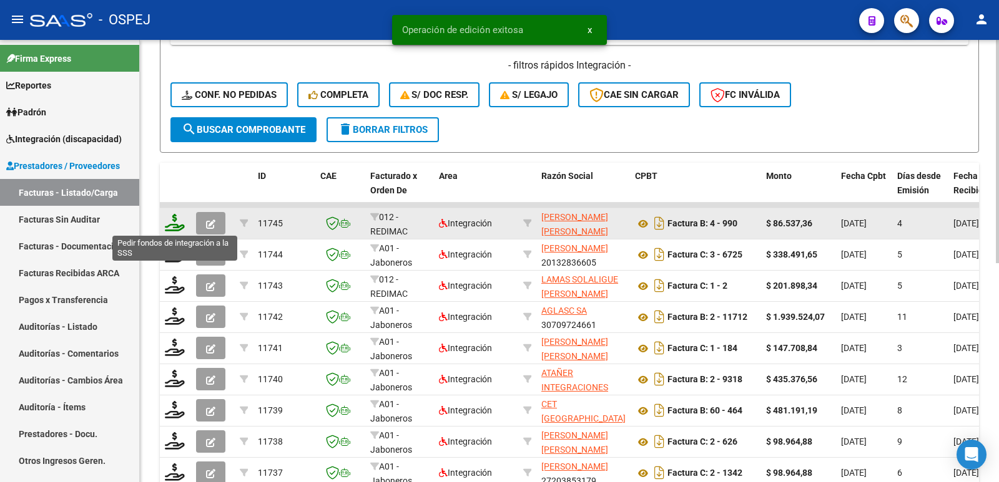
click at [177, 222] on icon at bounding box center [175, 222] width 20 height 17
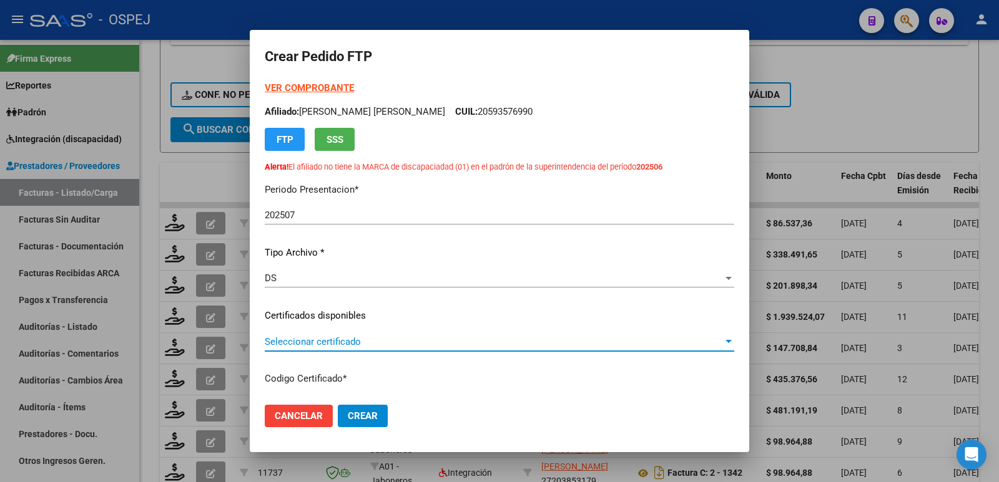
click at [361, 347] on span "Seleccionar certificado" at bounding box center [494, 341] width 458 height 11
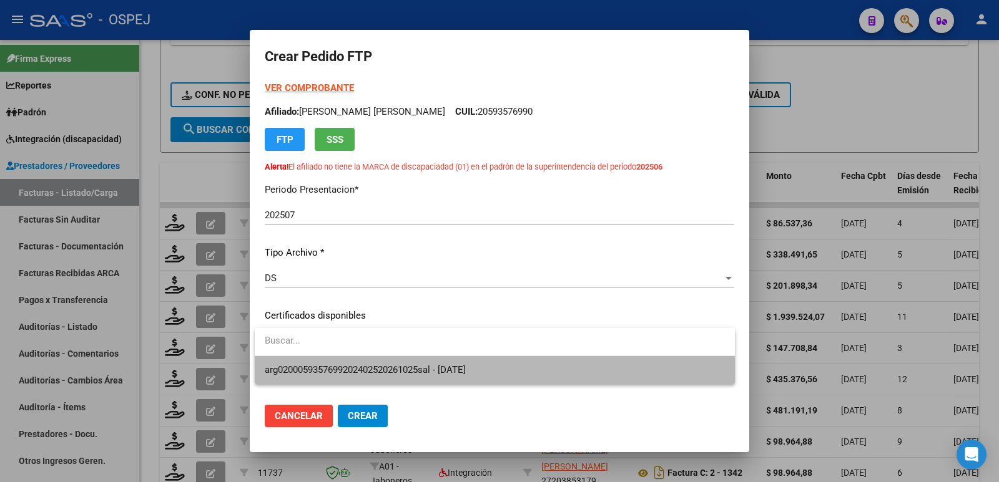
click at [361, 376] on span "arg0200059357699202402520261025sal - [DATE]" at bounding box center [495, 370] width 460 height 28
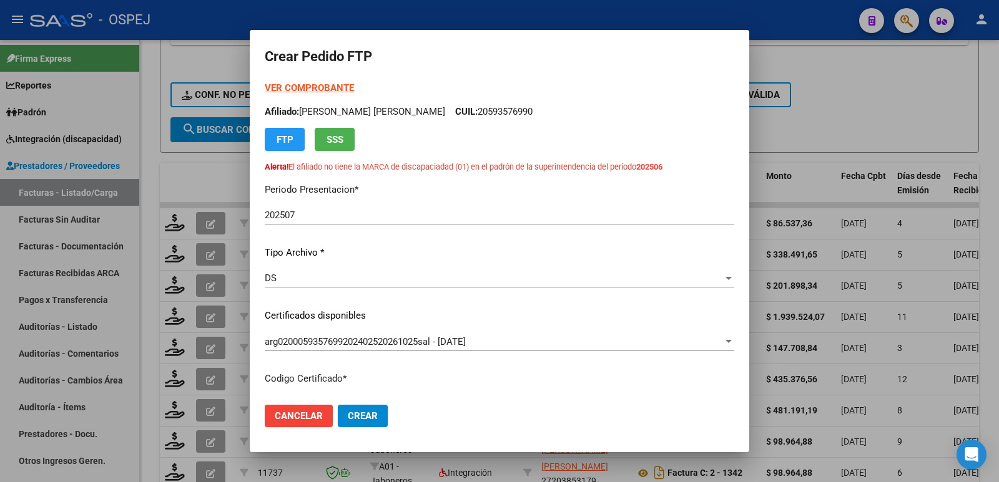
drag, startPoint x: 459, startPoint y: 112, endPoint x: 524, endPoint y: 111, distance: 64.9
click at [524, 111] on p "Afiliado: [PERSON_NAME] [PERSON_NAME] CUIL: 20593576990" at bounding box center [499, 112] width 469 height 14
copy p "20593576990"
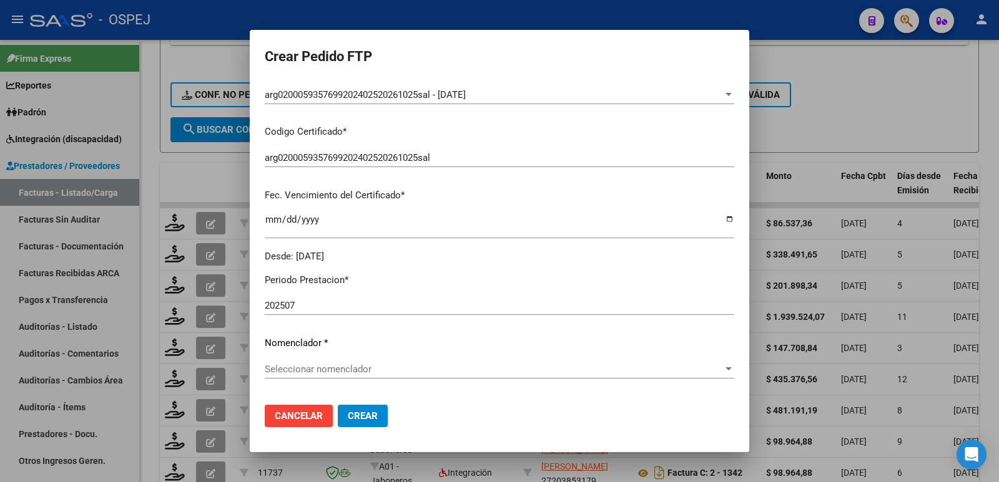
scroll to position [250, 0]
click at [533, 363] on span "Seleccionar nomenclador" at bounding box center [494, 366] width 458 height 11
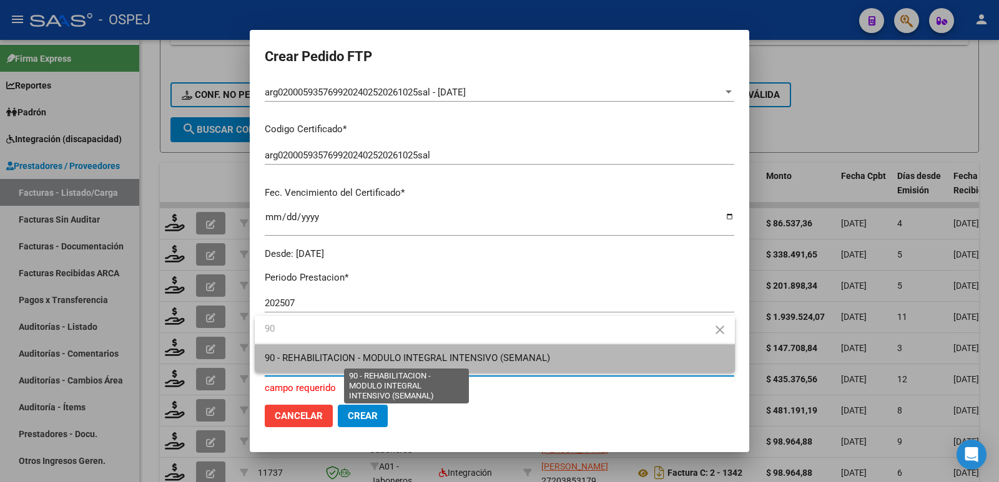
click at [533, 363] on span "90 - REHABILITACION - MODULO INTEGRAL INTENSIVO (SEMANAL)" at bounding box center [407, 358] width 285 height 11
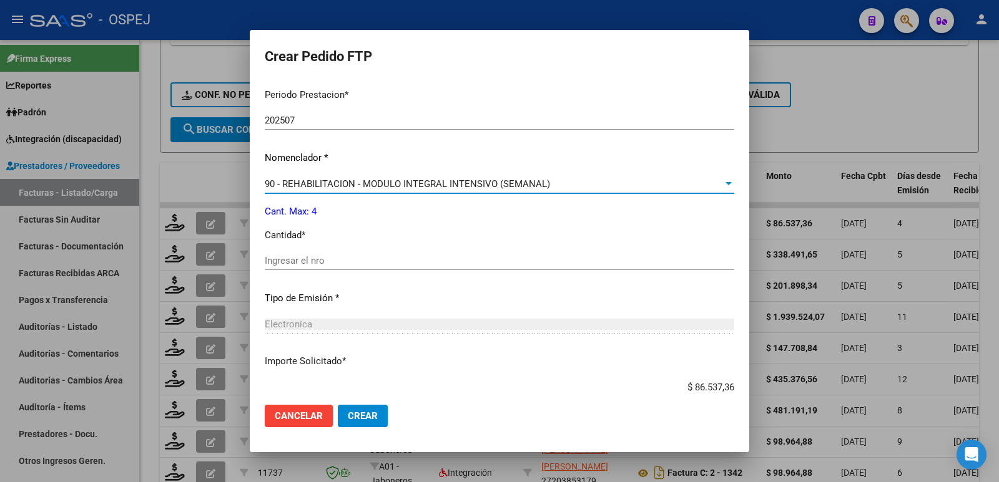
scroll to position [499, 0]
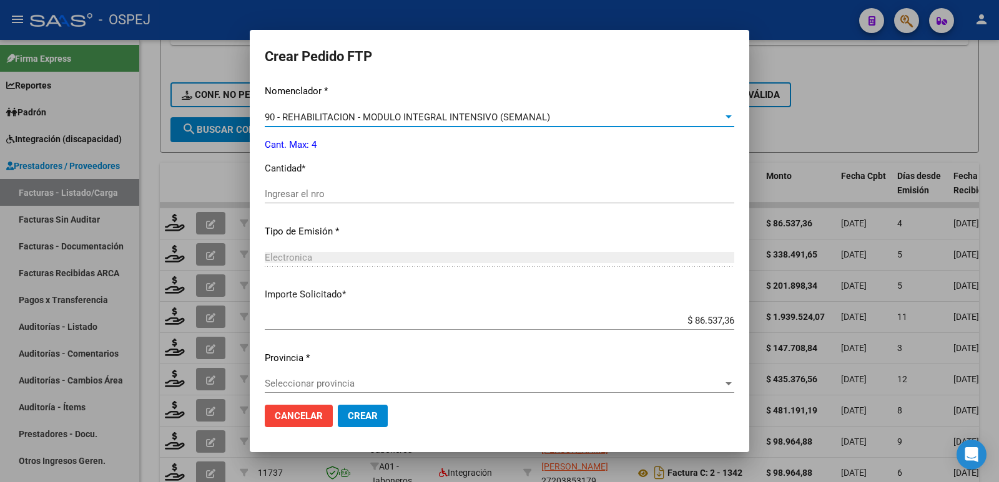
click at [455, 198] on input "Ingresar el nro" at bounding box center [499, 193] width 469 height 11
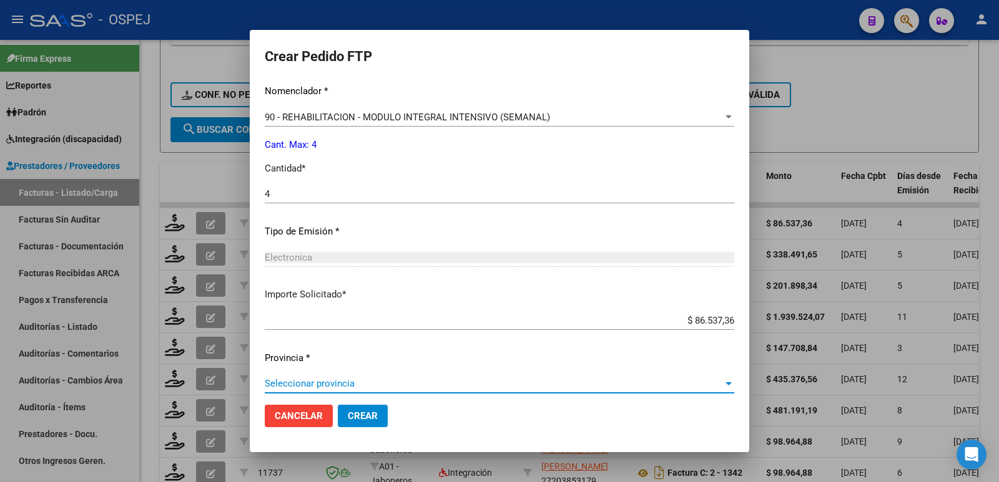
click at [287, 385] on span "Seleccionar provincia" at bounding box center [494, 383] width 458 height 11
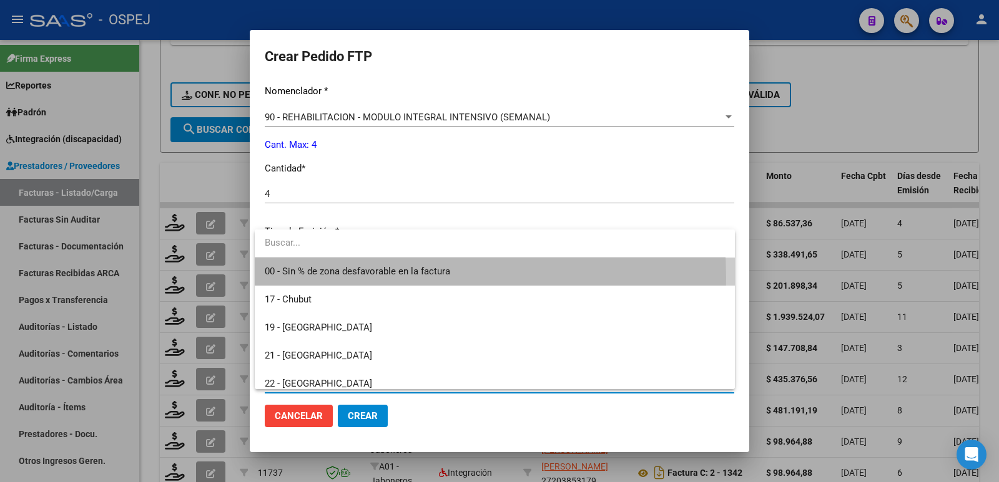
click at [352, 278] on span "00 - Sin % de zona desfavorable en la factura" at bounding box center [495, 272] width 460 height 28
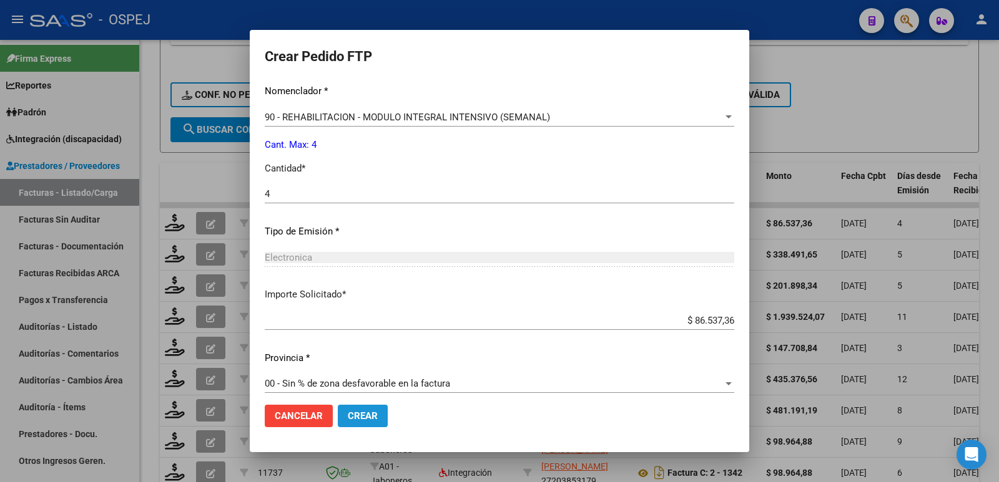
click at [369, 414] on span "Crear" at bounding box center [363, 416] width 30 height 11
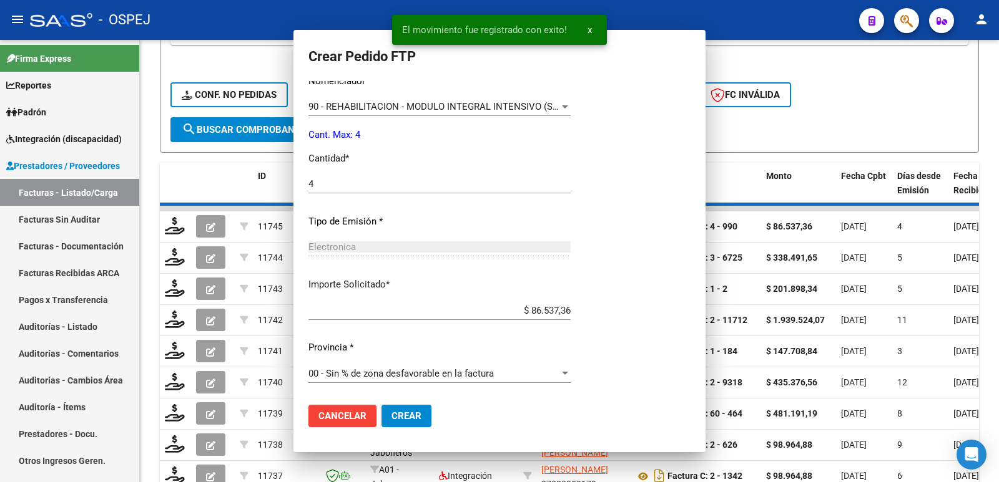
scroll to position [0, 0]
